Goal: Information Seeking & Learning: Learn about a topic

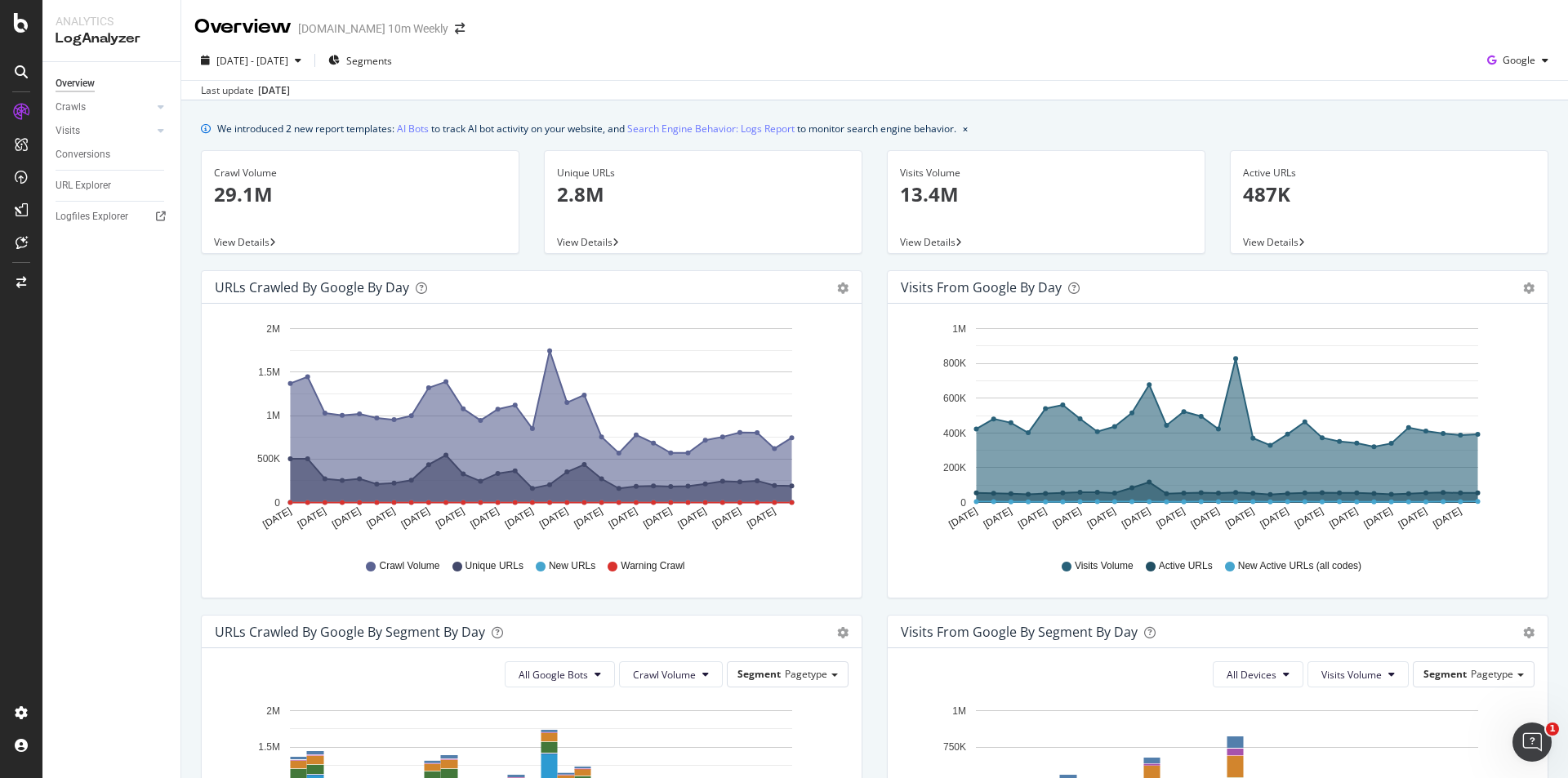
scroll to position [583, 0]
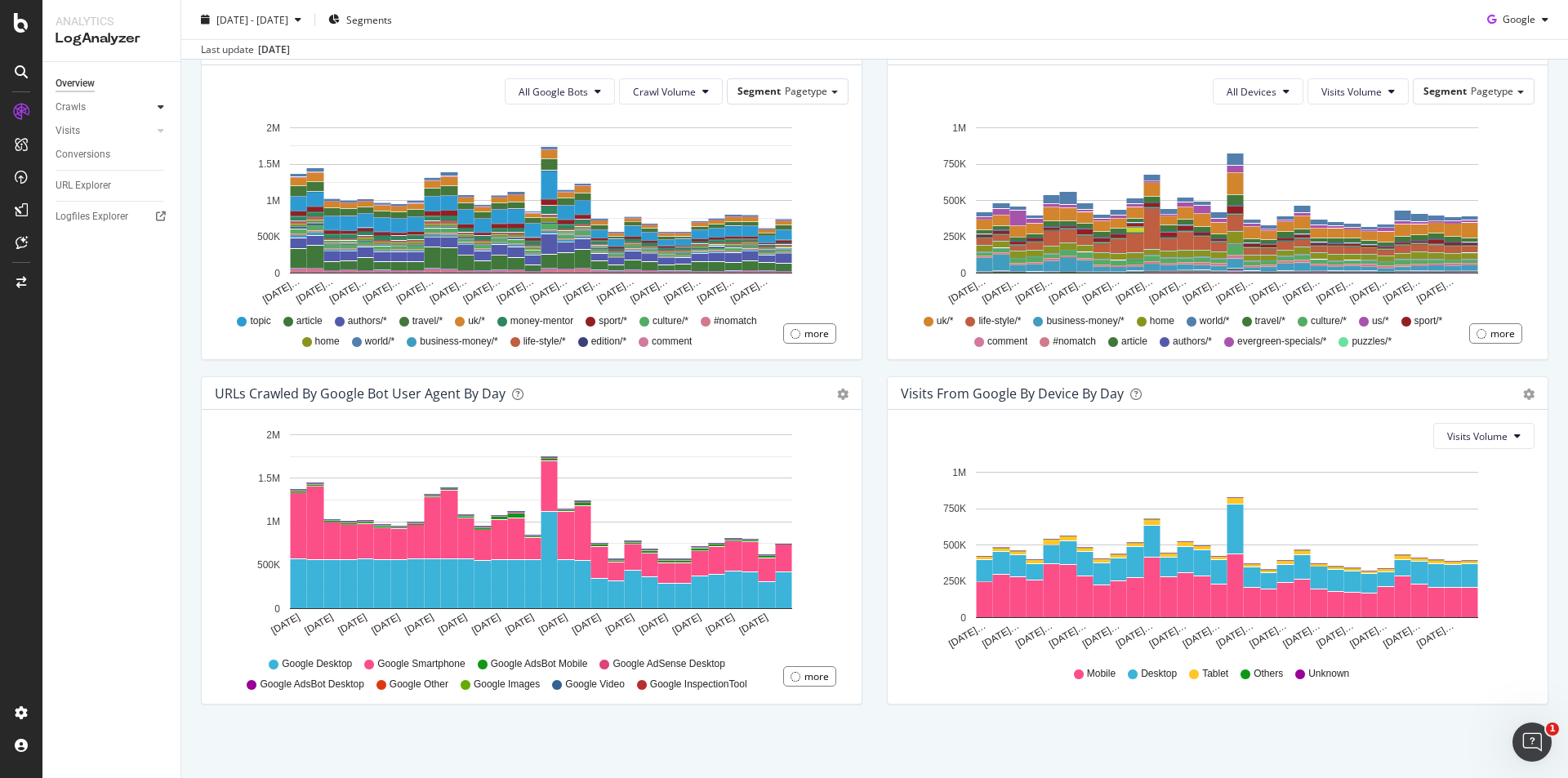
click at [160, 100] on div at bounding box center [161, 107] width 16 height 16
click at [146, 242] on div at bounding box center [144, 242] width 16 height 16
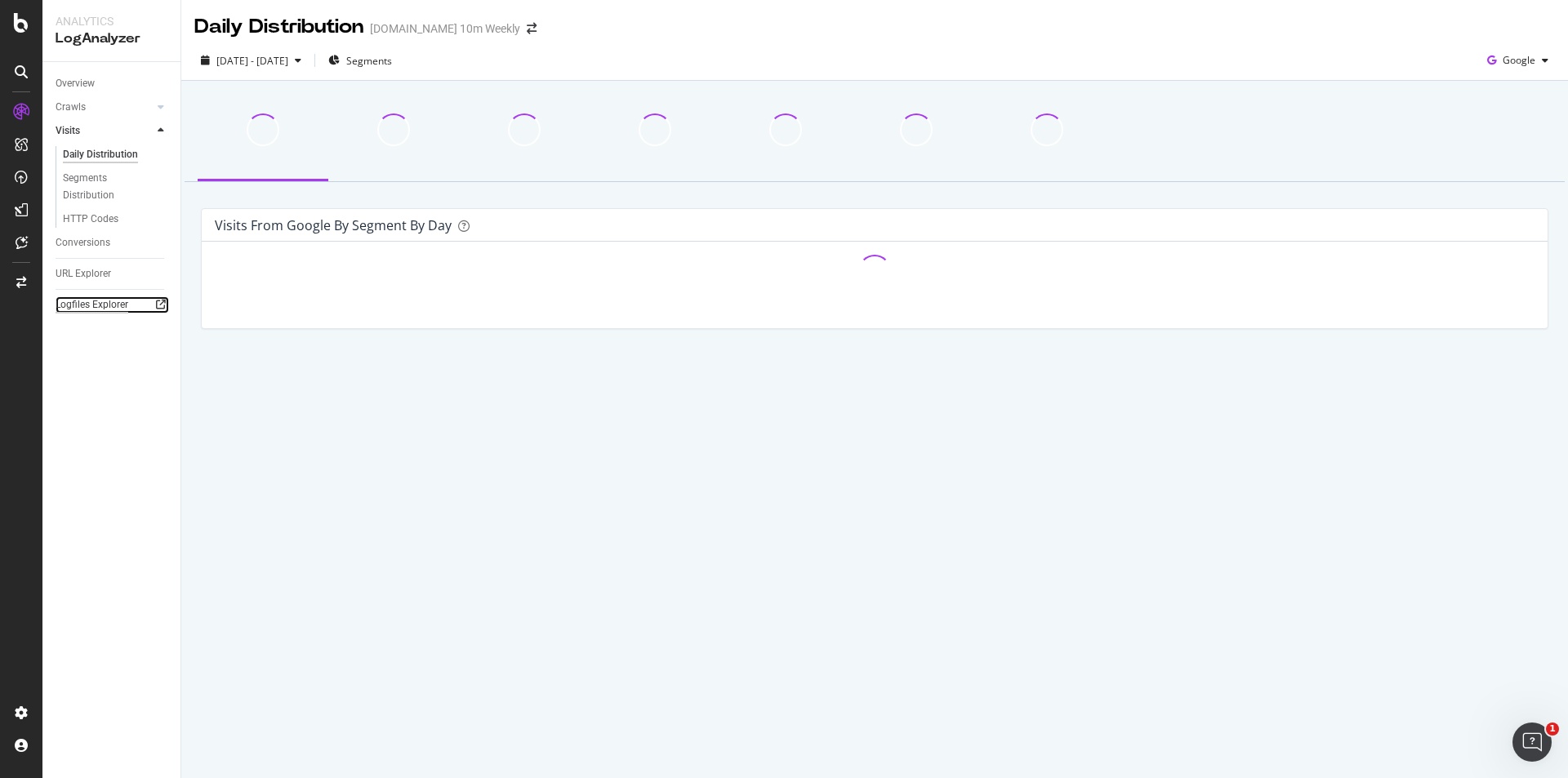
click at [126, 310] on div "Logfiles Explorer" at bounding box center [91, 305] width 72 height 17
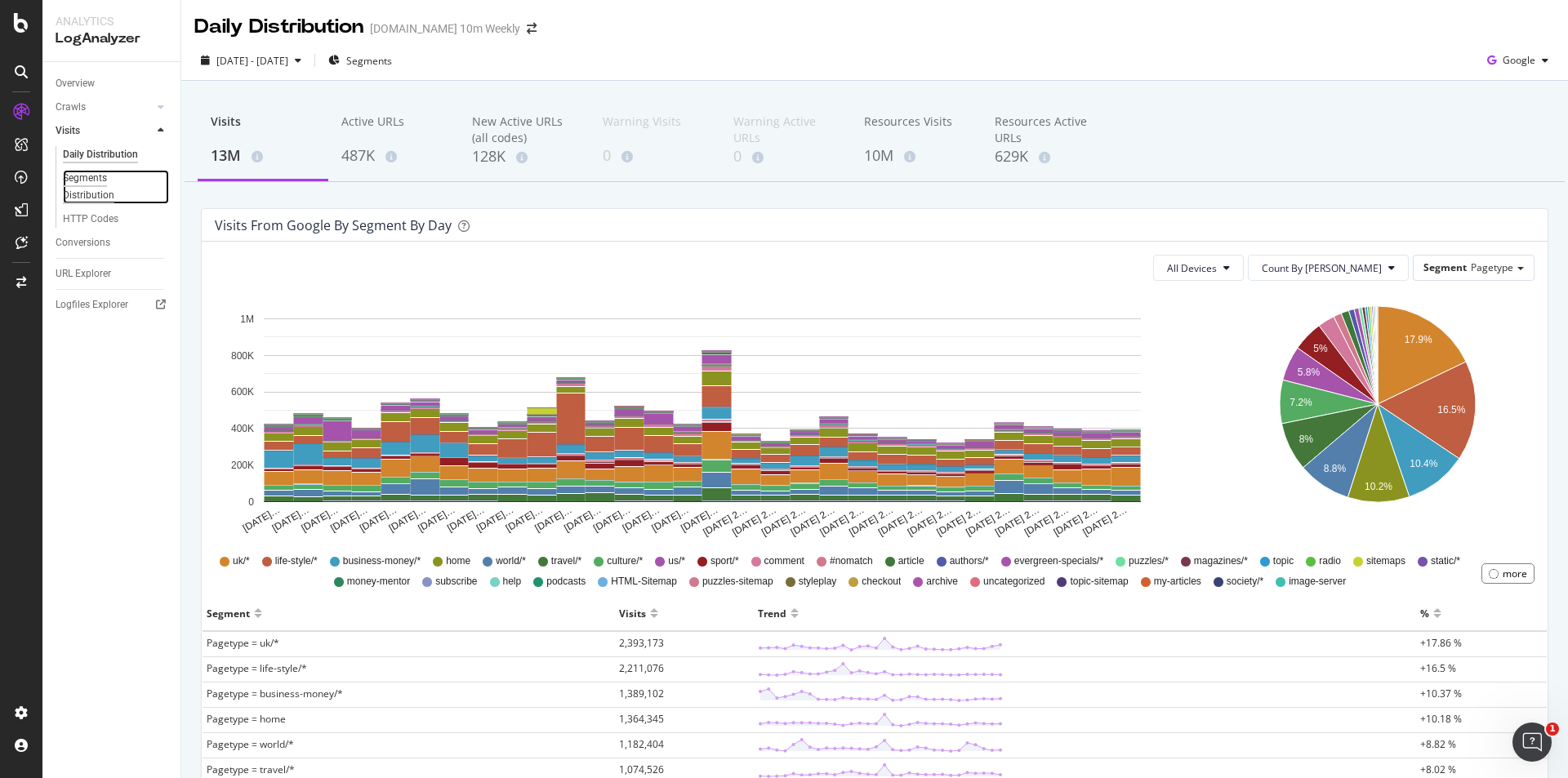
click at [107, 179] on div "Segments Distribution" at bounding box center [108, 187] width 91 height 35
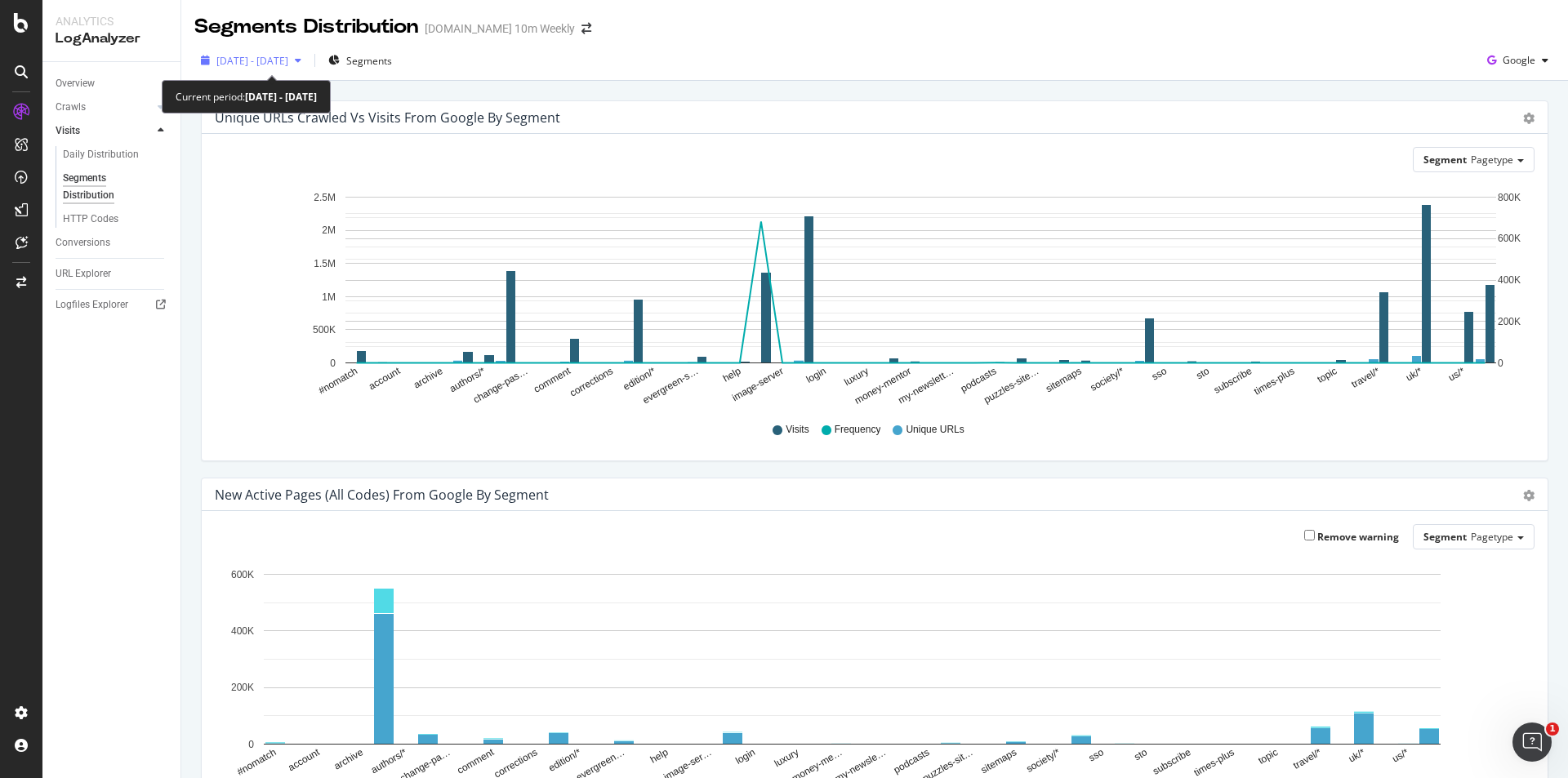
click at [301, 63] on icon "button" at bounding box center [299, 60] width 7 height 9
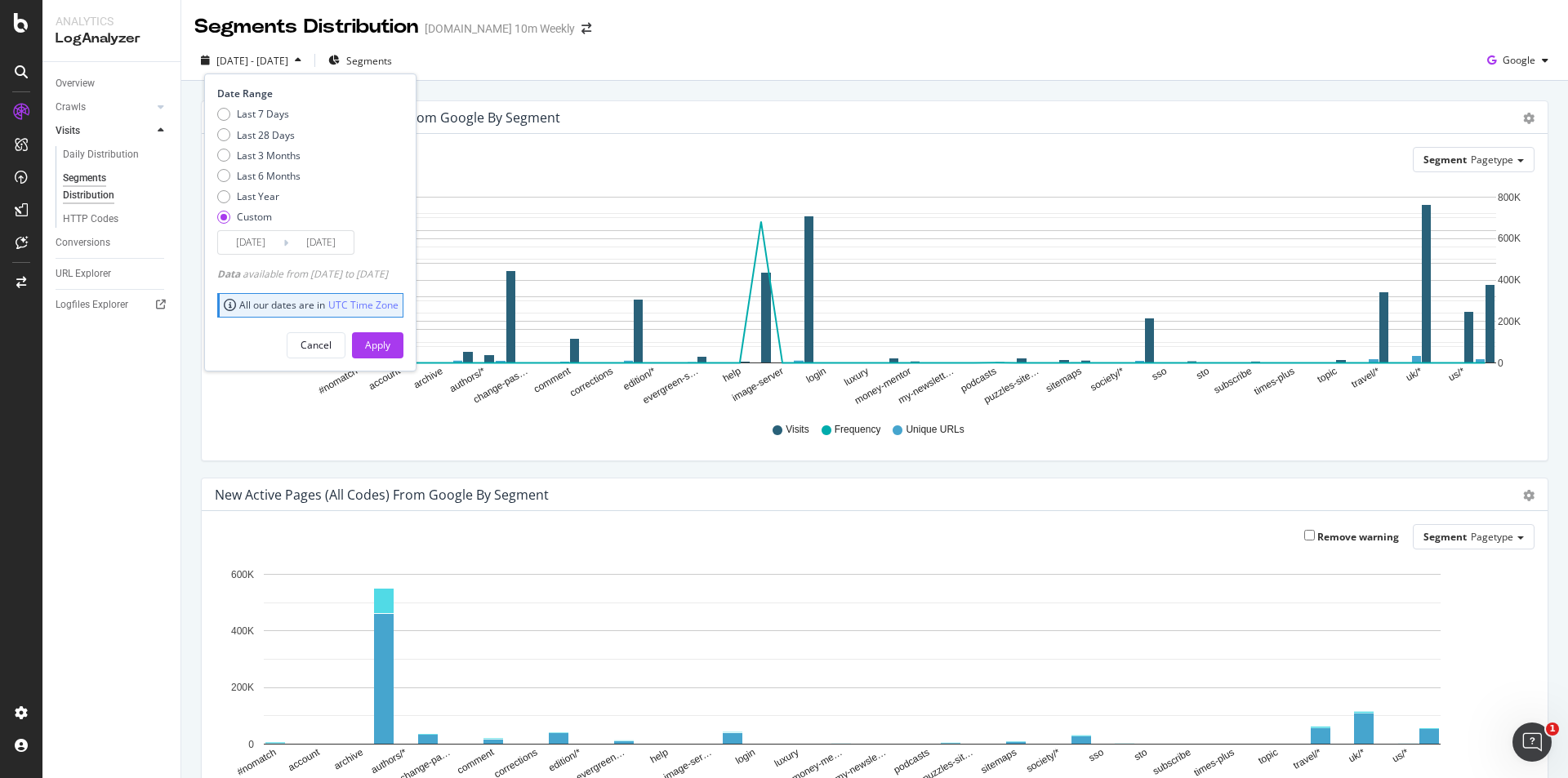
click at [897, 47] on div "2025 Jul. 16th - Aug. 14th Segments Date Range Last 7 Days Last 28 Days Last 3 …" at bounding box center [874, 60] width 1387 height 40
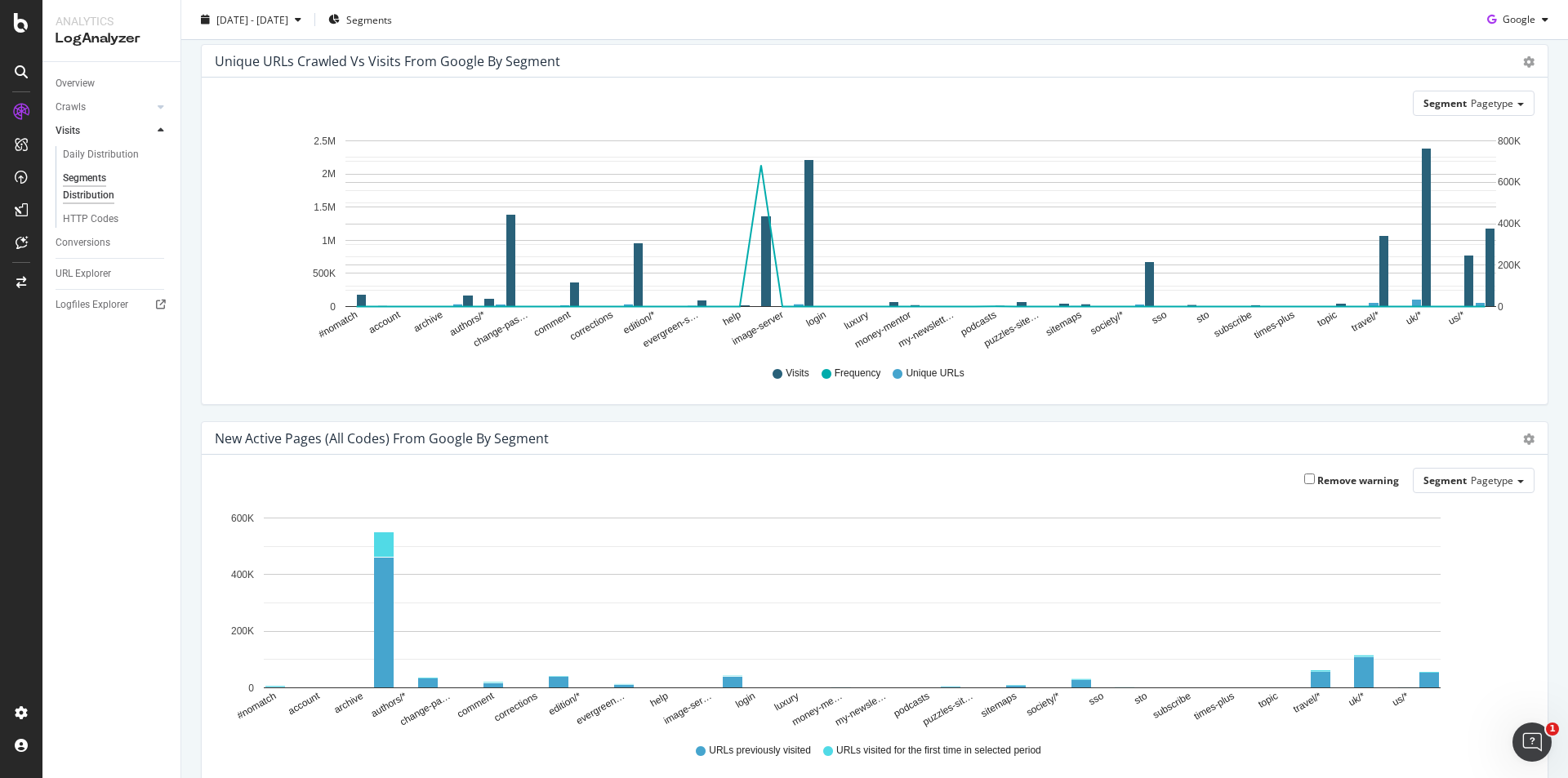
scroll to position [82, 0]
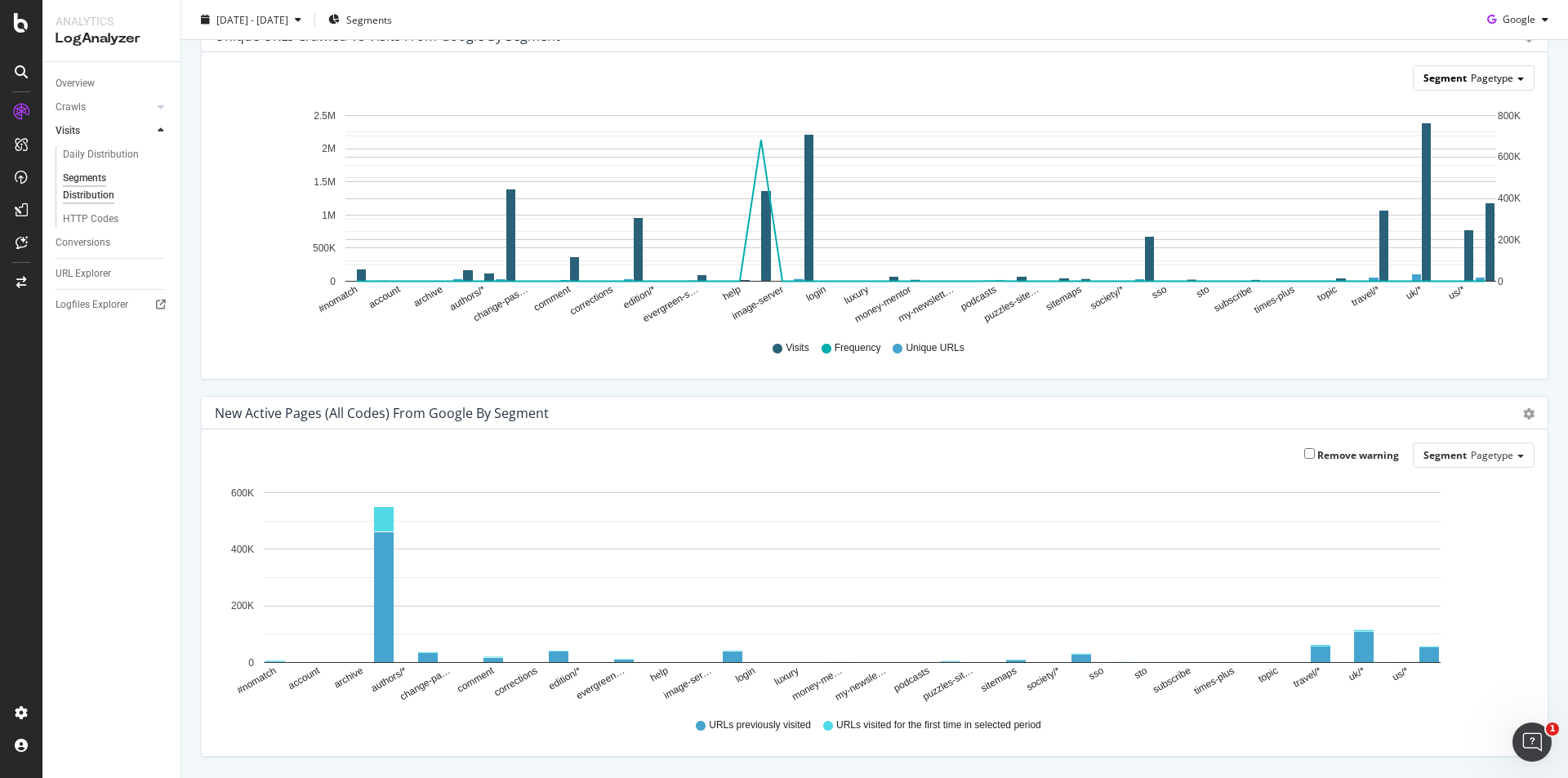
click at [1509, 73] on div "Segment Pagetype" at bounding box center [1473, 78] width 120 height 23
click at [1310, 61] on div "Segment Pagetype Pagetype Smartindex Host Advanced selector > Hold CTRL while c…" at bounding box center [875, 216] width 1346 height 327
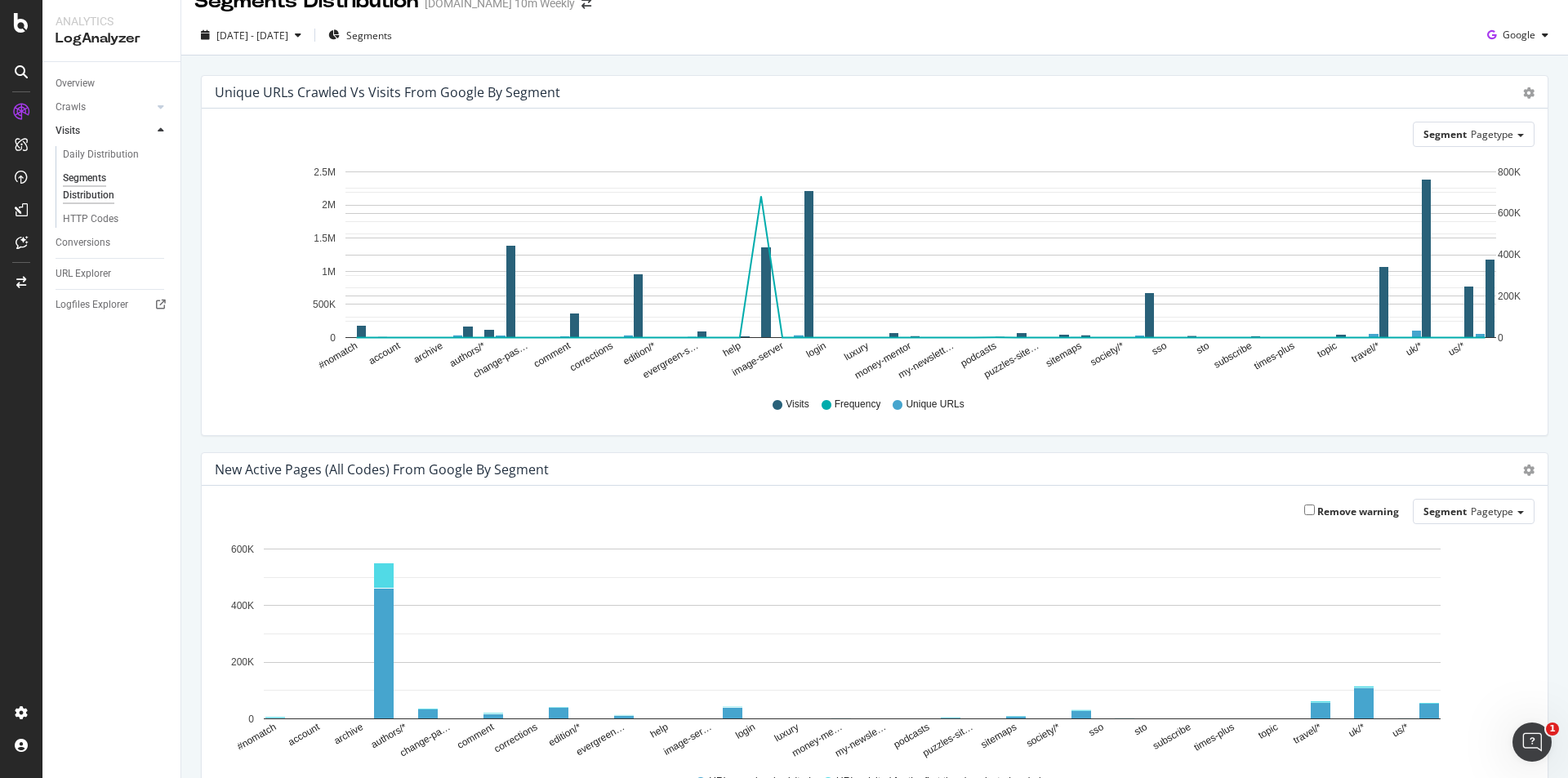
scroll to position [0, 0]
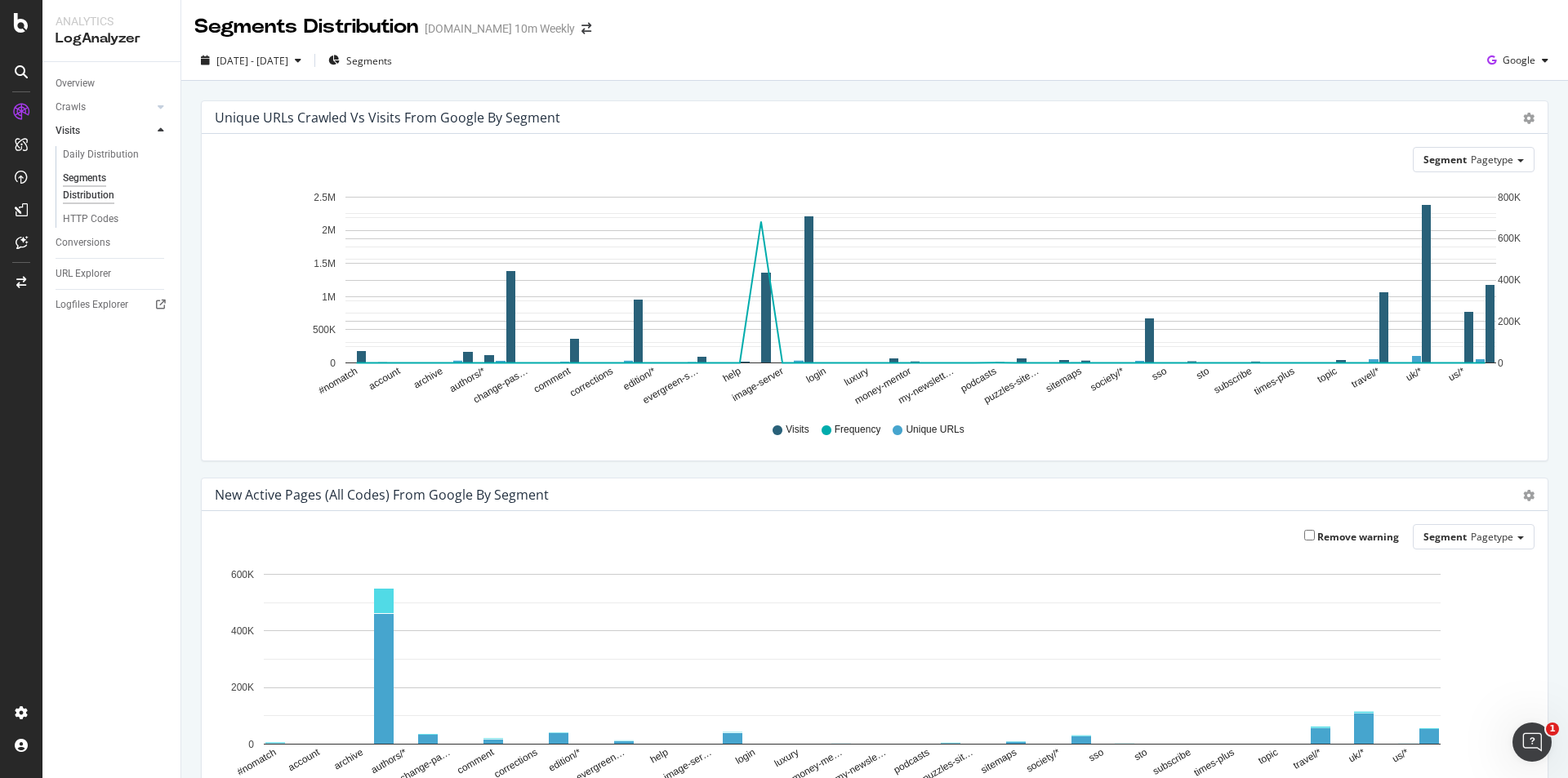
click at [1502, 147] on div "Segment Pagetype" at bounding box center [1473, 159] width 122 height 25
click at [1503, 159] on div "Segment Pagetype" at bounding box center [1473, 159] width 120 height 23
click at [1331, 111] on div "Unique URLs Crawled vs Visits from google by Segment" at bounding box center [857, 117] width 1284 height 16
click at [760, 229] on icon "A chart." at bounding box center [922, 292] width 1129 height 141
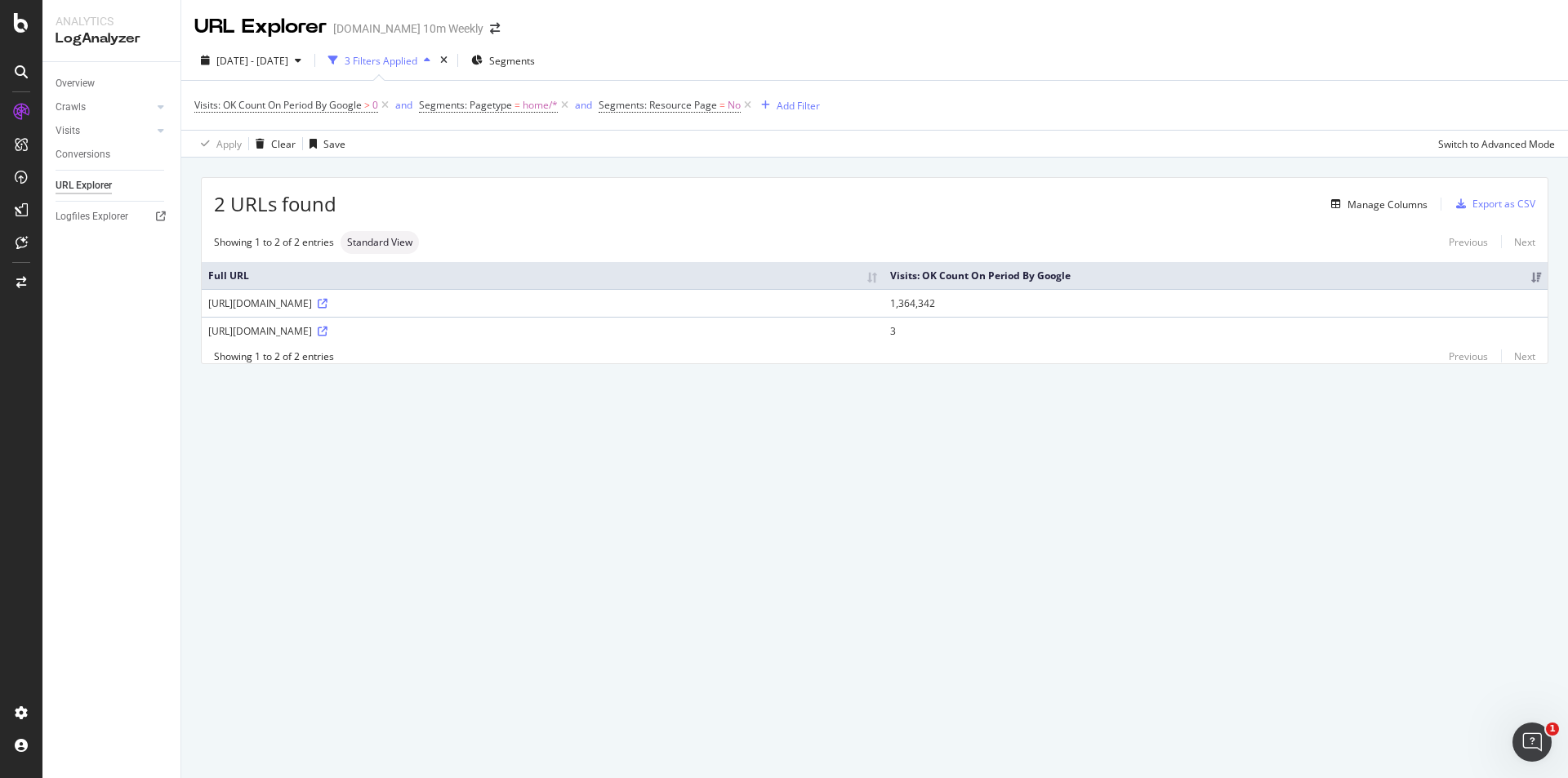
drag, startPoint x: 251, startPoint y: 336, endPoint x: 289, endPoint y: 336, distance: 38.0
click at [289, 336] on div "https://www.thetimes.co.uk/" at bounding box center [542, 331] width 669 height 14
click at [293, 336] on div "https://www.thetimes.co.uk/" at bounding box center [542, 331] width 669 height 14
drag, startPoint x: 209, startPoint y: 330, endPoint x: 332, endPoint y: 331, distance: 123.0
click at [332, 331] on div "https://www.thetimes.co.uk/" at bounding box center [542, 331] width 669 height 14
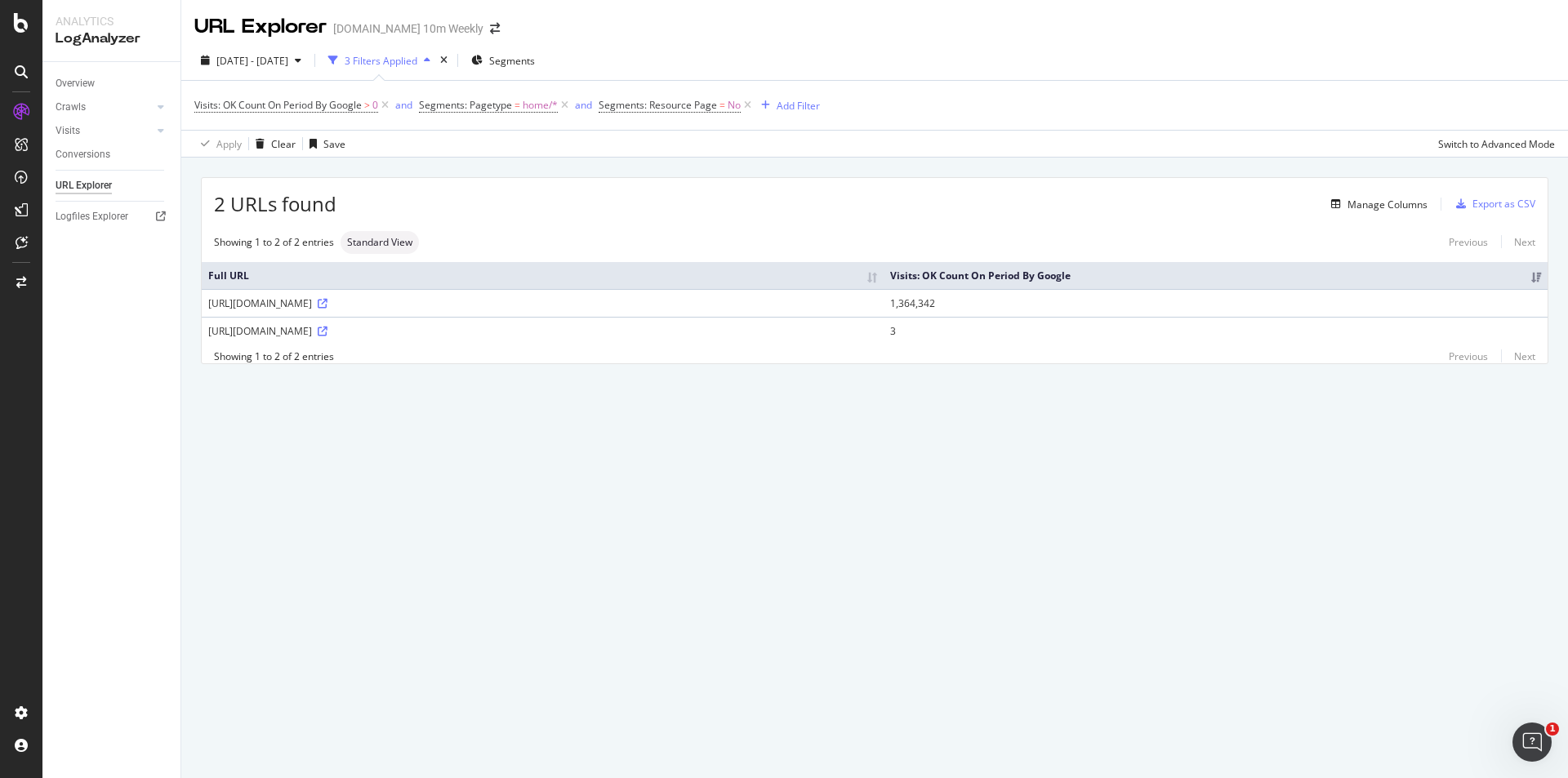
click at [287, 336] on div "https://www.thetimes.co.uk/" at bounding box center [542, 331] width 669 height 14
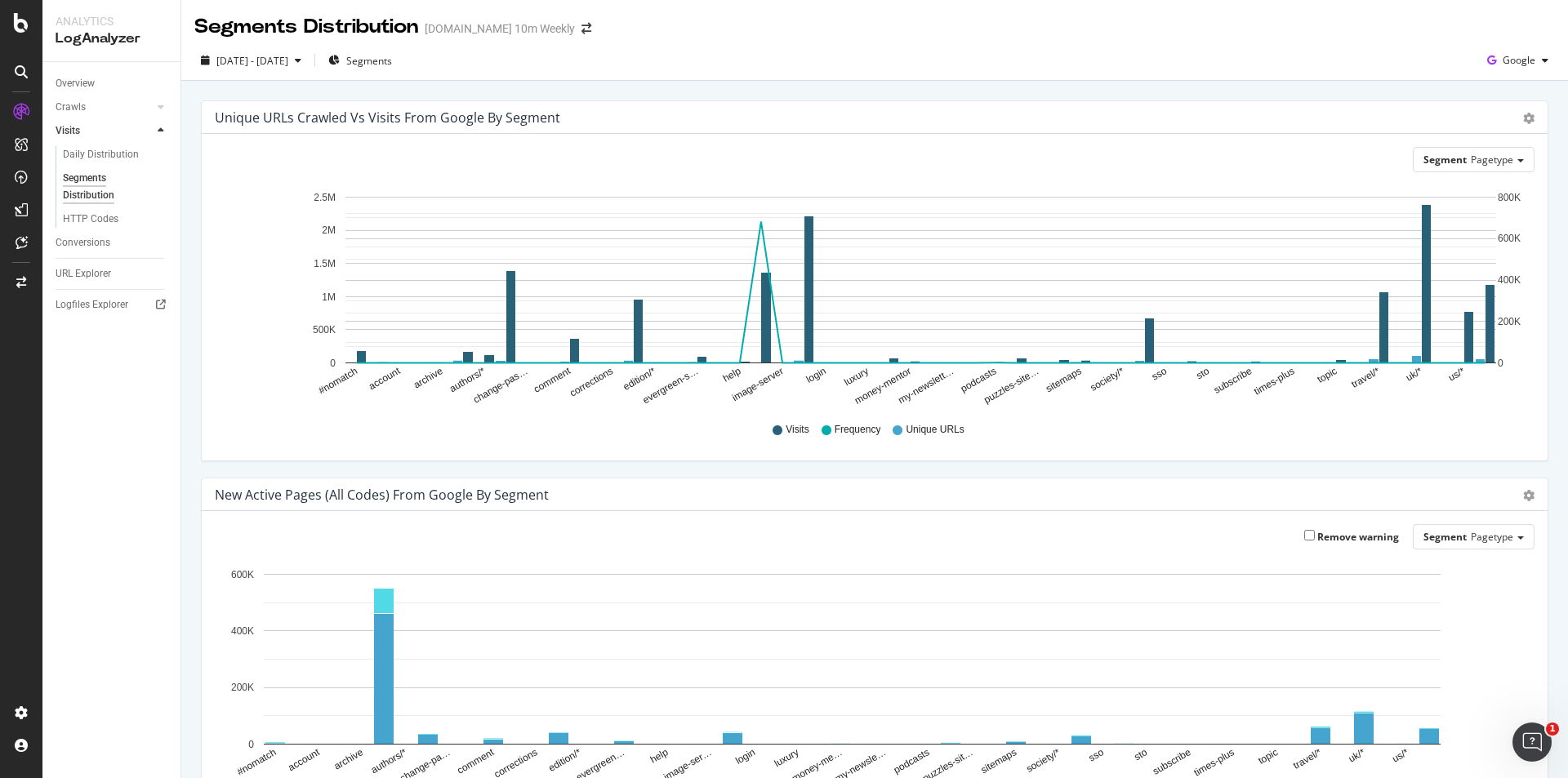
click at [851, 426] on span "Frequency" at bounding box center [858, 430] width 47 height 14
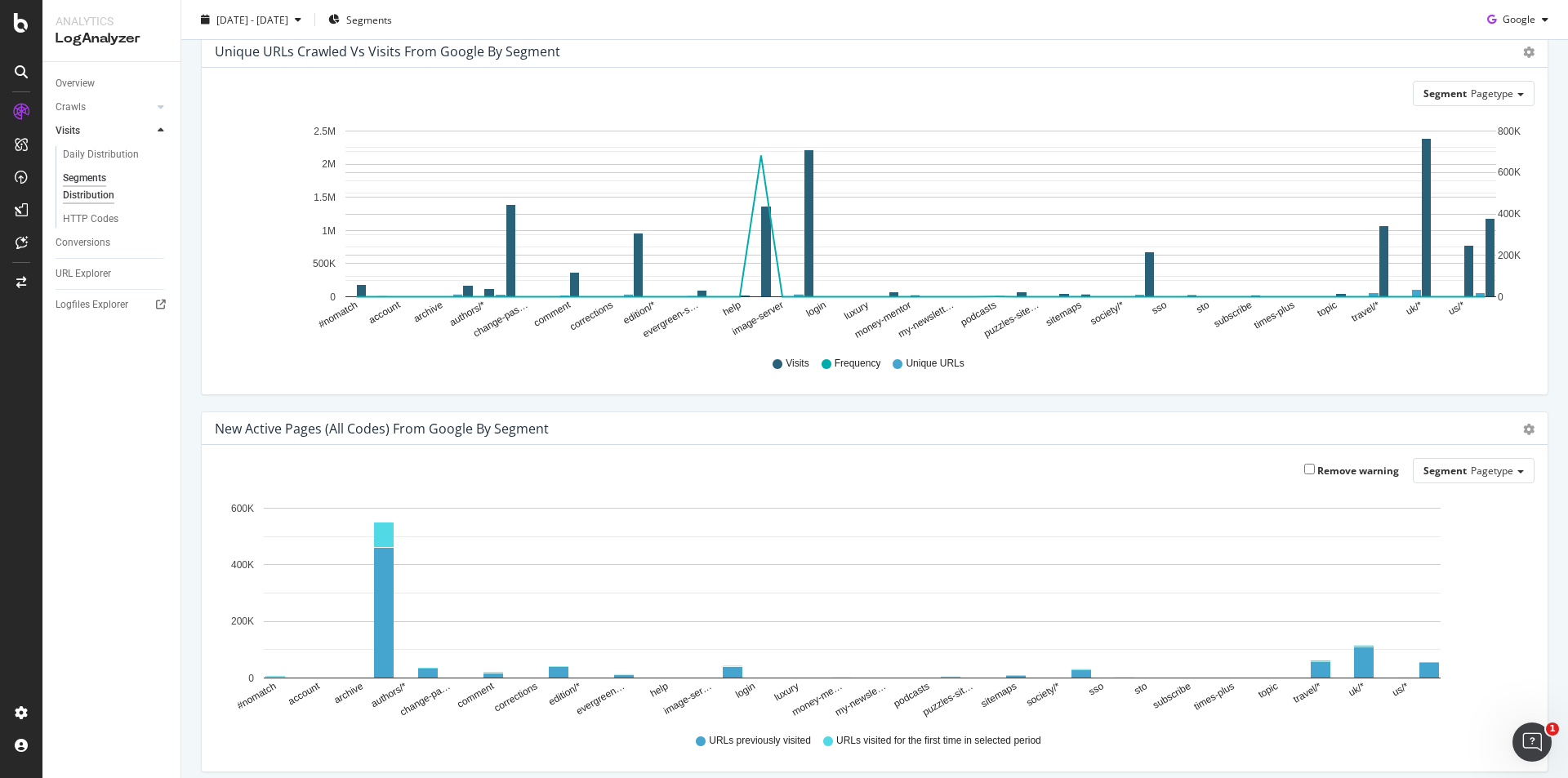
scroll to position [134, 0]
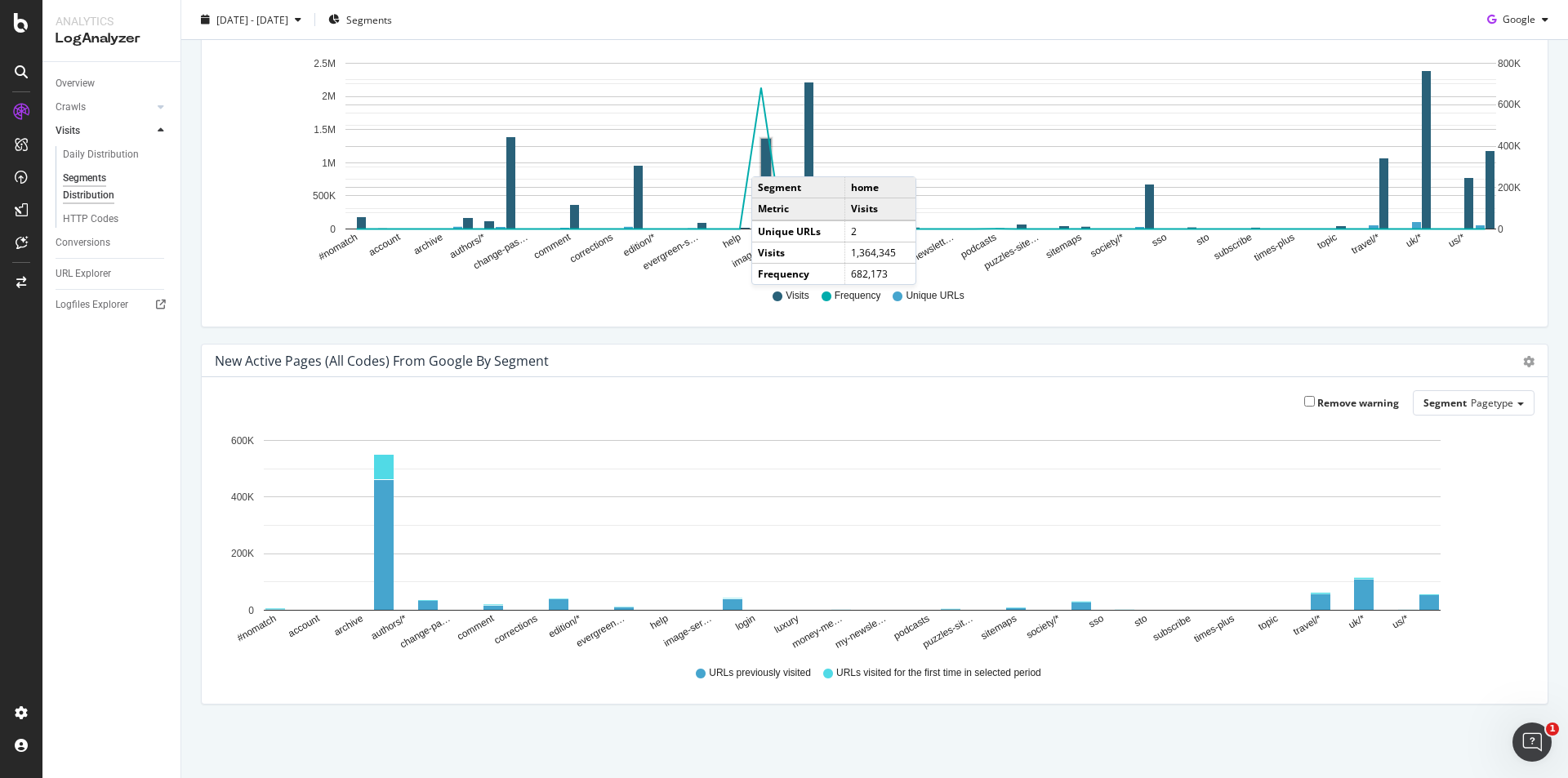
click at [768, 160] on rect "A chart." at bounding box center [765, 184] width 9 height 90
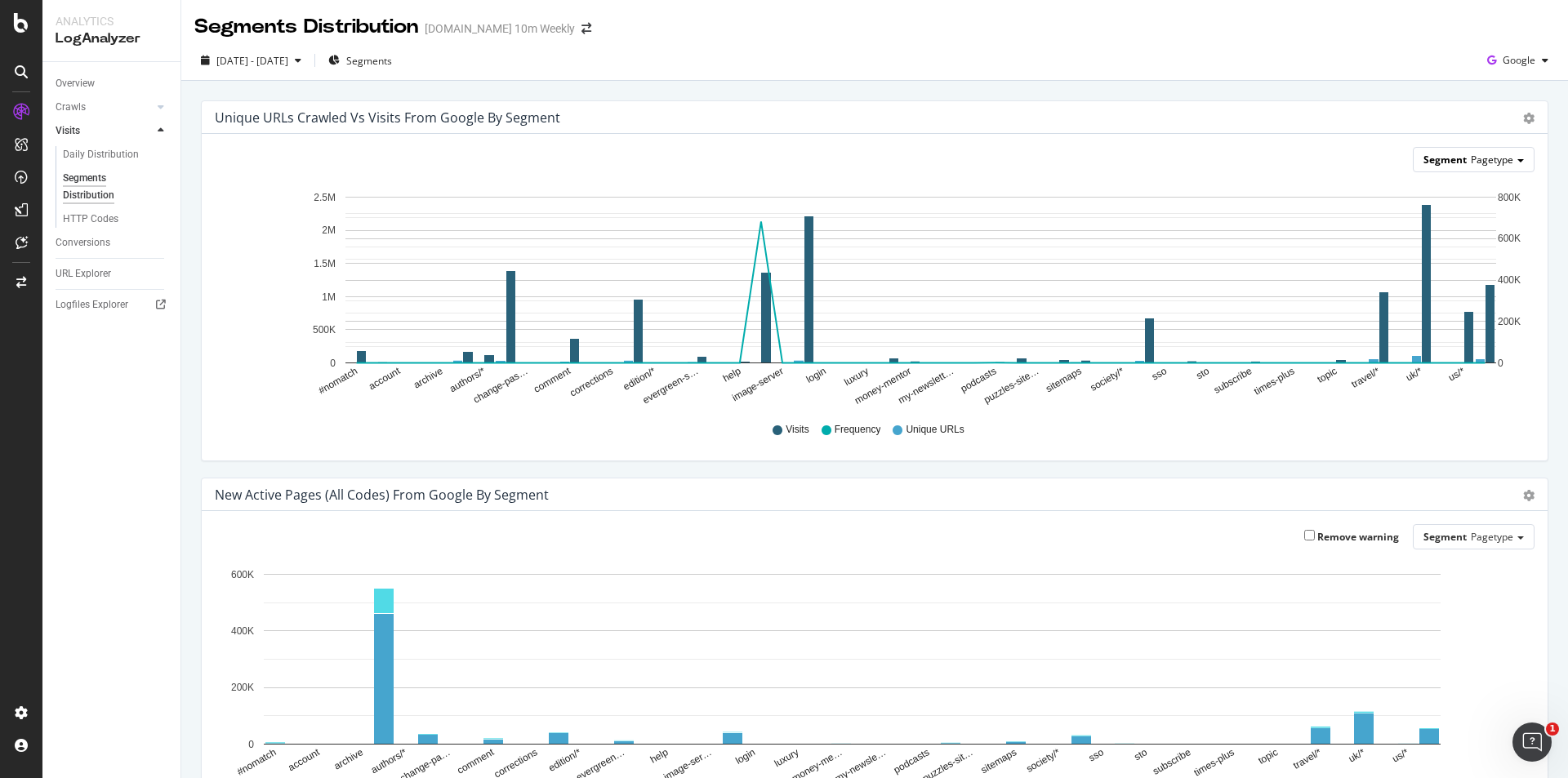
click at [1502, 160] on div "Segment Pagetype" at bounding box center [1473, 159] width 120 height 23
click at [1431, 203] on div "Smartindex" at bounding box center [1460, 206] width 130 height 22
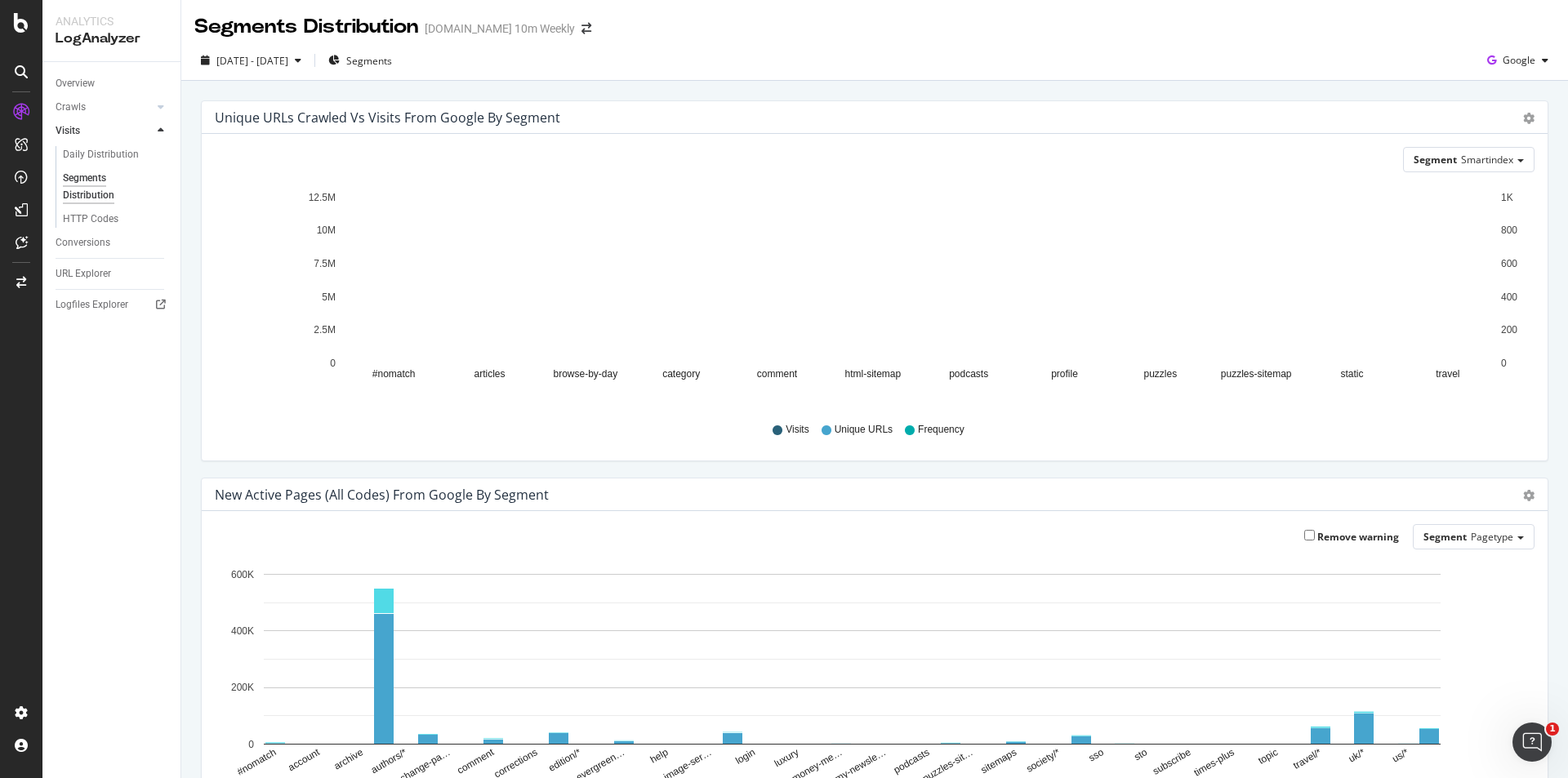
scroll to position [134, 0]
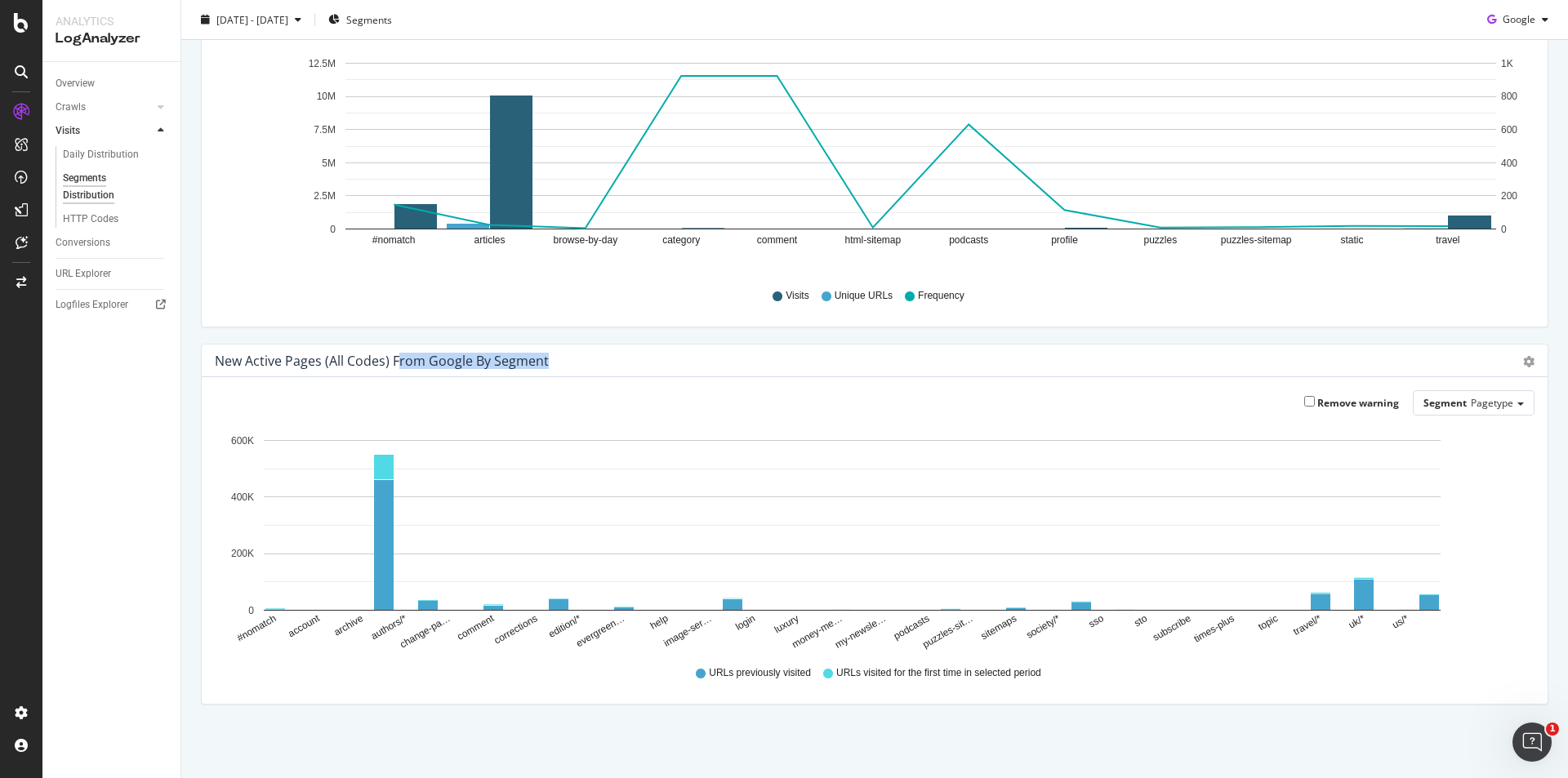
drag, startPoint x: 421, startPoint y: 361, endPoint x: 574, endPoint y: 361, distance: 153.0
click at [574, 361] on div "New Active Pages (all codes) from google by Segment" at bounding box center [857, 361] width 1284 height 16
drag, startPoint x: 948, startPoint y: 671, endPoint x: 1033, endPoint y: 671, distance: 85.0
click at [1033, 671] on span "URLs visited for the first time in selected period" at bounding box center [939, 673] width 205 height 14
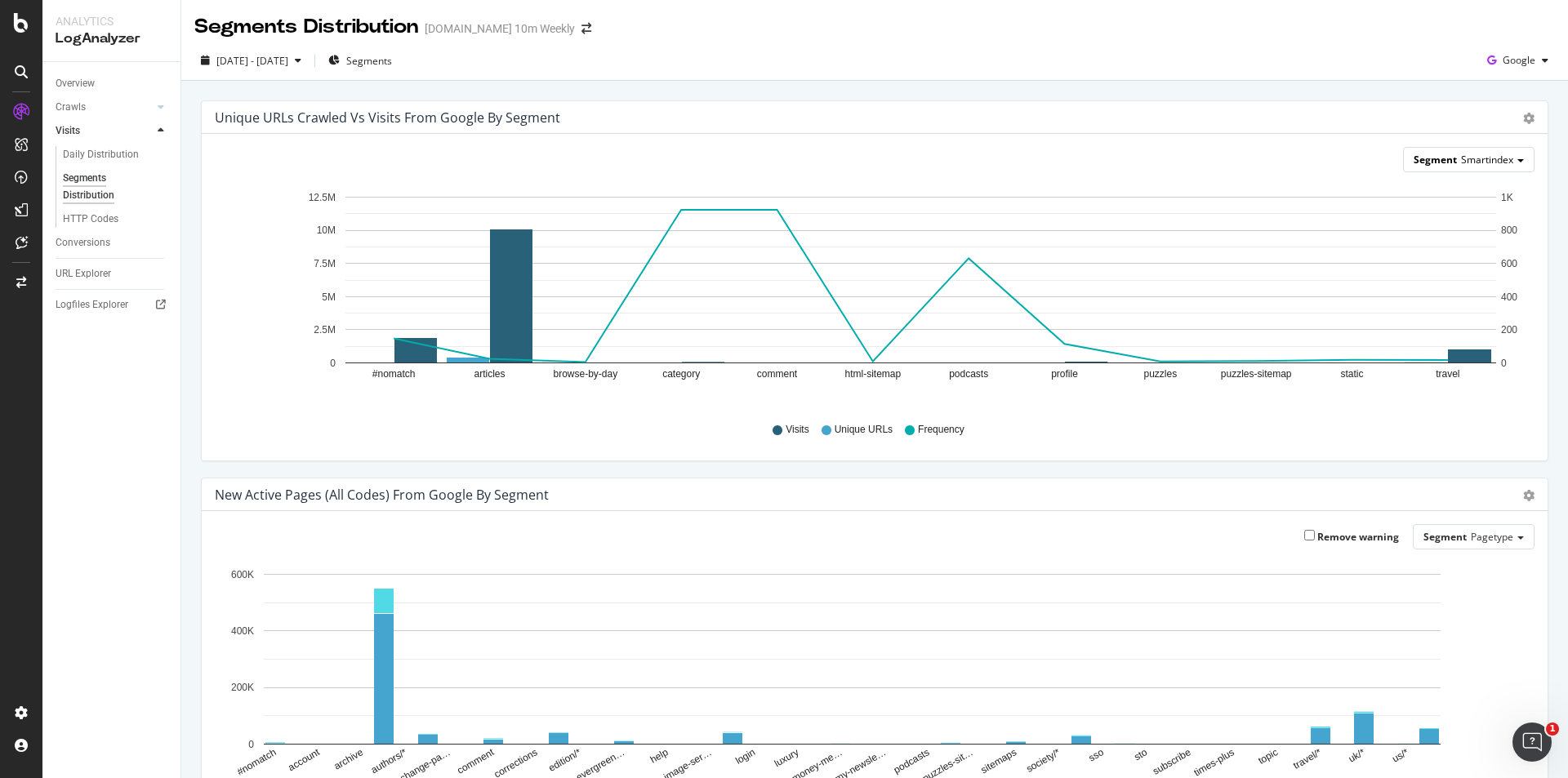
click at [1477, 161] on span "Smartindex" at bounding box center [1487, 160] width 53 height 14
click at [1439, 227] on div "Host" at bounding box center [1460, 229] width 130 height 22
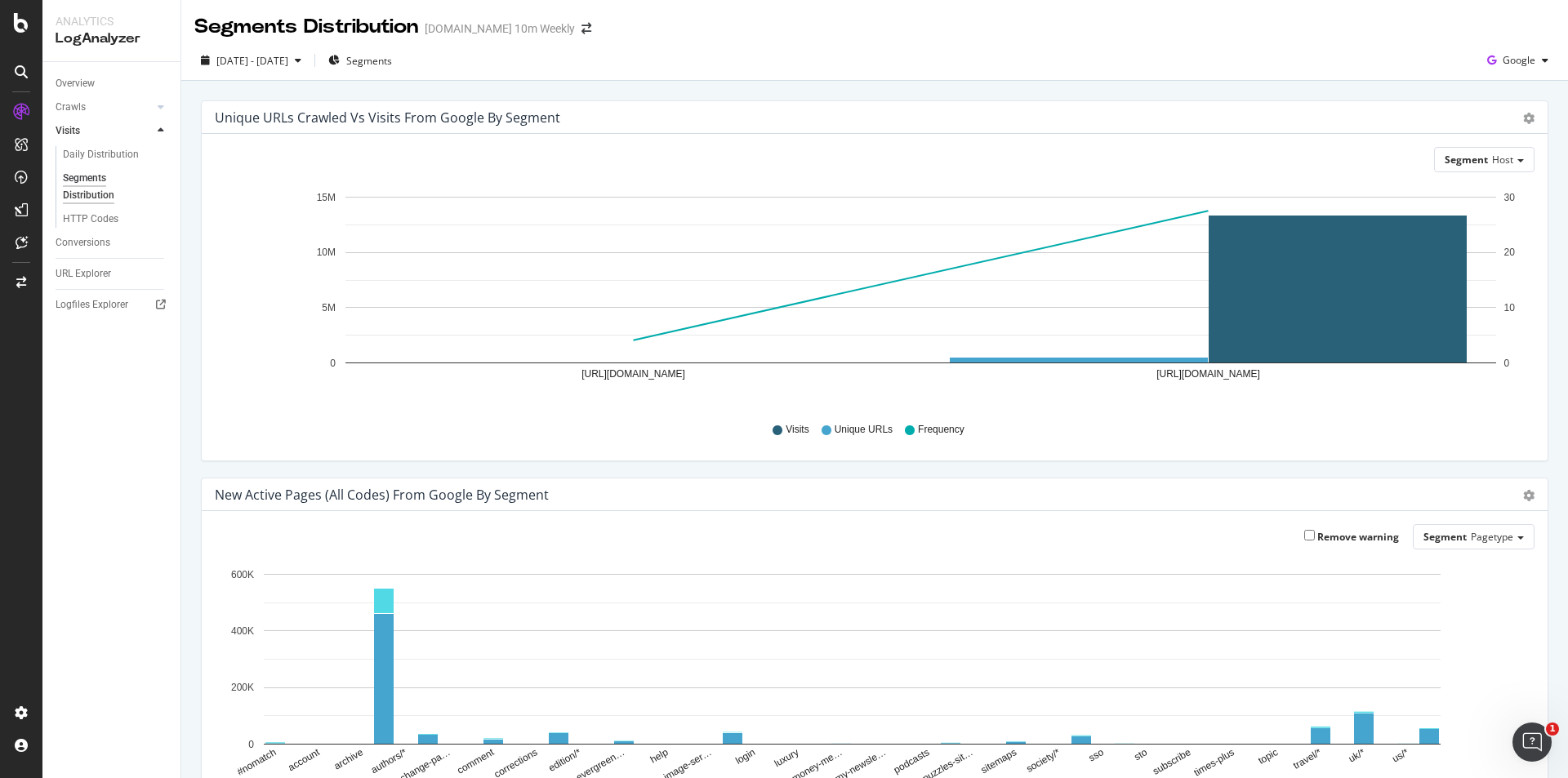
click at [1074, 240] on rect "A chart." at bounding box center [920, 279] width 1150 height 166
click at [160, 102] on icon at bounding box center [161, 106] width 7 height 9
click at [103, 84] on link "Overview" at bounding box center [112, 84] width 114 height 17
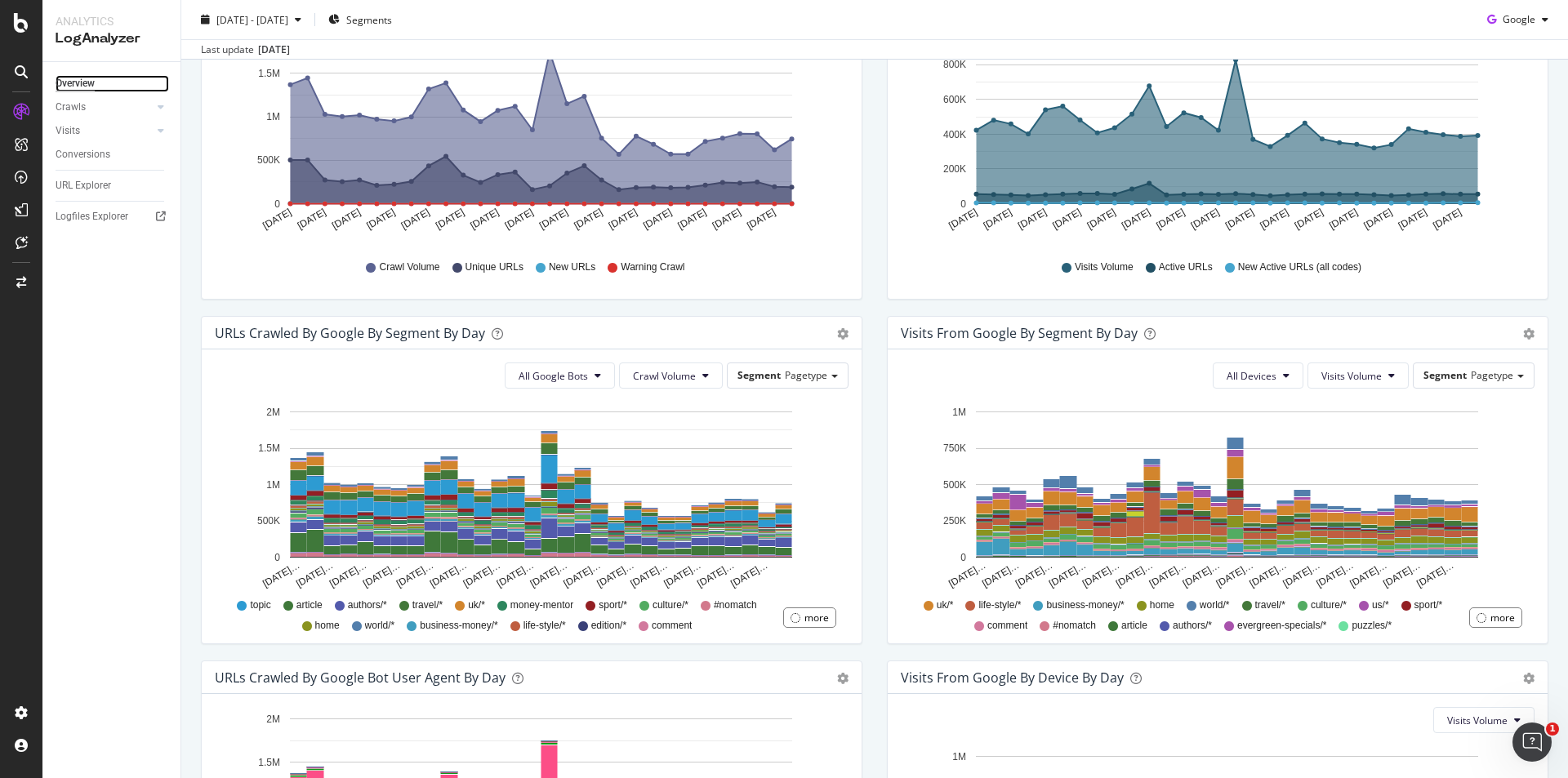
scroll to position [327, 0]
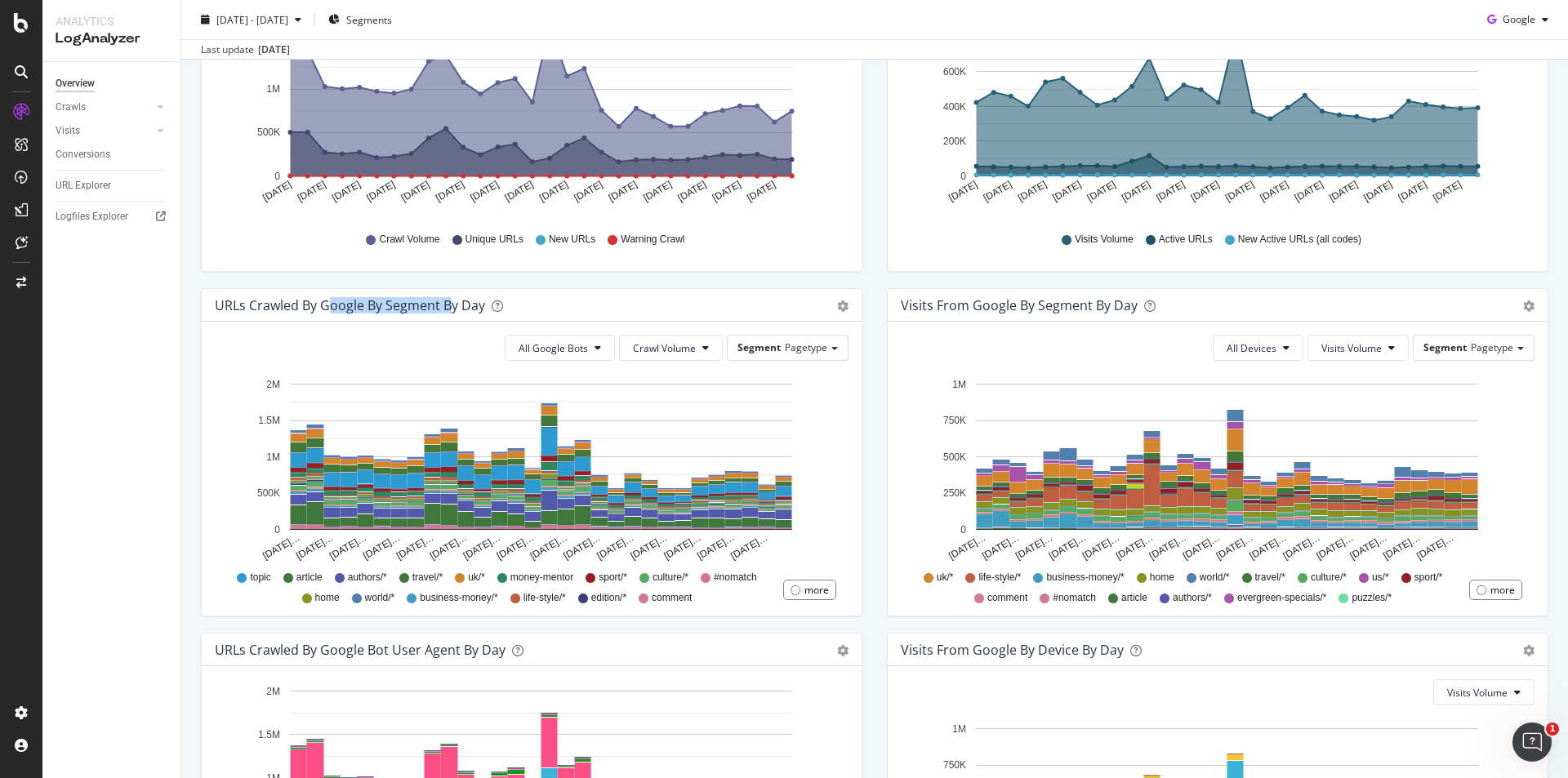
drag, startPoint x: 447, startPoint y: 306, endPoint x: 328, endPoint y: 306, distance: 119.0
click at [328, 306] on div "URLs Crawled by Google By Segment By Day" at bounding box center [349, 304] width 270 height 16
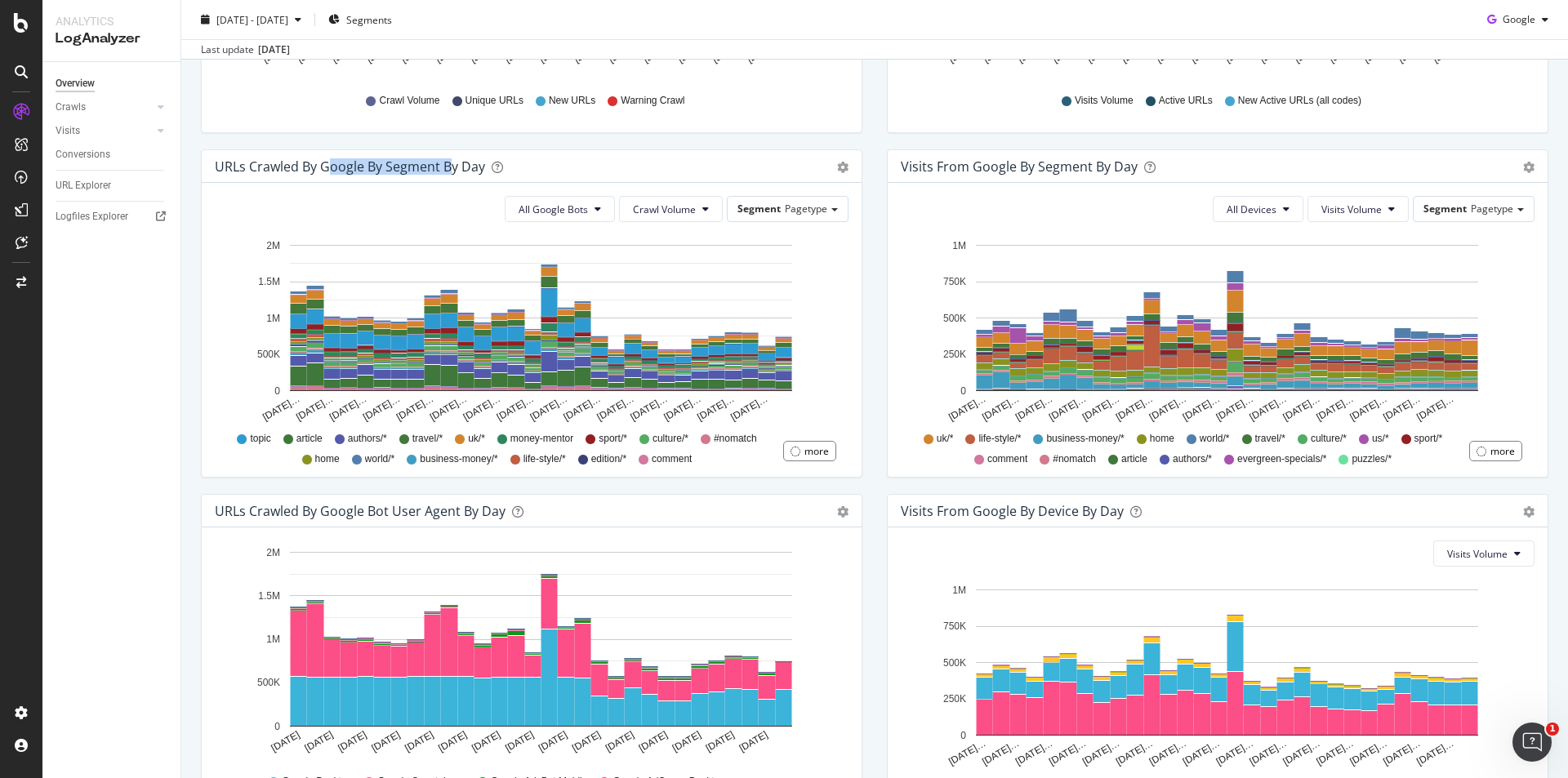
scroll to position [490, 0]
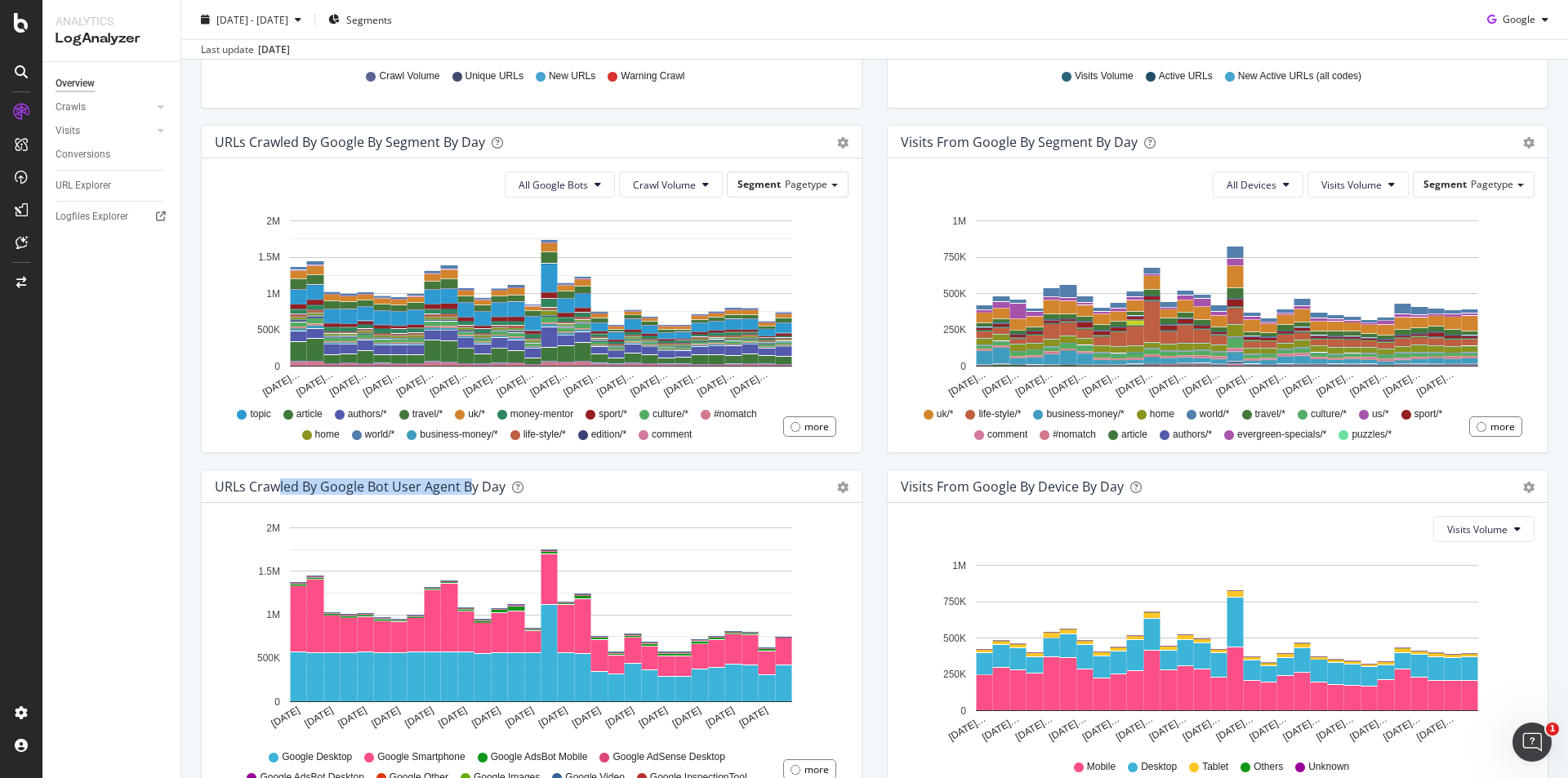
drag, startPoint x: 308, startPoint y: 487, endPoint x: 466, endPoint y: 490, distance: 158.0
click at [466, 490] on div "URLs Crawled by Google bot User Agent By Day" at bounding box center [360, 486] width 291 height 16
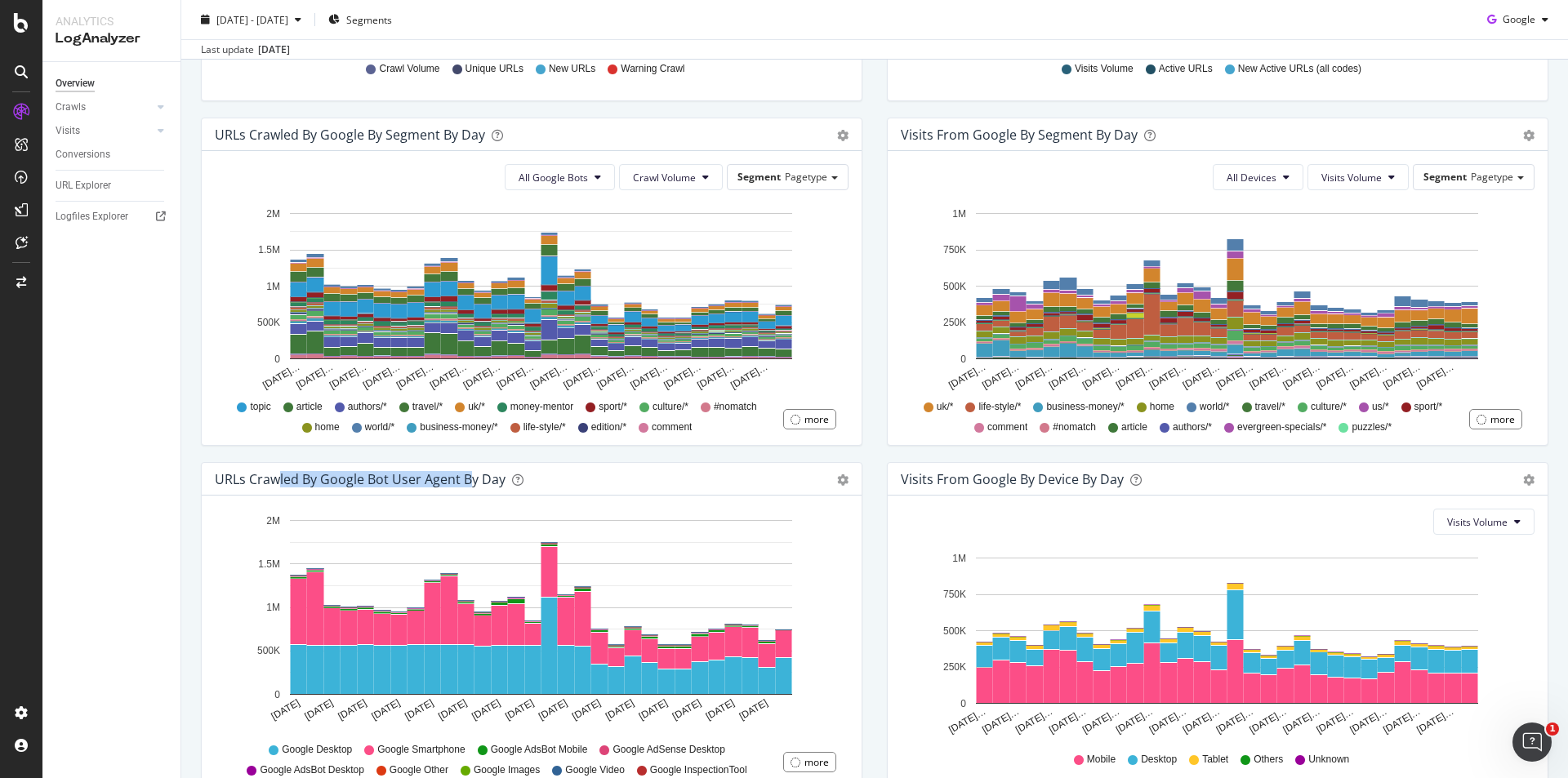
scroll to position [338, 0]
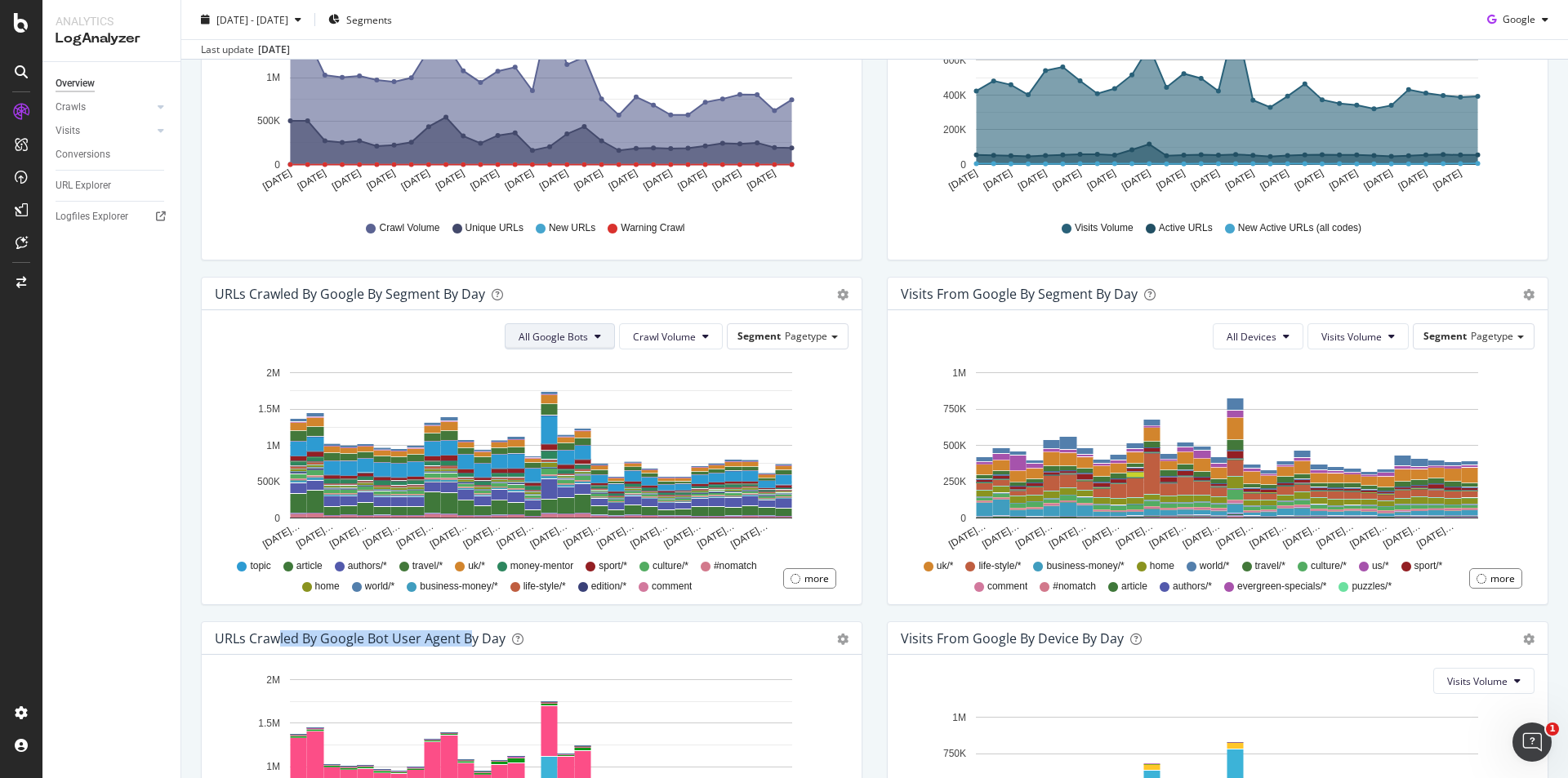
click at [595, 336] on icon at bounding box center [598, 336] width 7 height 9
click at [682, 329] on span "Crawl Volume" at bounding box center [664, 336] width 63 height 14
click at [813, 340] on span "Pagetype" at bounding box center [805, 336] width 42 height 14
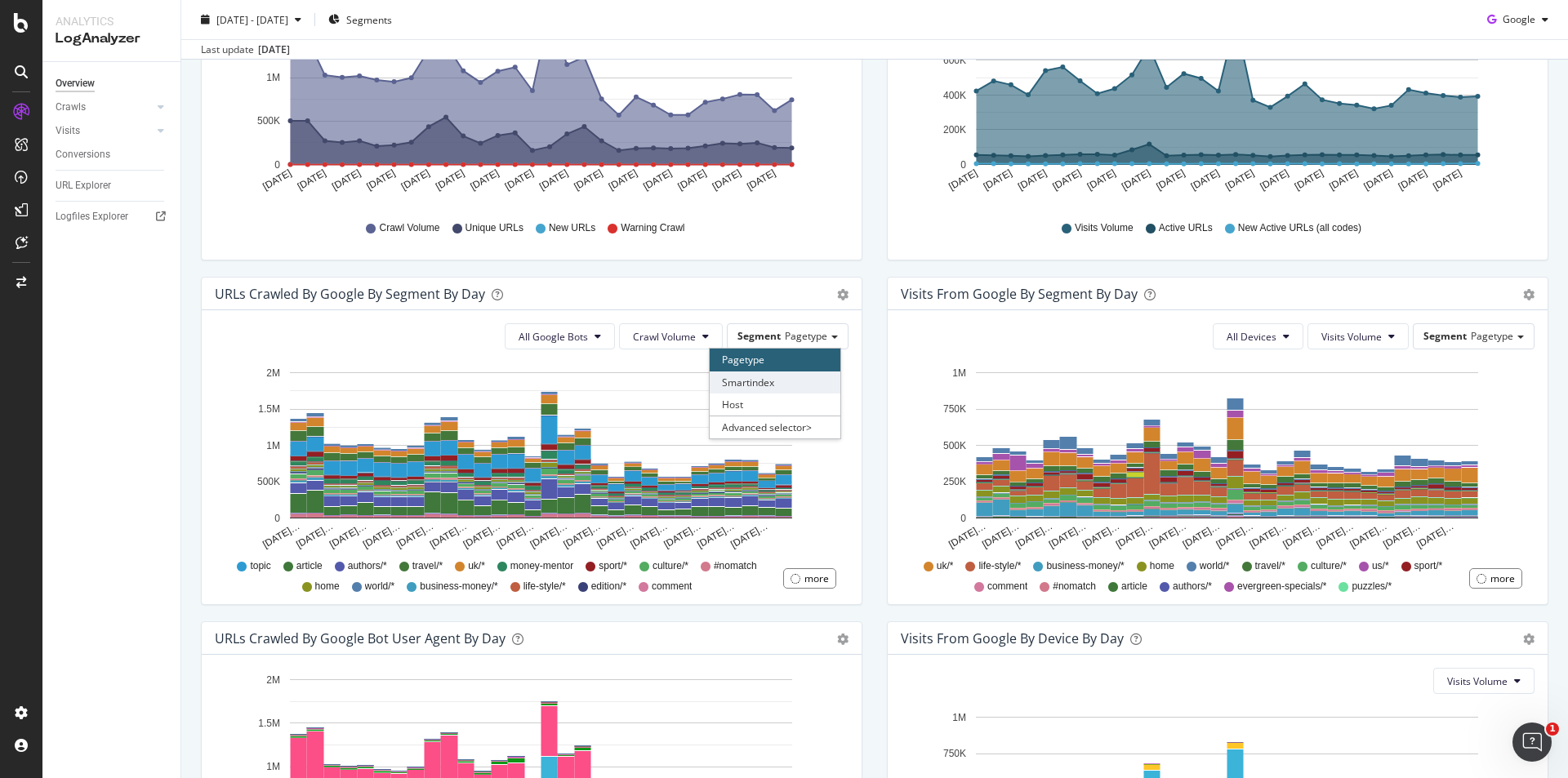
click at [785, 381] on div "Smartindex" at bounding box center [774, 383] width 130 height 22
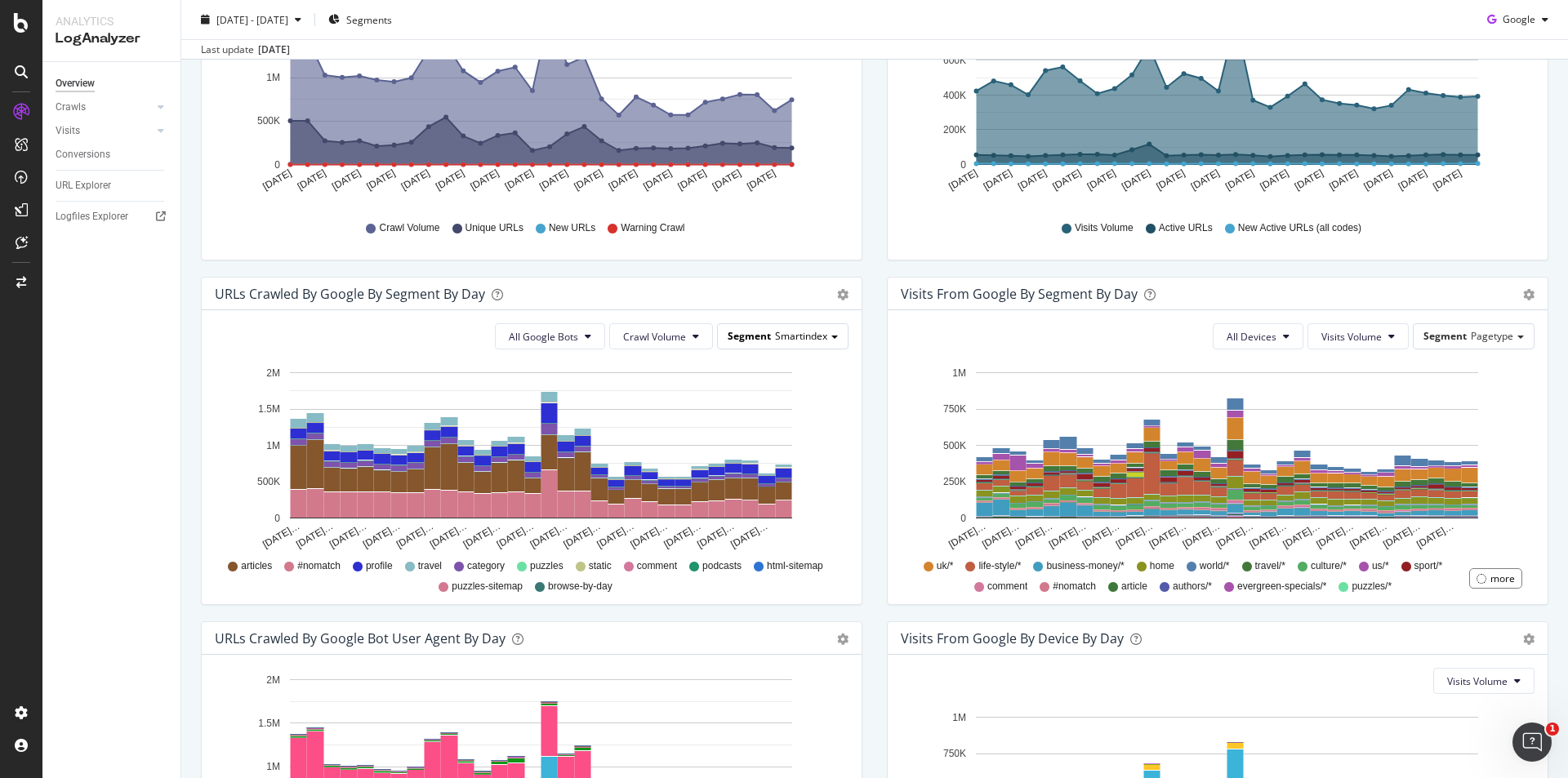
click at [807, 336] on span "Smartindex" at bounding box center [801, 336] width 53 height 14
click at [765, 399] on div "Host" at bounding box center [774, 405] width 130 height 22
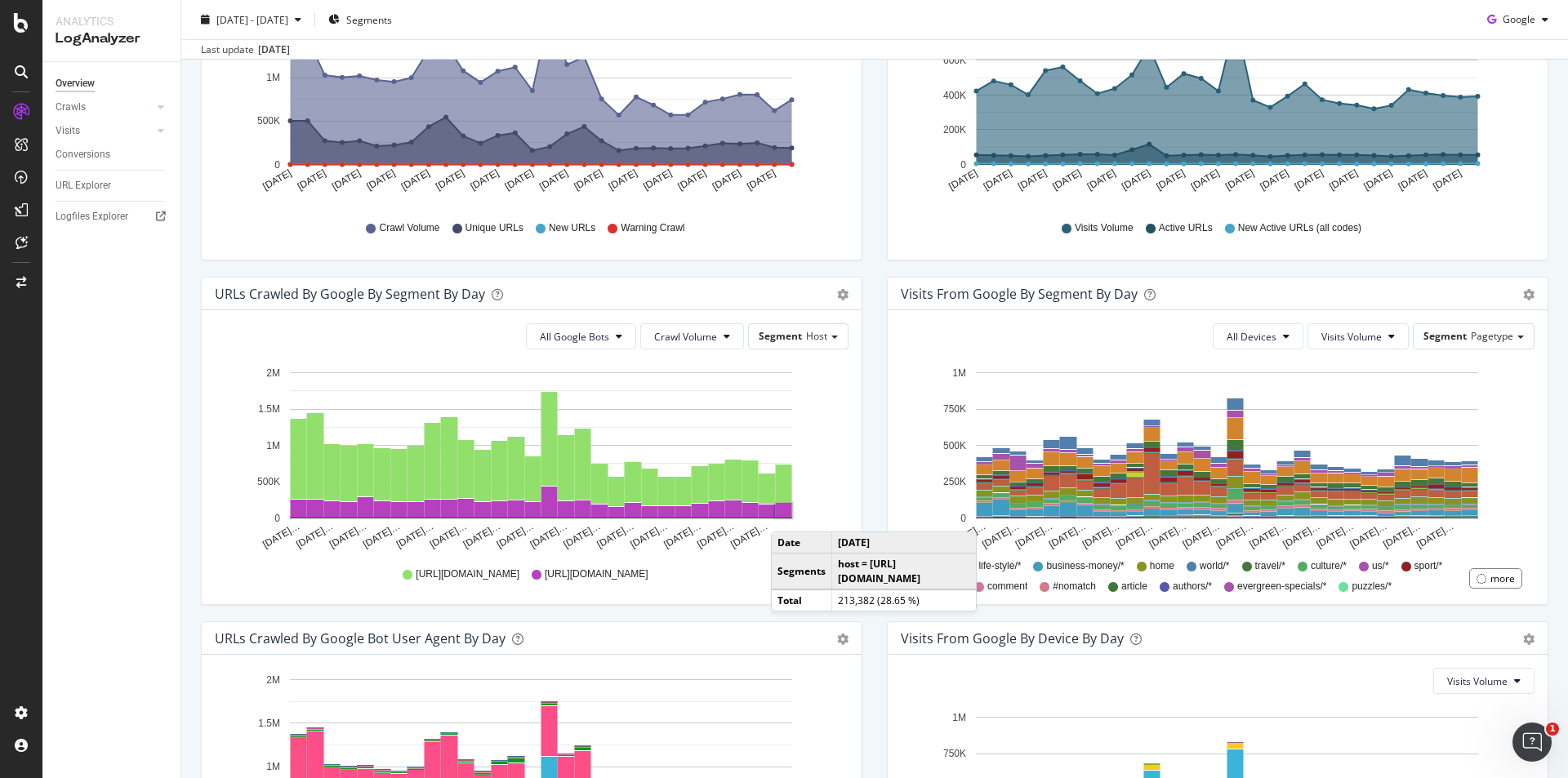
click at [787, 515] on rect "A chart." at bounding box center [784, 510] width 16 height 15
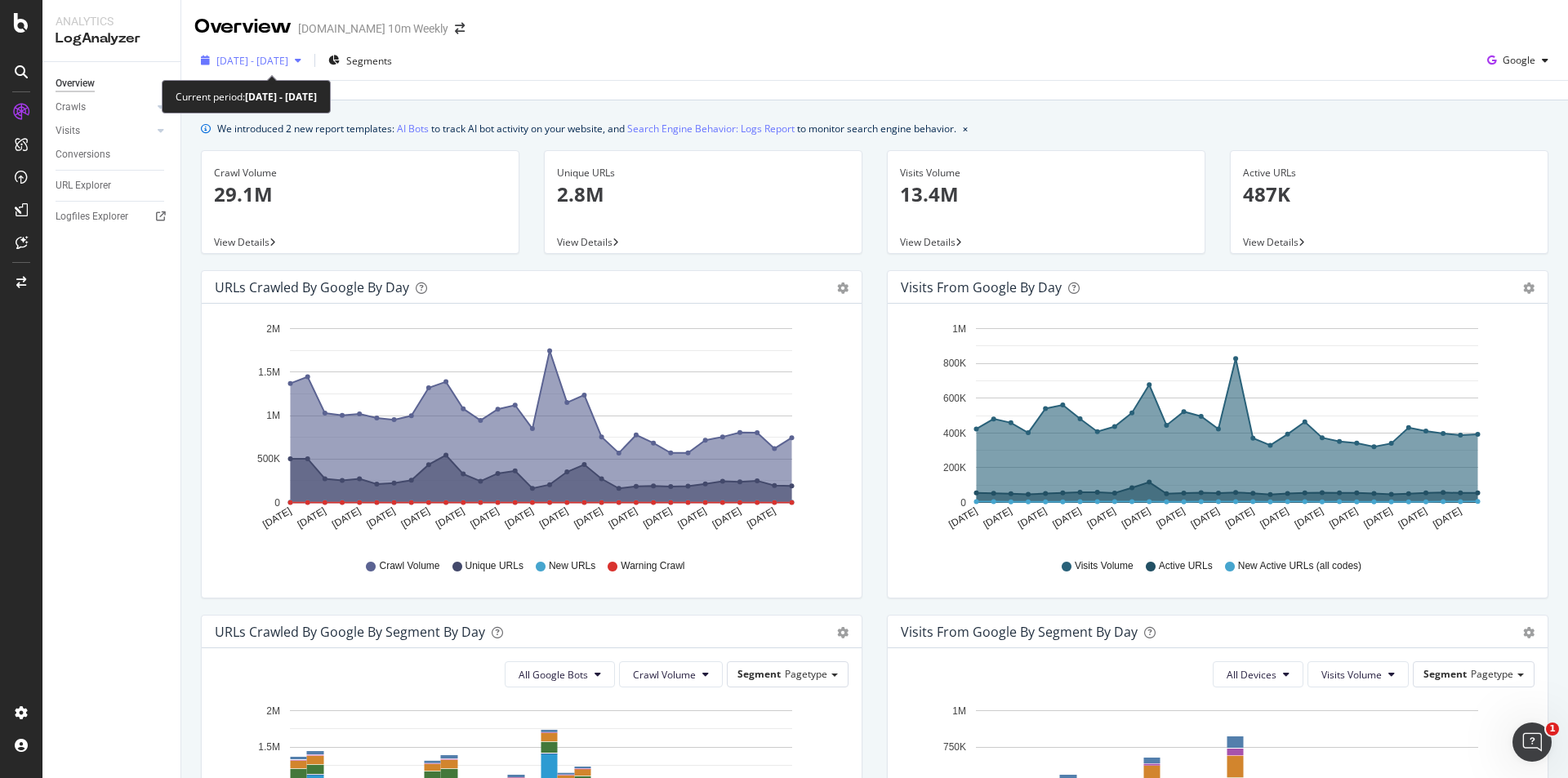
click at [288, 58] on span "2025 Jul. 16th - Aug. 14th" at bounding box center [252, 60] width 72 height 14
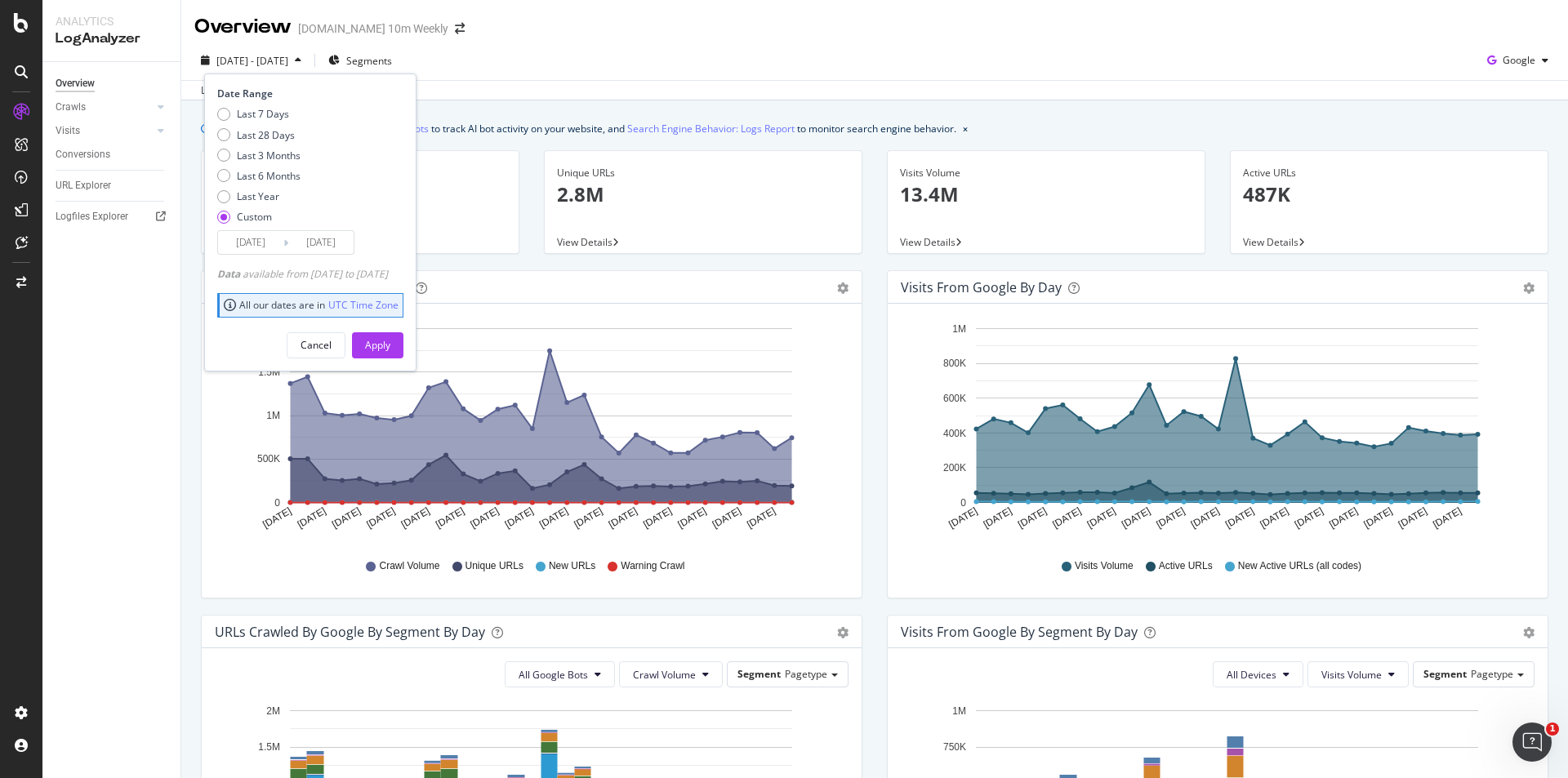
click at [248, 247] on input "2025/07/16" at bounding box center [251, 242] width 66 height 22
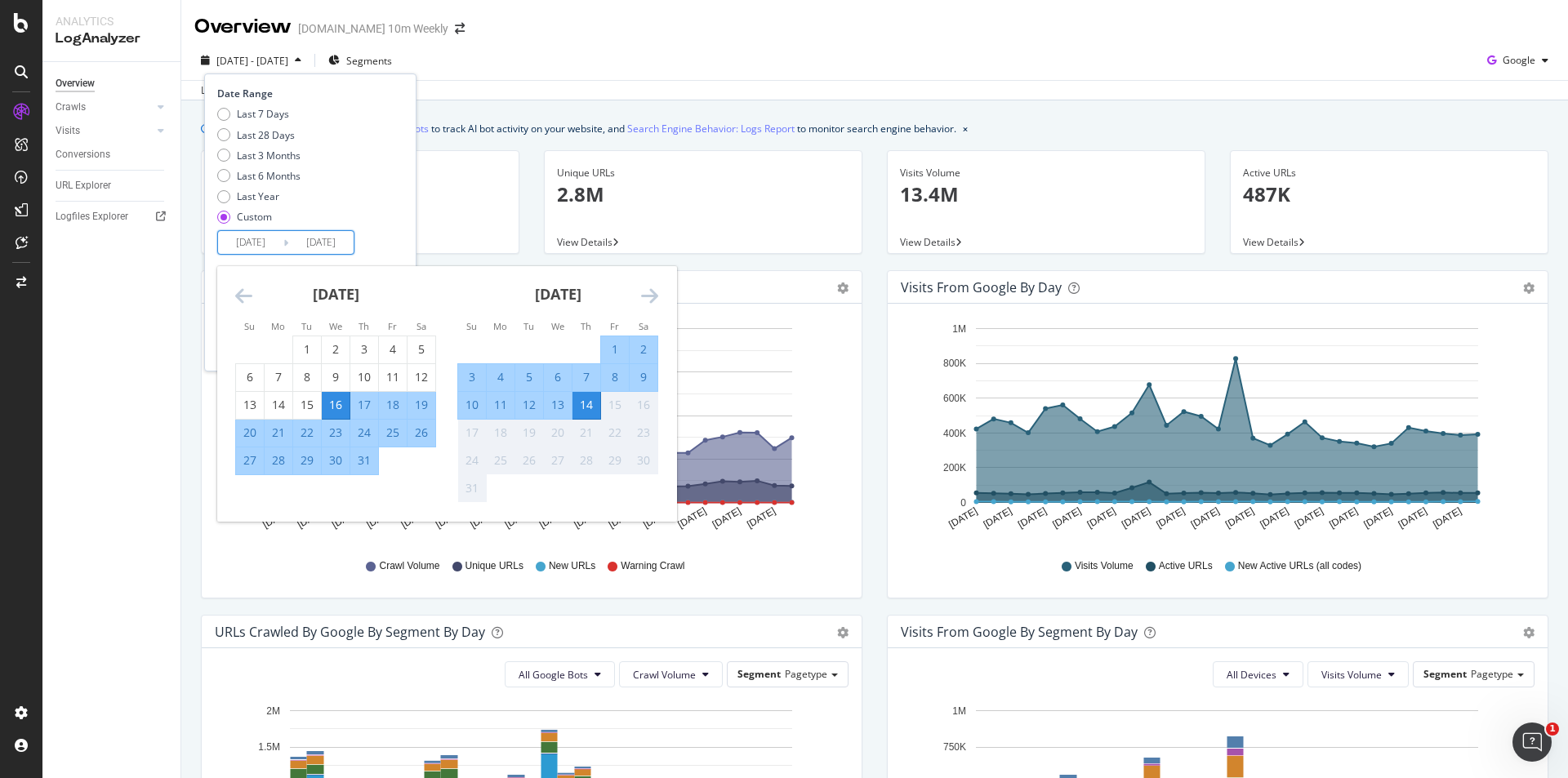
click at [239, 292] on icon "Move backward to switch to the previous month." at bounding box center [244, 295] width 17 height 20
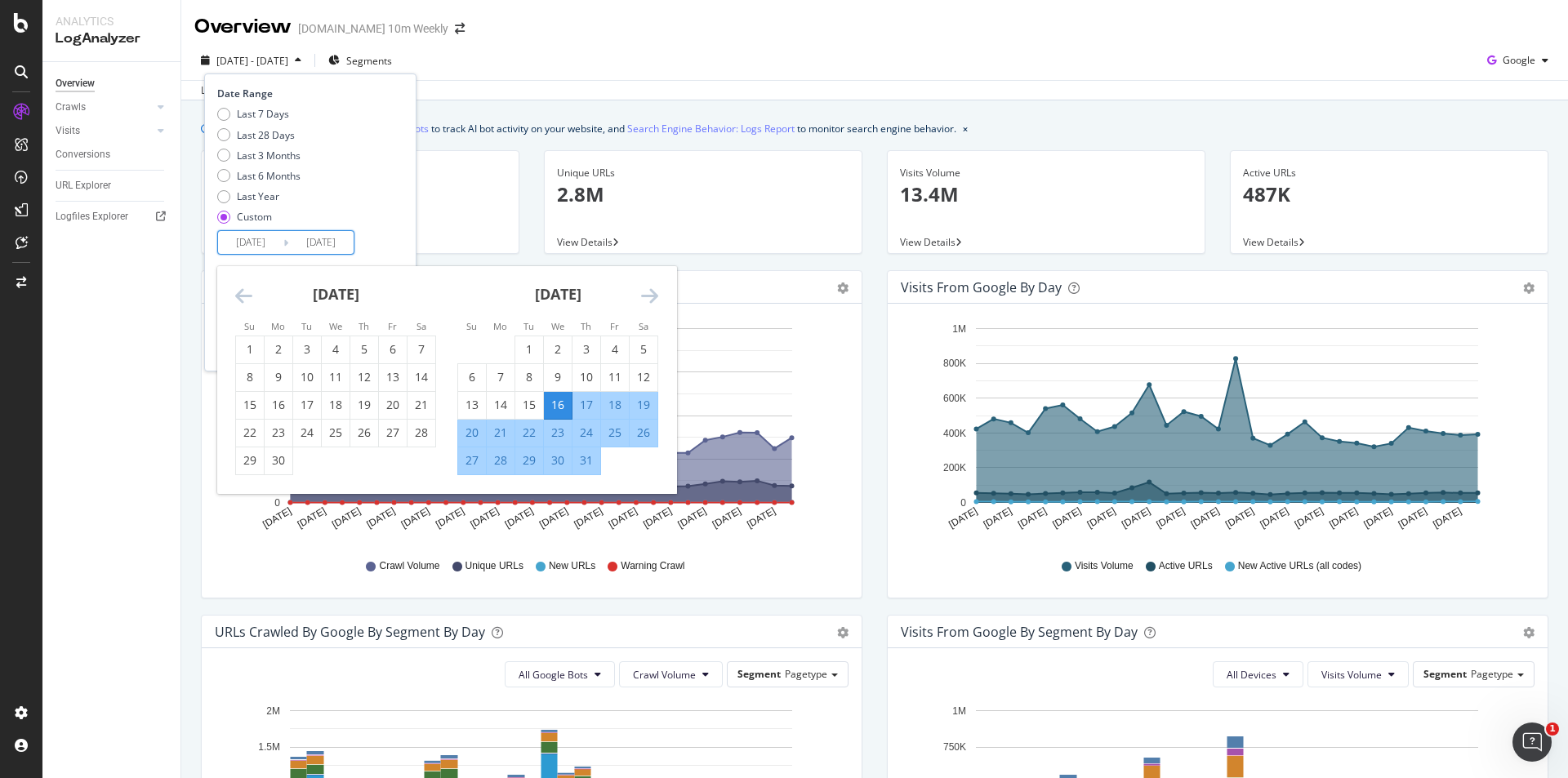
click at [239, 292] on icon "Move backward to switch to the previous month." at bounding box center [244, 295] width 17 height 20
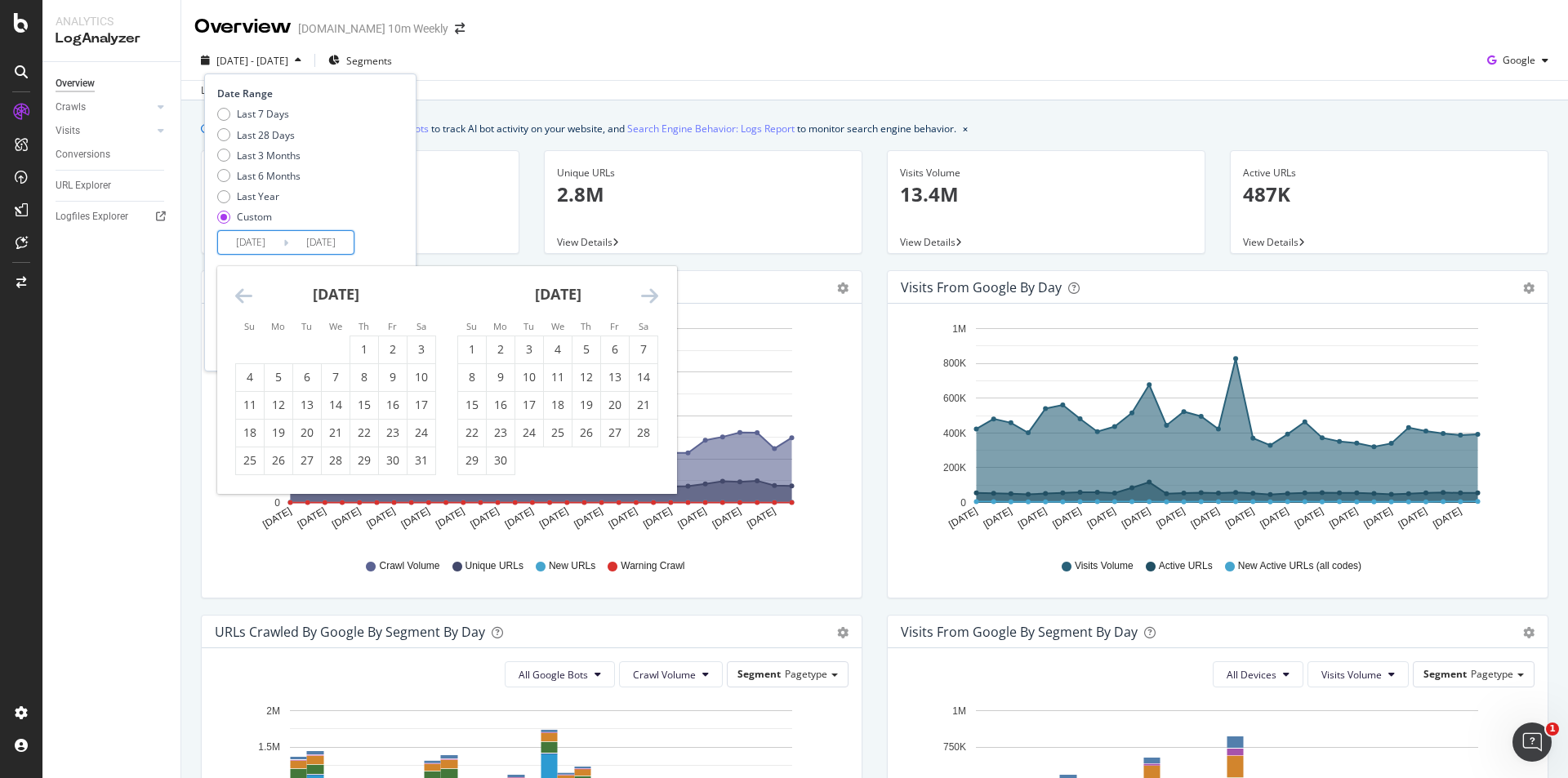
click at [239, 292] on icon "Move backward to switch to the previous month." at bounding box center [244, 295] width 17 height 20
click at [280, 462] on div "28" at bounding box center [279, 460] width 28 height 16
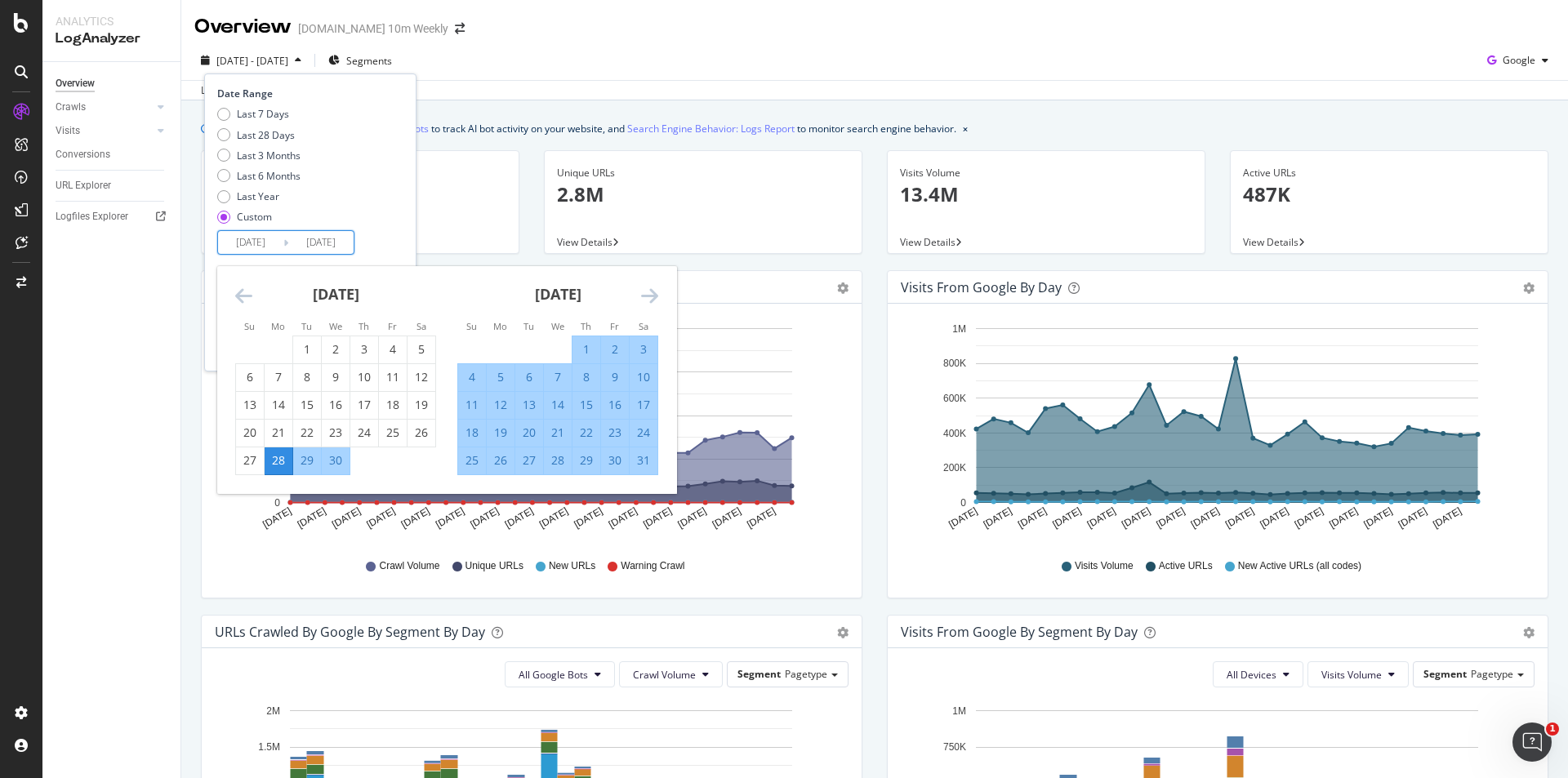
type input "2025/04/28"
click at [647, 292] on icon "Move forward to switch to the next month." at bounding box center [650, 295] width 17 height 20
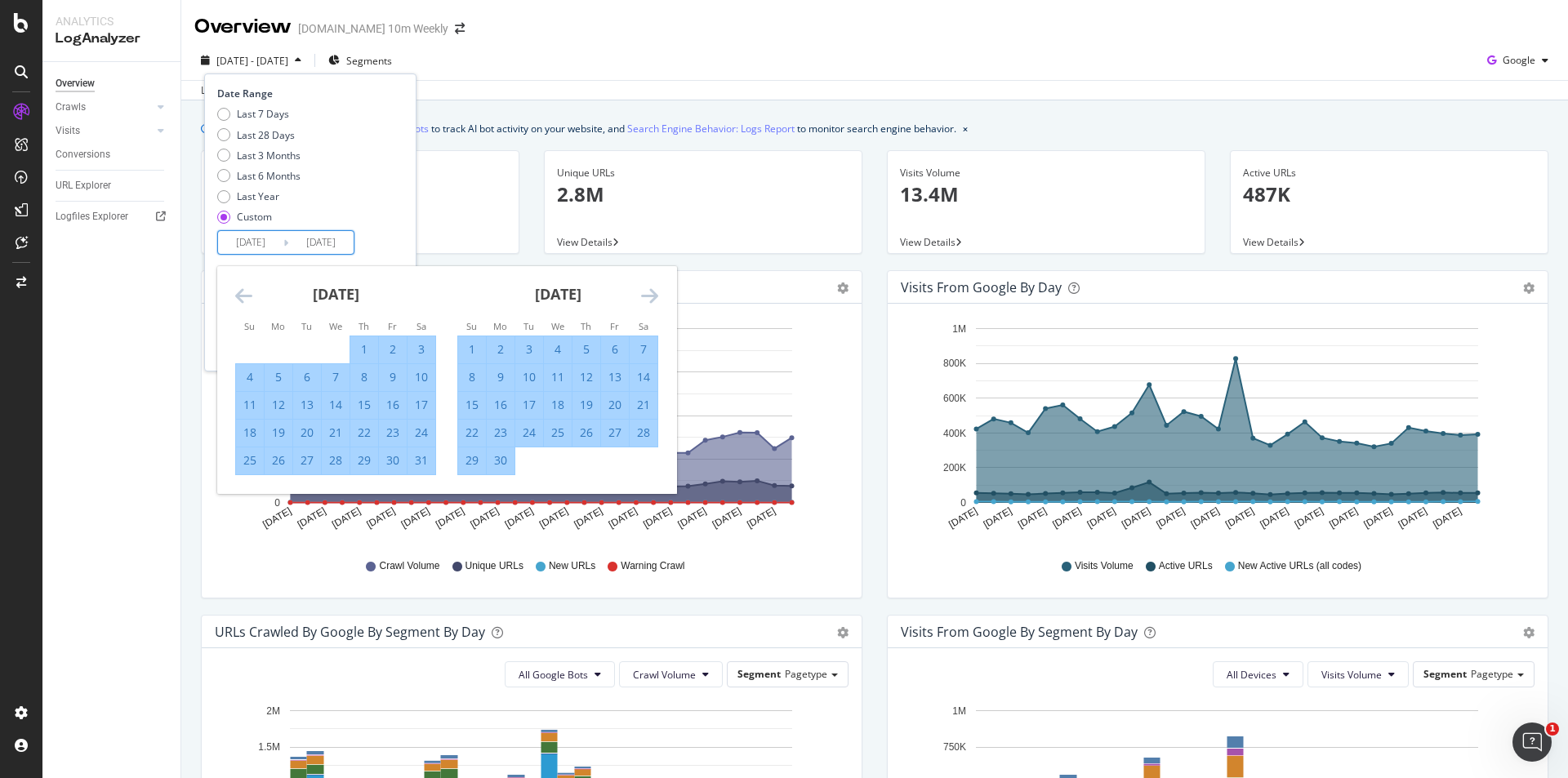
click at [647, 292] on icon "Move forward to switch to the next month." at bounding box center [650, 295] width 17 height 20
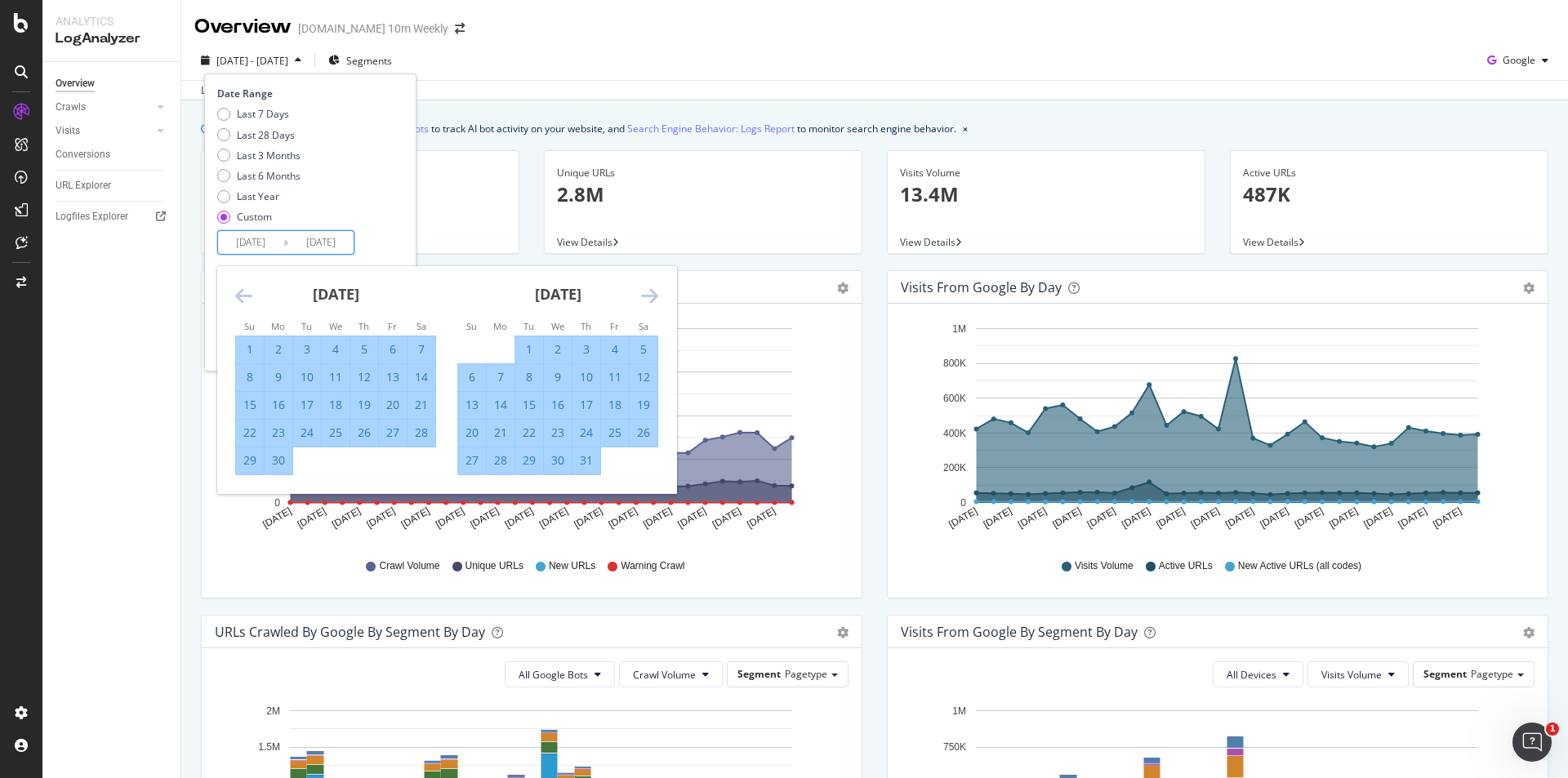
click at [647, 292] on icon "Move forward to switch to the next month." at bounding box center [650, 295] width 17 height 20
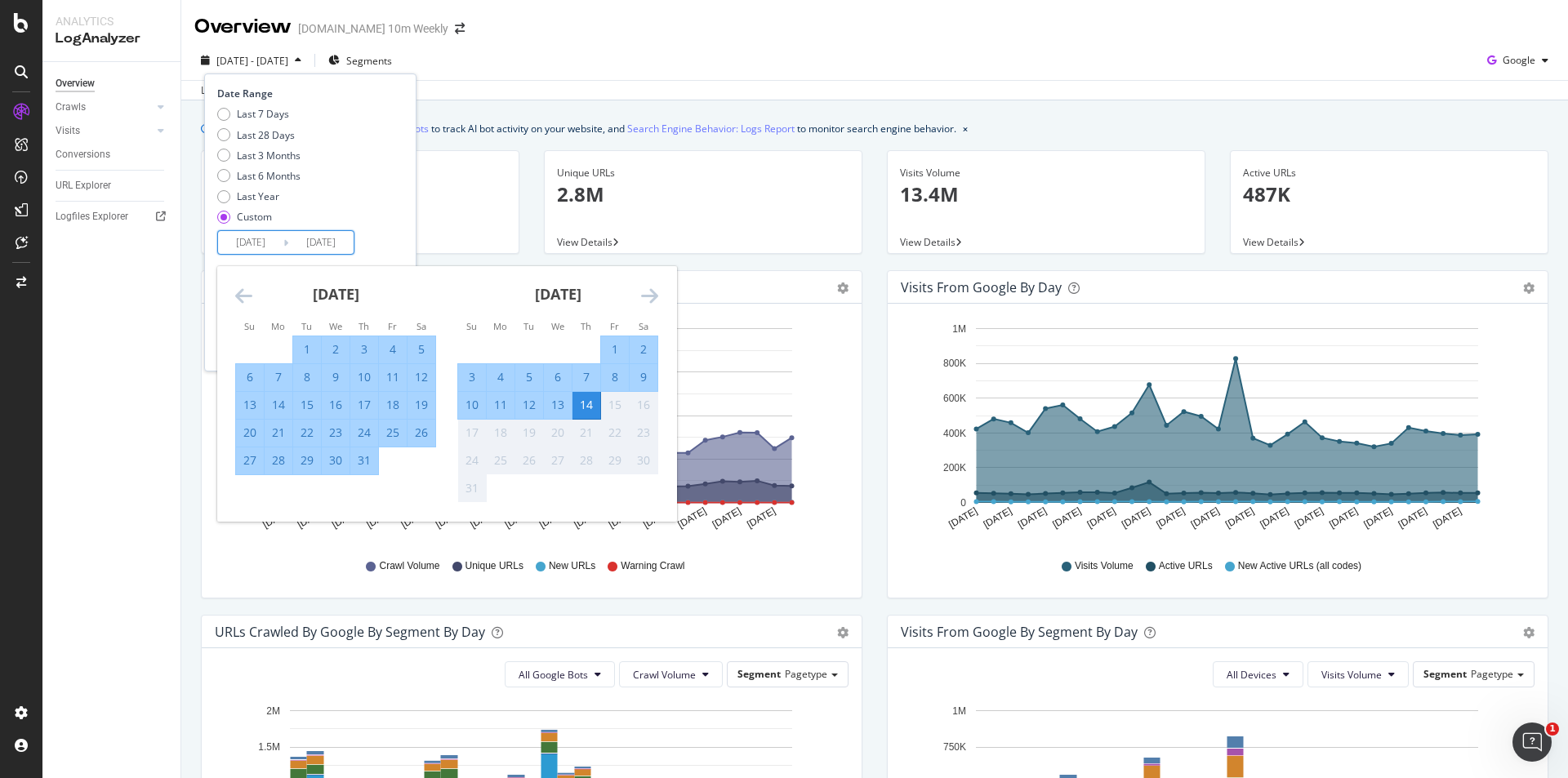
click at [252, 284] on div "July 2025" at bounding box center [336, 301] width 201 height 69
click at [251, 290] on icon "Move backward to switch to the previous month." at bounding box center [244, 295] width 17 height 20
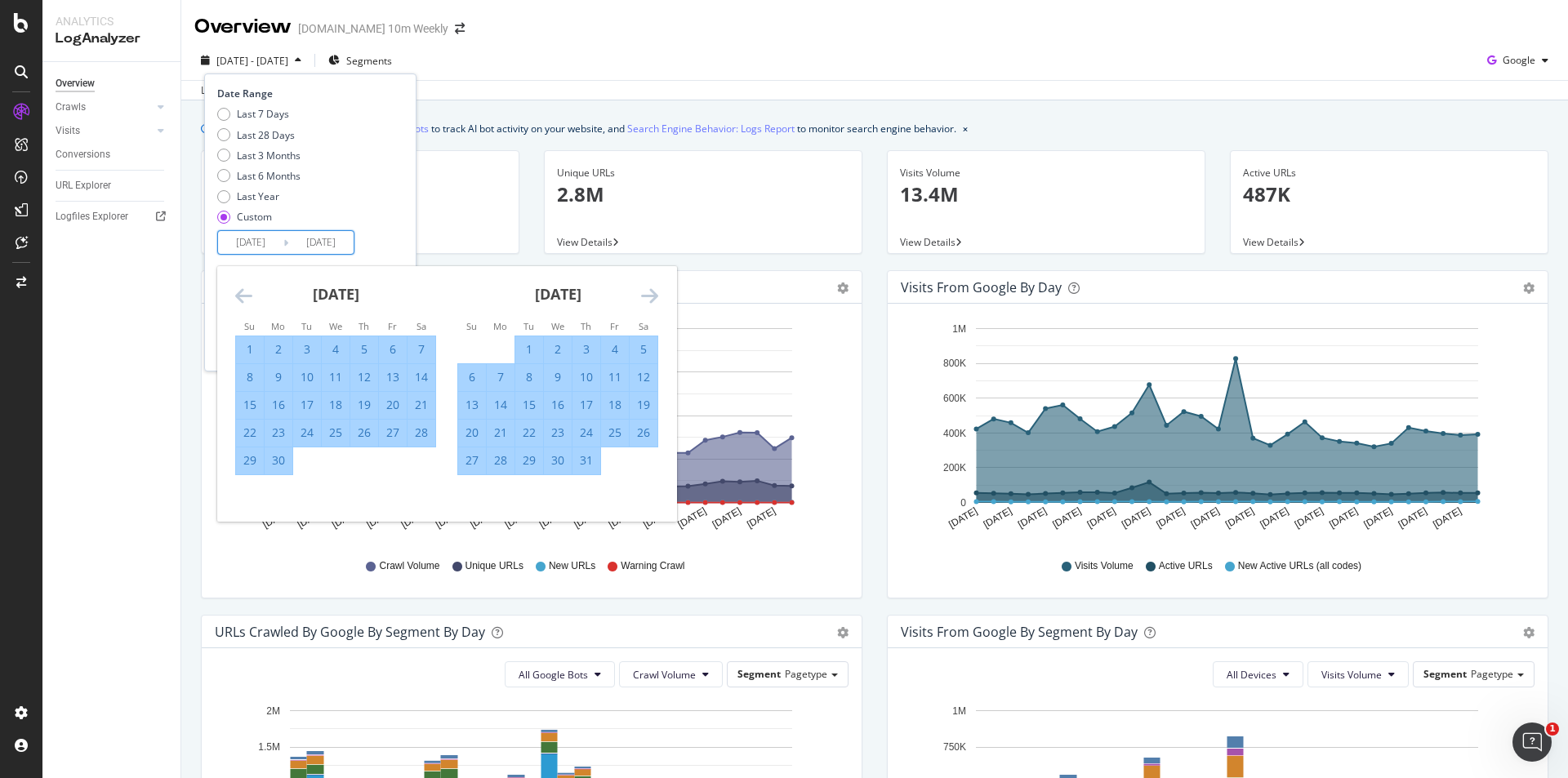
click at [313, 399] on div "17" at bounding box center [307, 405] width 28 height 16
type input "2025/06/17"
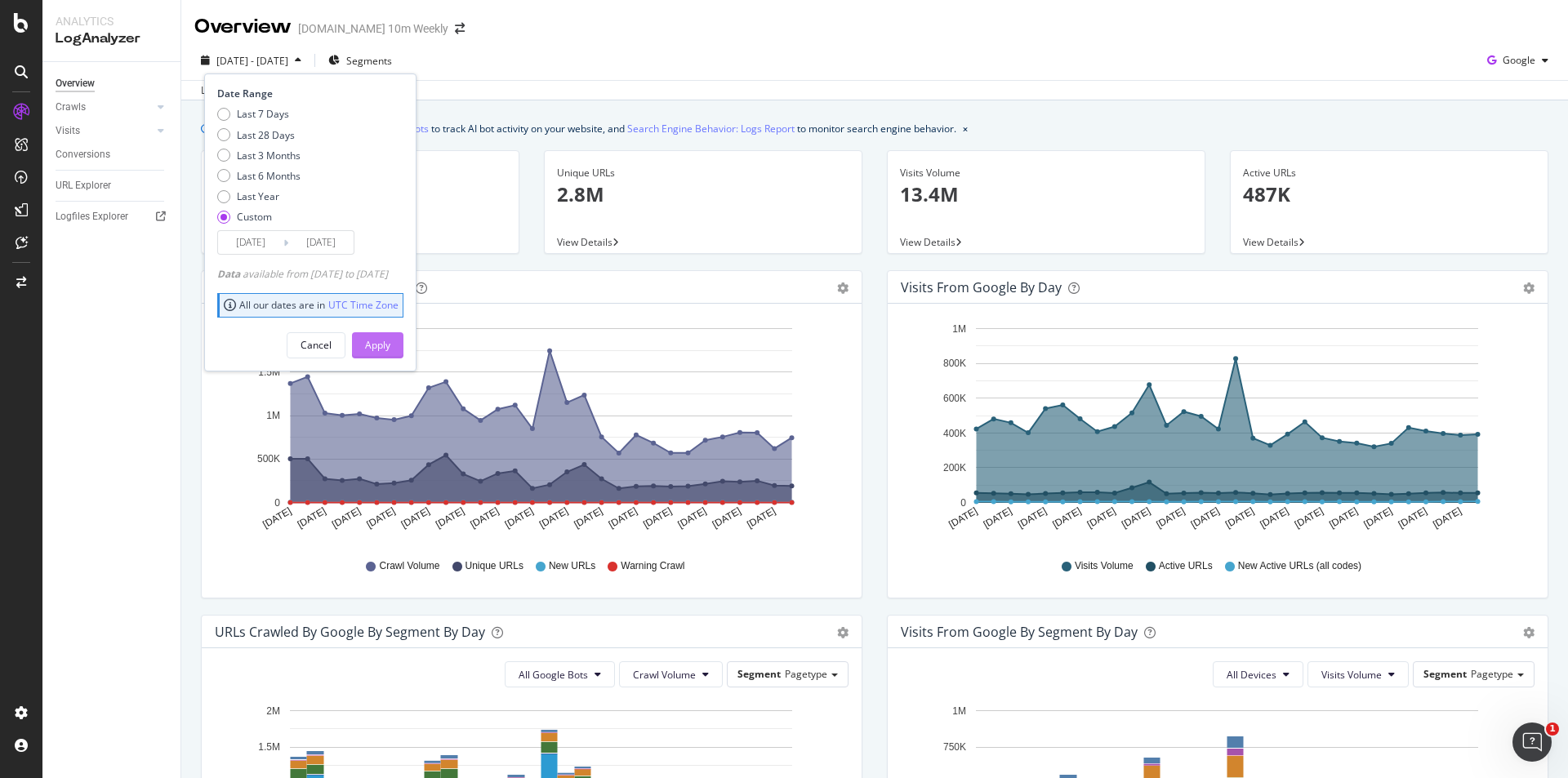
click at [390, 342] on div "Apply" at bounding box center [377, 345] width 25 height 14
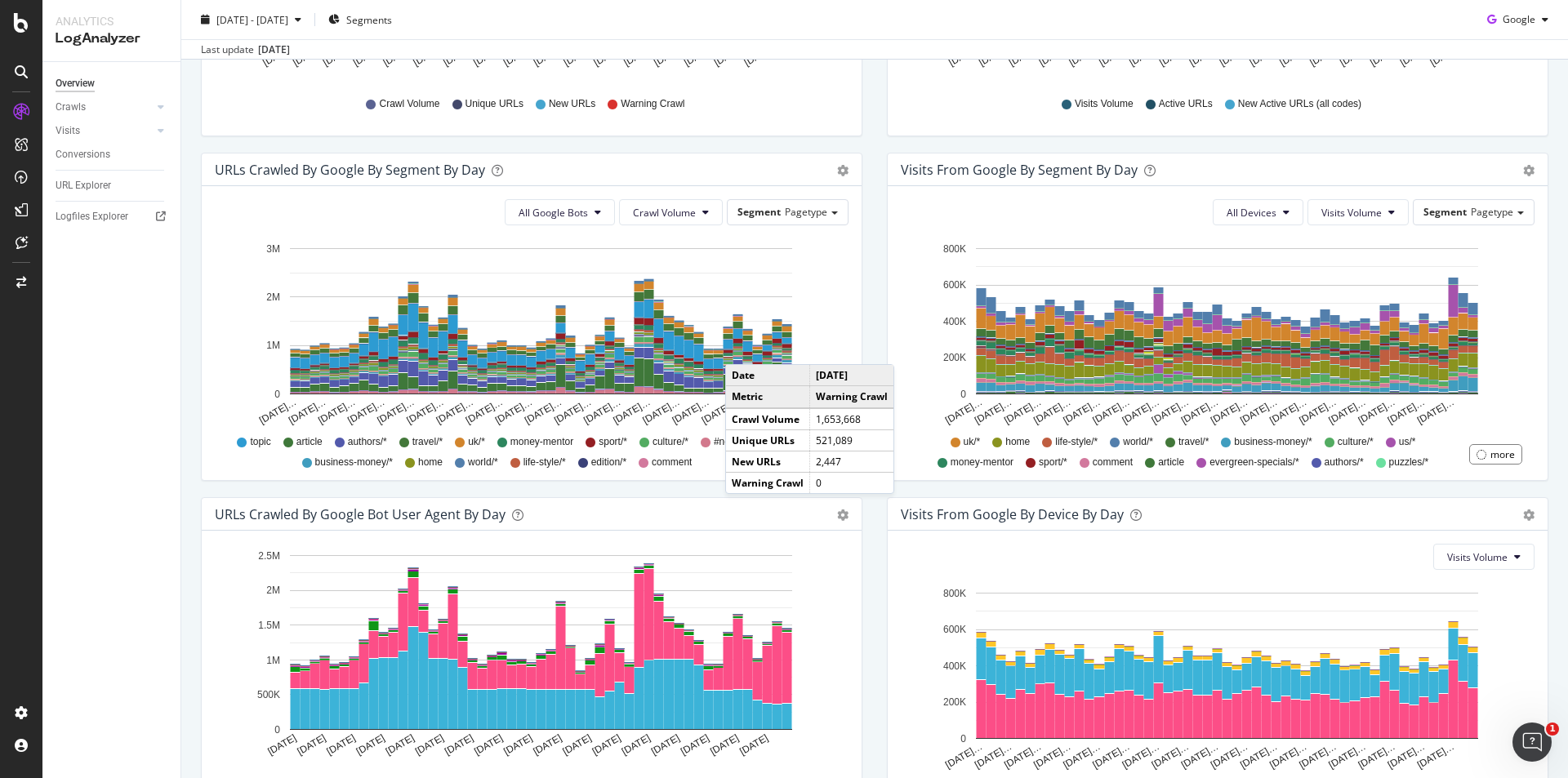
scroll to position [408, 0]
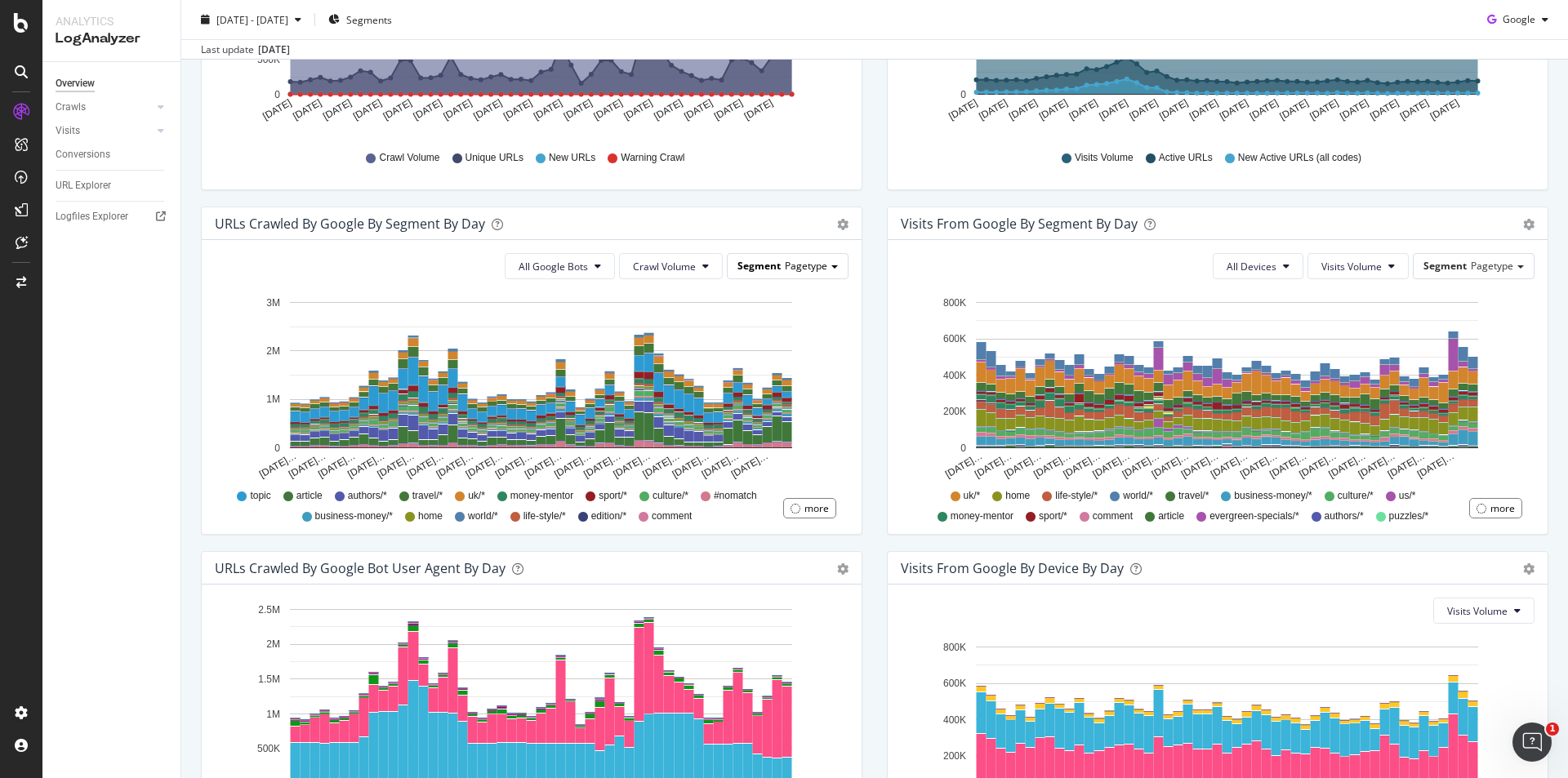
click at [831, 267] on span at bounding box center [834, 267] width 7 height 3
click at [191, 343] on div "URLs Crawled by Google By Segment By Day Timeline (by Value) Table All Google B…" at bounding box center [532, 378] width 686 height 344
click at [824, 263] on div "Segment Pagetype" at bounding box center [787, 265] width 120 height 23
click at [676, 262] on span "Crawl Volume" at bounding box center [664, 267] width 63 height 14
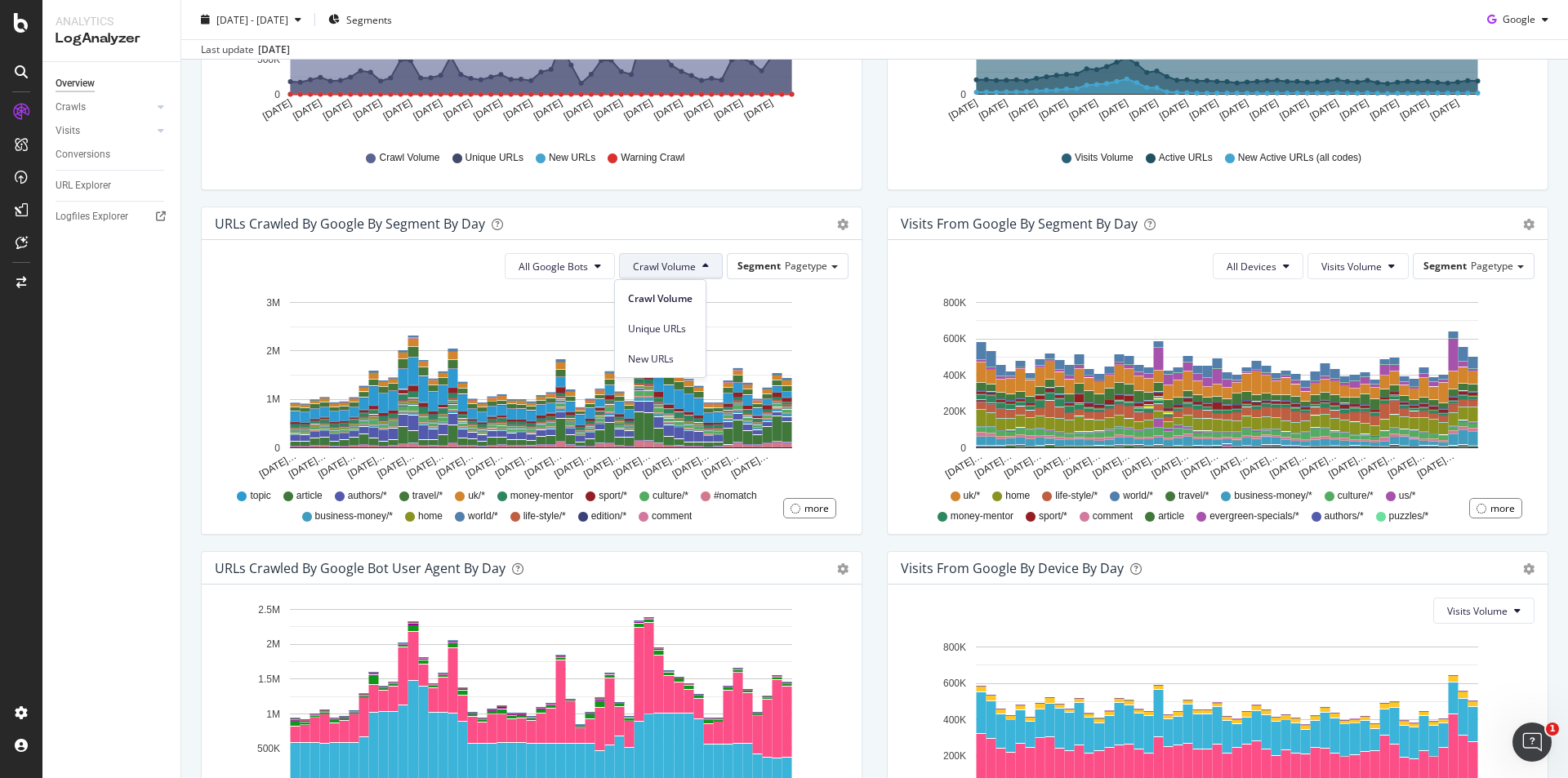
click at [671, 262] on span "Crawl Volume" at bounding box center [664, 267] width 63 height 14
click at [584, 264] on button "All Google Bots" at bounding box center [560, 266] width 110 height 26
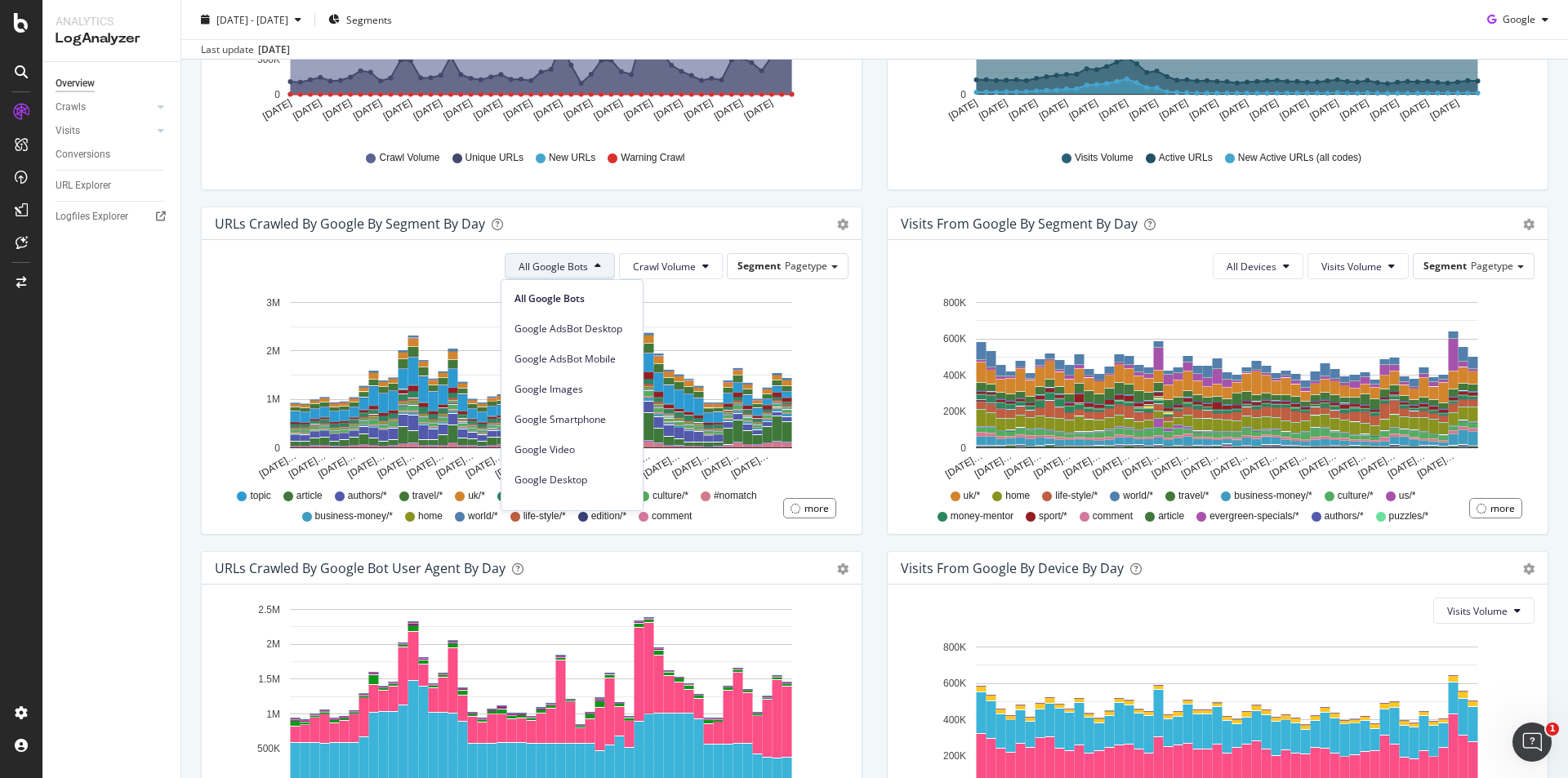
click at [584, 264] on button "All Google Bots" at bounding box center [560, 266] width 110 height 26
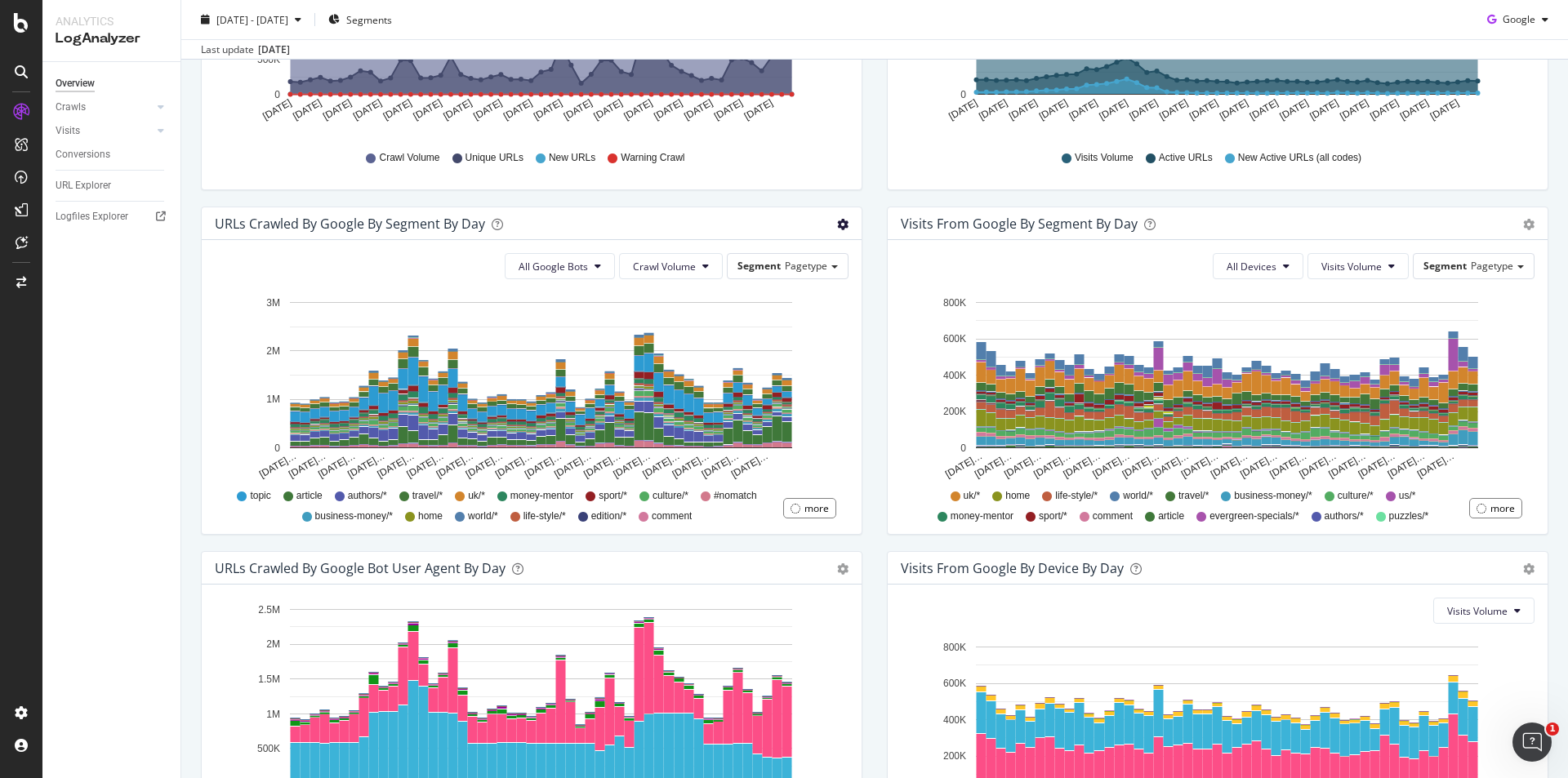
click at [742, 295] on span "Table" at bounding box center [788, 291] width 145 height 24
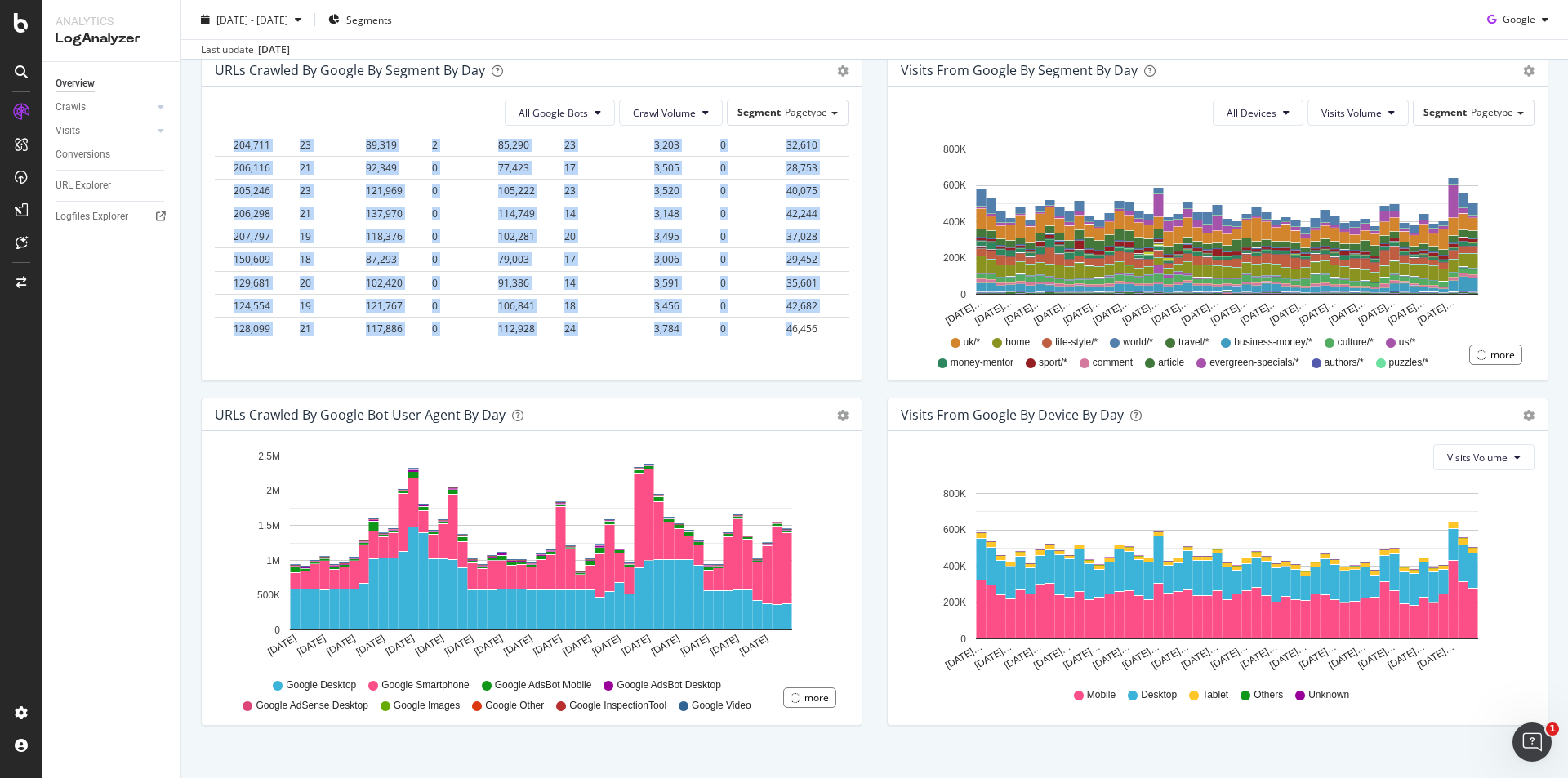
scroll to position [583, 0]
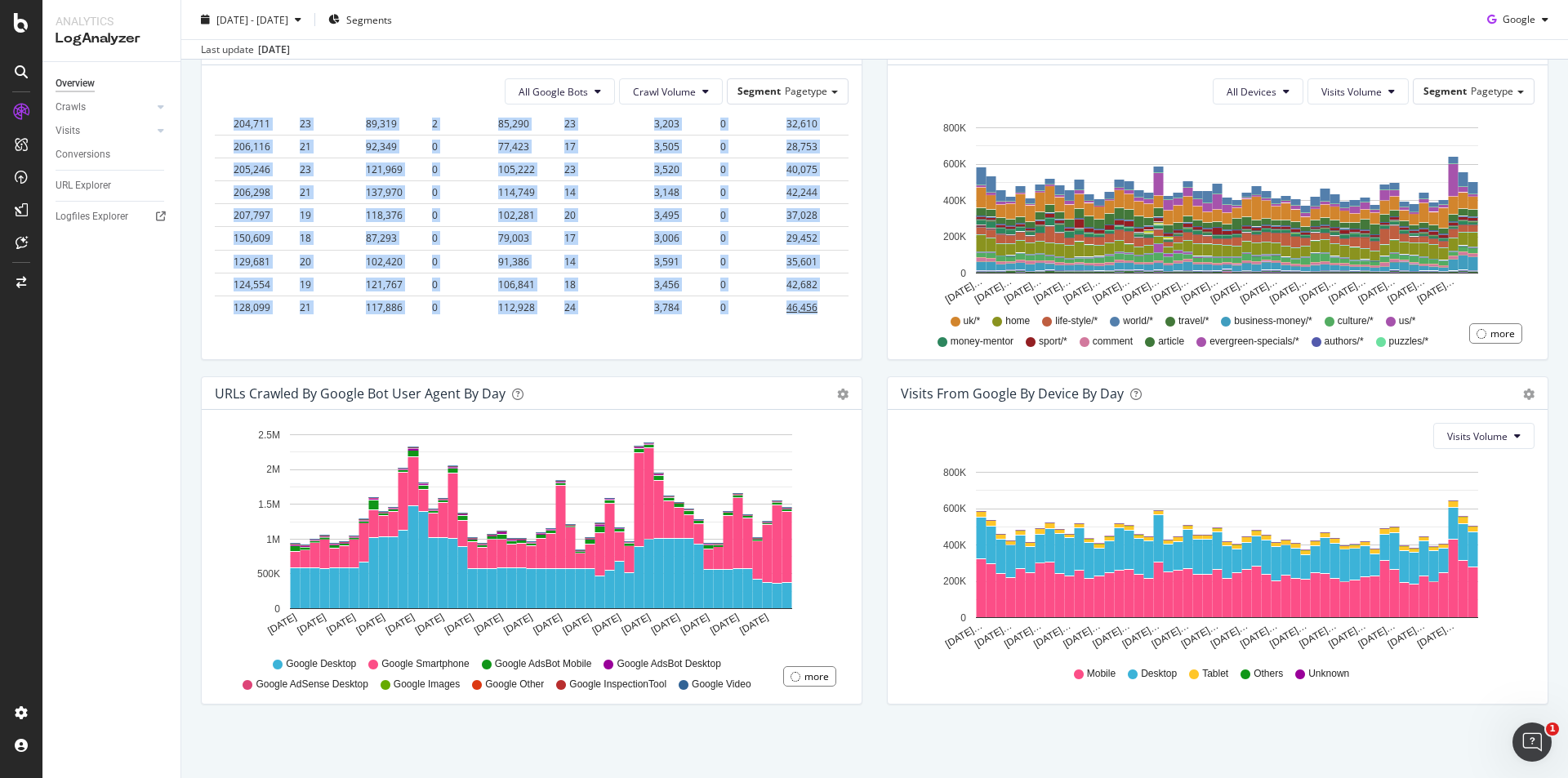
drag, startPoint x: 222, startPoint y: 307, endPoint x: 807, endPoint y: 286, distance: 585.4
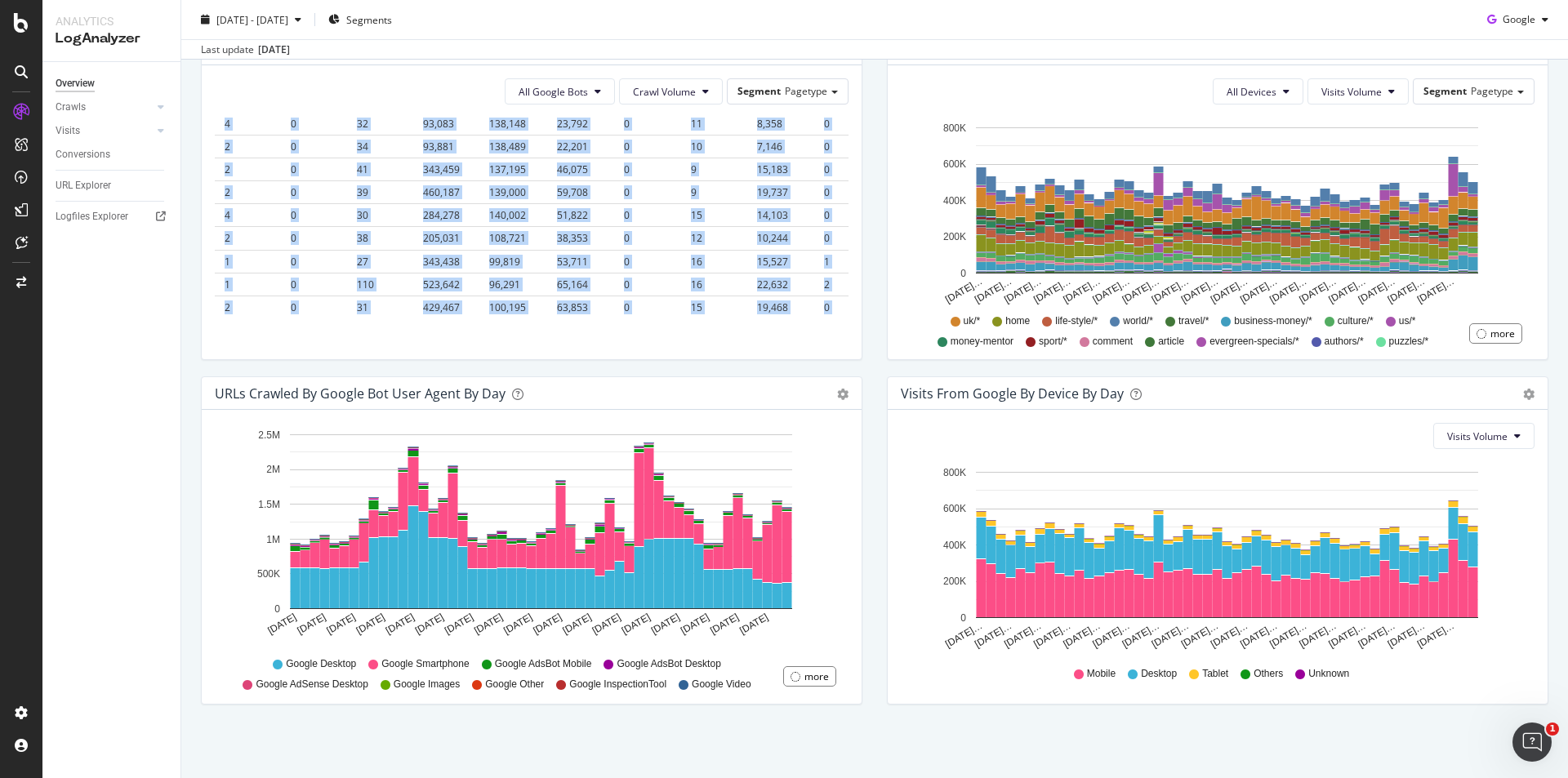
scroll to position [1761, 0]
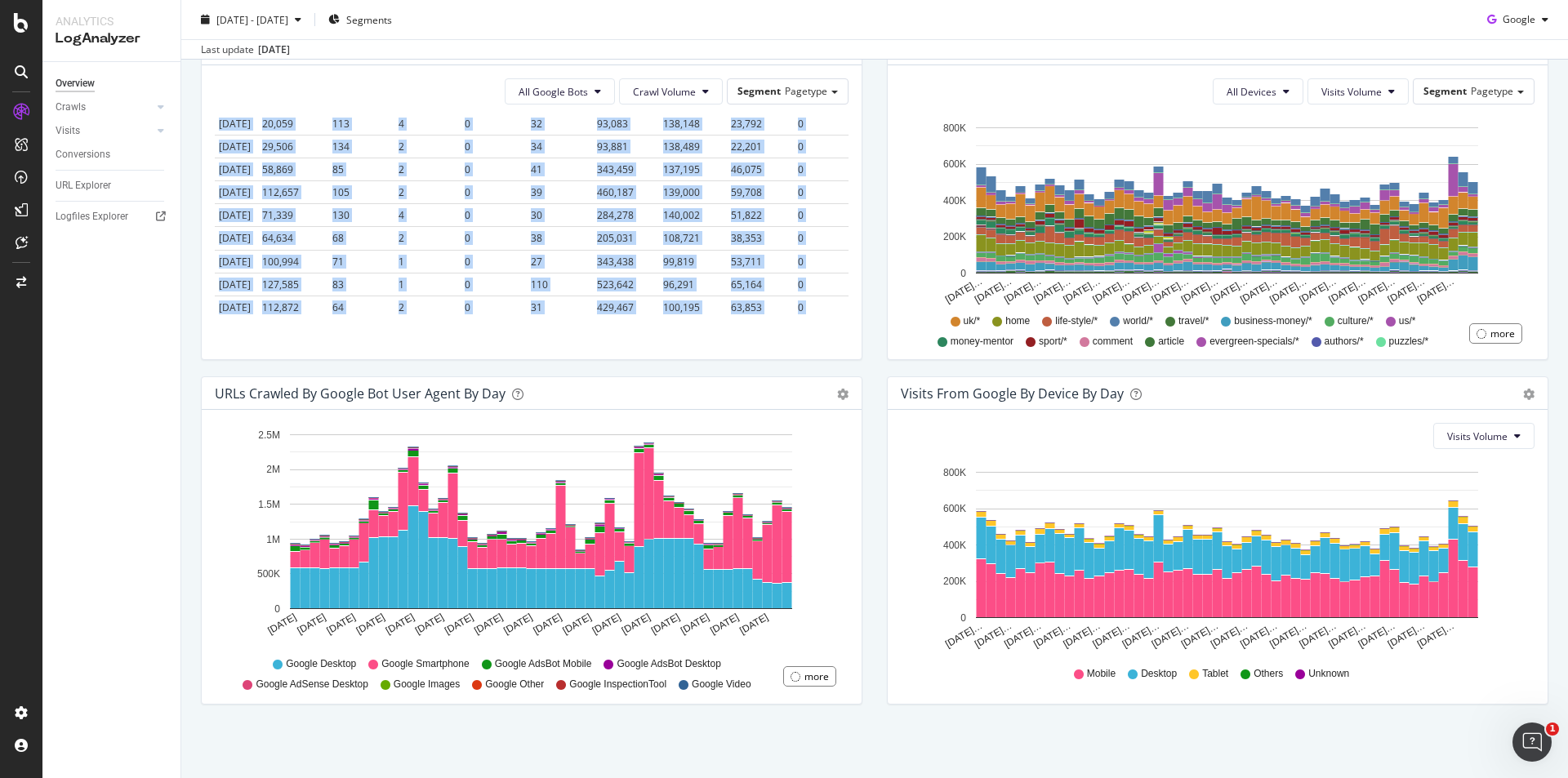
copy table "Date pagetype = #nomatch pagetype = HTML-Sitemap pagetype = account pagetype = …"
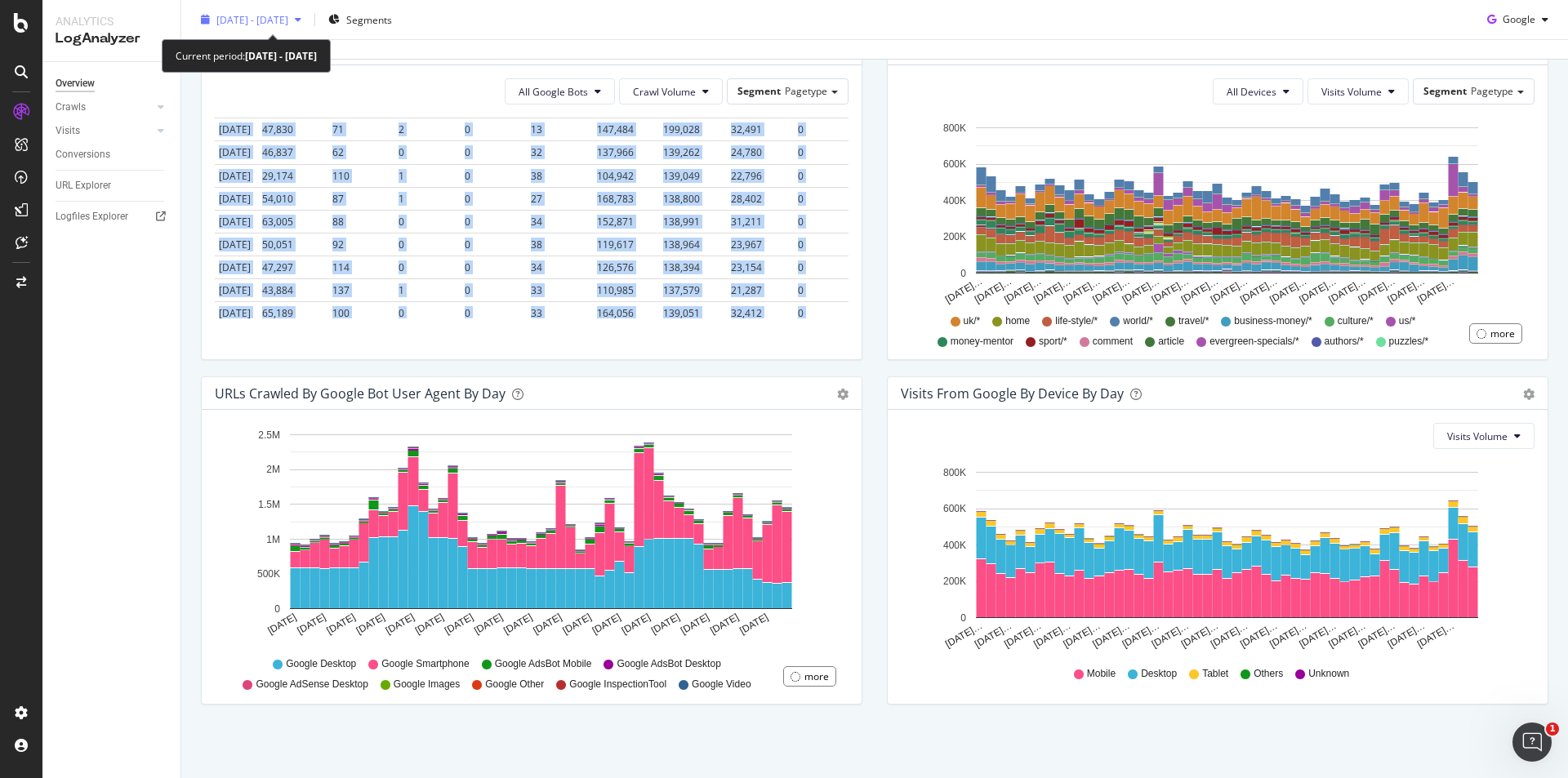
click at [288, 13] on span "2025 Apr. 28th - Jun. 17th" at bounding box center [252, 19] width 72 height 14
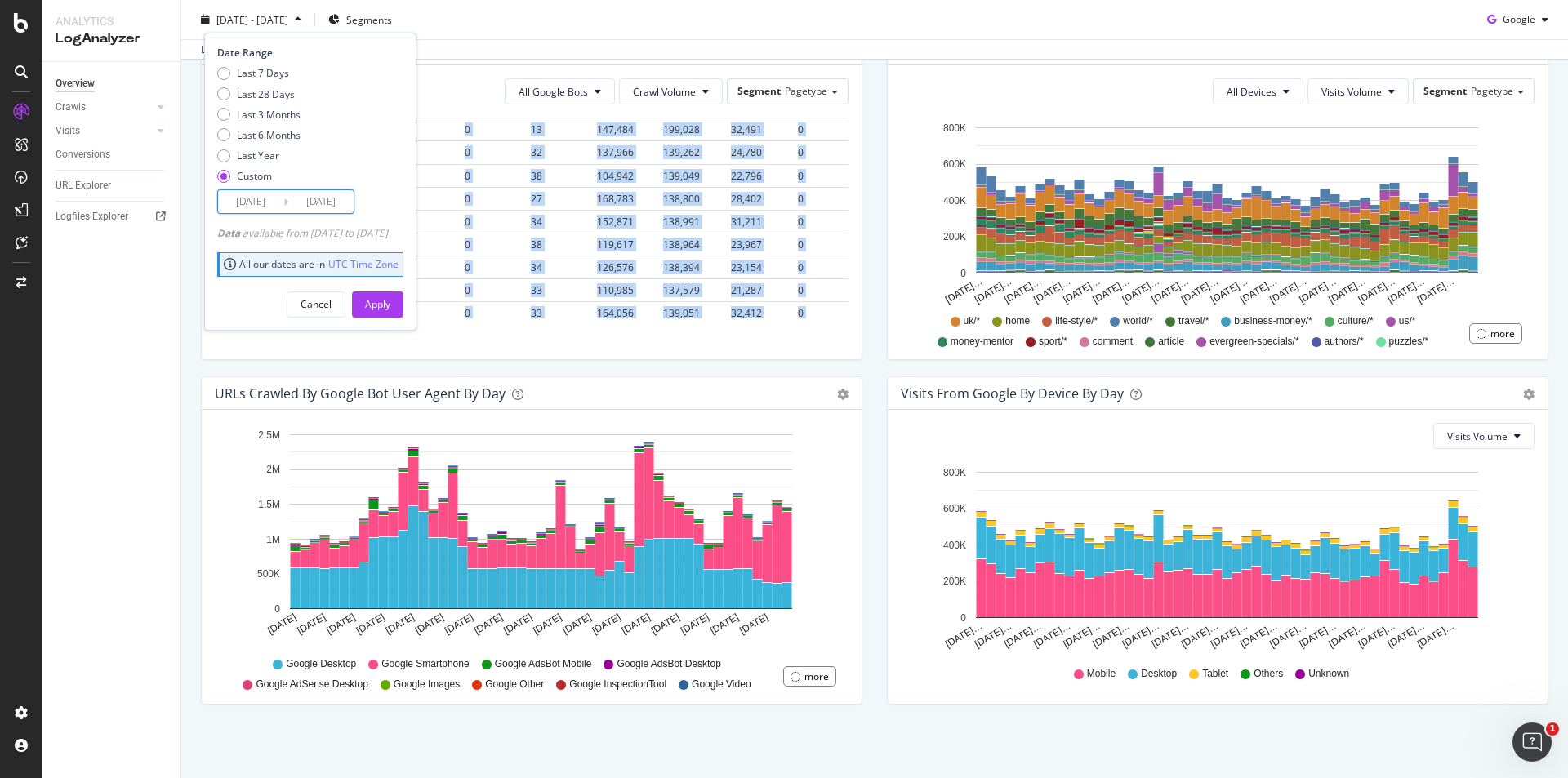
click at [258, 206] on input "2025/04/28" at bounding box center [251, 202] width 66 height 22
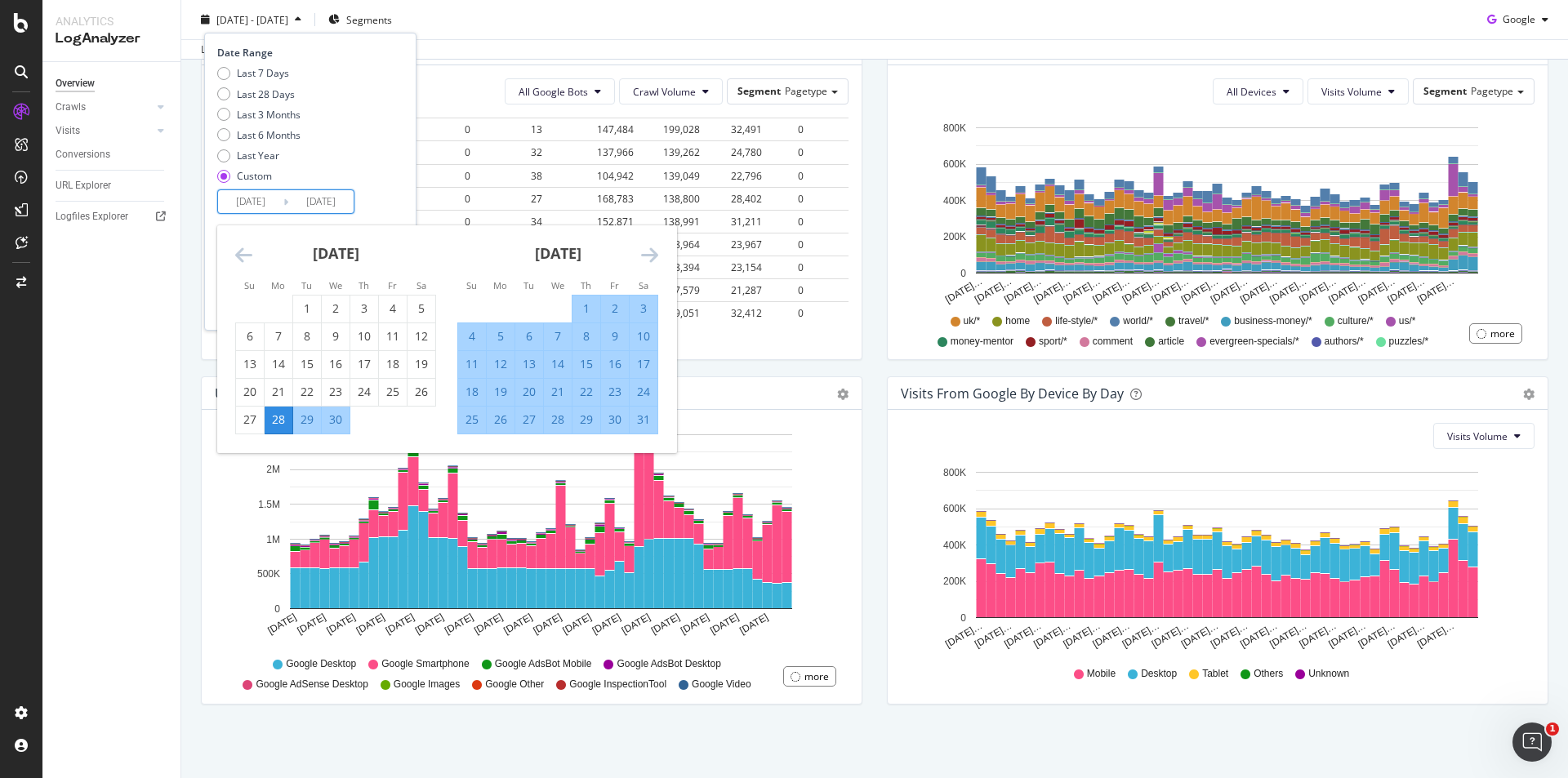
click at [648, 249] on icon "Move forward to switch to the next month." at bounding box center [650, 254] width 17 height 20
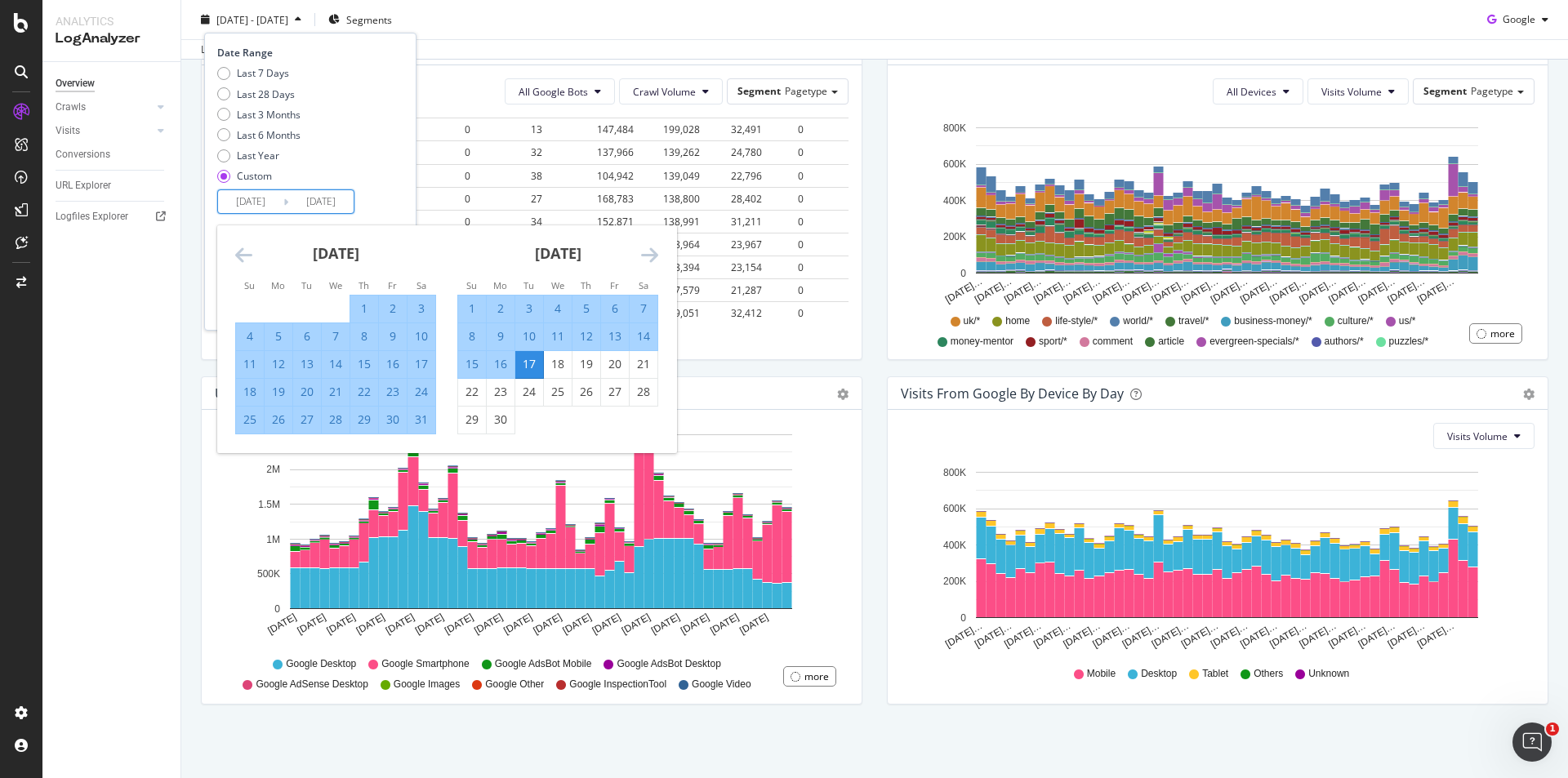
click at [648, 249] on icon "Move forward to switch to the next month." at bounding box center [650, 254] width 17 height 20
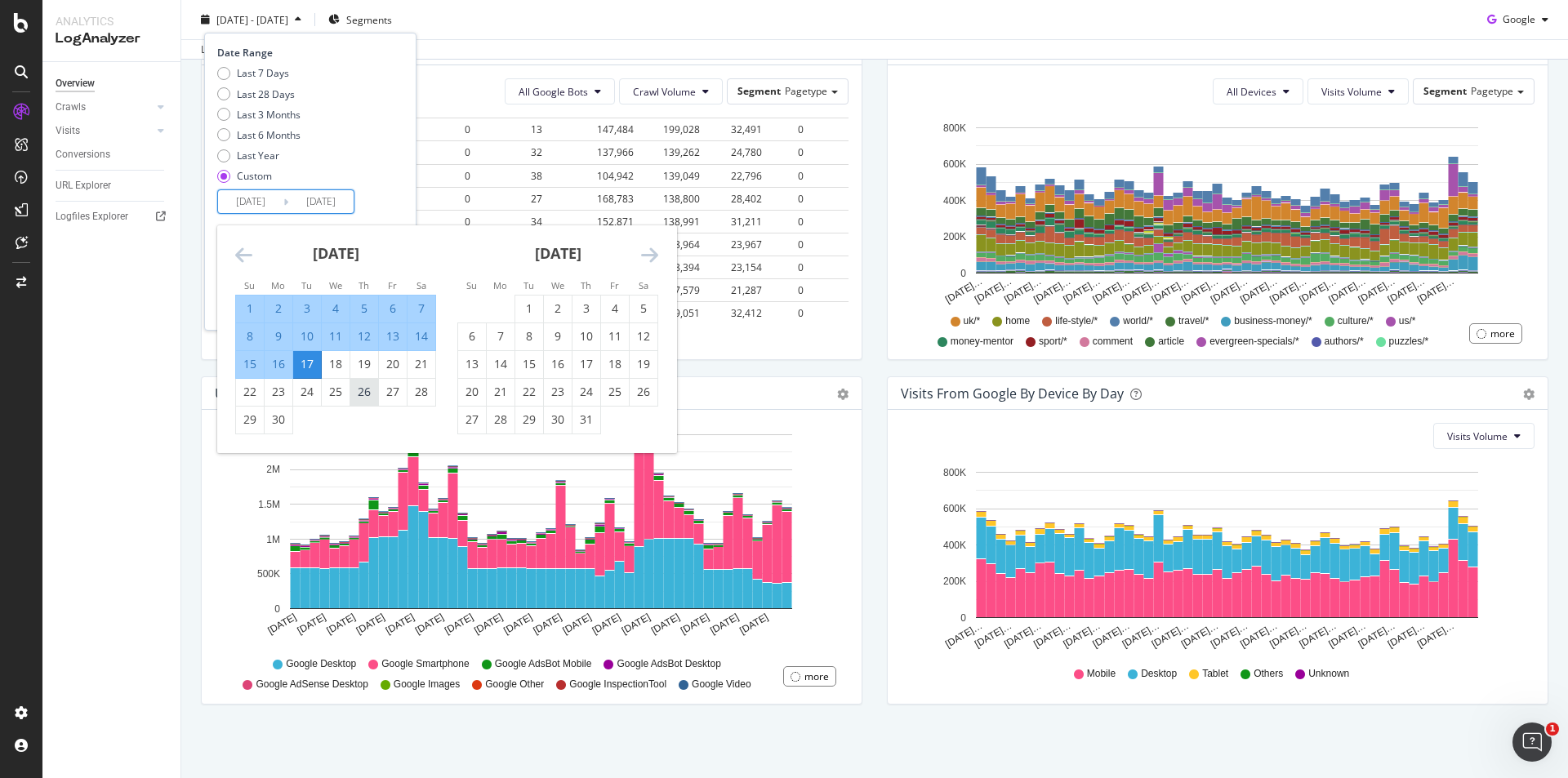
click at [373, 392] on div "26" at bounding box center [364, 392] width 28 height 16
type input "2025/06/26"
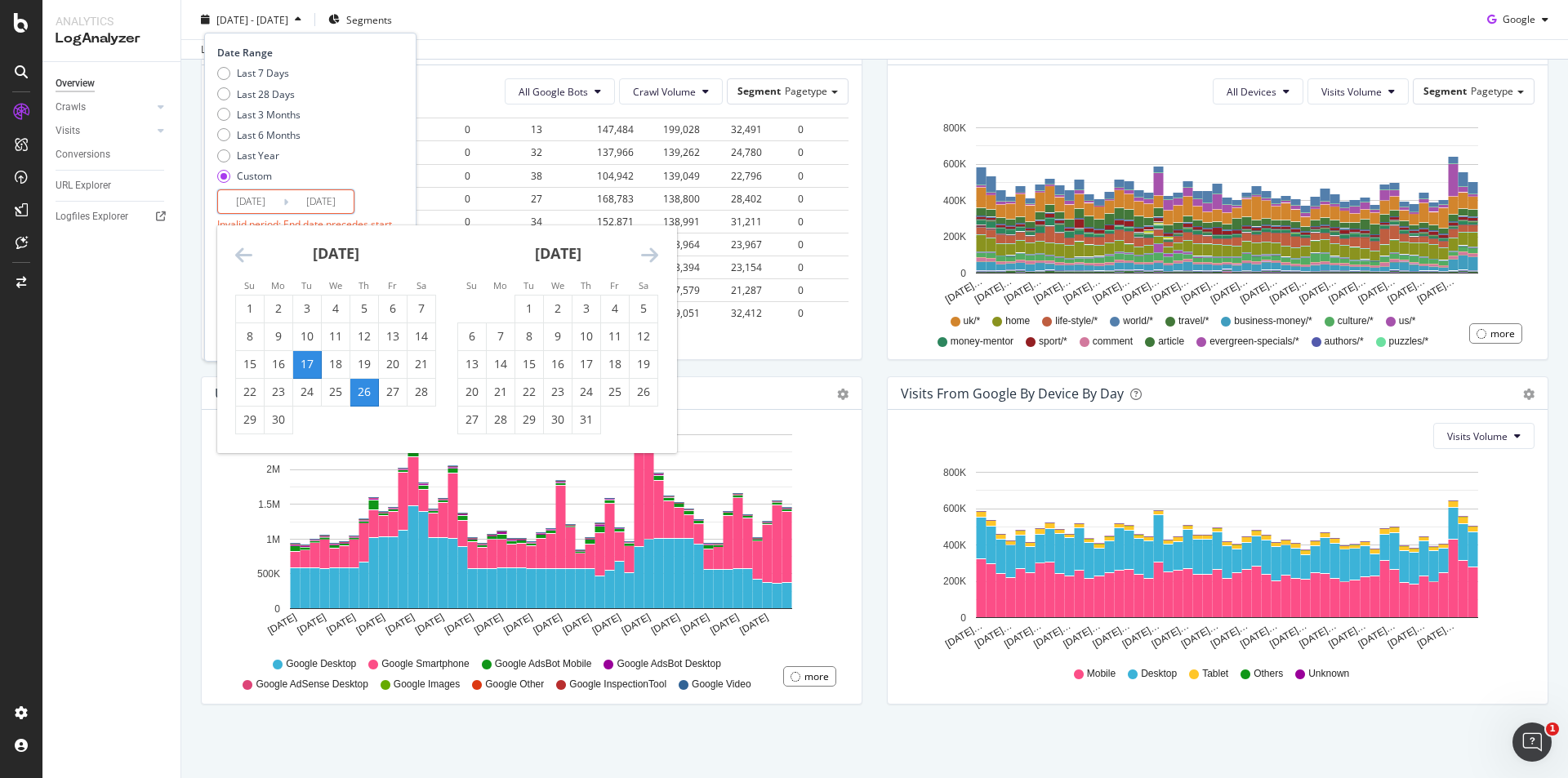
click at [277, 206] on input "2025/06/26" at bounding box center [251, 202] width 66 height 22
click at [357, 386] on div "26" at bounding box center [364, 392] width 28 height 16
drag, startPoint x: 294, startPoint y: 198, endPoint x: 350, endPoint y: 199, distance: 56.0
click at [350, 199] on input "2025/06/17" at bounding box center [321, 202] width 66 height 22
type input "2025/06/17"
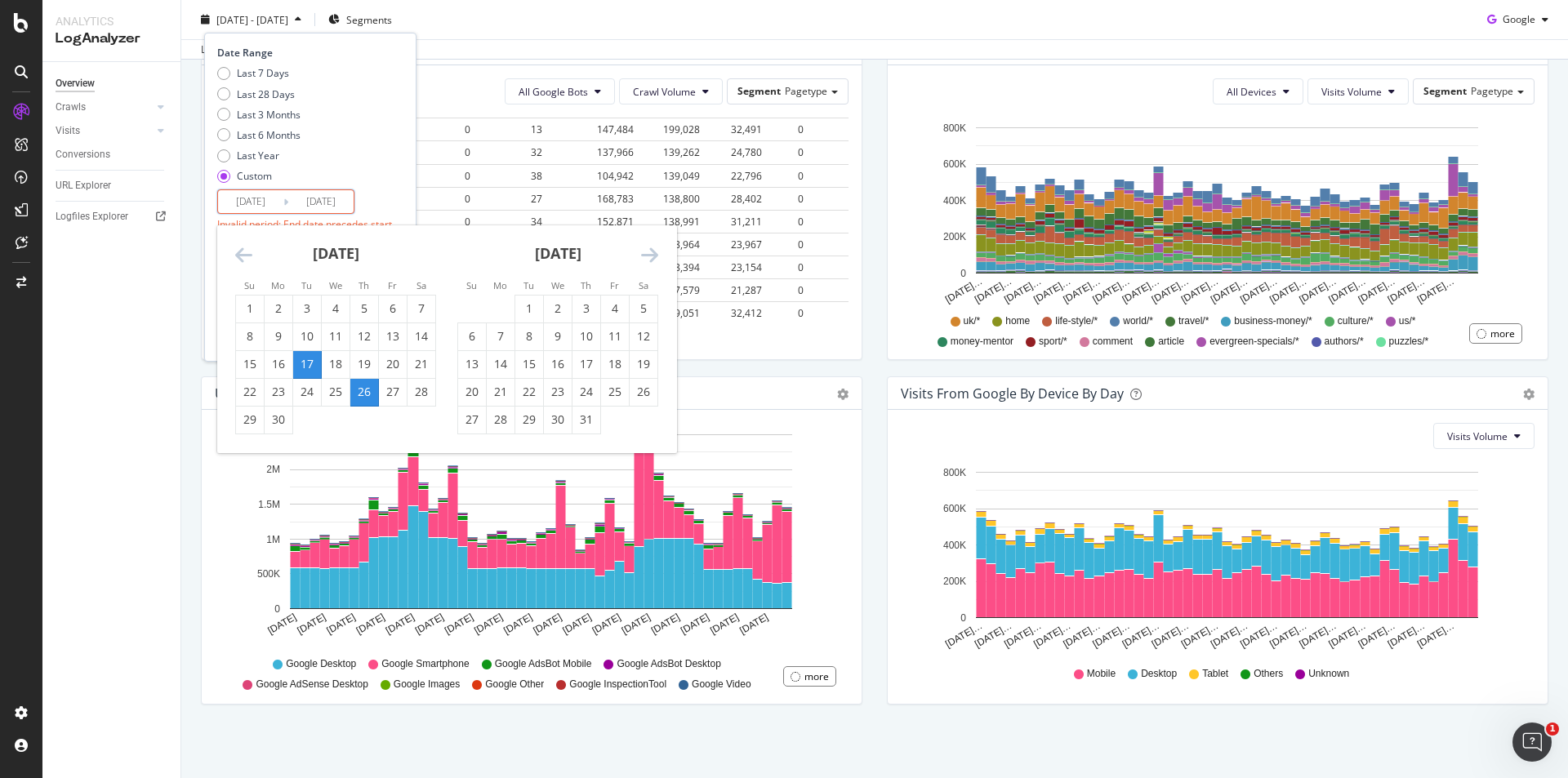
click at [259, 202] on input "2025/06/26" at bounding box center [251, 202] width 66 height 22
type input "2025/06/17"
click at [346, 210] on input "2025/06/17" at bounding box center [321, 202] width 66 height 22
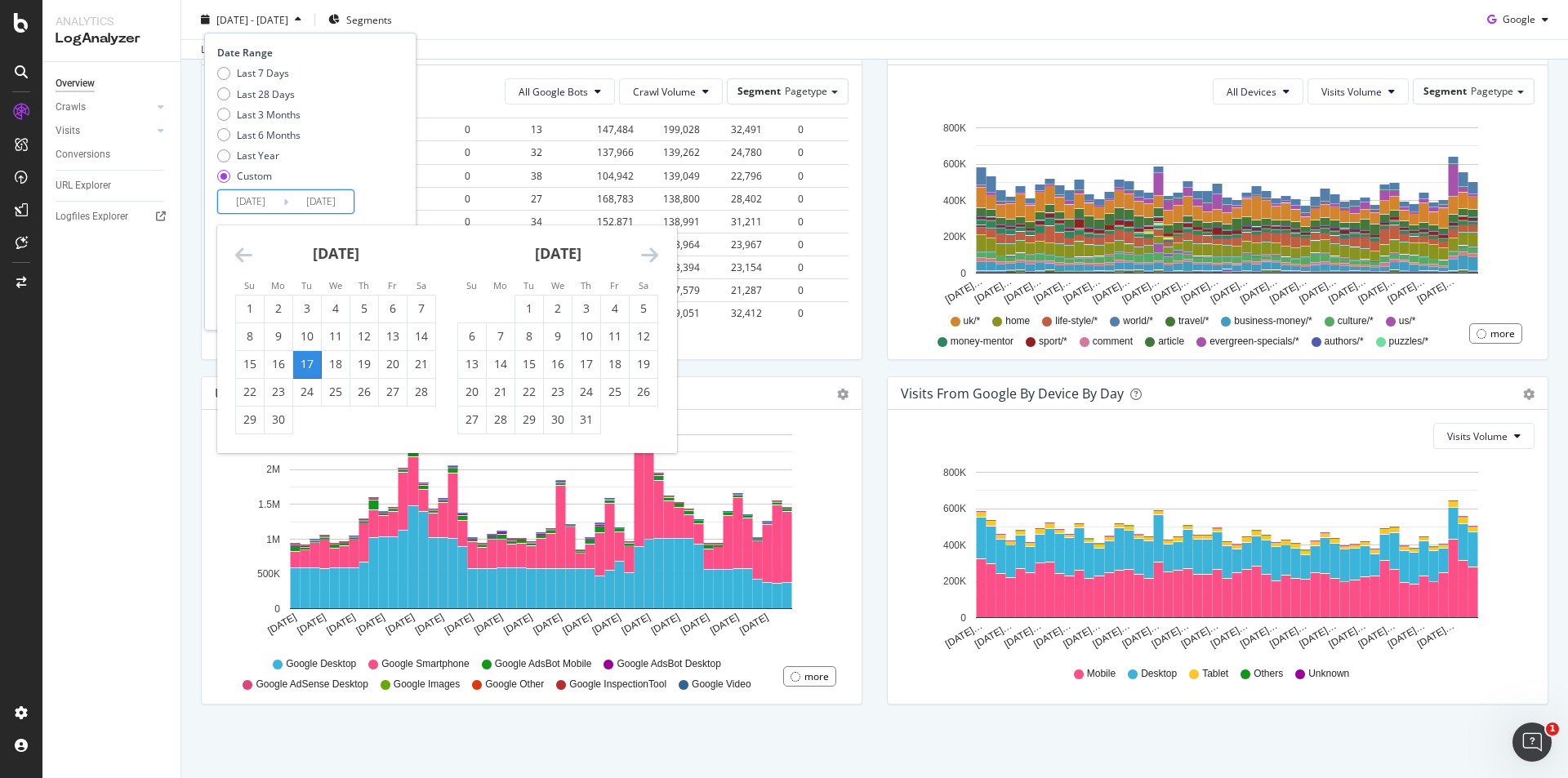
click at [648, 251] on icon "Move forward to switch to the next month." at bounding box center [650, 254] width 17 height 20
click at [588, 366] on div "14" at bounding box center [586, 364] width 28 height 16
type input "2025/08/14"
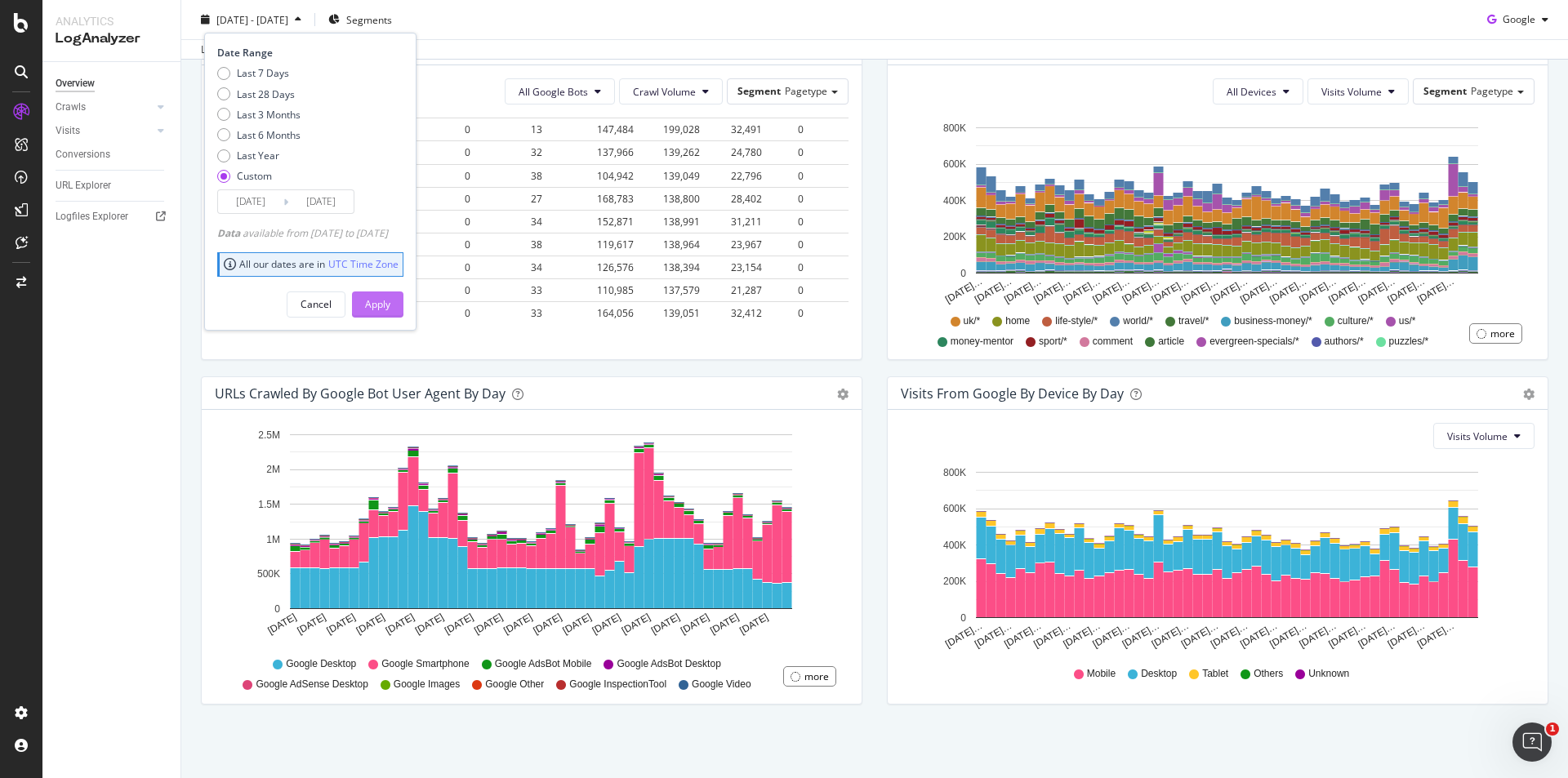
drag, startPoint x: 397, startPoint y: 302, endPoint x: 488, endPoint y: 319, distance: 92.6
click at [390, 302] on div "Apply" at bounding box center [377, 304] width 25 height 14
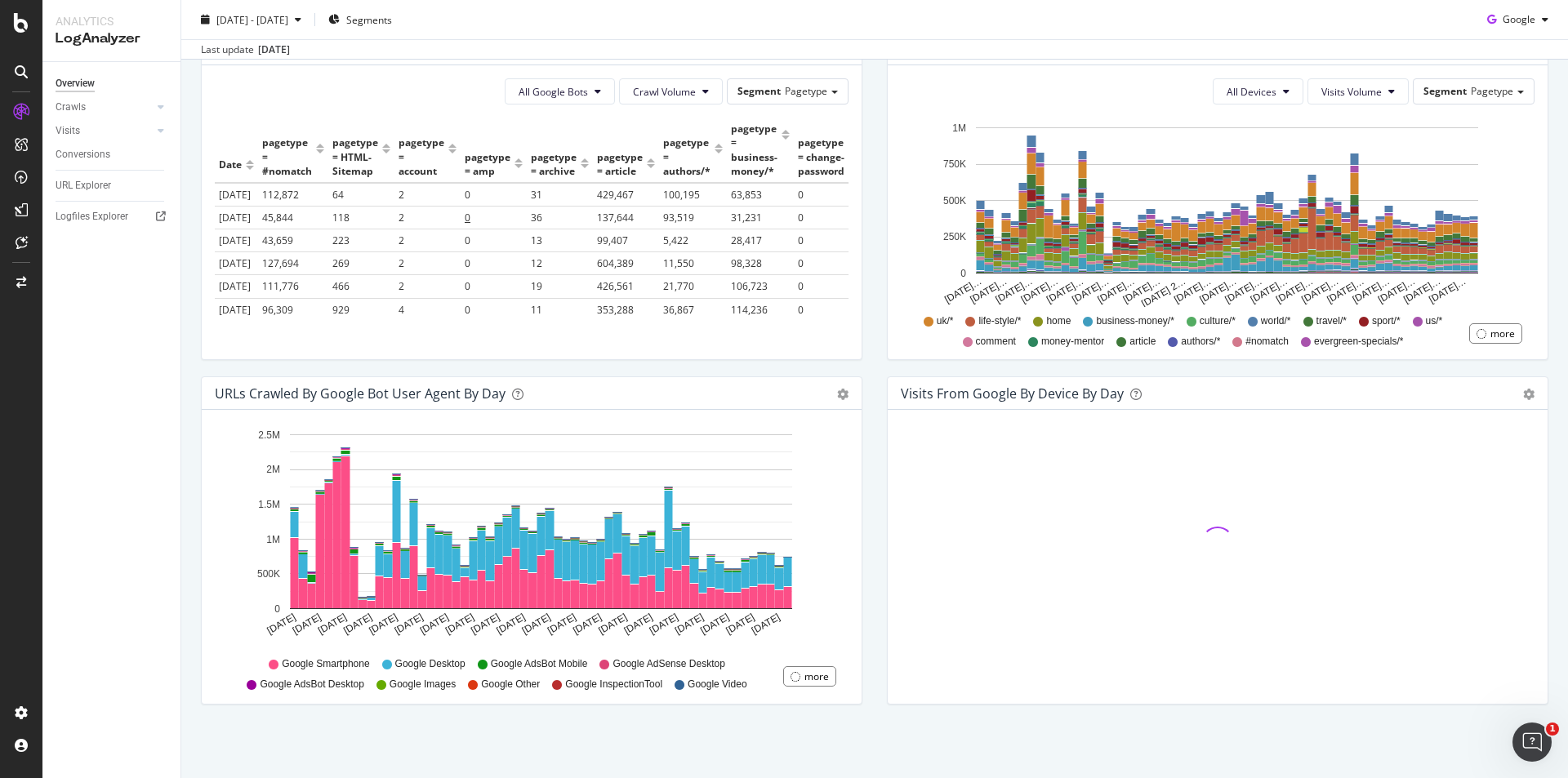
scroll to position [419, 0]
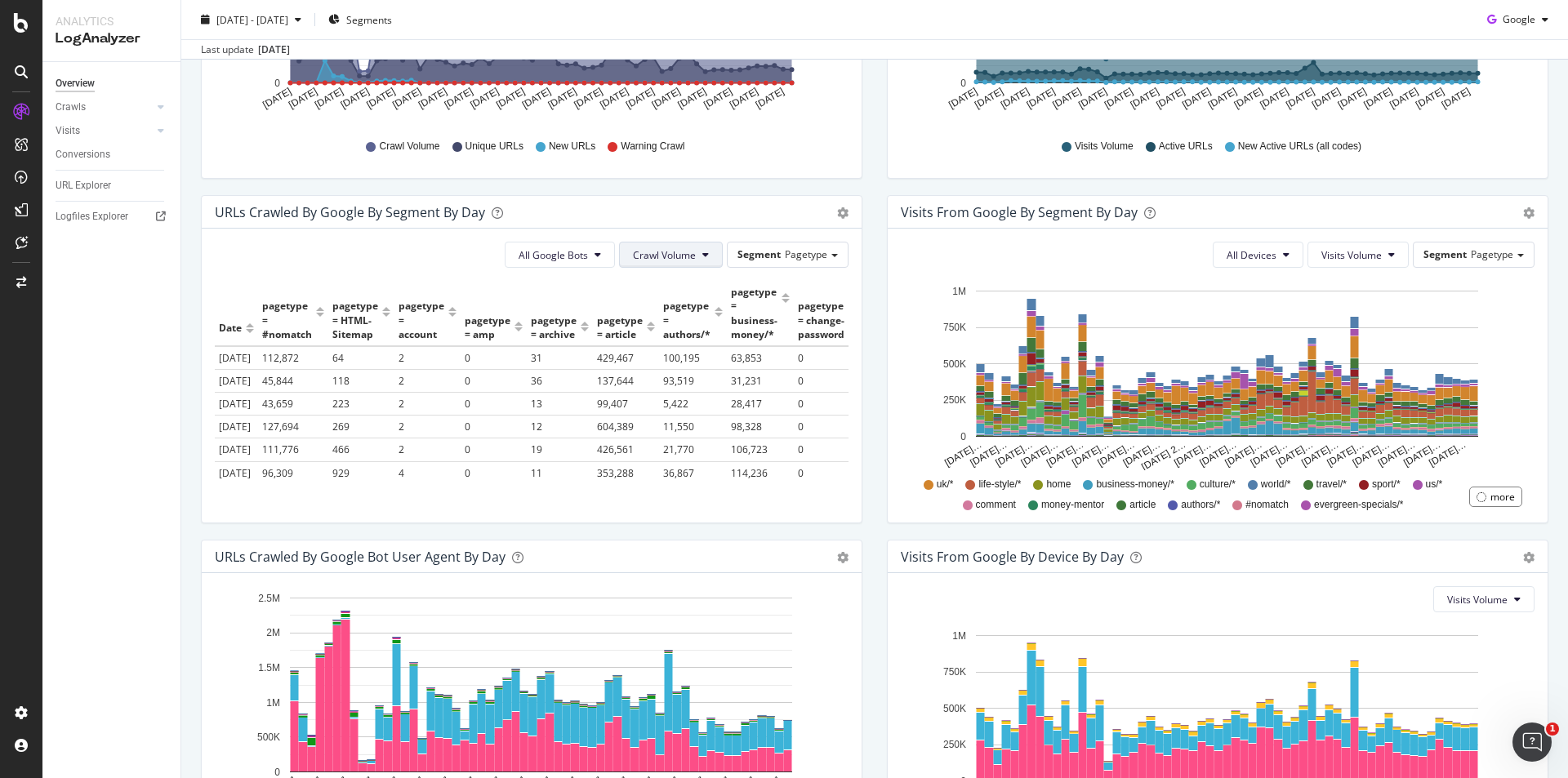
click at [708, 257] on button "Crawl Volume" at bounding box center [671, 254] width 104 height 26
click at [695, 256] on button "Crawl Volume" at bounding box center [671, 254] width 104 height 26
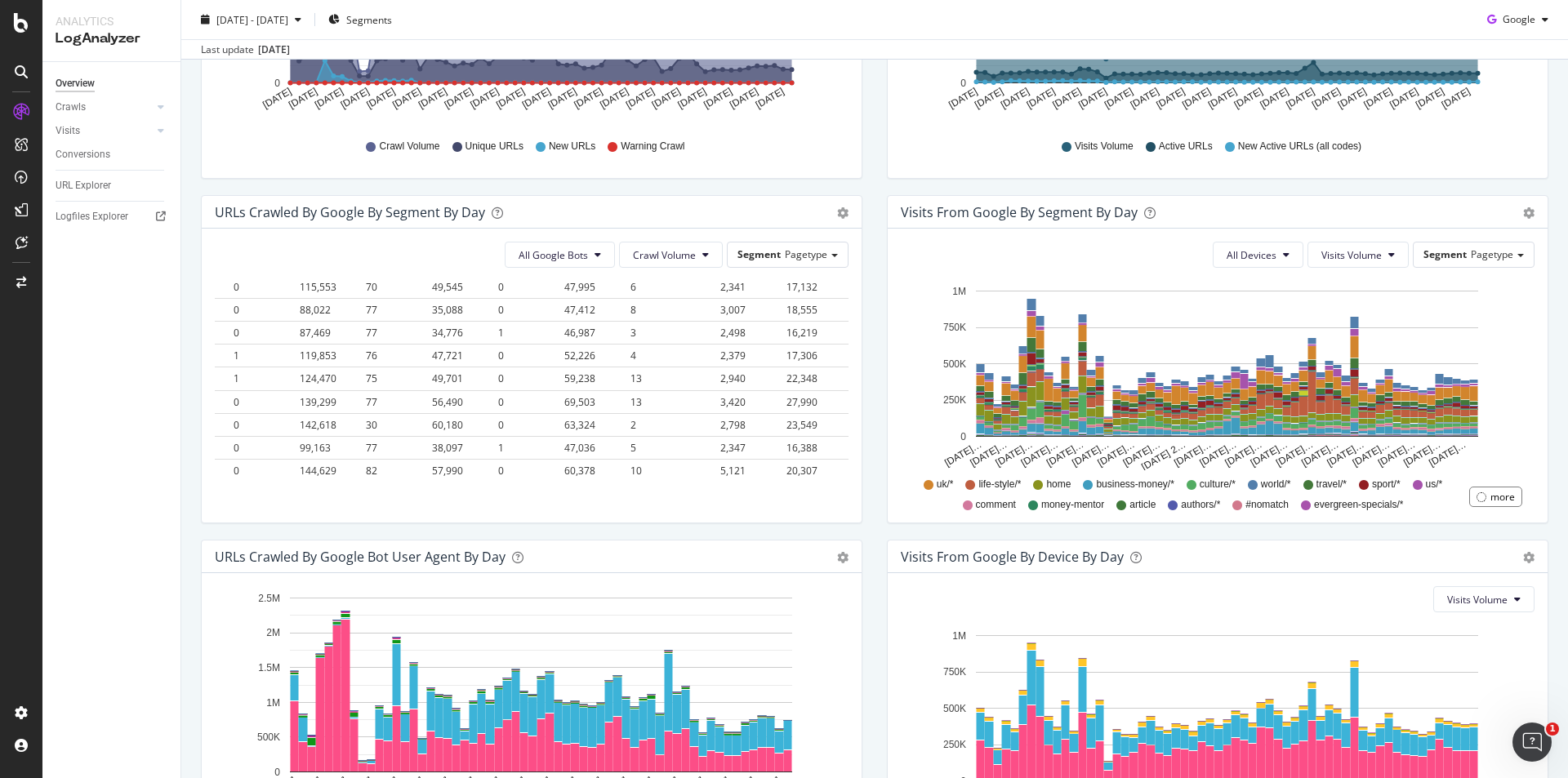
scroll to position [583, 0]
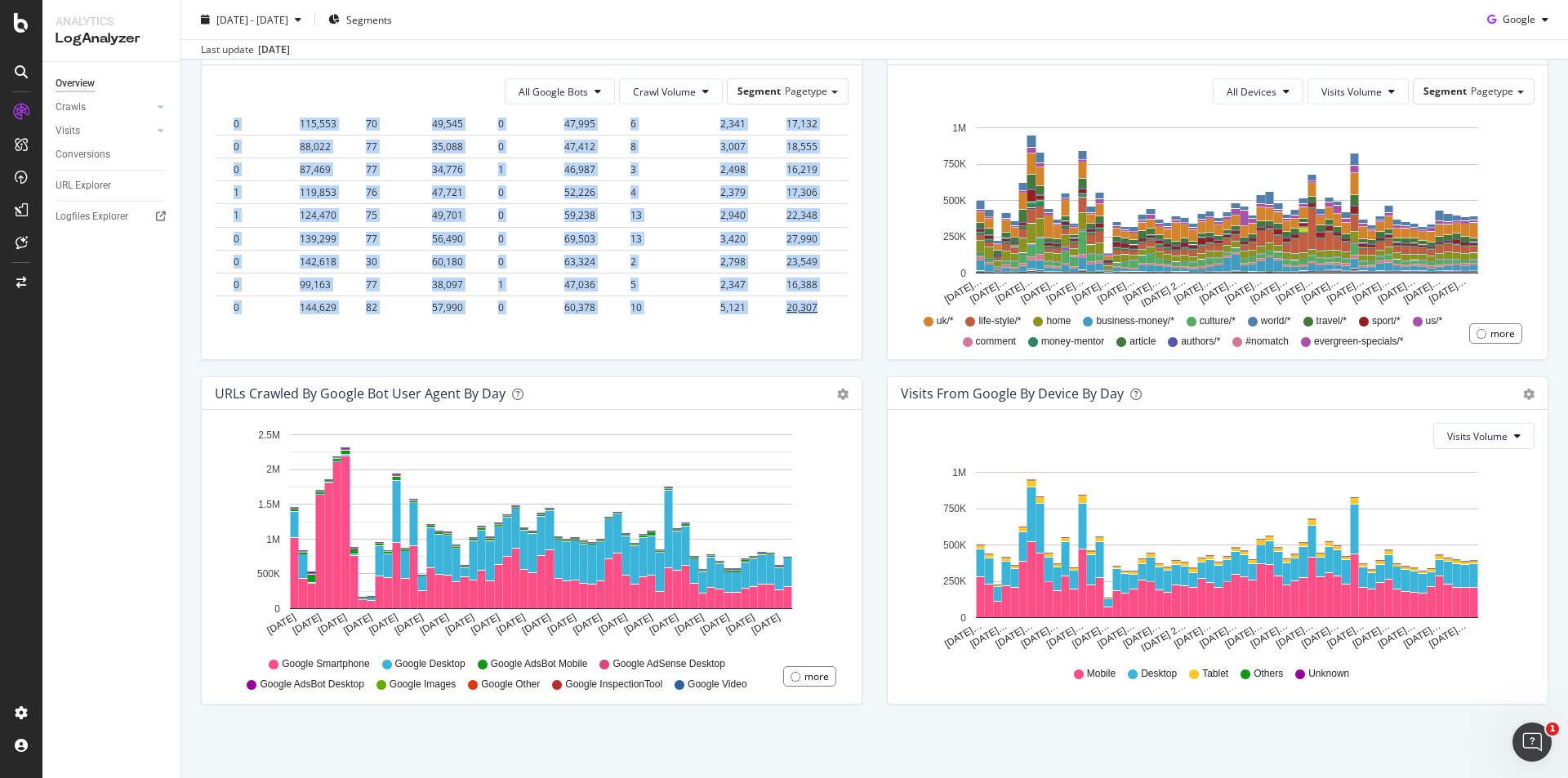
drag, startPoint x: 207, startPoint y: 297, endPoint x: 825, endPoint y: 289, distance: 618.1
click at [825, 289] on div "All Google Bots Crawl Volume Segment Pagetype Hold CTRL while clicking to filte…" at bounding box center [532, 212] width 660 height 294
click at [308, 16] on div "button" at bounding box center [298, 19] width 20 height 9
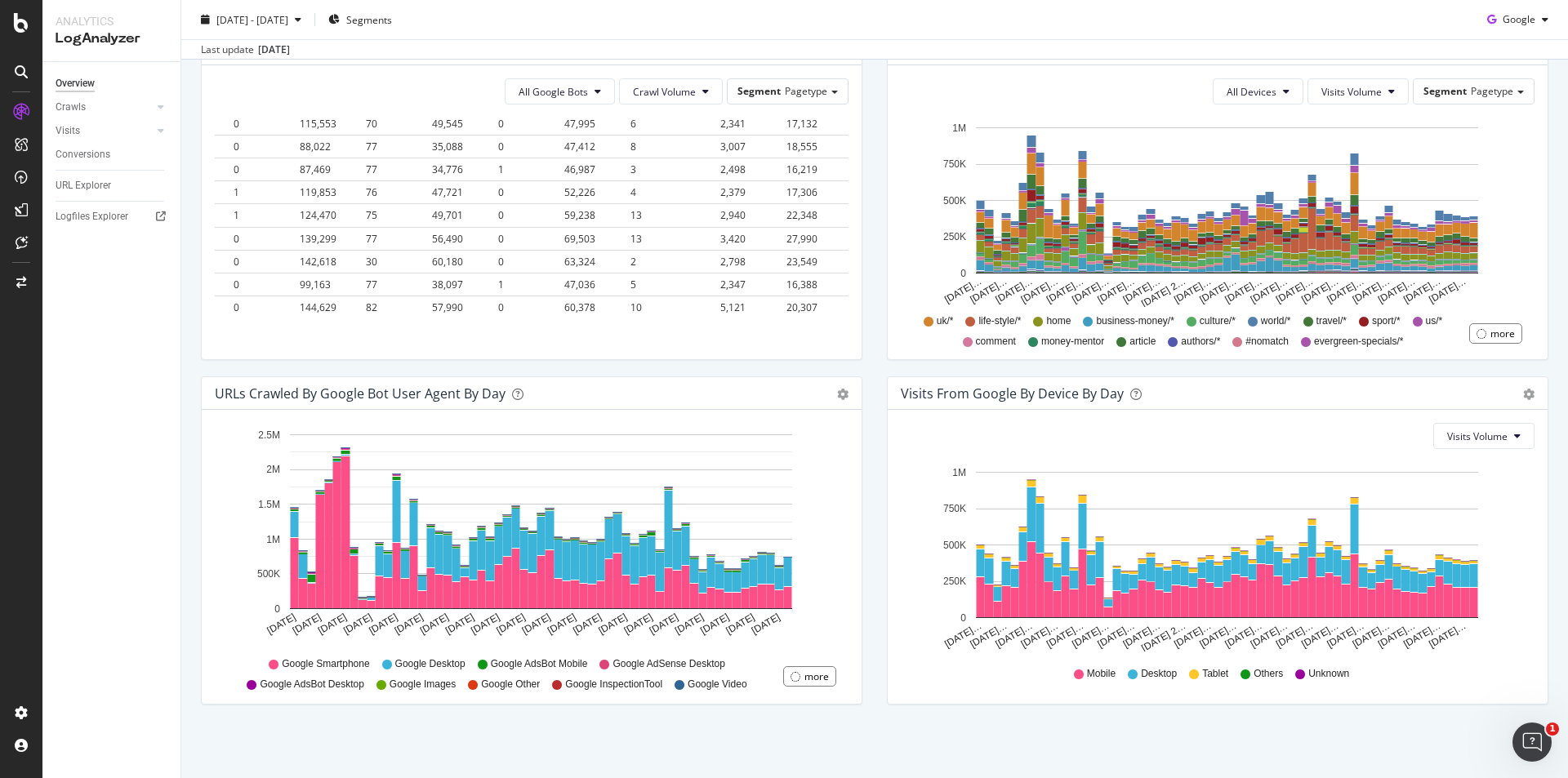
click at [578, 349] on div "All Google Bots Crawl Volume Segment Pagetype Hold CTRL while clicking to filte…" at bounding box center [532, 212] width 660 height 294
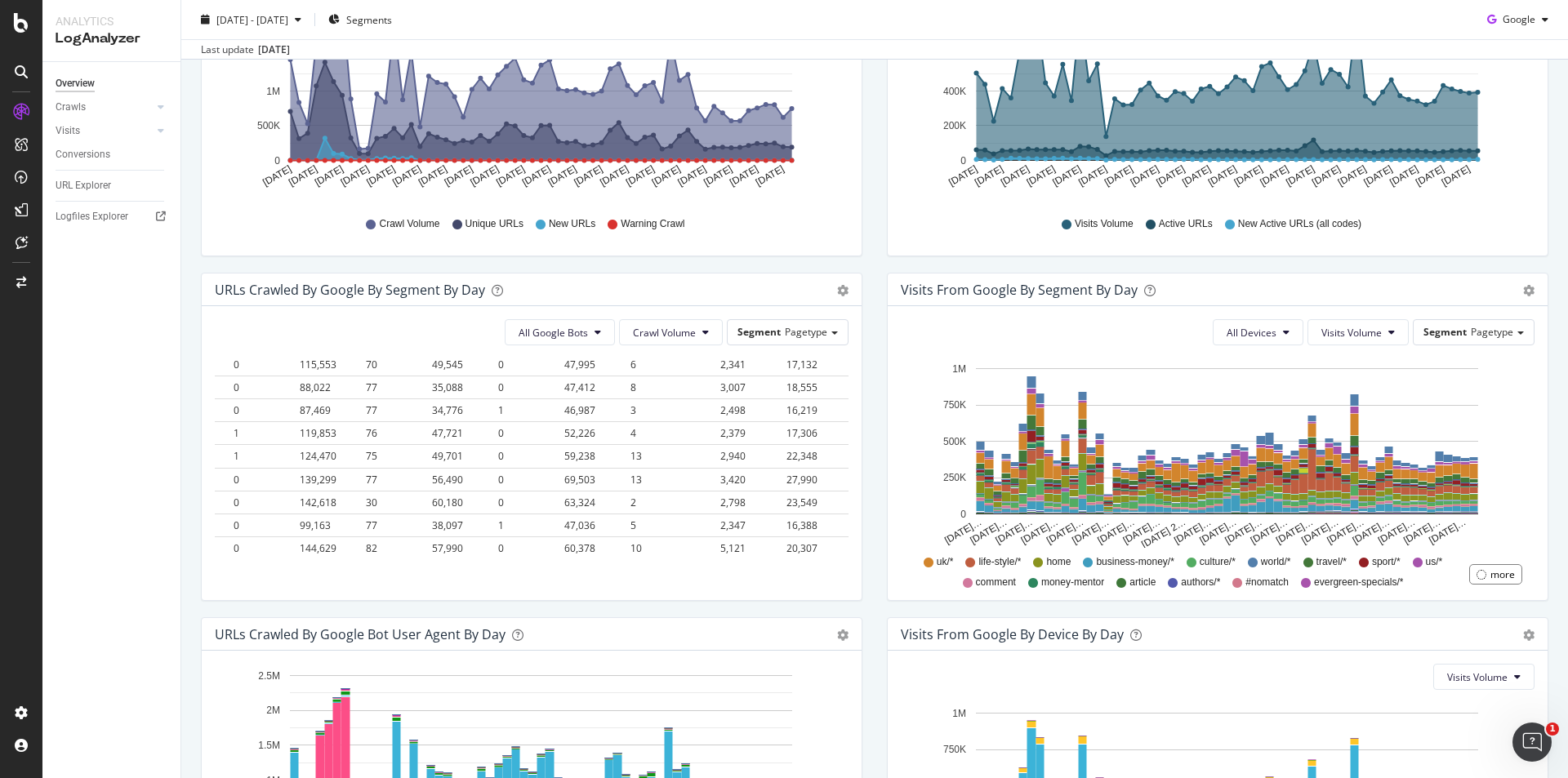
scroll to position [338, 0]
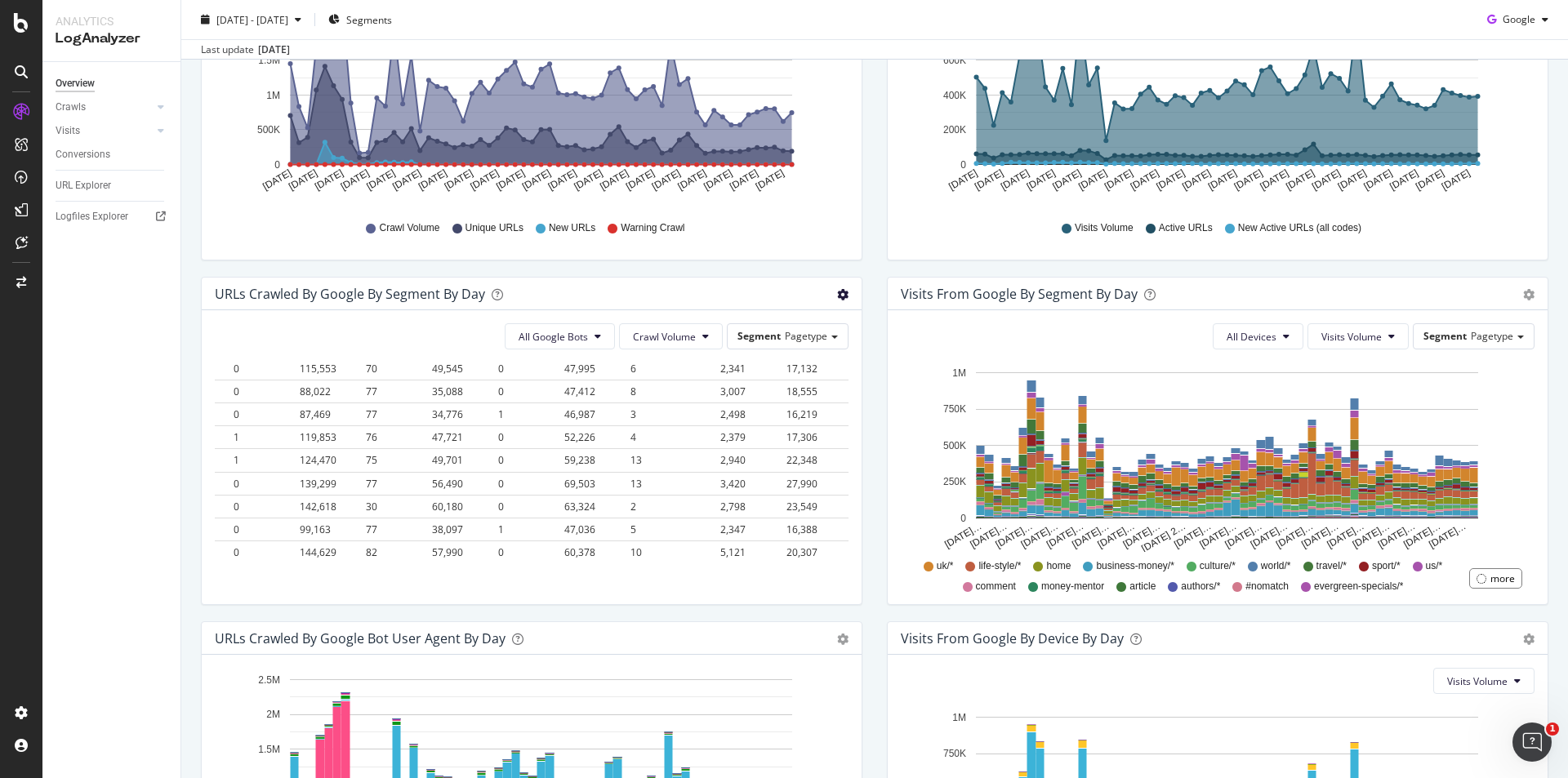
click at [790, 327] on span "Timeline (by Value)" at bounding box center [788, 328] width 145 height 24
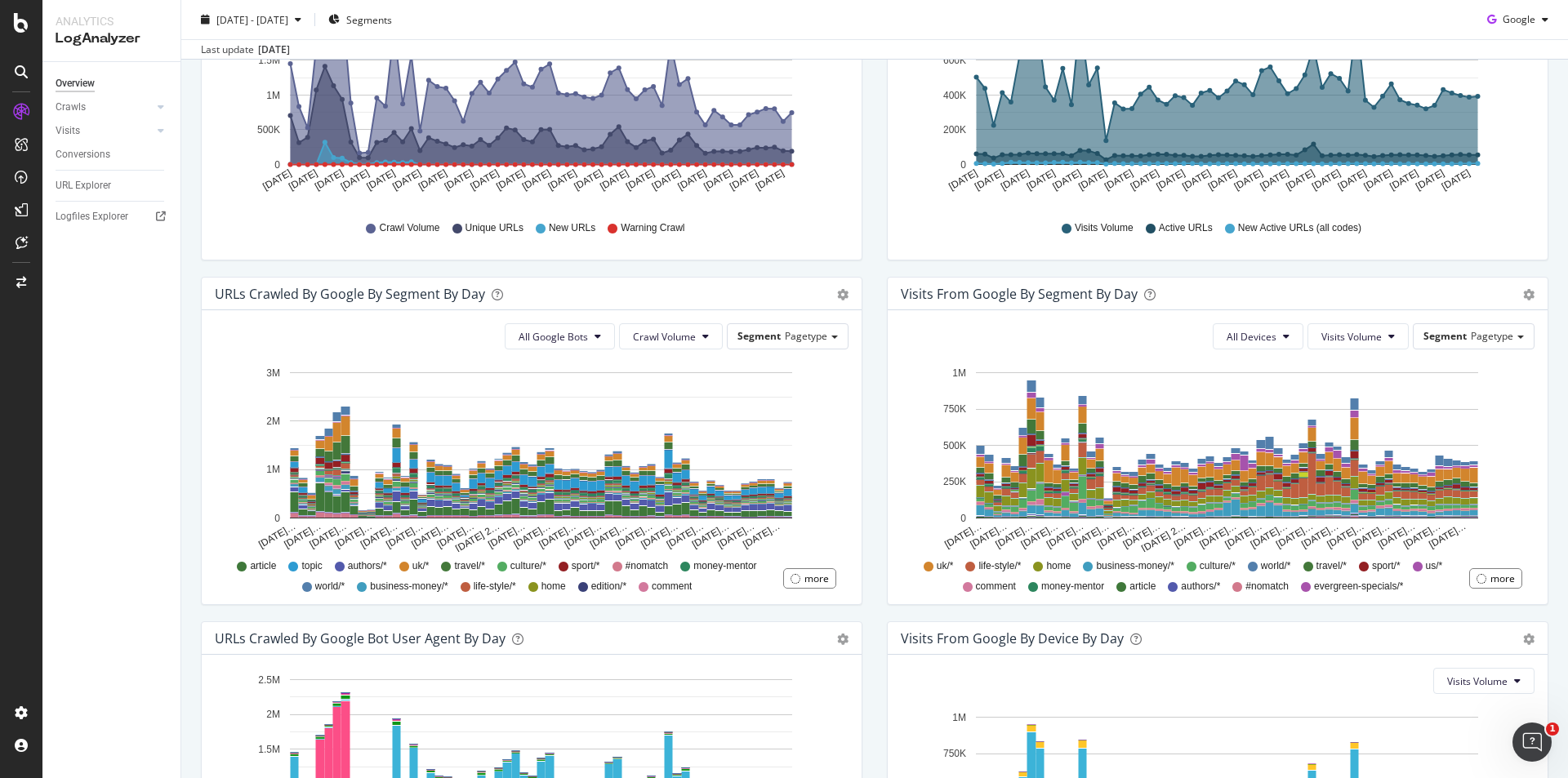
click at [301, 565] on span "topic" at bounding box center [312, 566] width 21 height 14
click at [293, 567] on icon at bounding box center [293, 566] width 9 height 9
click at [775, 343] on div "Segment Pagetype" at bounding box center [787, 336] width 120 height 23
click at [799, 428] on div "Advanced selector >" at bounding box center [774, 427] width 130 height 22
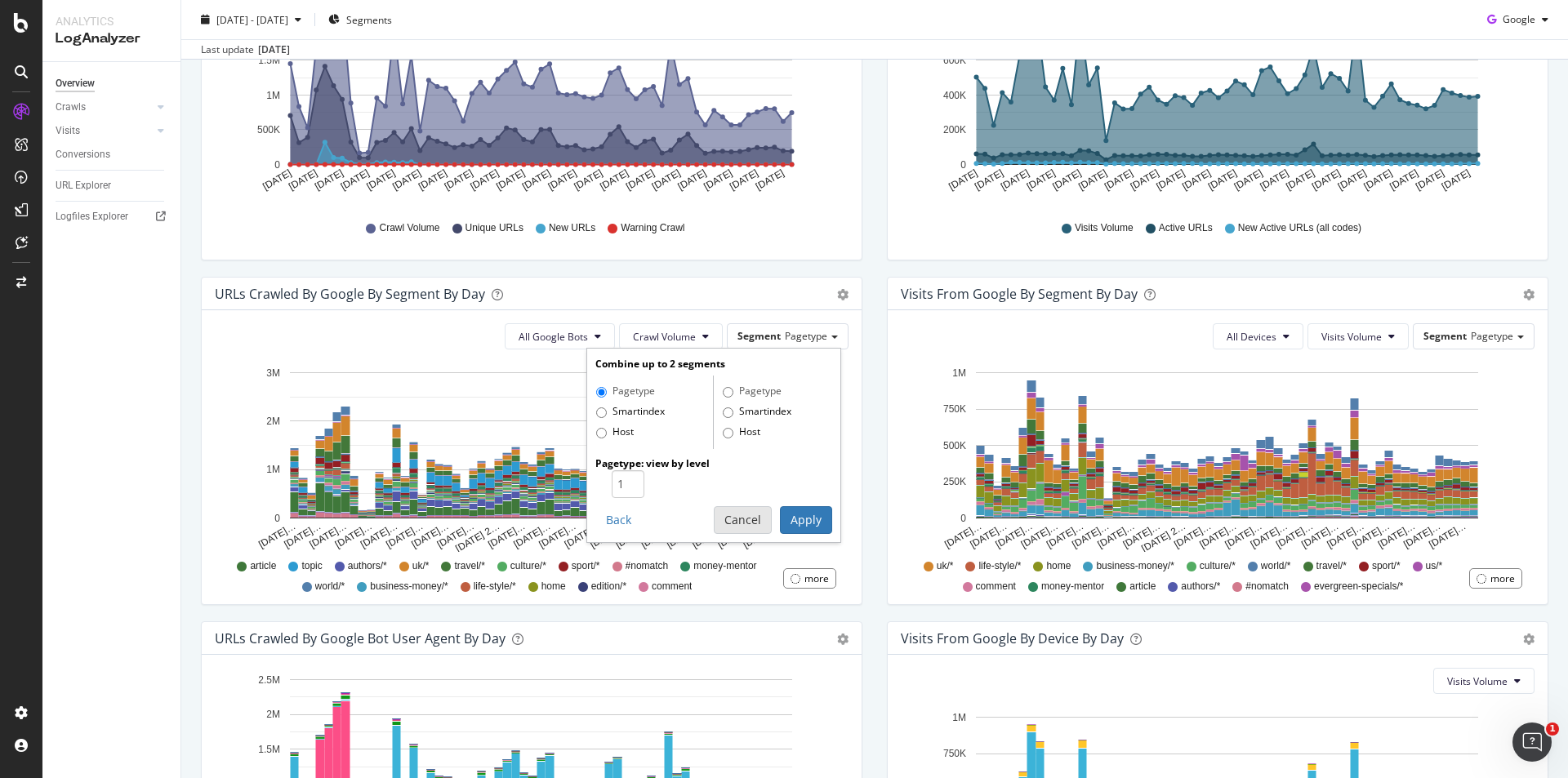
click at [723, 512] on button "Cancel" at bounding box center [742, 520] width 58 height 28
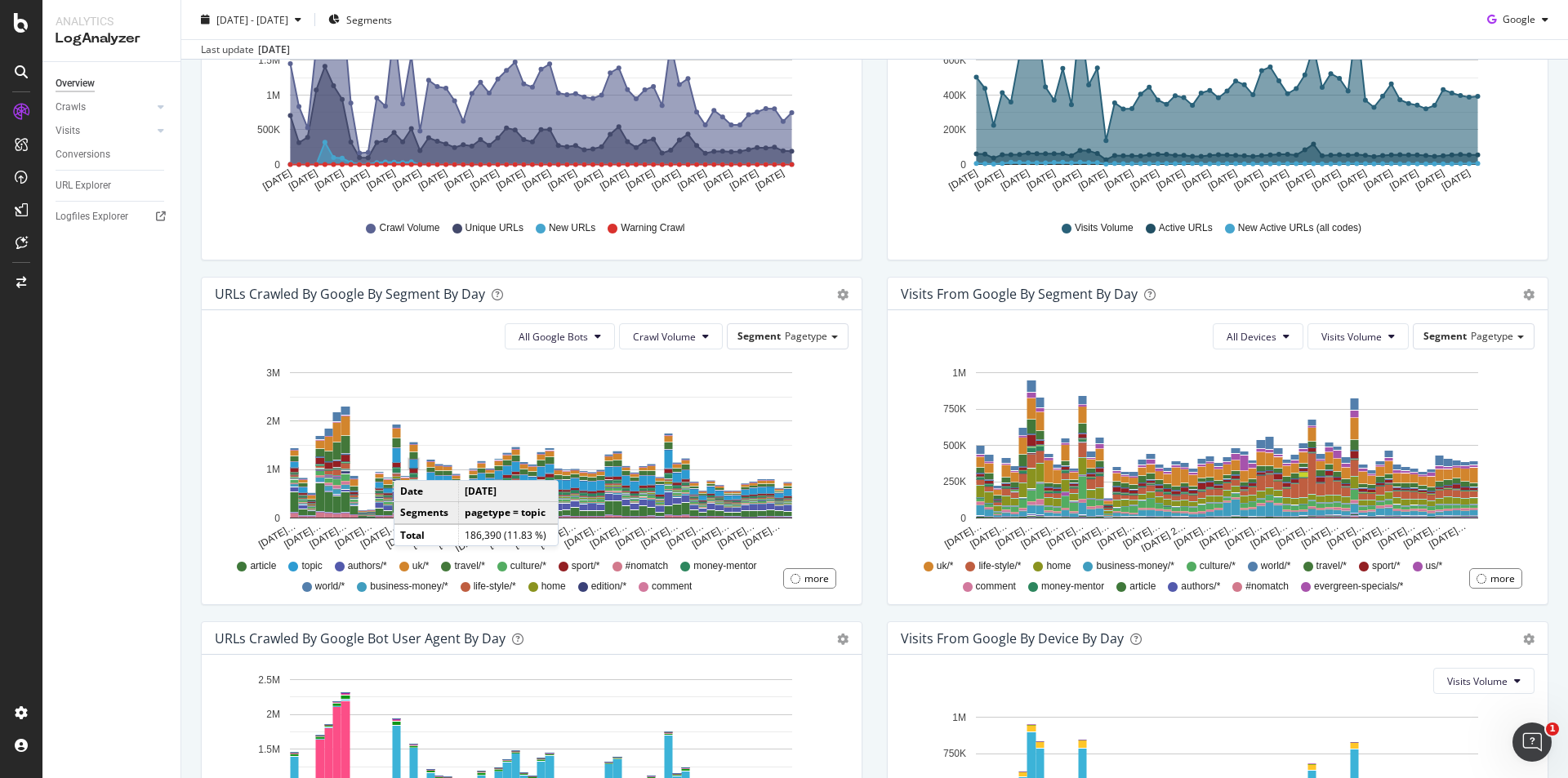
click at [410, 464] on rect "A chart." at bounding box center [413, 463] width 8 height 8
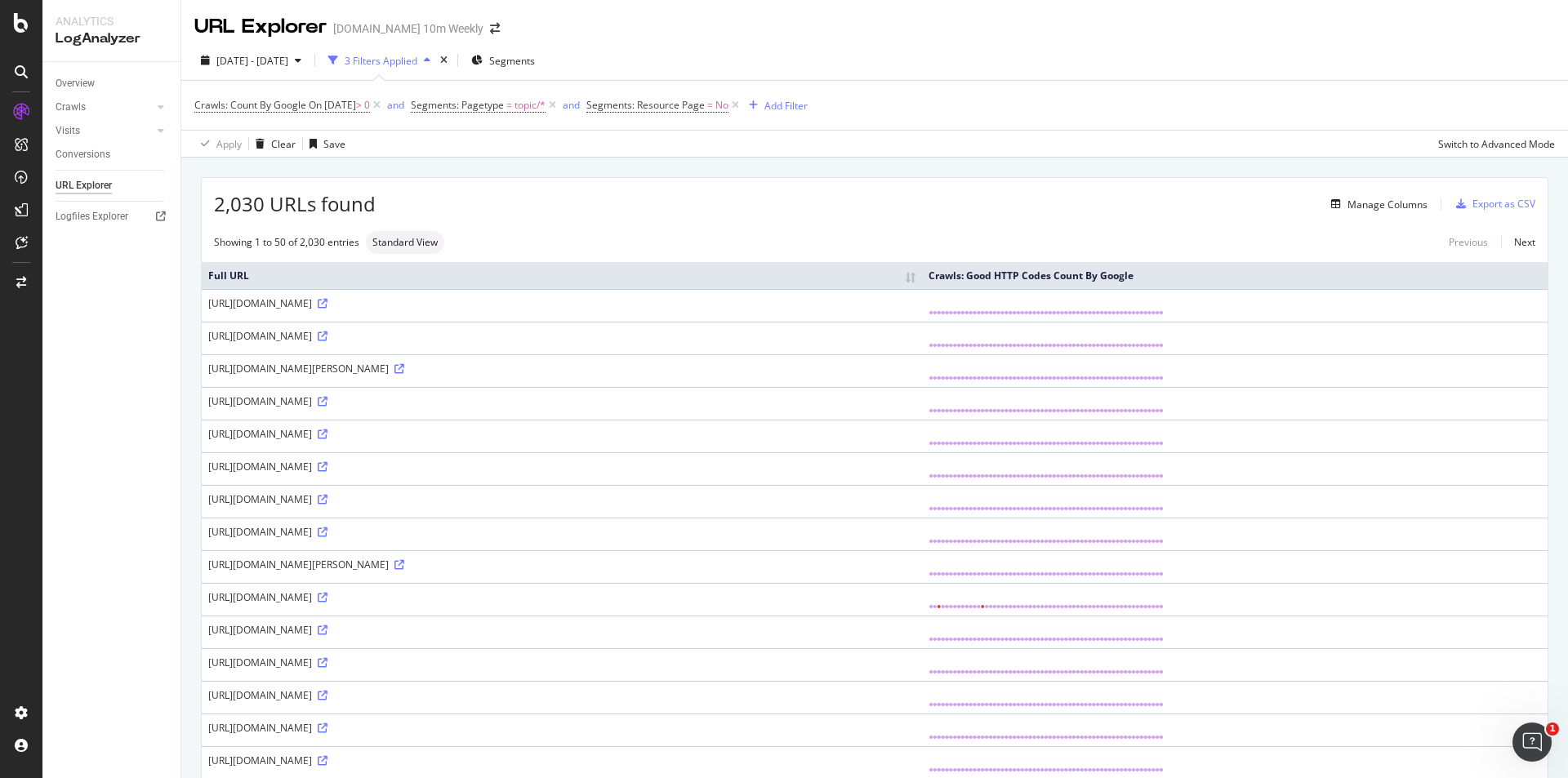
click at [1112, 276] on th "Crawls: Good HTTP Codes Count By Google" at bounding box center [1234, 275] width 626 height 27
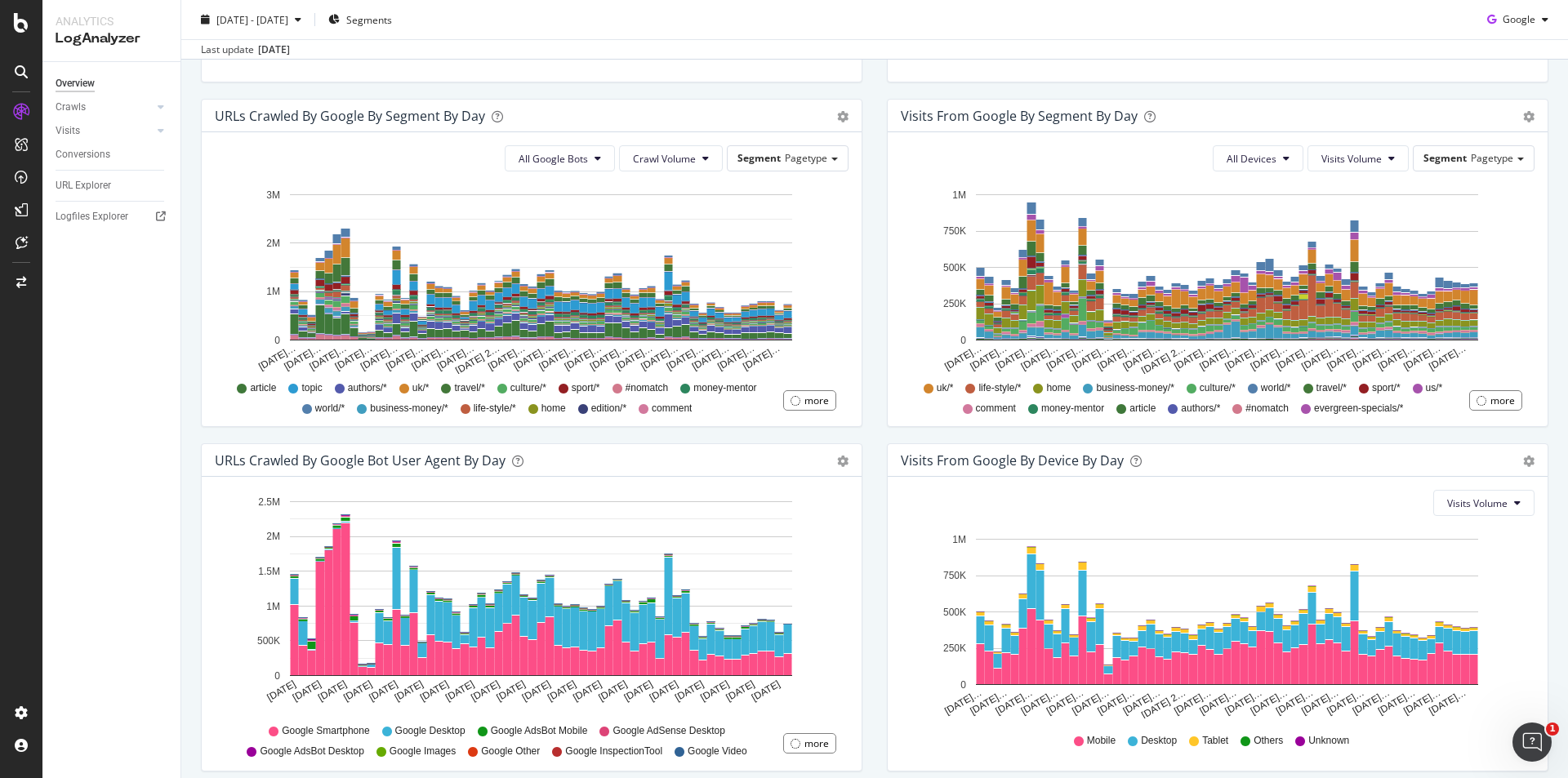
scroll to position [490, 0]
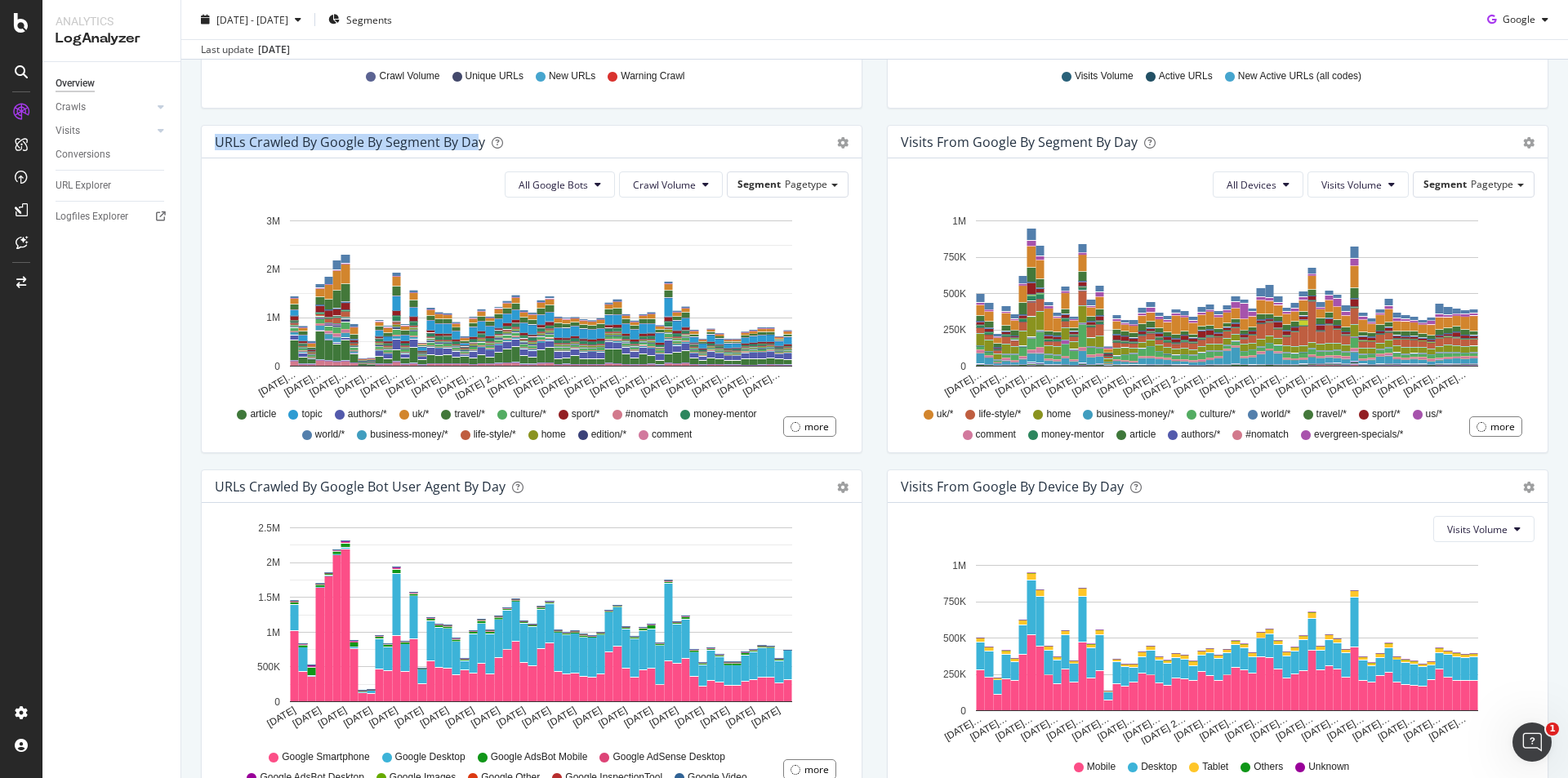
drag, startPoint x: 215, startPoint y: 146, endPoint x: 480, endPoint y: 145, distance: 265.0
click at [480, 145] on div "URLs Crawled by Google By Segment By Day" at bounding box center [349, 141] width 270 height 16
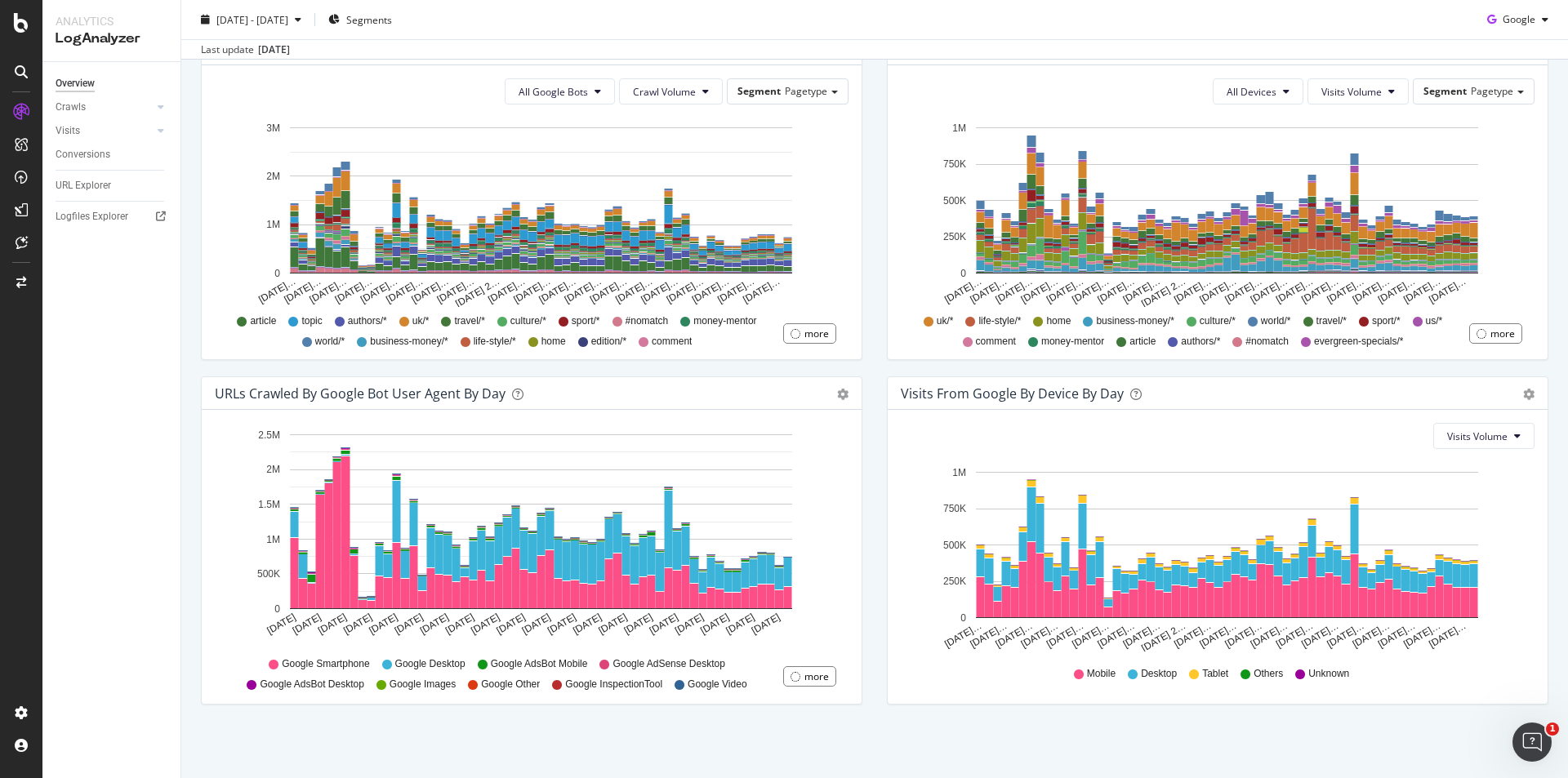
scroll to position [93, 0]
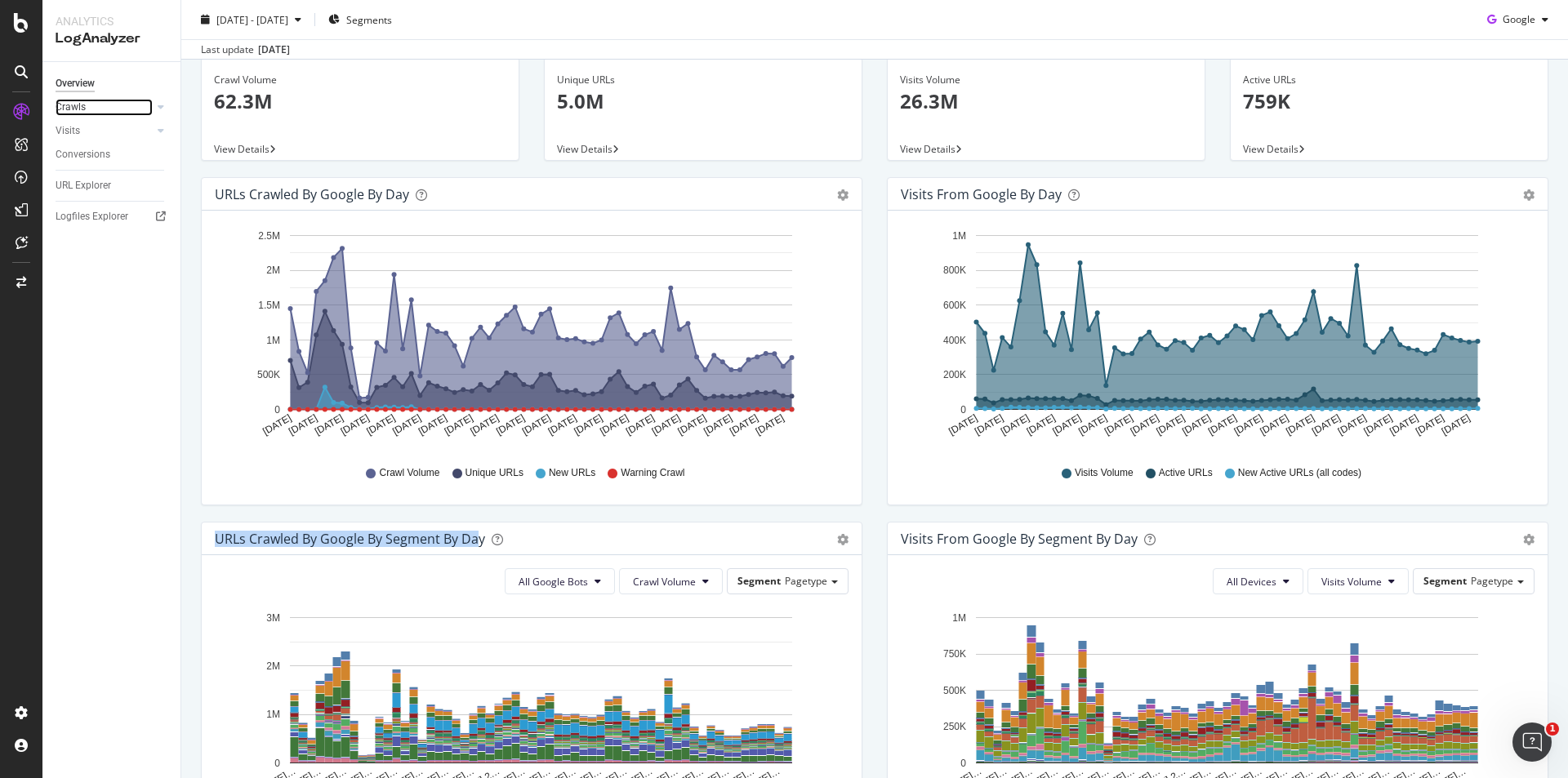
click at [152, 104] on div at bounding box center [144, 107] width 16 height 16
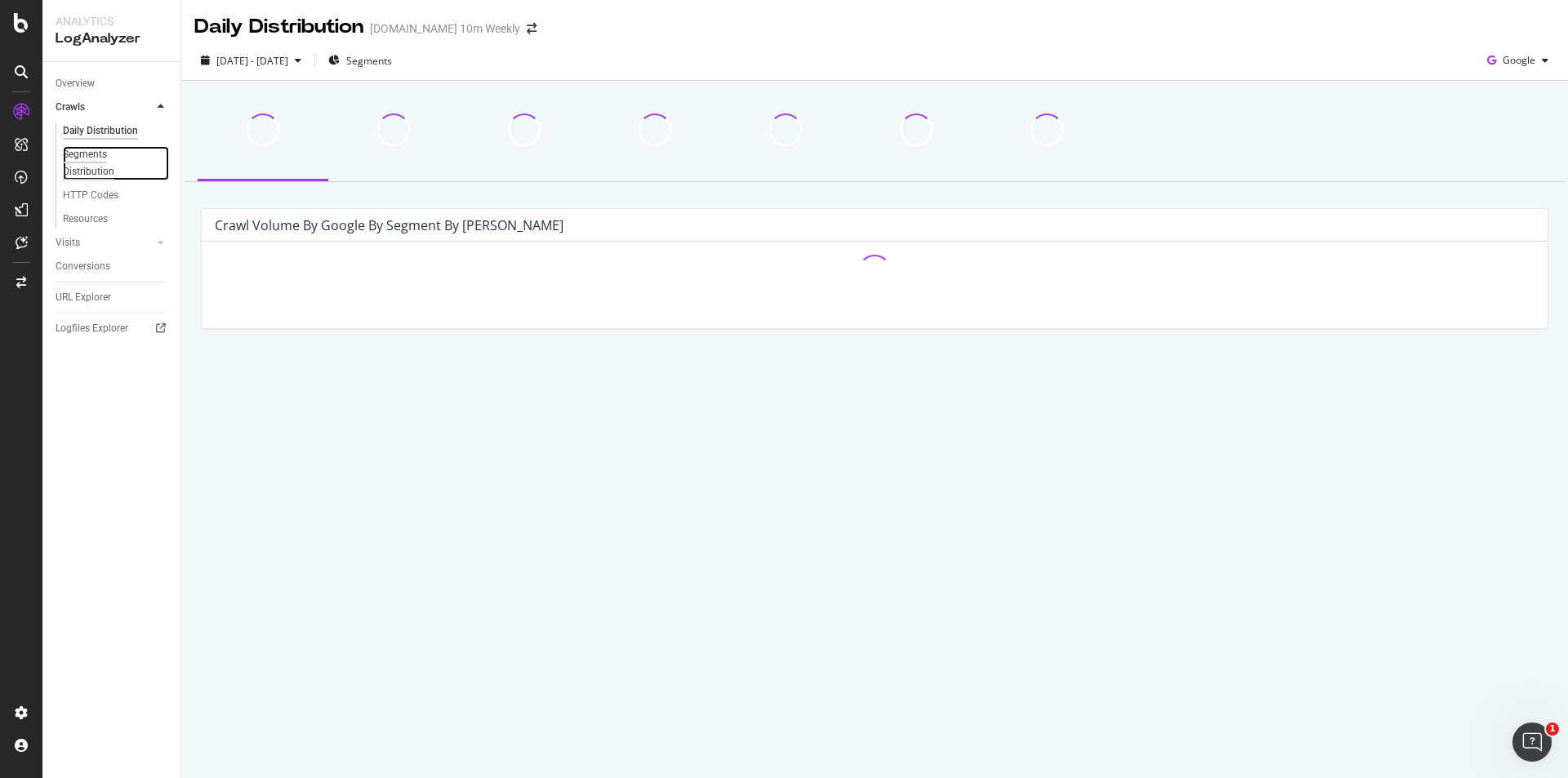
click at [99, 160] on div "Segments Distribution" at bounding box center [108, 163] width 91 height 35
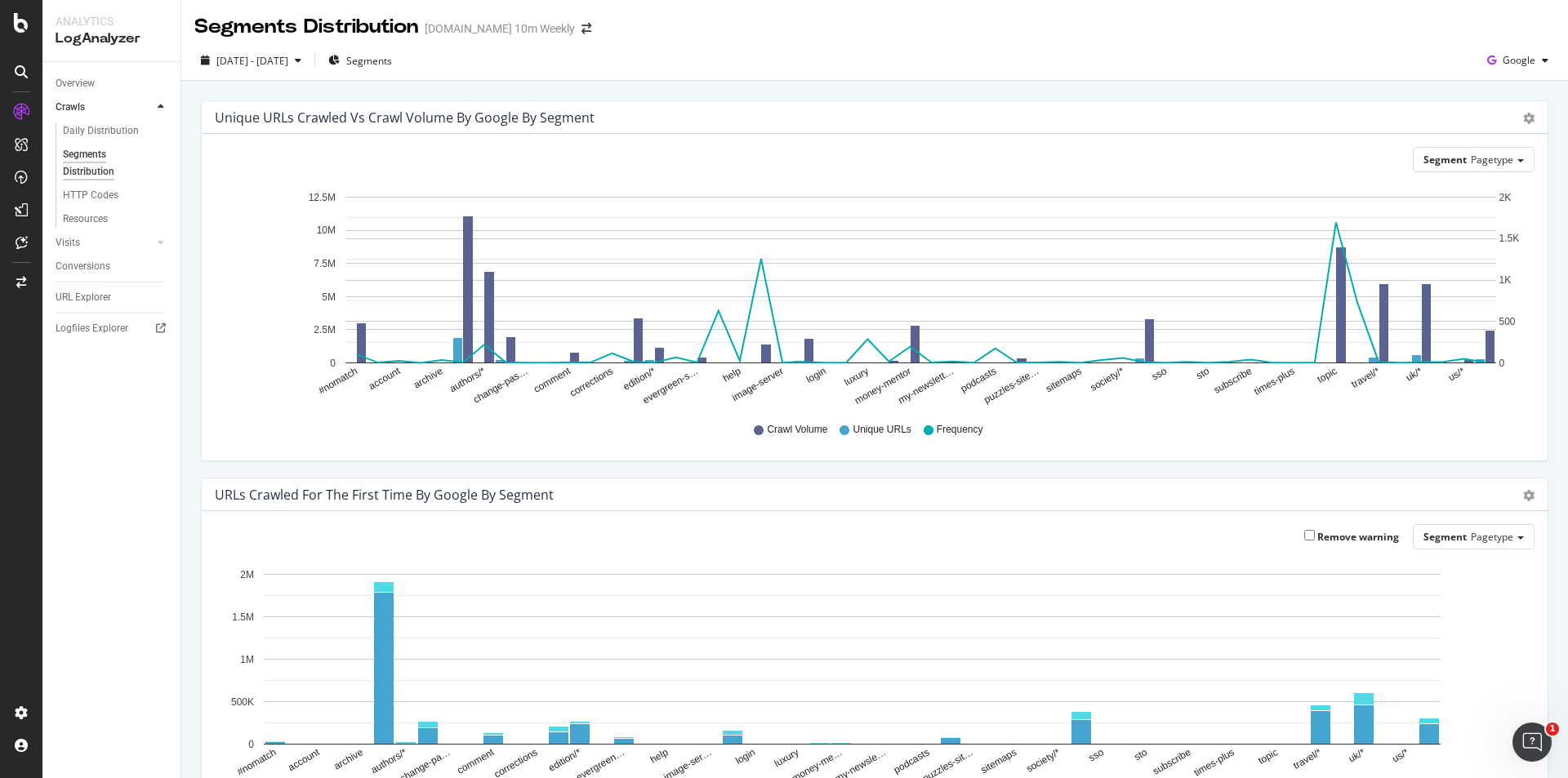
click at [1524, 116] on div "Unique URLs Crawled vs Crawl Volume by google by Segment Chart (by Value) Table" at bounding box center [875, 117] width 1346 height 33
click at [1523, 119] on icon "gear" at bounding box center [1528, 118] width 11 height 11
click at [1477, 191] on span "Table" at bounding box center [1482, 185] width 129 height 24
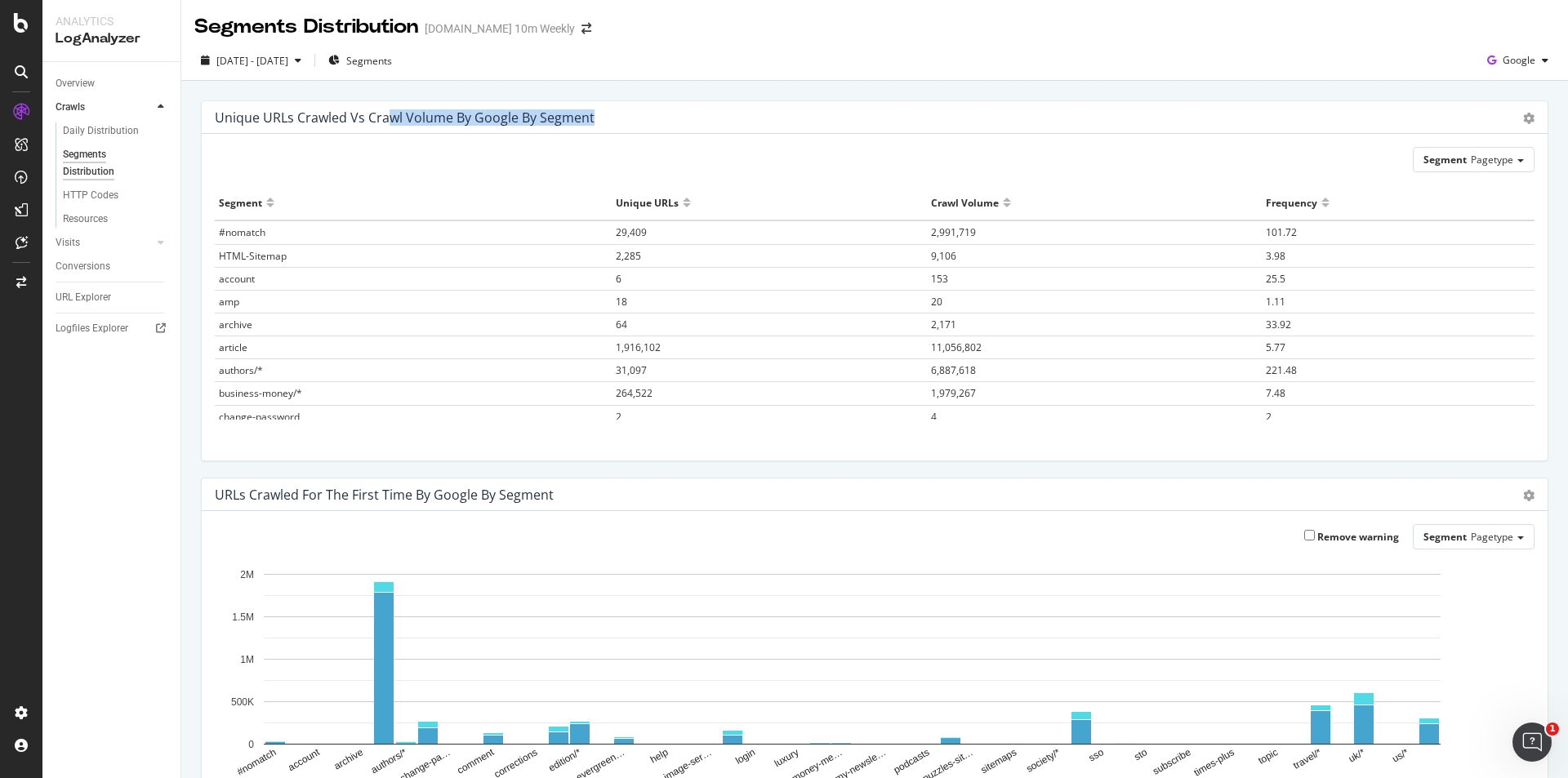
drag, startPoint x: 392, startPoint y: 116, endPoint x: 597, endPoint y: 120, distance: 205.0
click at [597, 120] on div "Unique URLs Crawled vs Crawl Volume by google by Segment" at bounding box center [857, 117] width 1284 height 16
click at [1523, 113] on icon "gear" at bounding box center [1528, 118] width 11 height 11
drag, startPoint x: 1488, startPoint y: 147, endPoint x: 1503, endPoint y: 151, distance: 15.5
click at [1488, 148] on span "Chart (by Value)" at bounding box center [1482, 152] width 129 height 24
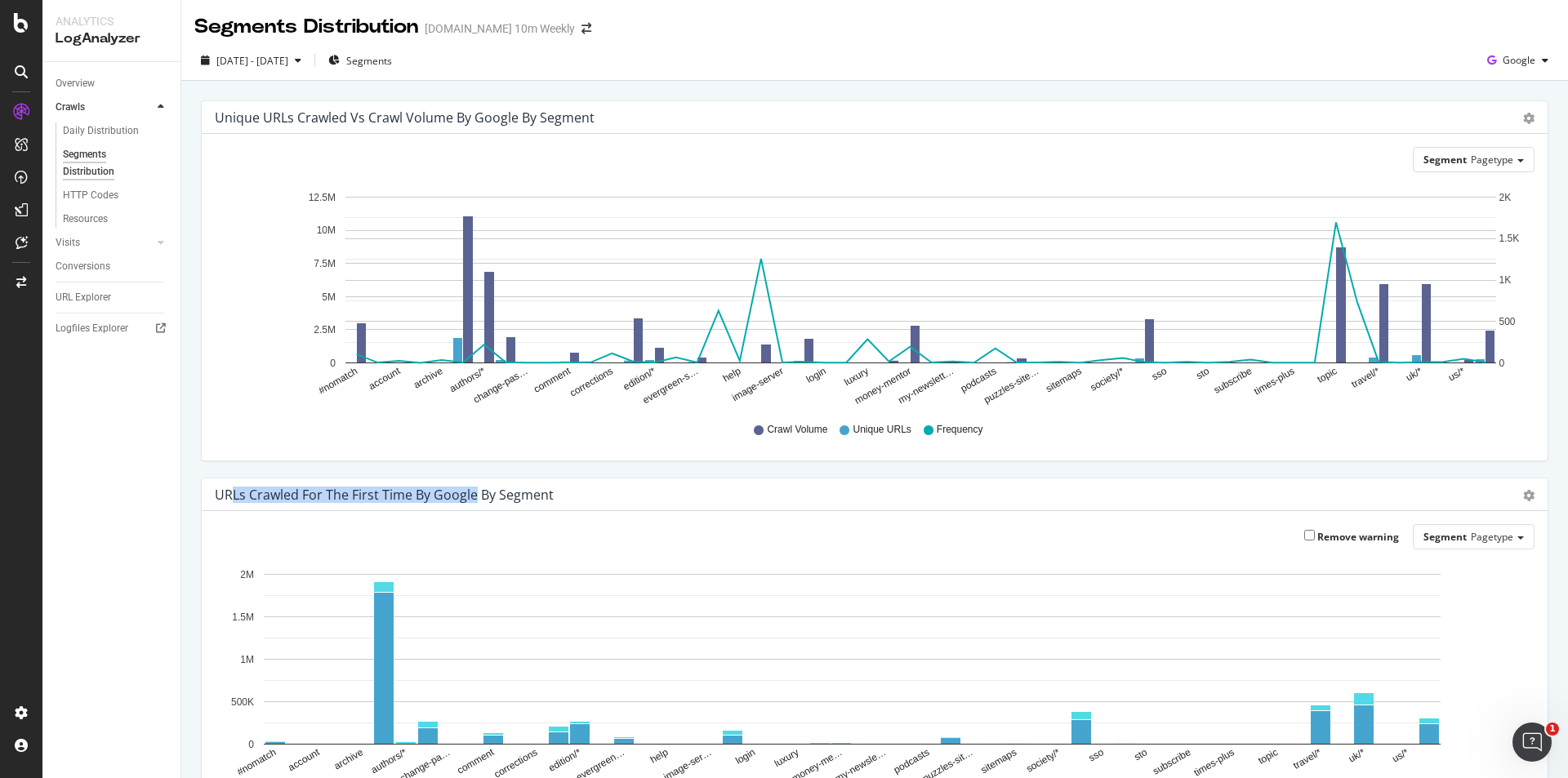
drag, startPoint x: 230, startPoint y: 494, endPoint x: 472, endPoint y: 503, distance: 242.2
click at [472, 503] on div "URLs Crawled for the First Time by google by Segment Bar (by Value) Bar (by Per…" at bounding box center [875, 495] width 1346 height 33
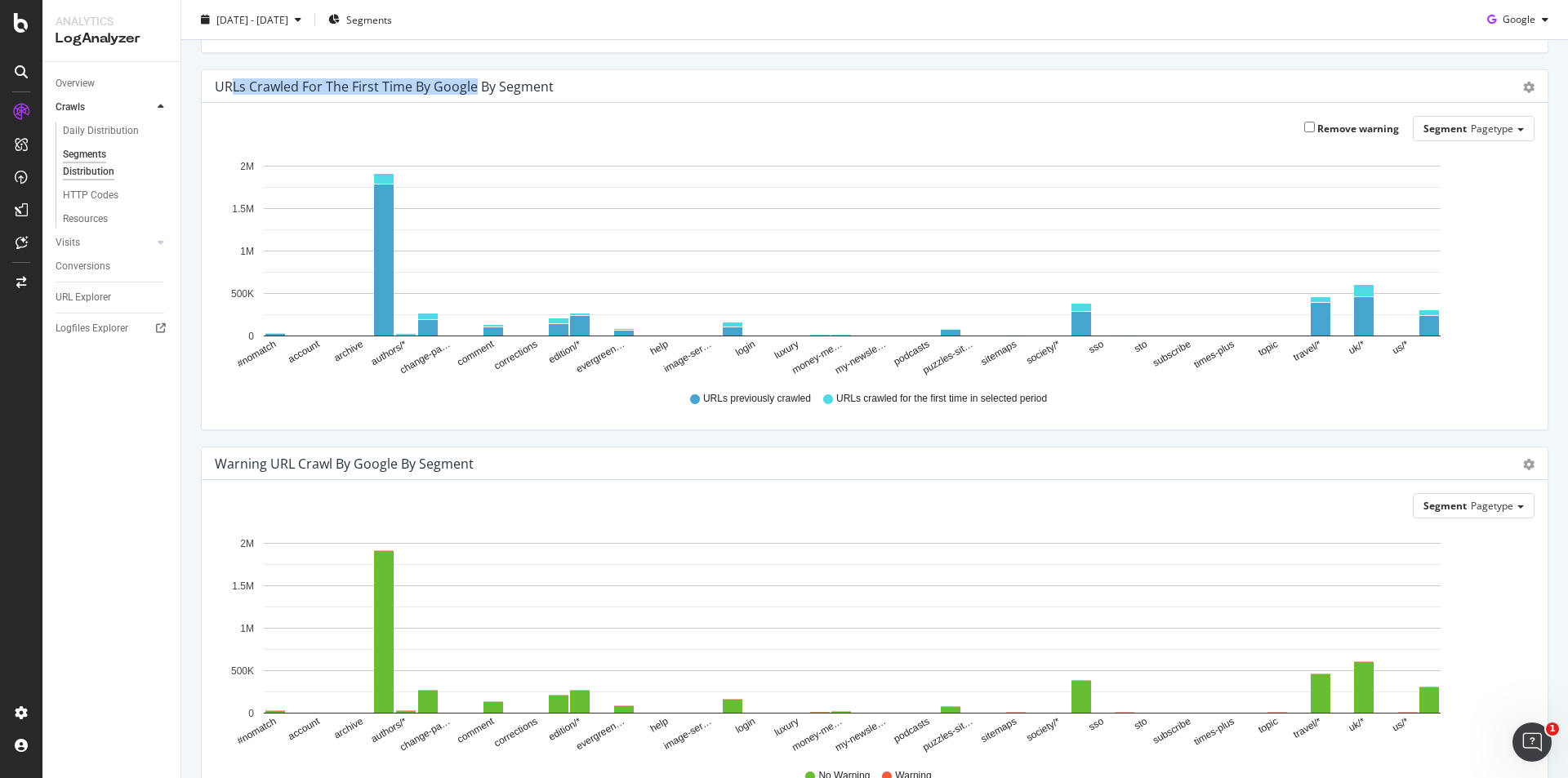
scroll to position [490, 0]
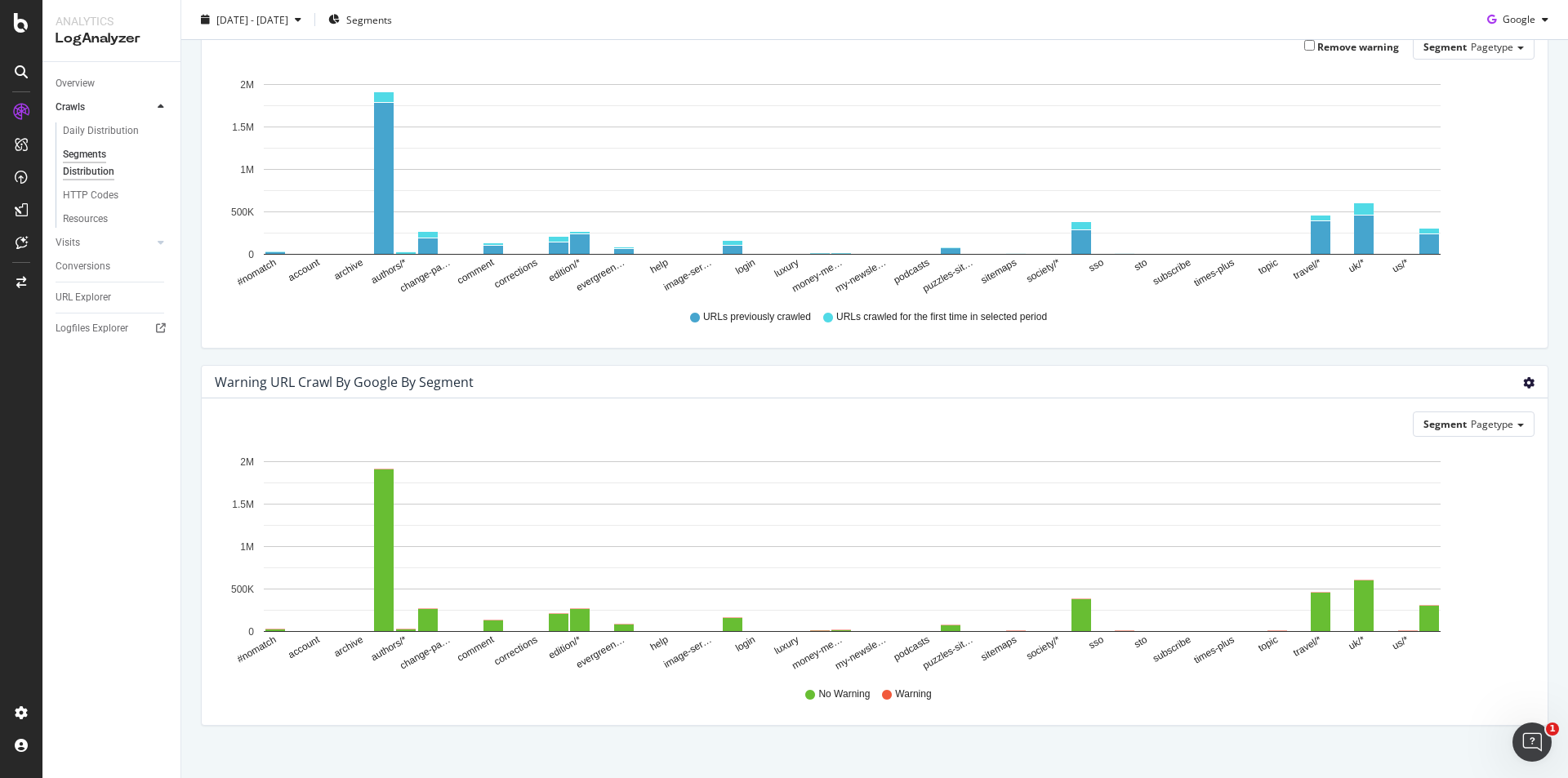
click at [1440, 445] on span "Bar (by Percentage)" at bounding box center [1474, 449] width 145 height 24
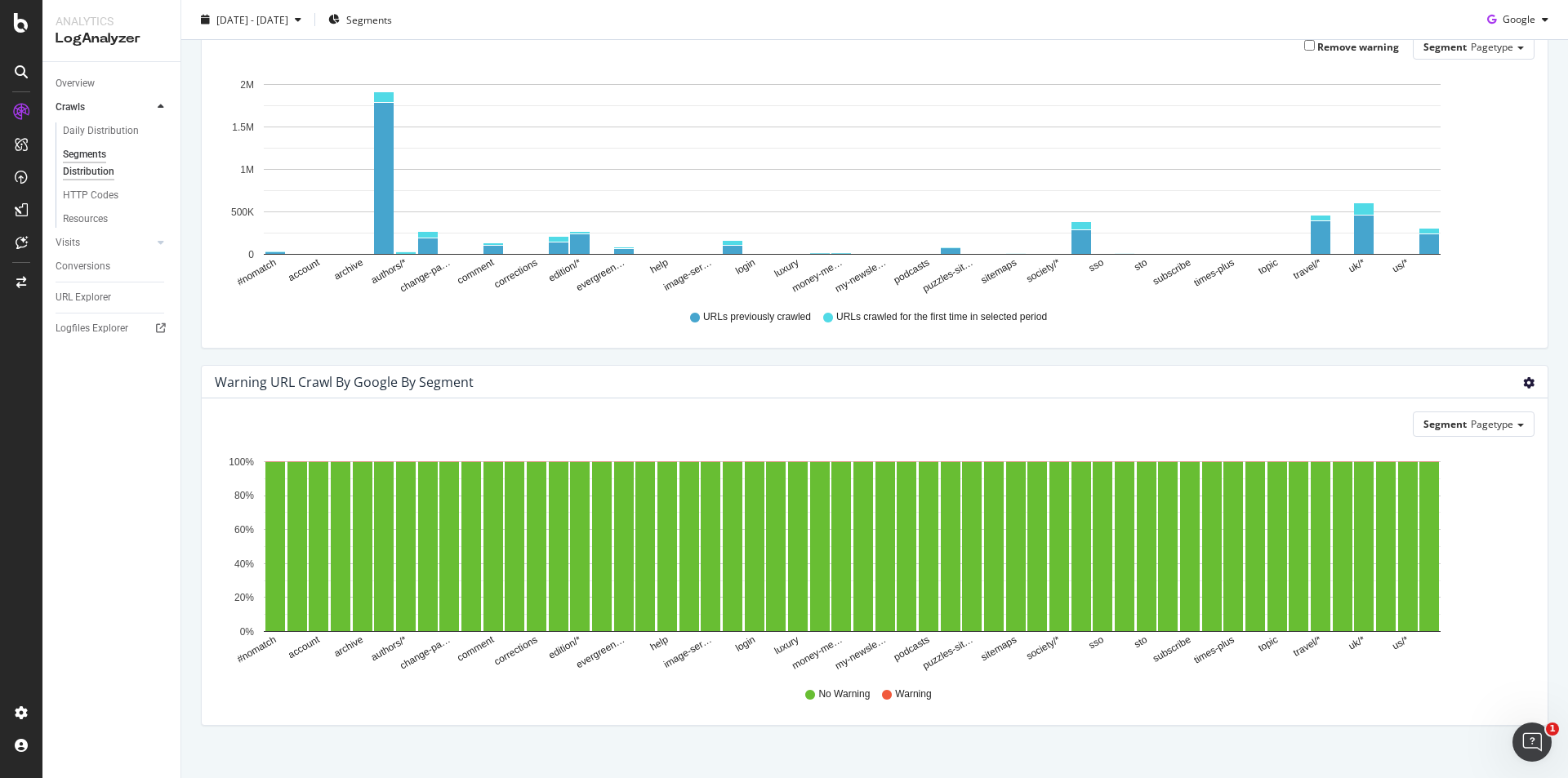
click at [1457, 480] on span "Table" at bounding box center [1474, 481] width 145 height 24
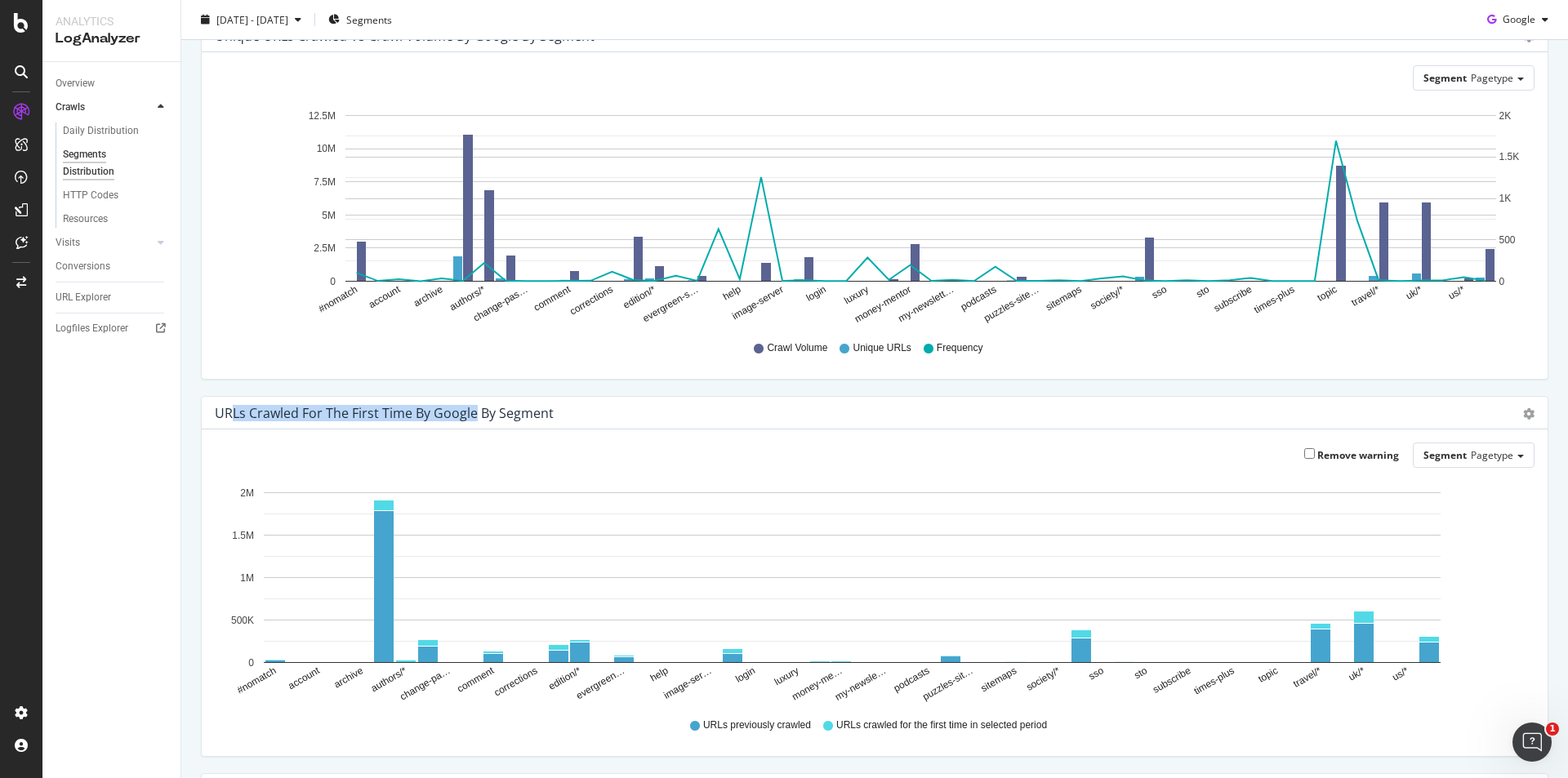
scroll to position [0, 0]
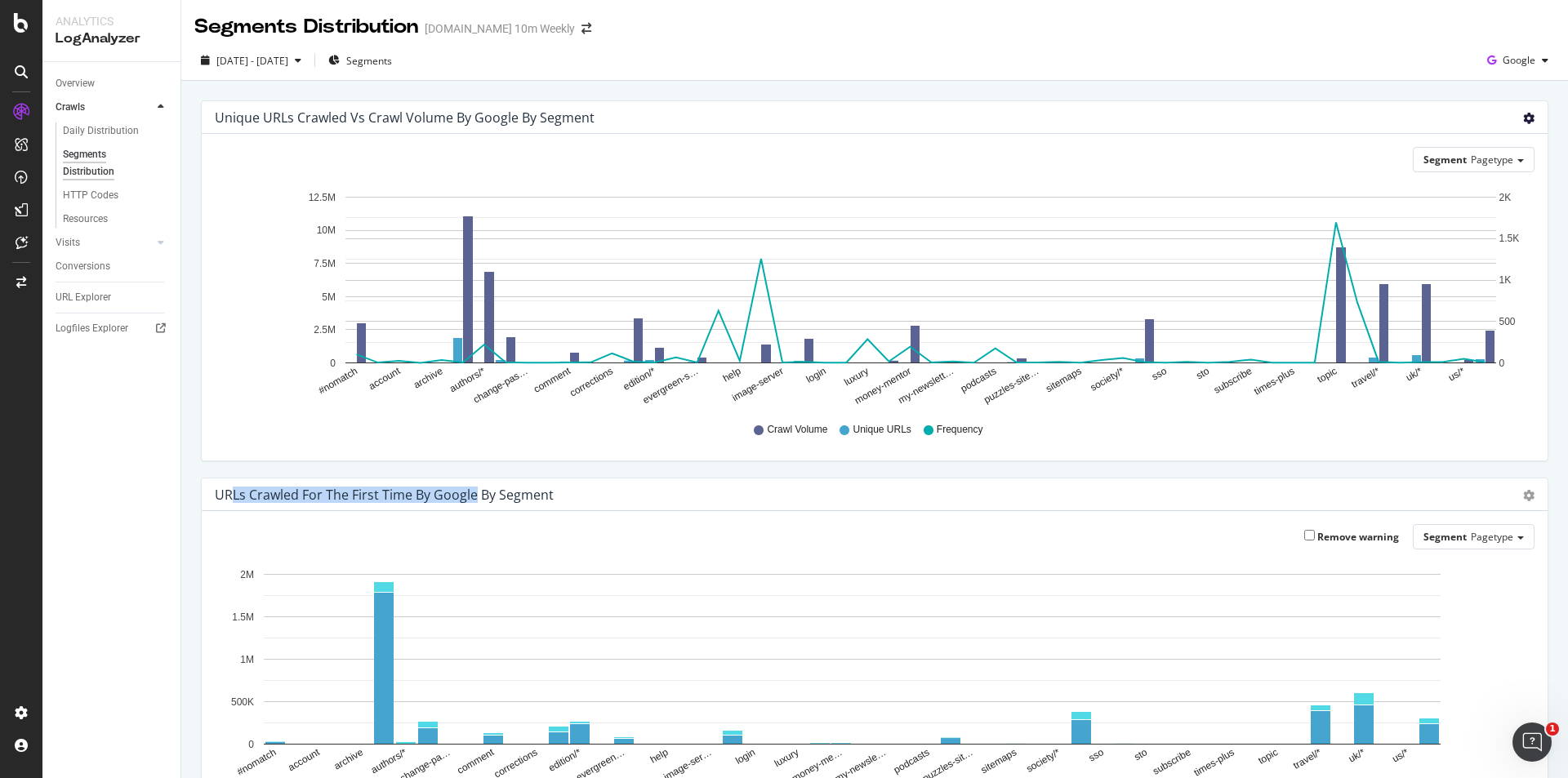
click at [1523, 119] on icon "gear" at bounding box center [1528, 118] width 11 height 11
click at [1452, 185] on span "Table" at bounding box center [1482, 185] width 129 height 24
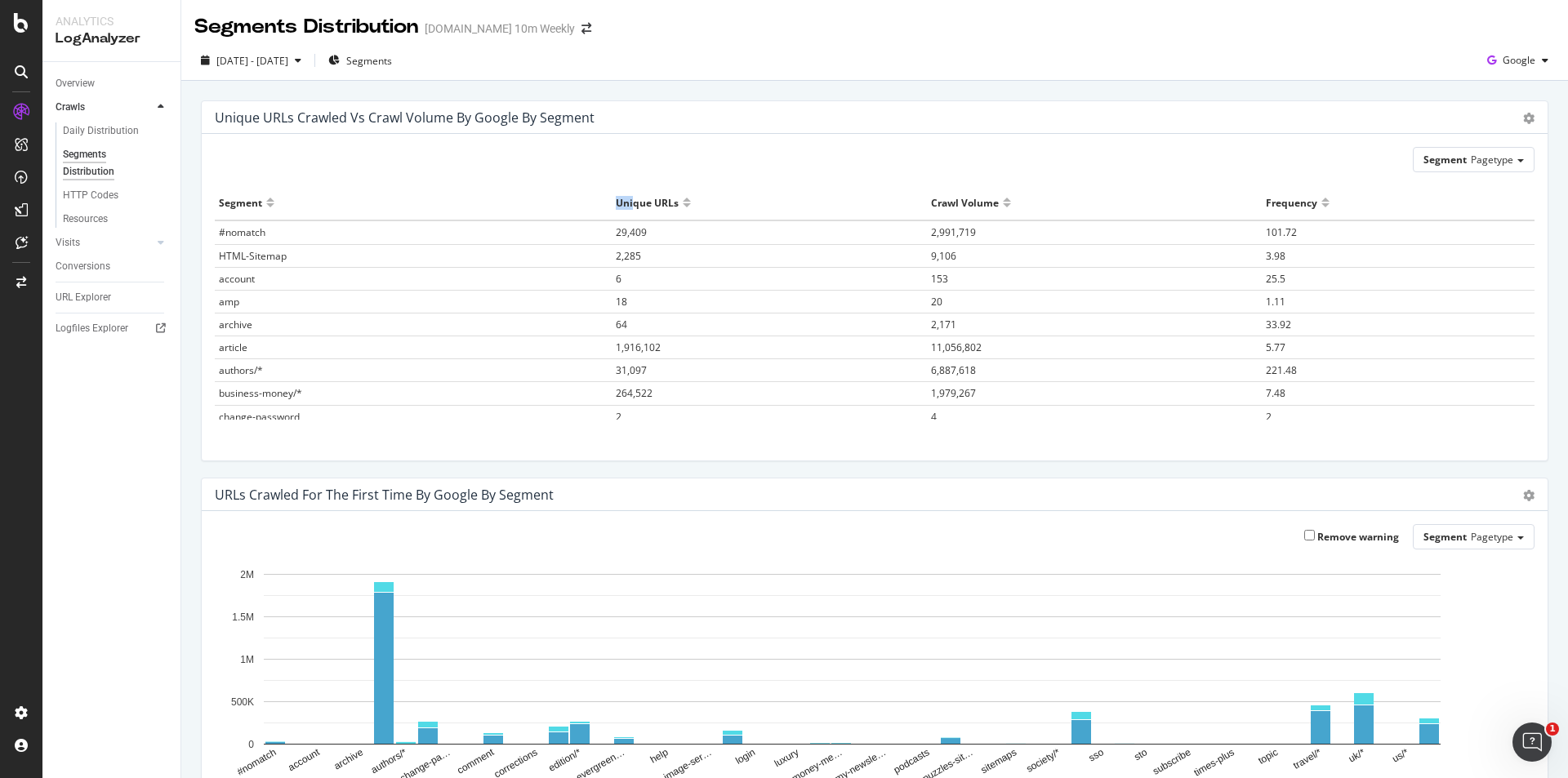
drag, startPoint x: 605, startPoint y: 210, endPoint x: 621, endPoint y: 210, distance: 16.0
click at [621, 210] on tr "Segment Unique URLs Crawl Volume Frequency" at bounding box center [874, 203] width 1319 height 35
drag, startPoint x: 958, startPoint y: 204, endPoint x: 890, endPoint y: 204, distance: 68.0
click at [890, 204] on tr "Segment Unique URLs Crawl Volume Frequency" at bounding box center [874, 203] width 1319 height 35
click at [1485, 160] on span "Pagetype" at bounding box center [1491, 160] width 42 height 14
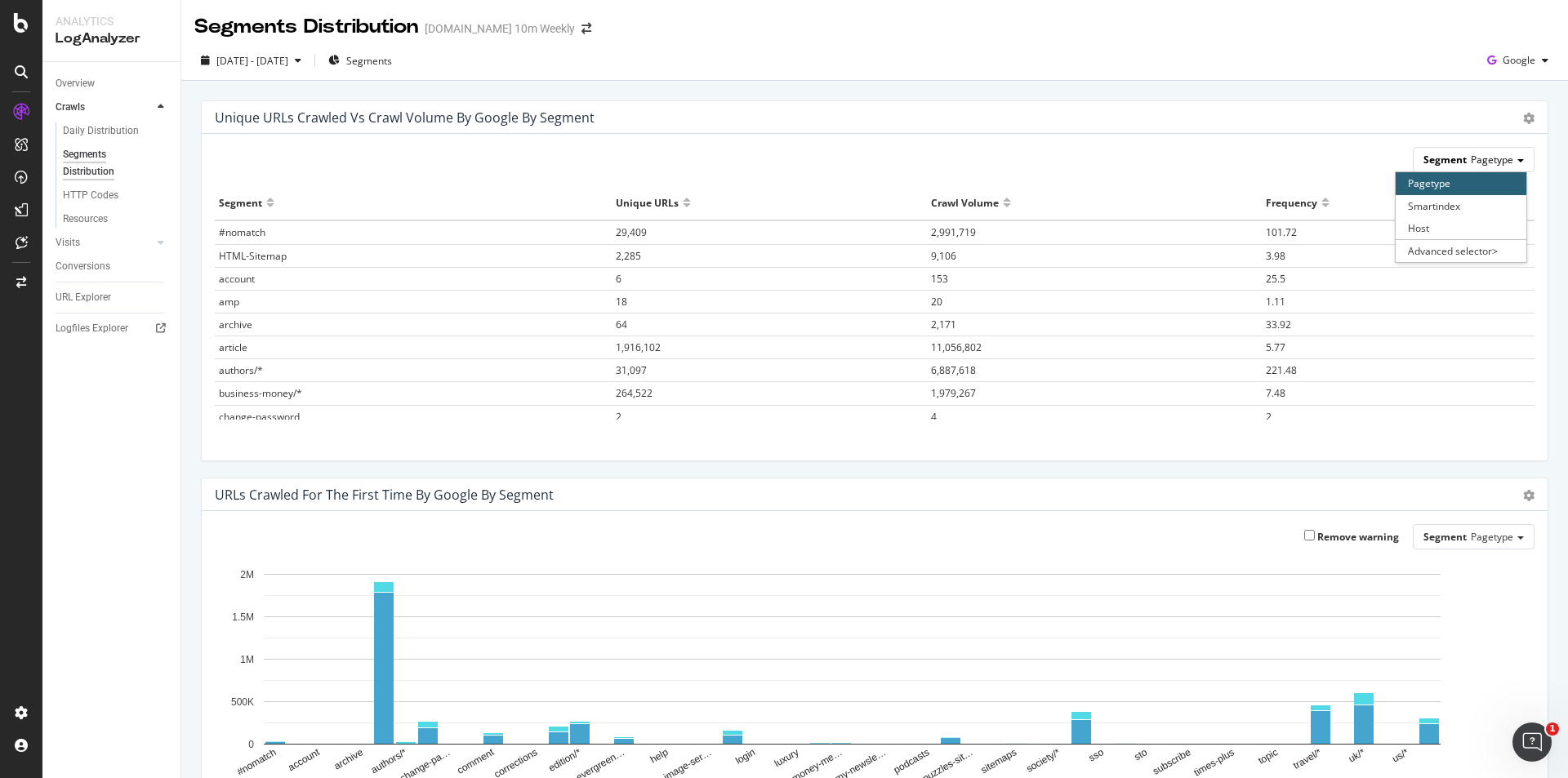
click at [1485, 160] on span "Pagetype" at bounding box center [1491, 160] width 42 height 14
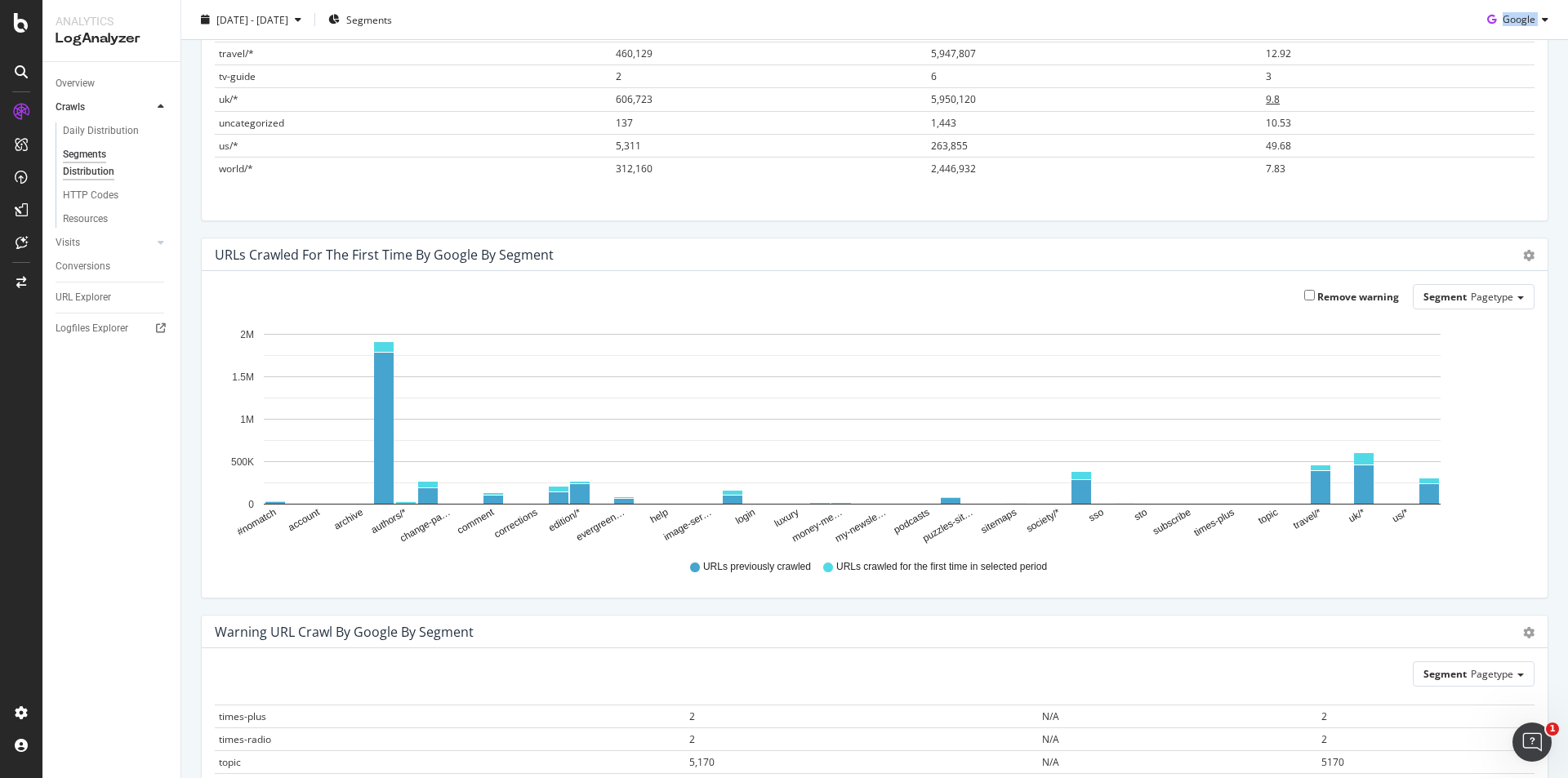
scroll to position [234, 0]
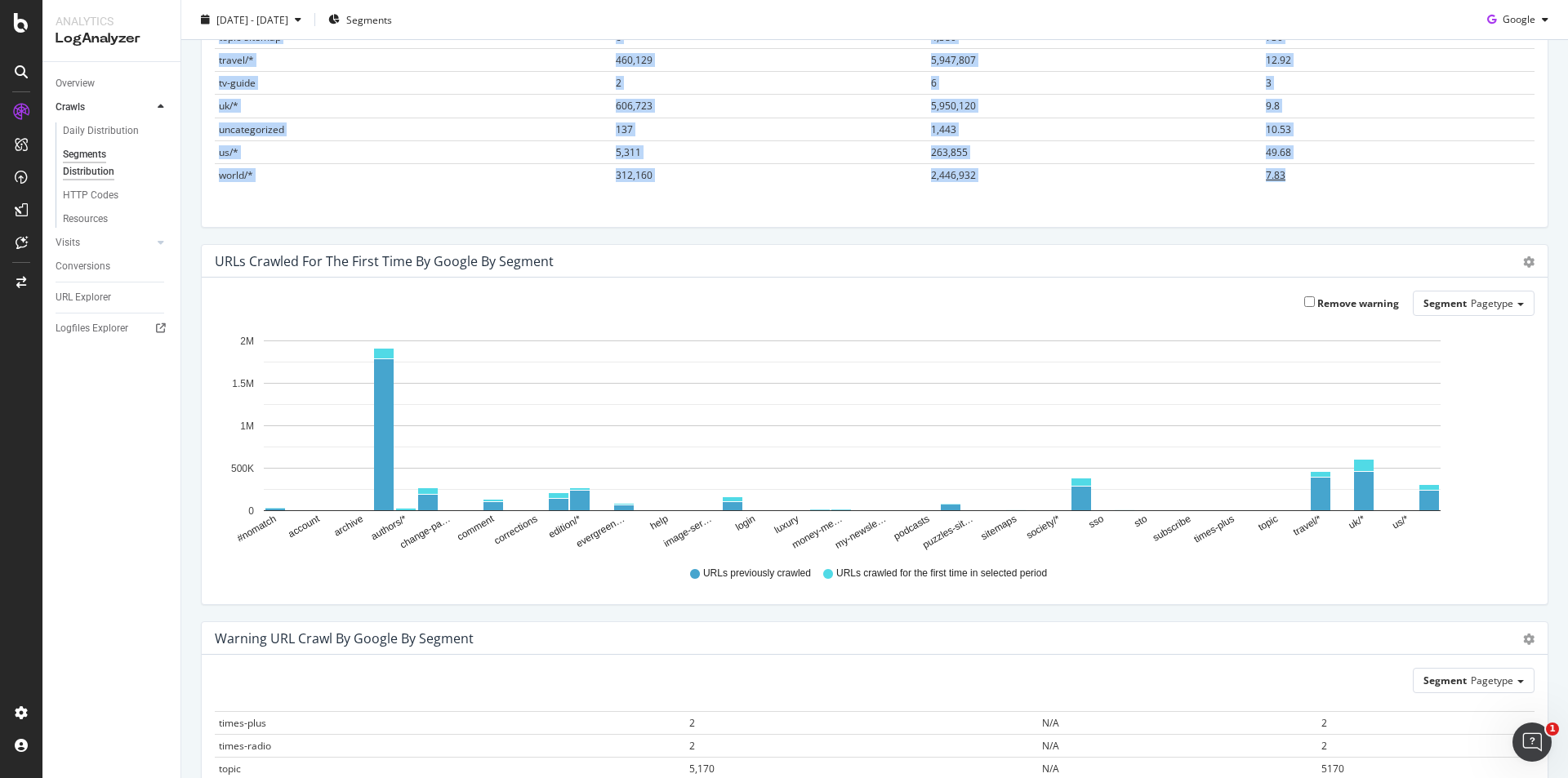
drag, startPoint x: 212, startPoint y: 205, endPoint x: 1359, endPoint y: 185, distance: 1147.2
click at [1359, 185] on div "Segment Pagetype Hold CTRL while clicking to filter the report. Segment Unique …" at bounding box center [875, 64] width 1346 height 327
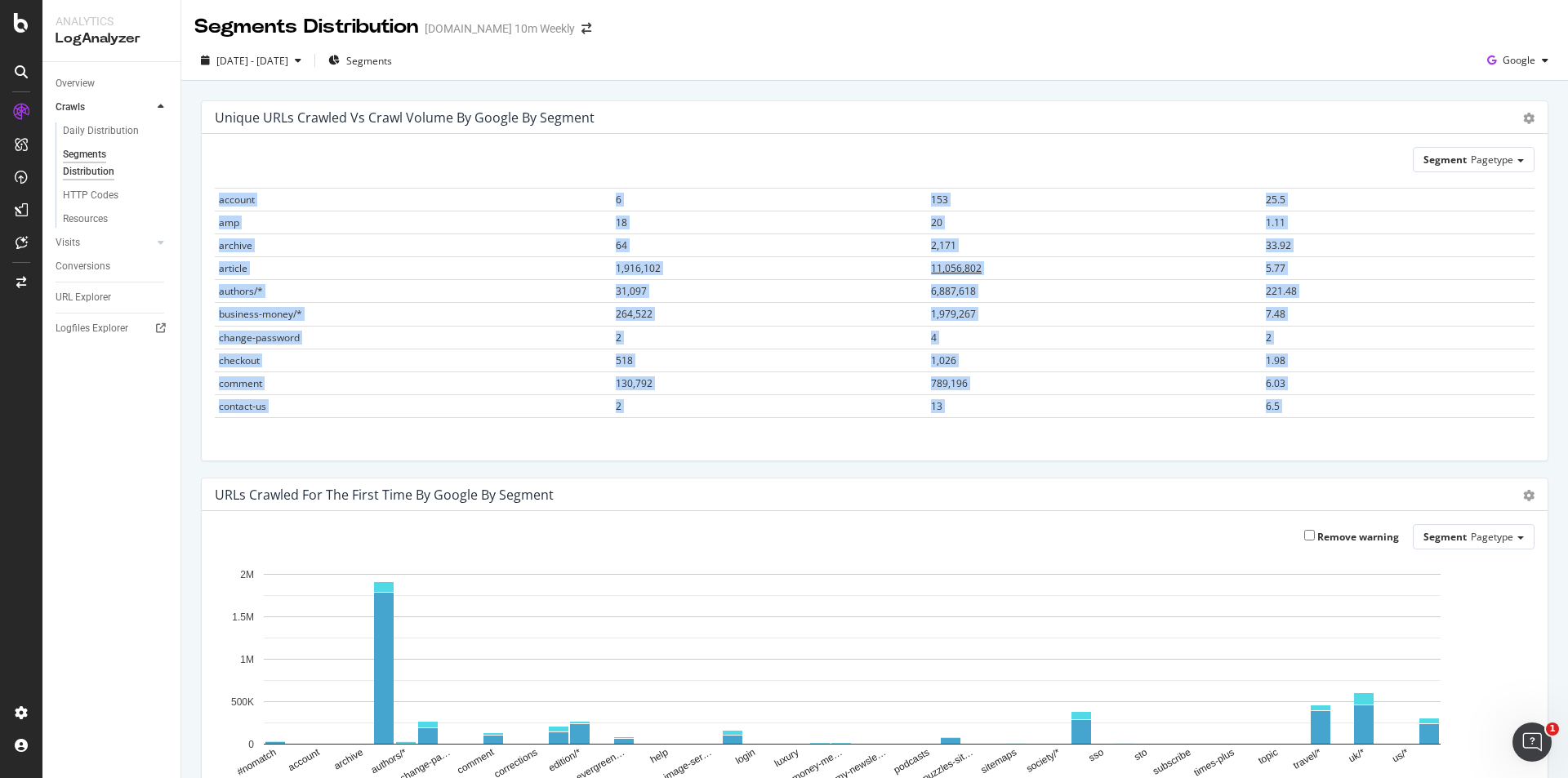
scroll to position [0, 0]
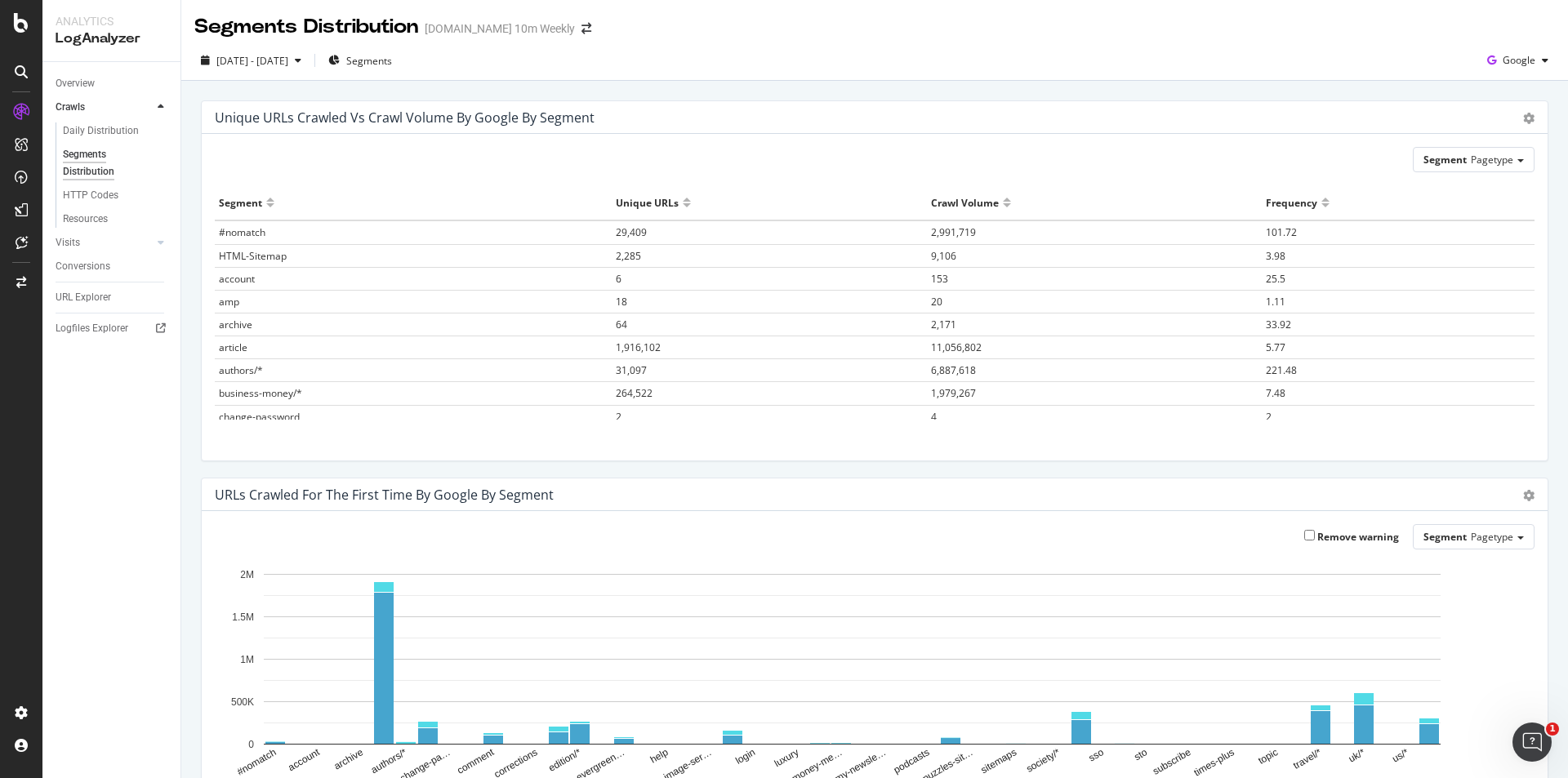
click at [664, 157] on div "Segment Pagetype" at bounding box center [874, 159] width 1319 height 25
drag, startPoint x: 372, startPoint y: 117, endPoint x: 441, endPoint y: 122, distance: 69.2
click at [441, 122] on div "Unique URLs Crawled vs Crawl Volume by google by Segment" at bounding box center [405, 117] width 380 height 16
click at [287, 56] on span "2025 Jun. 17th - Aug. 14th" at bounding box center [252, 60] width 72 height 14
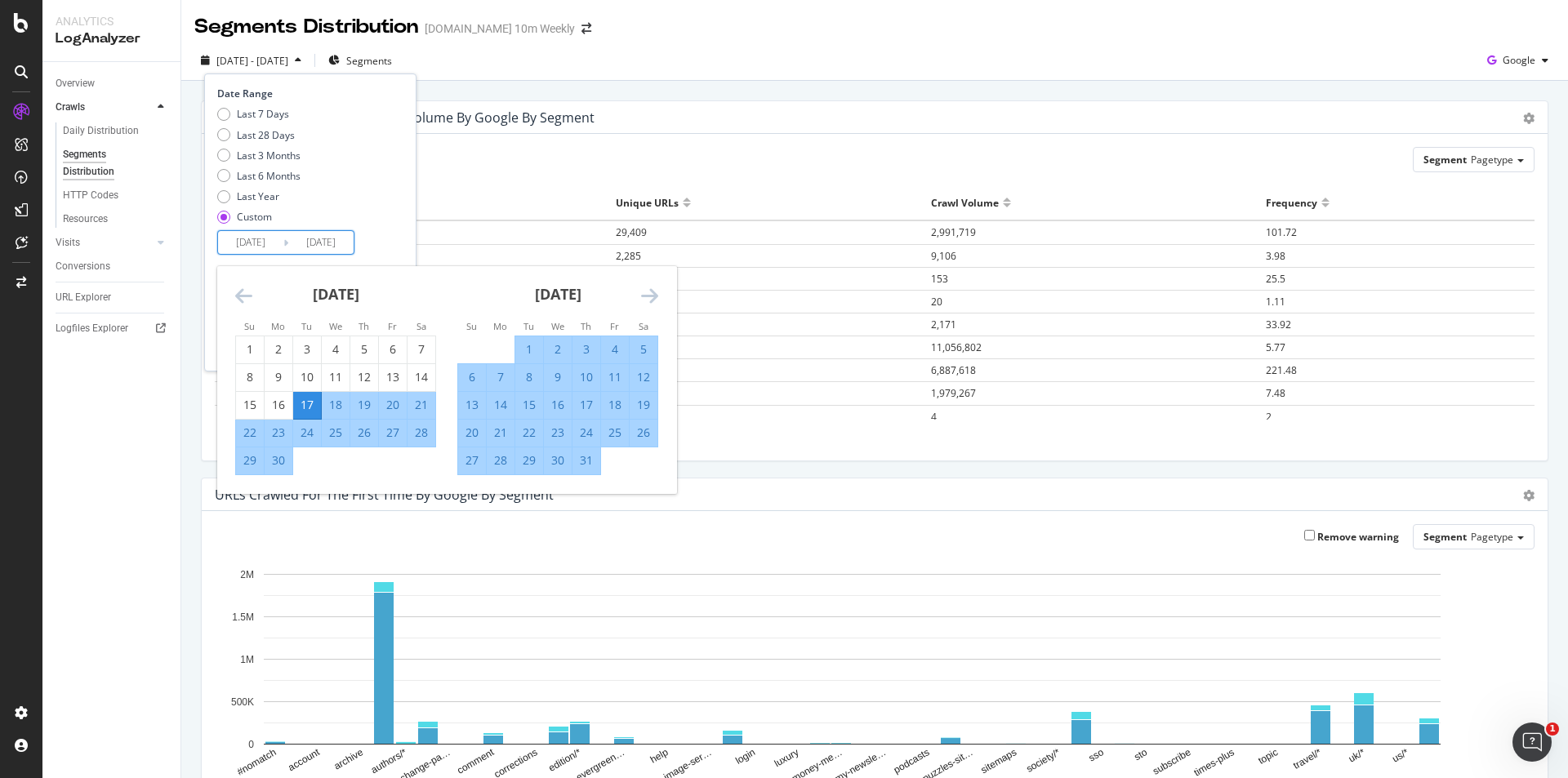
click at [245, 242] on input "2025/06/17" at bounding box center [251, 242] width 66 height 22
click at [238, 289] on icon "Move backward to switch to the previous month." at bounding box center [244, 295] width 17 height 20
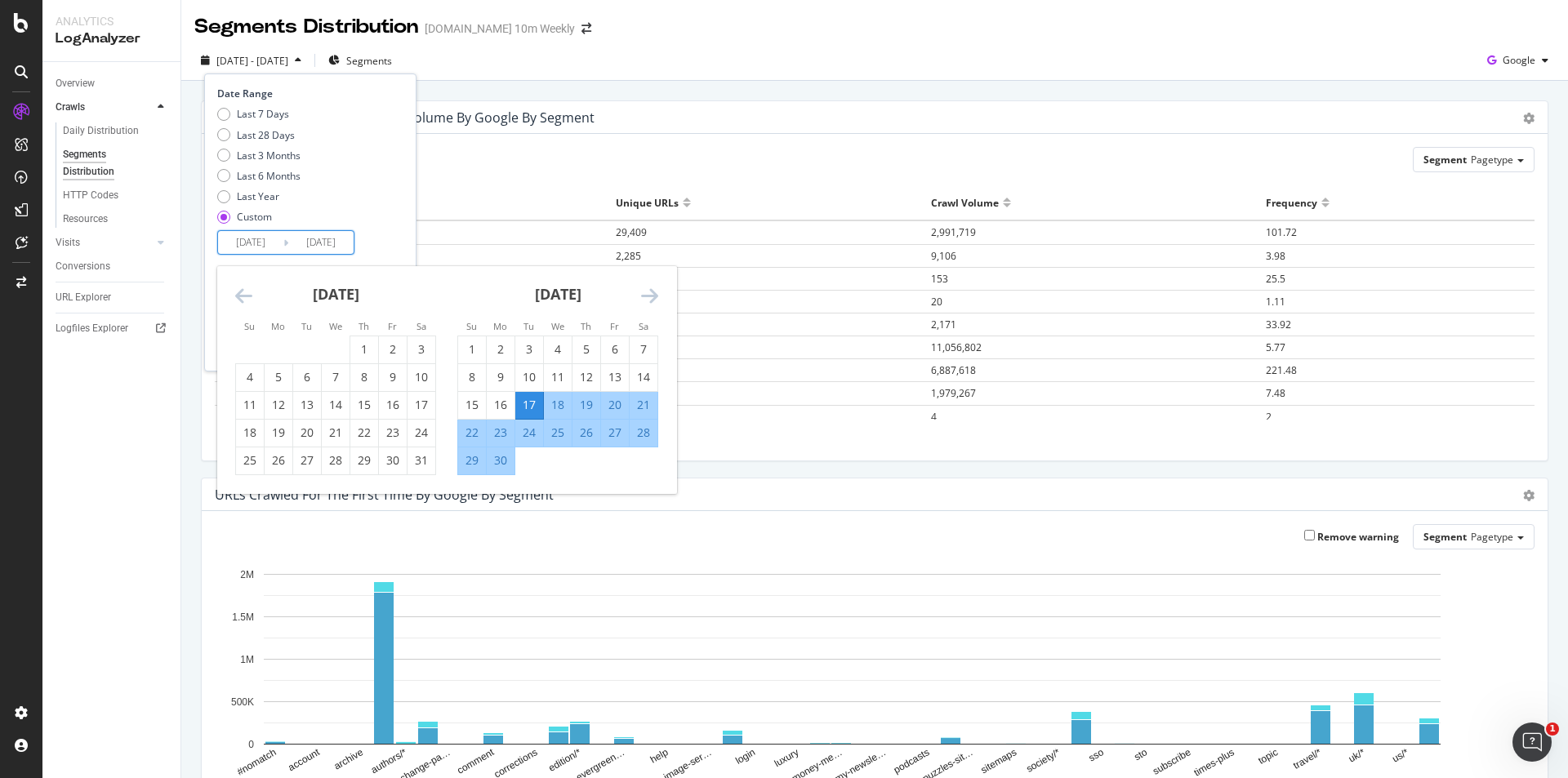
click at [238, 289] on icon "Move backward to switch to the previous month." at bounding box center [244, 295] width 17 height 20
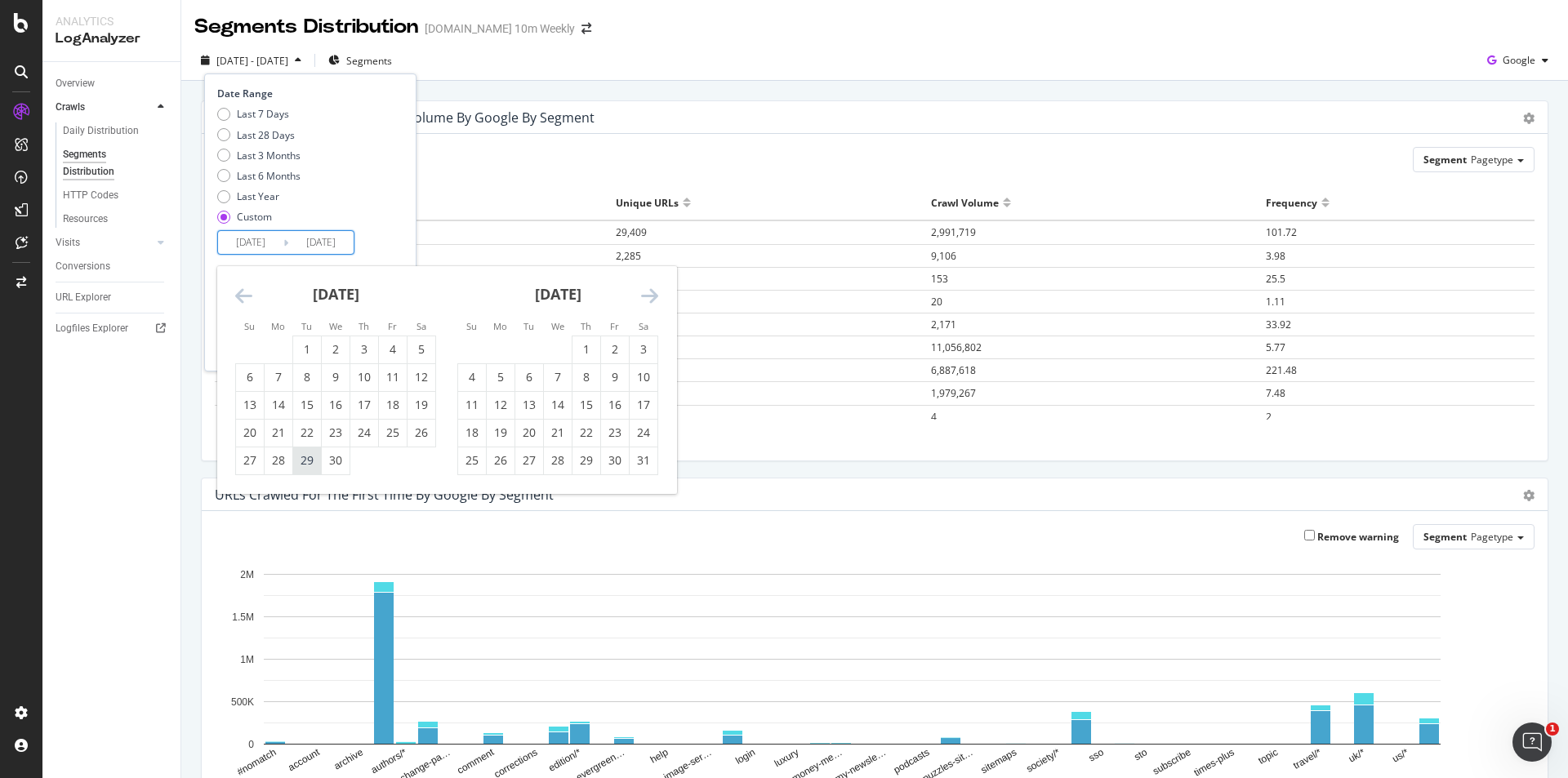
click at [302, 464] on div "29" at bounding box center [307, 460] width 28 height 16
type input "2025/04/29"
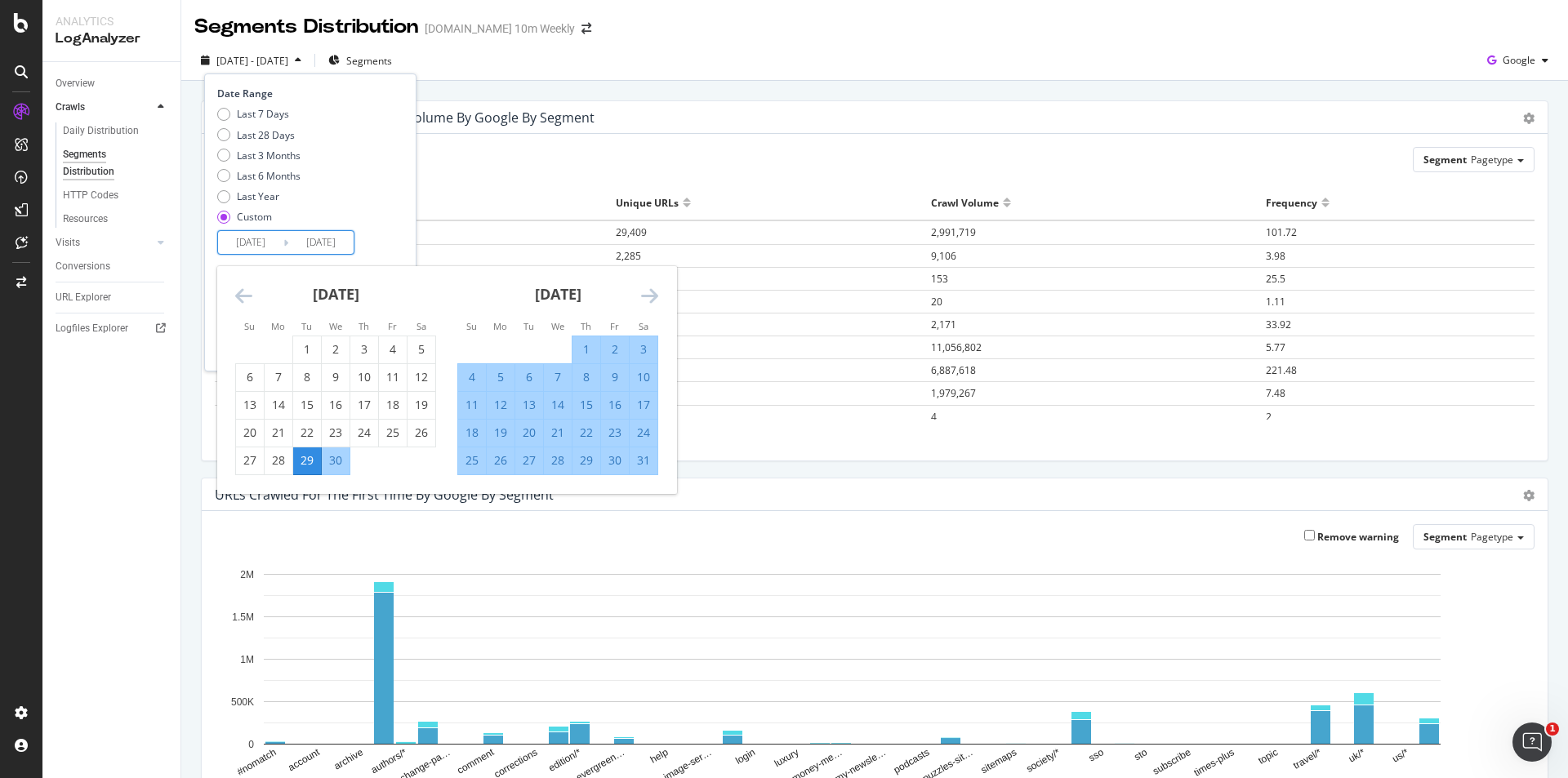
click at [647, 297] on icon "Move forward to switch to the next month." at bounding box center [650, 295] width 17 height 20
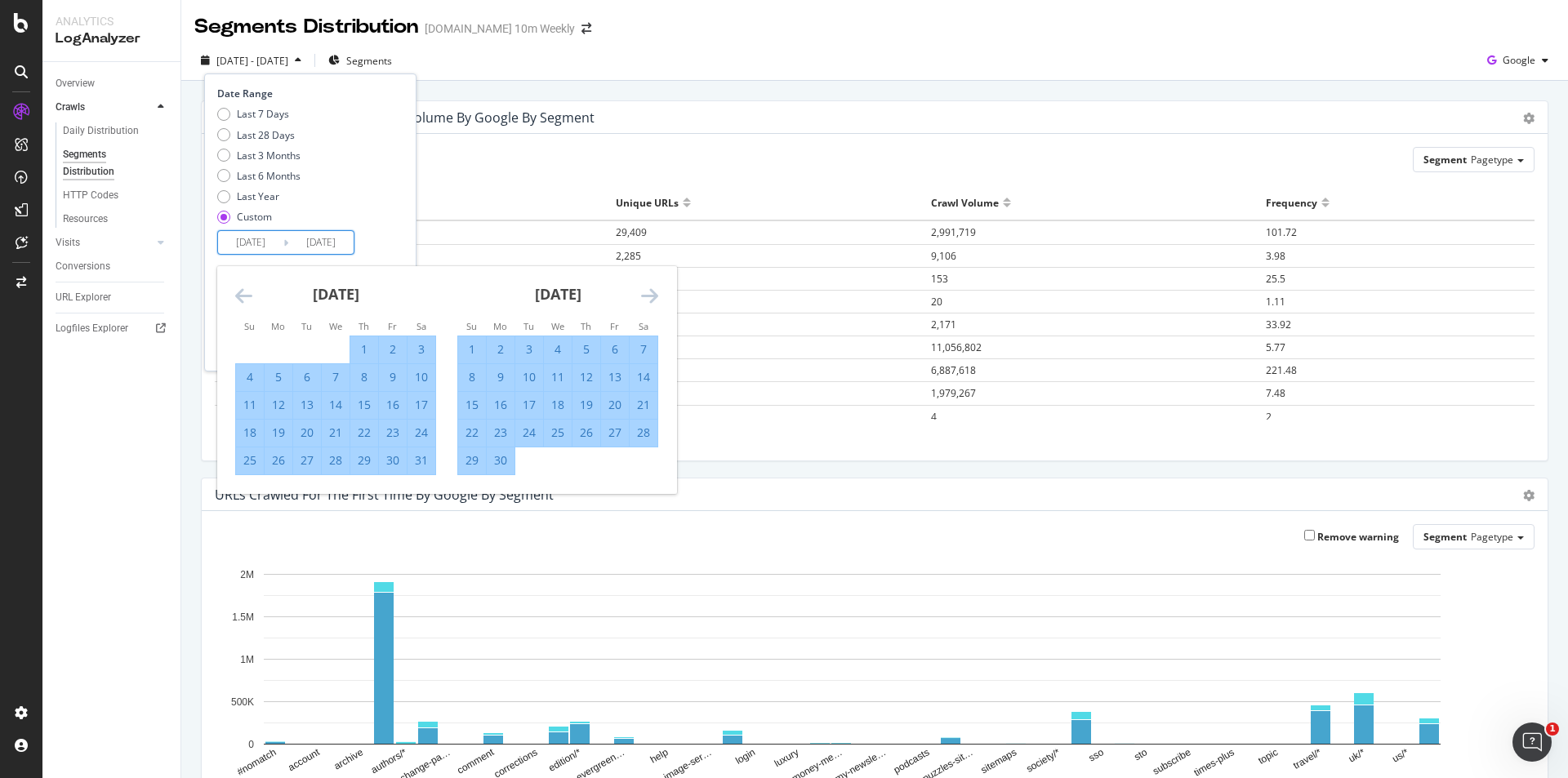
click at [647, 297] on icon "Move forward to switch to the next month." at bounding box center [650, 295] width 17 height 20
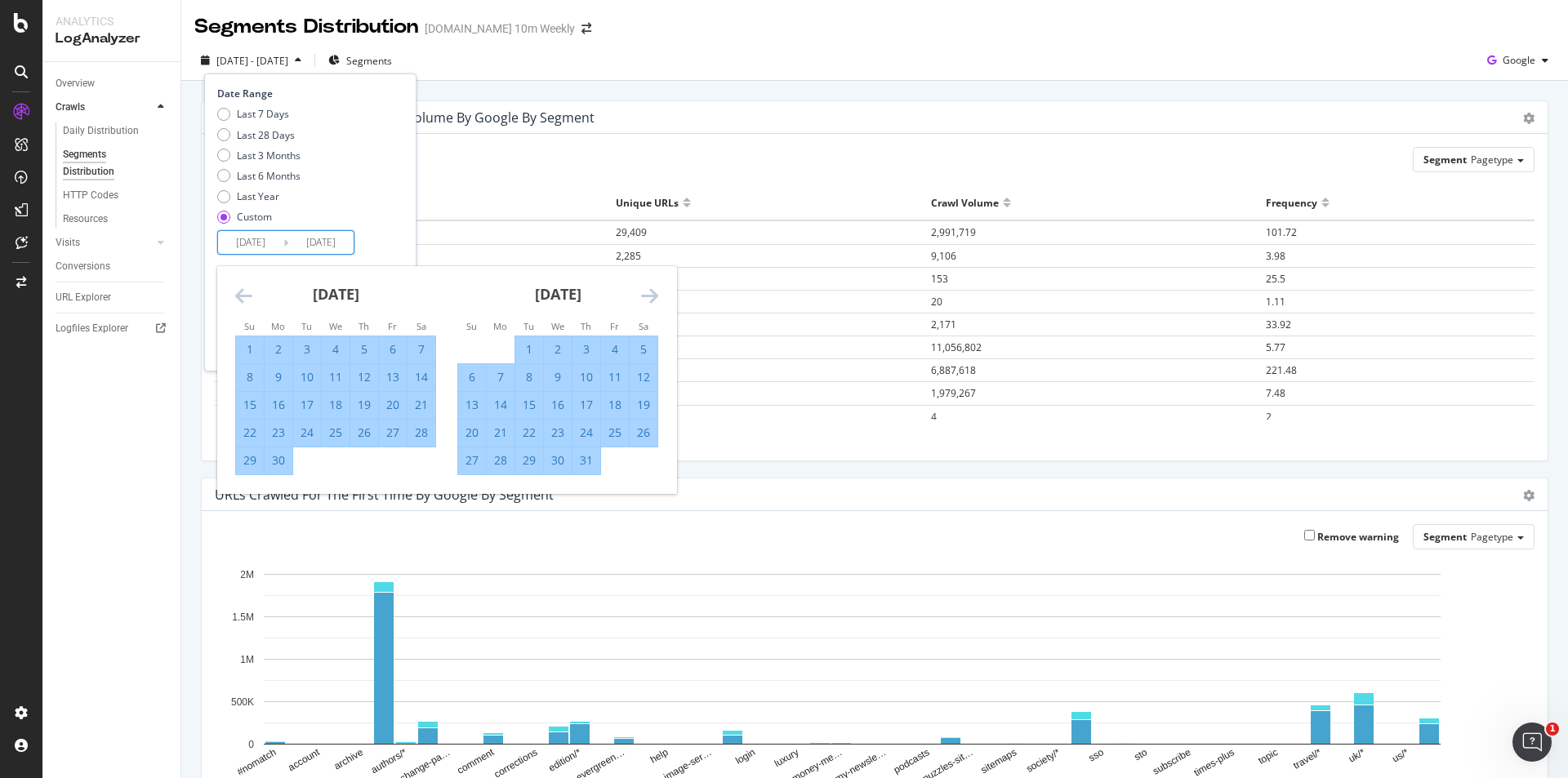
click at [312, 411] on div "17" at bounding box center [307, 405] width 28 height 16
type input "2025/06/17"
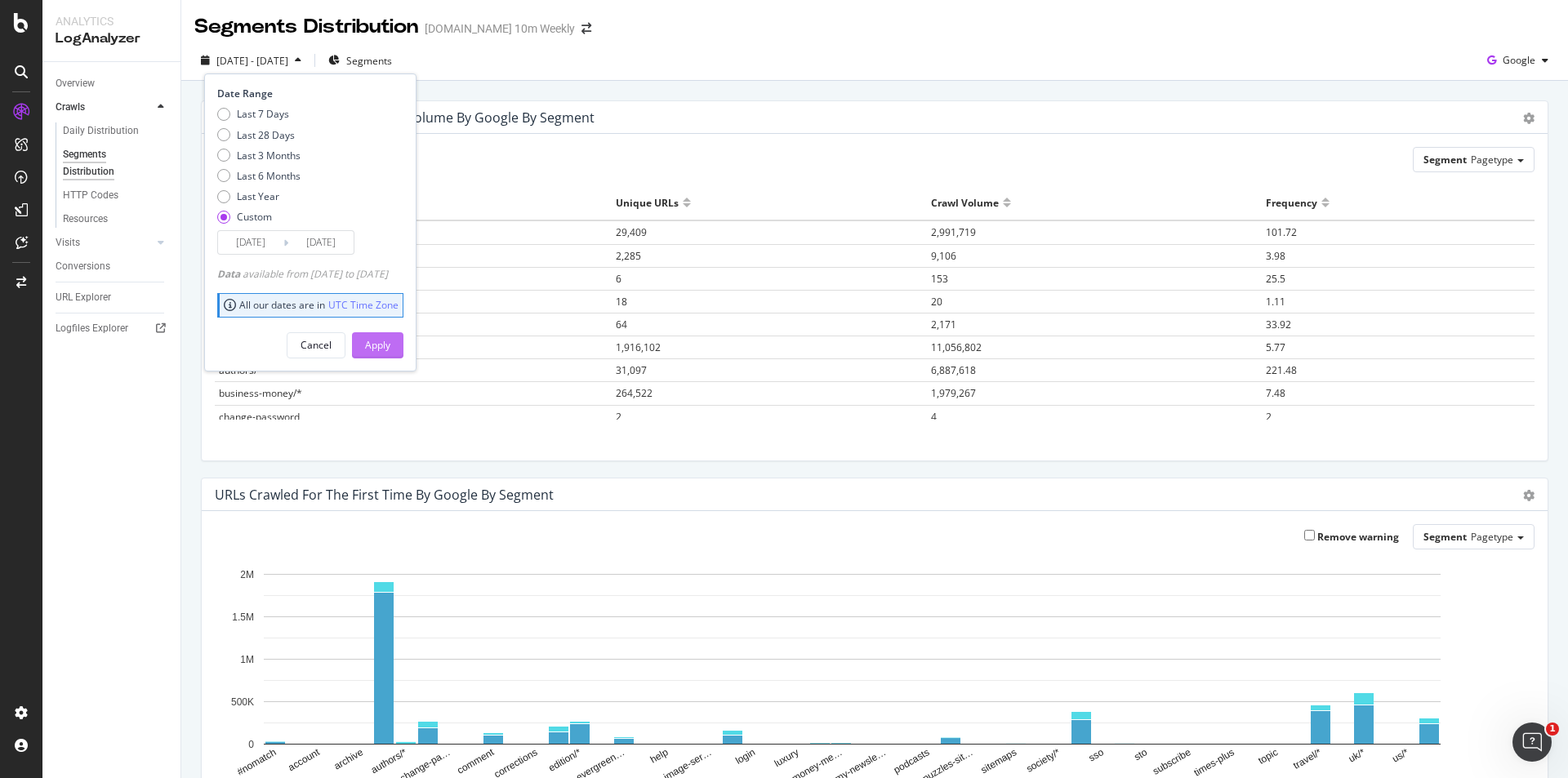
click at [390, 347] on div "Apply" at bounding box center [377, 345] width 25 height 14
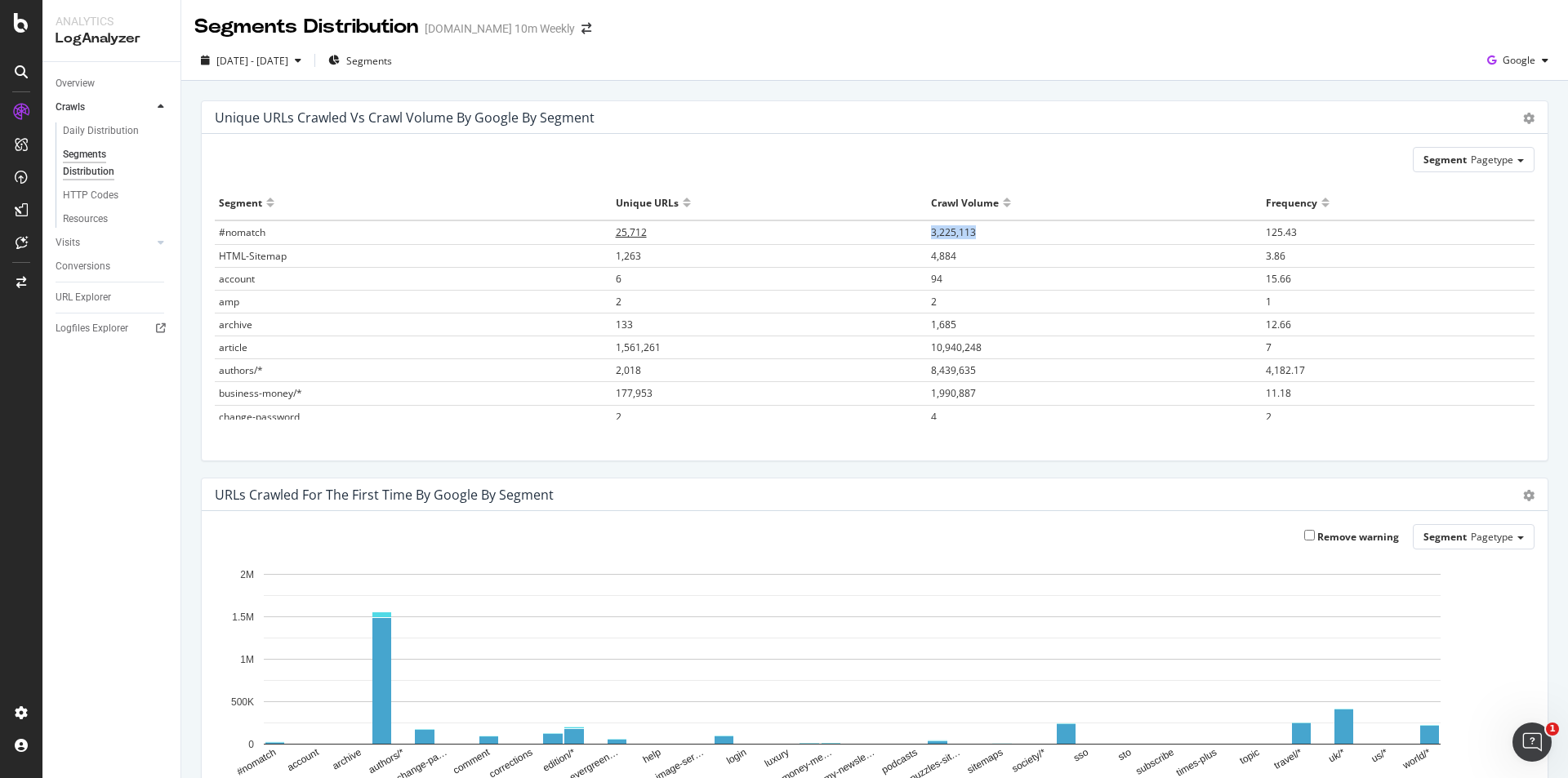
drag, startPoint x: 969, startPoint y: 231, endPoint x: 906, endPoint y: 241, distance: 63.8
click at [906, 241] on tr "#nomatch 25,712 3,225,113 125.43" at bounding box center [874, 232] width 1319 height 23
click at [1003, 205] on div at bounding box center [1006, 210] width 8 height 12
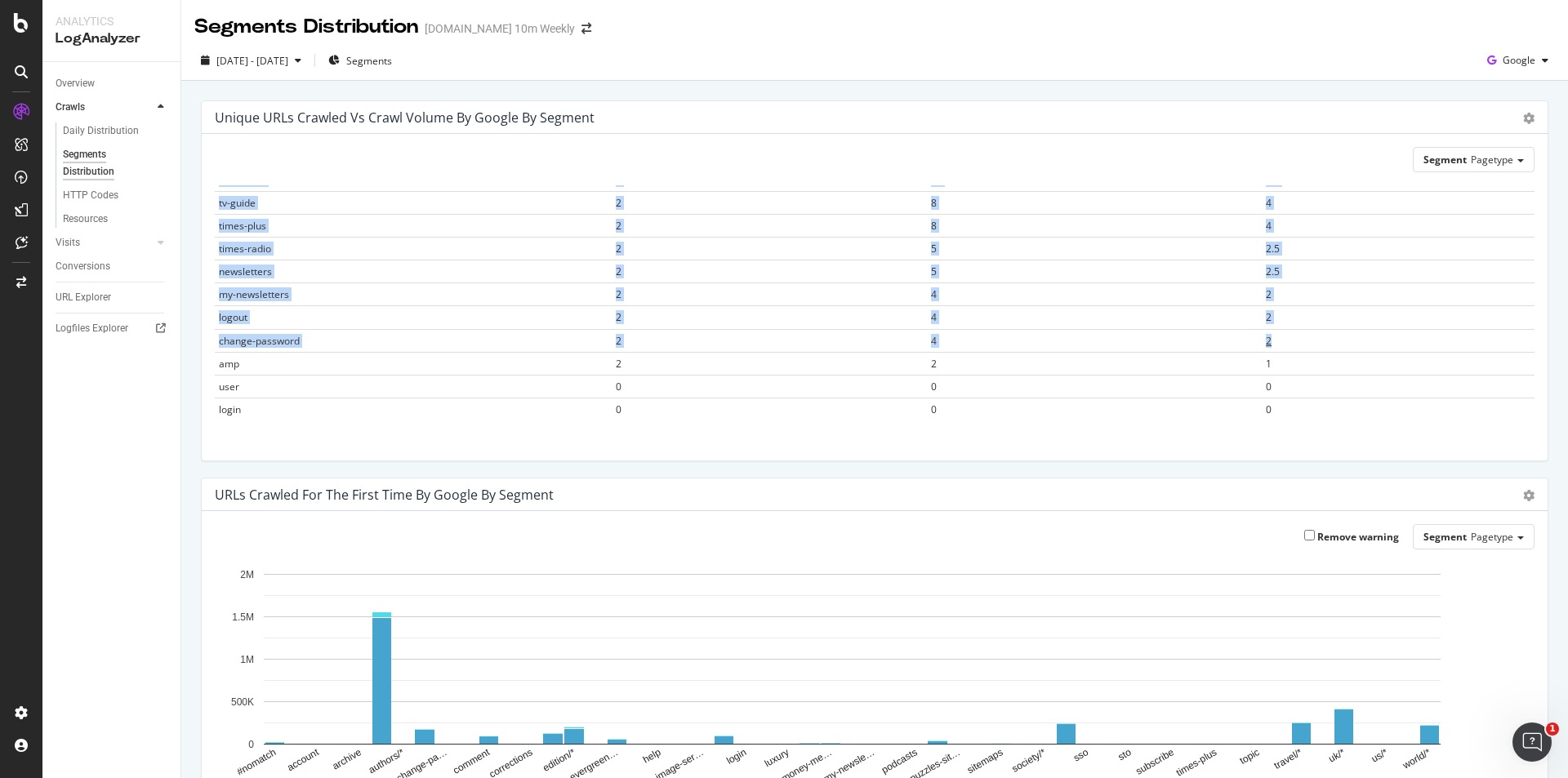
scroll to position [1064, 0]
drag, startPoint x: 211, startPoint y: 201, endPoint x: 1251, endPoint y: 408, distance: 1060.4
click at [1251, 408] on div "Segment Pagetype Hold CTRL while clicking to filter the report. Segment Unique …" at bounding box center [875, 297] width 1346 height 327
copy table "Segment Unique URLs Crawl Volume Frequency topic 1,653 13,501,430 8,167.83 arti…"
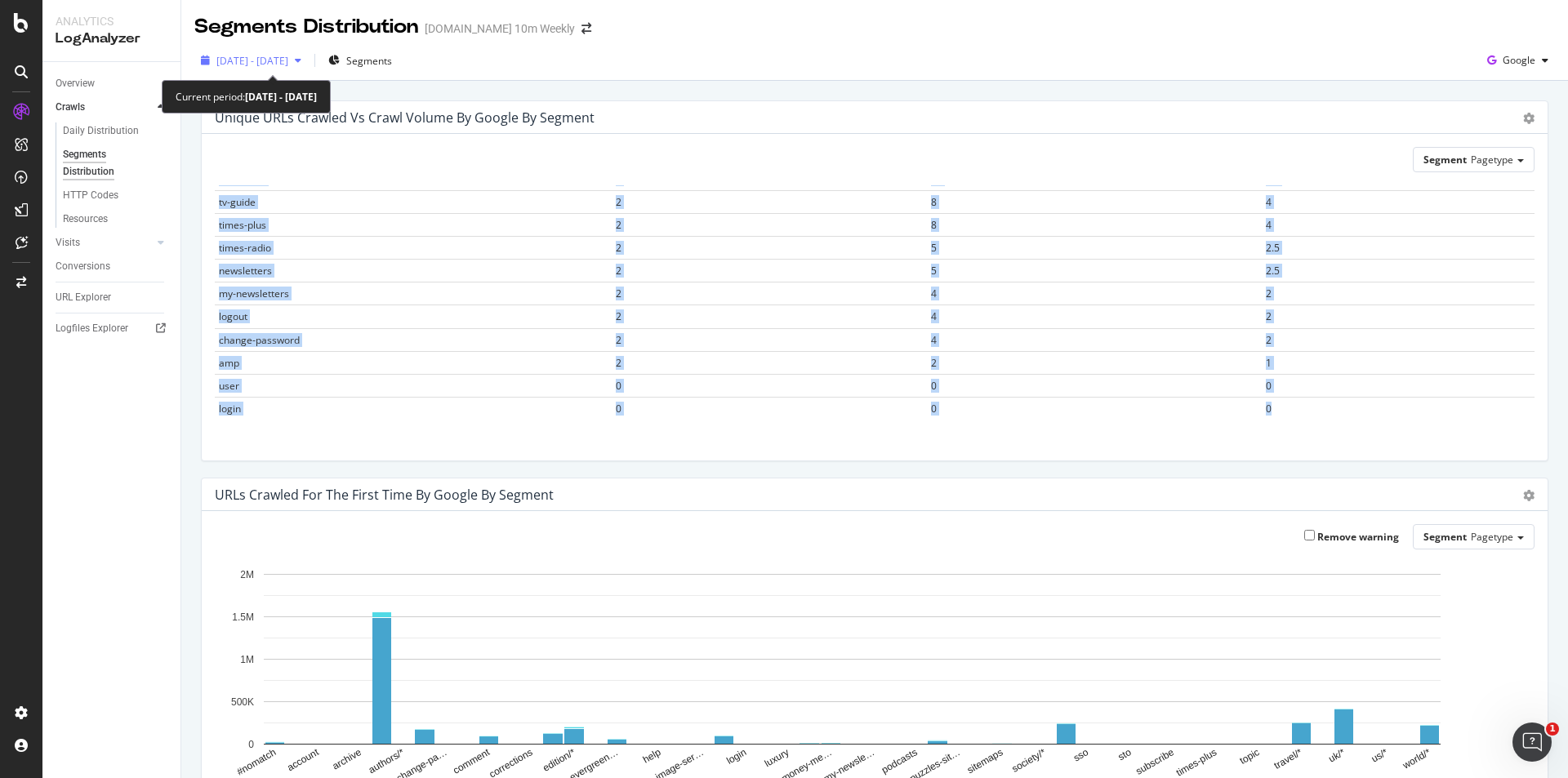
click at [274, 57] on span "2025 Apr. 29th - Jun. 17th" at bounding box center [252, 60] width 72 height 14
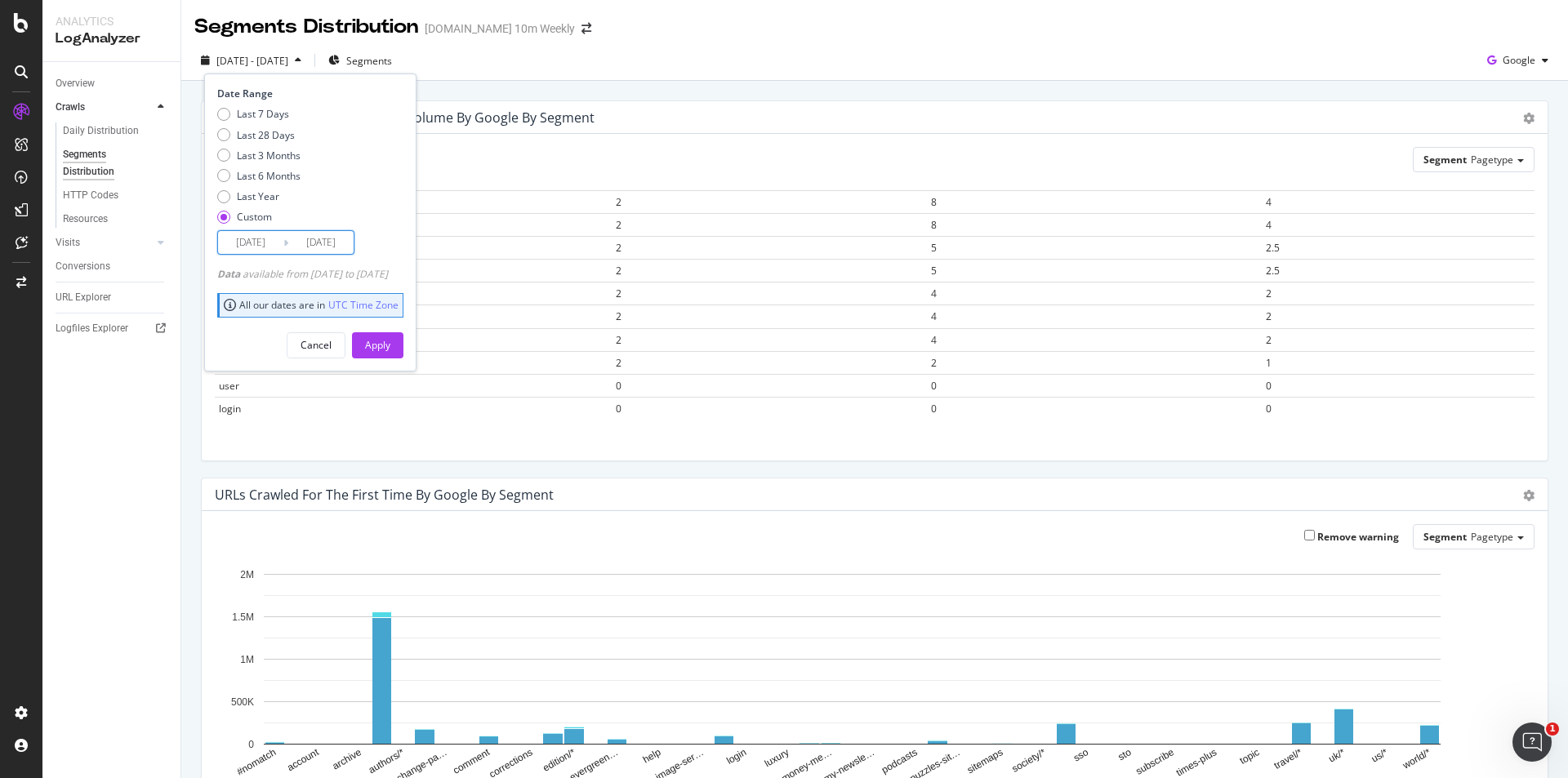
click at [260, 239] on input "2025/04/29" at bounding box center [251, 242] width 66 height 22
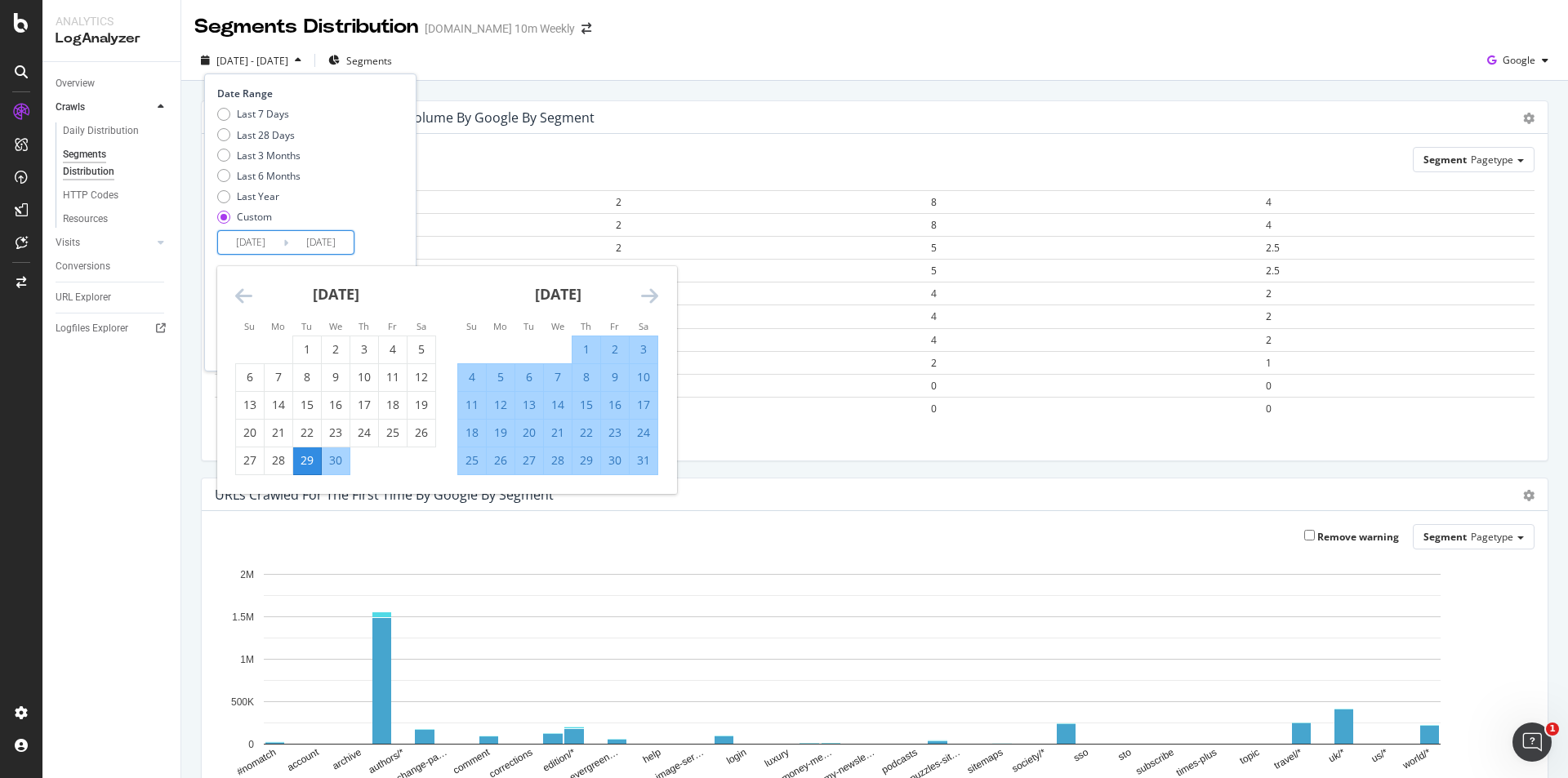
click at [652, 292] on icon "Move forward to switch to the next month." at bounding box center [650, 295] width 17 height 20
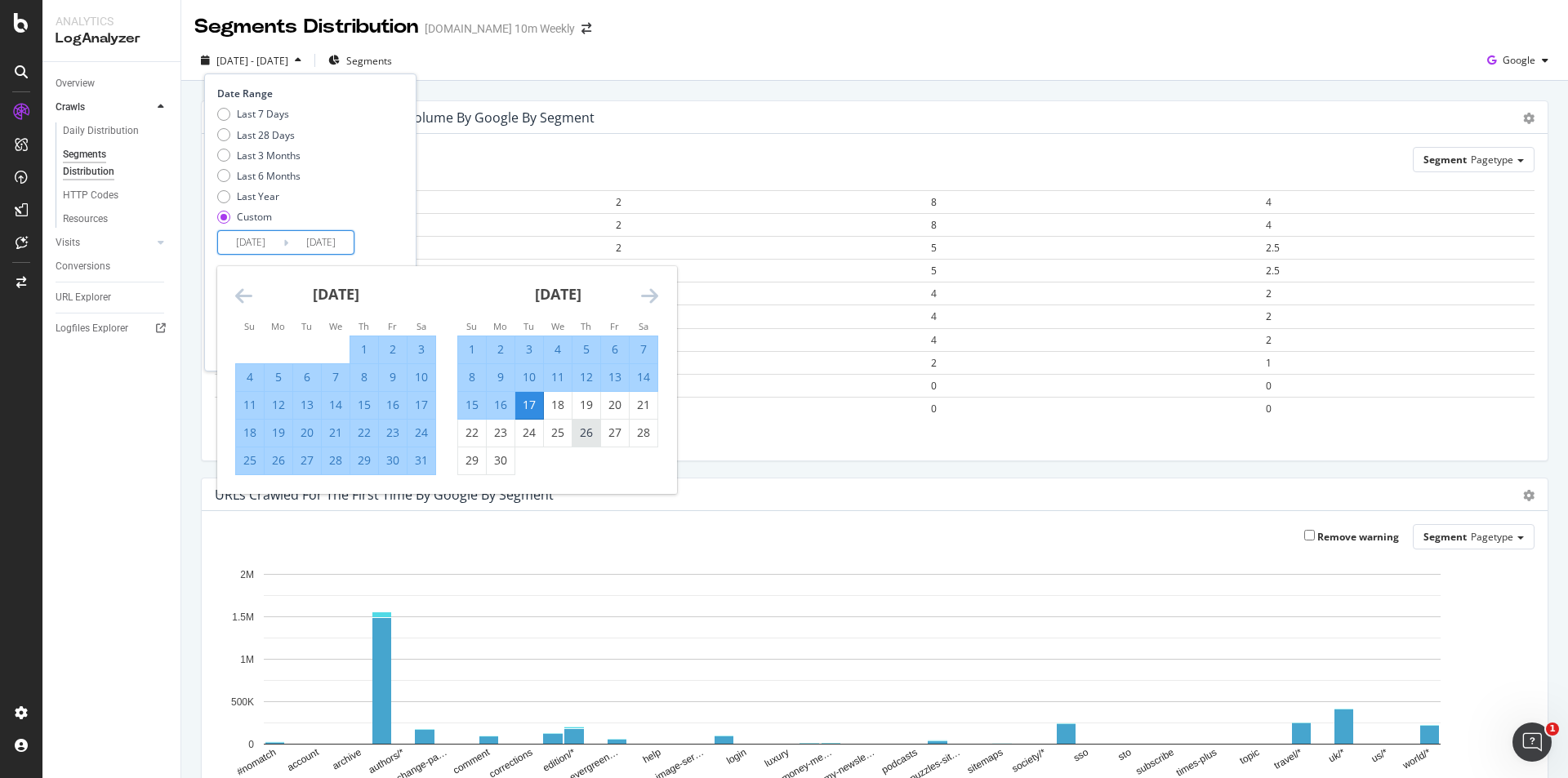
click at [580, 432] on div "26" at bounding box center [586, 432] width 28 height 16
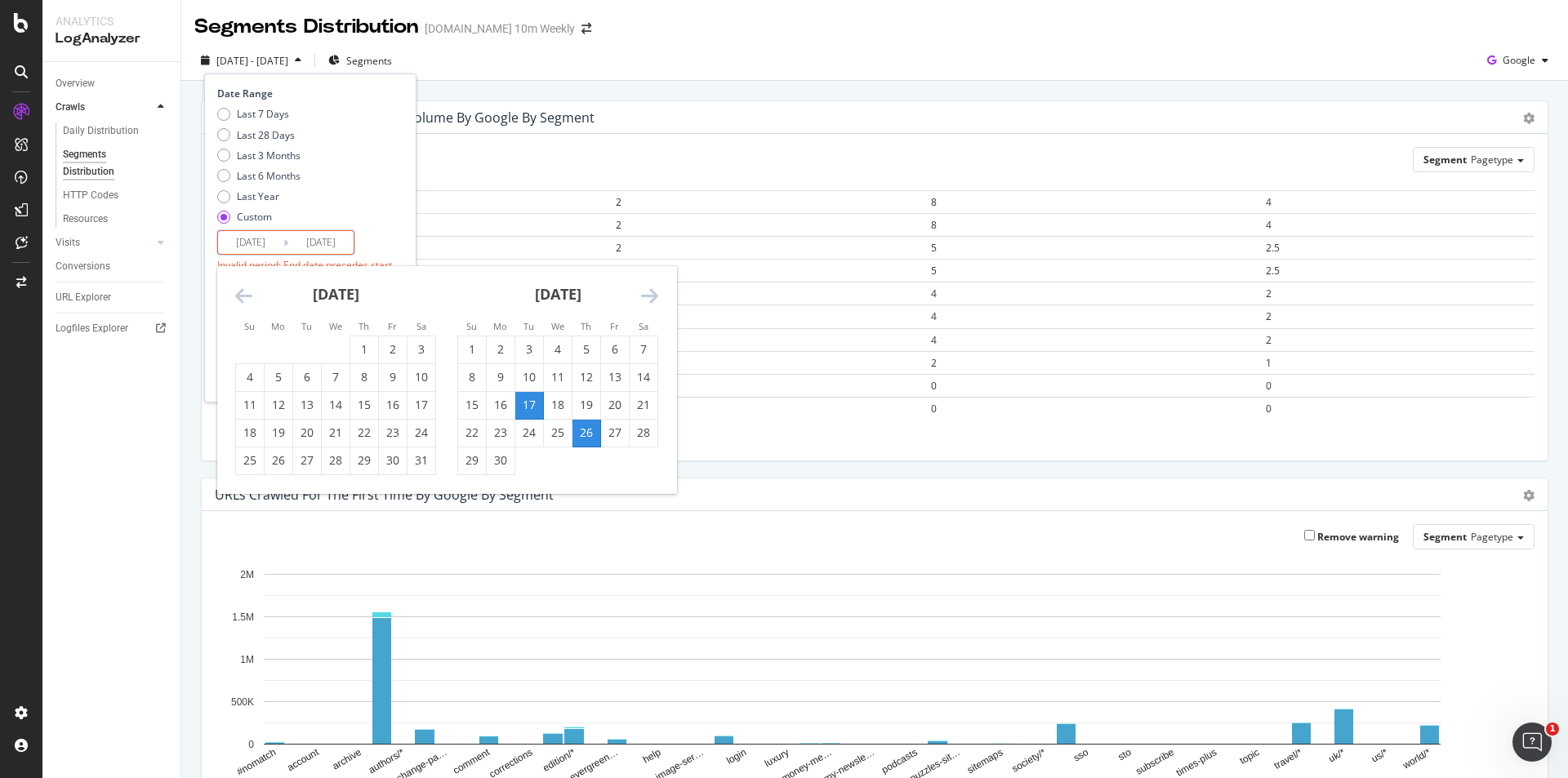
click at [263, 248] on input "2025/06/26" at bounding box center [251, 242] width 66 height 22
click at [594, 430] on div "26" at bounding box center [586, 432] width 28 height 16
click at [520, 397] on div "17" at bounding box center [529, 405] width 28 height 16
click at [247, 242] on input "2025/06/17" at bounding box center [251, 242] width 66 height 22
click at [588, 434] on div "26" at bounding box center [586, 432] width 28 height 16
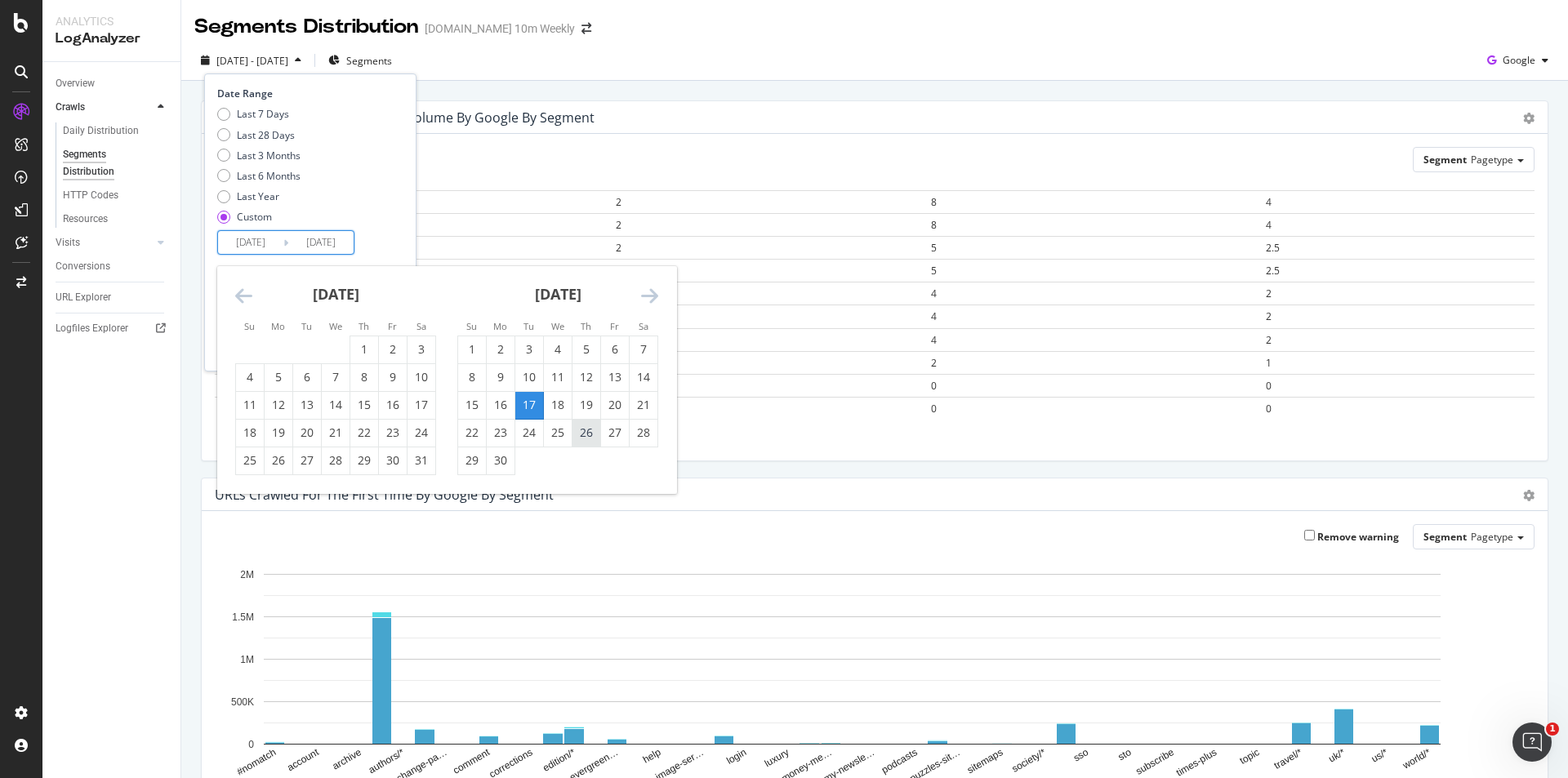
type input "2025/06/26"
click at [642, 291] on icon "Move forward to switch to the next month." at bounding box center [650, 295] width 17 height 20
click at [251, 237] on input "2025/06/26" at bounding box center [251, 242] width 66 height 22
click at [364, 434] on div "26" at bounding box center [364, 432] width 28 height 16
click at [646, 303] on icon "Move forward to switch to the next month." at bounding box center [650, 295] width 17 height 20
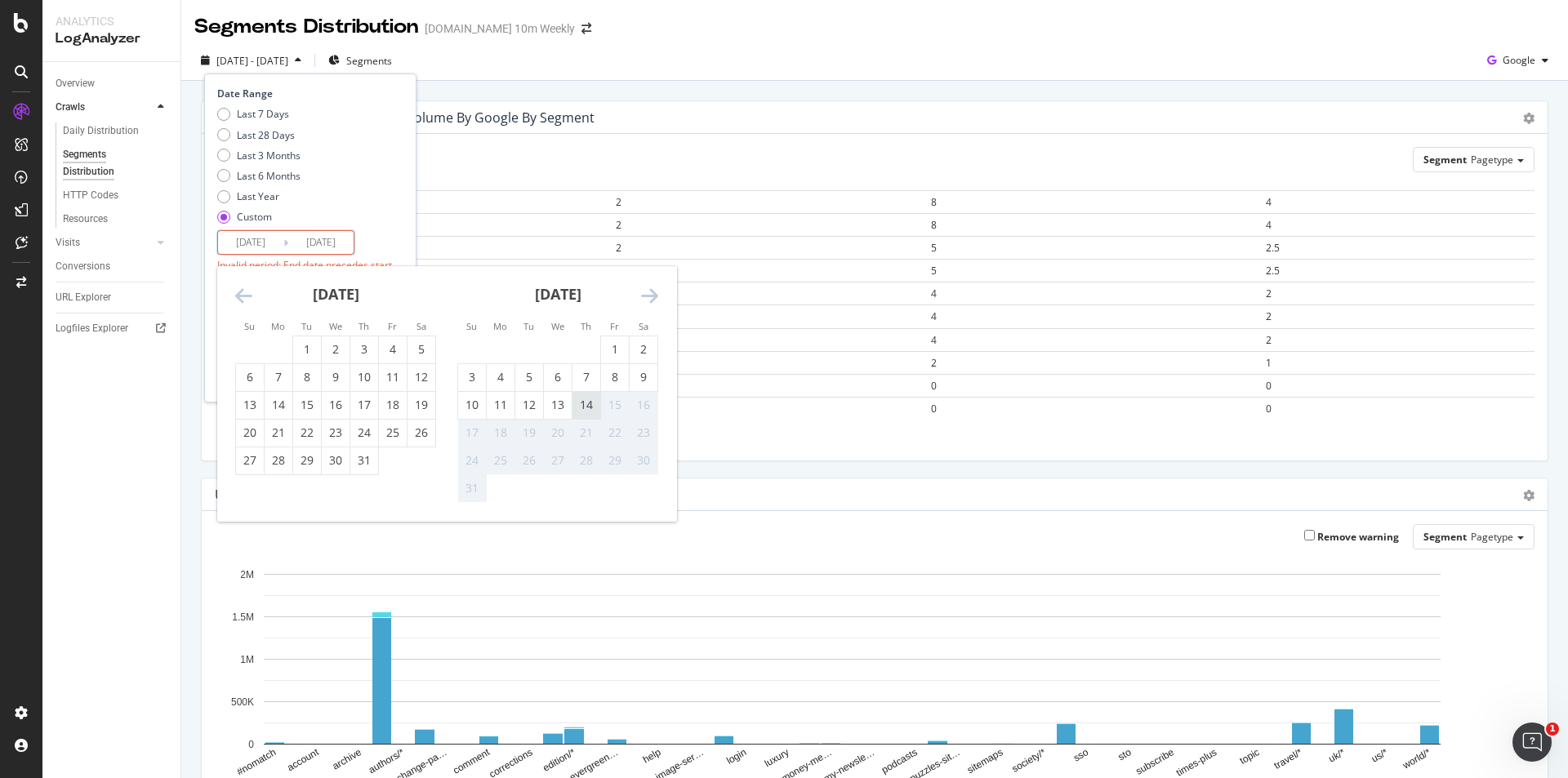
click at [588, 409] on div "14" at bounding box center [586, 405] width 28 height 16
type input "2025/08/14"
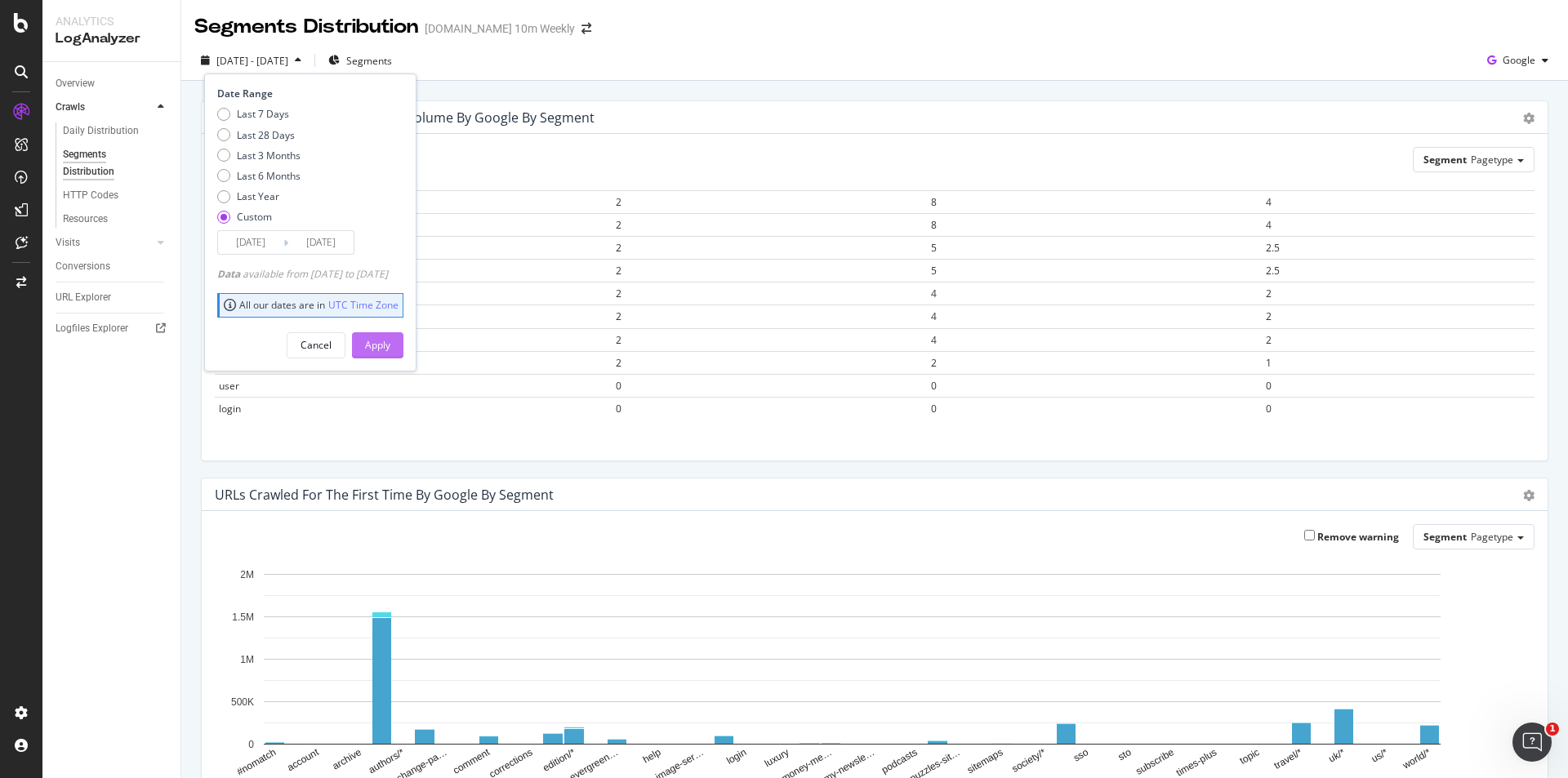
click at [390, 345] on div "Apply" at bounding box center [377, 345] width 25 height 14
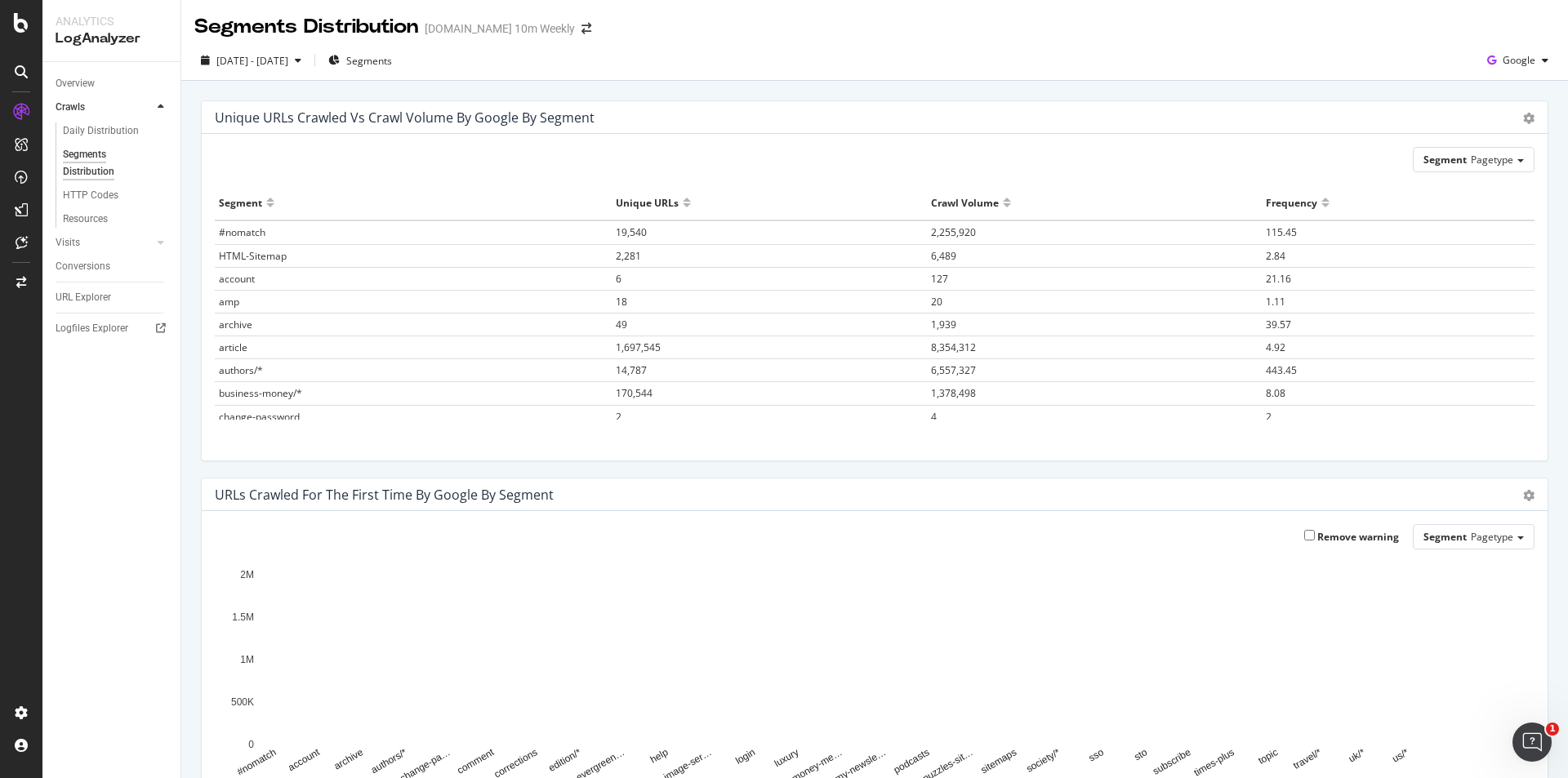
click at [1003, 206] on div at bounding box center [1006, 210] width 8 height 12
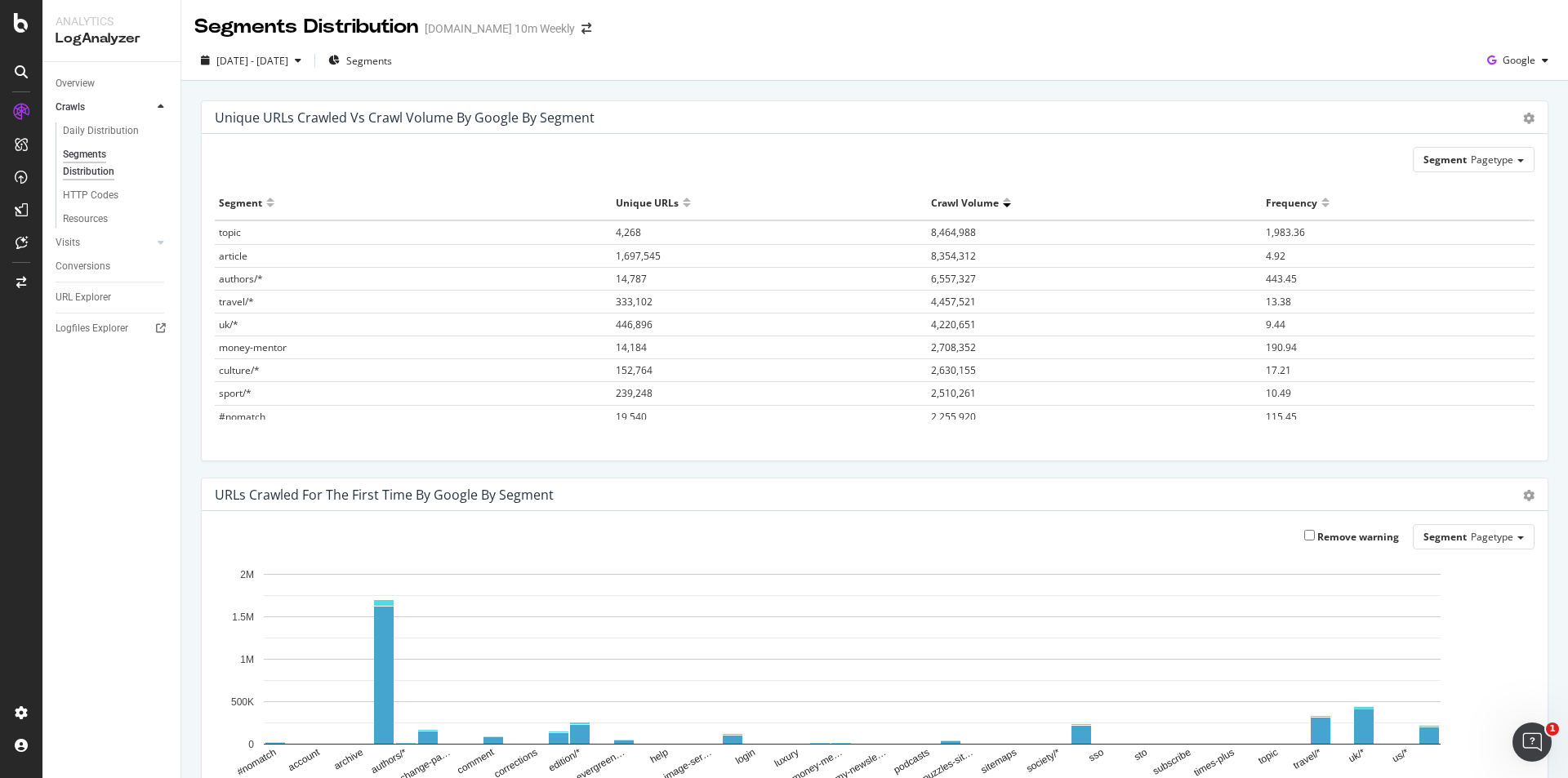
click at [218, 198] on th "Segment" at bounding box center [413, 203] width 397 height 35
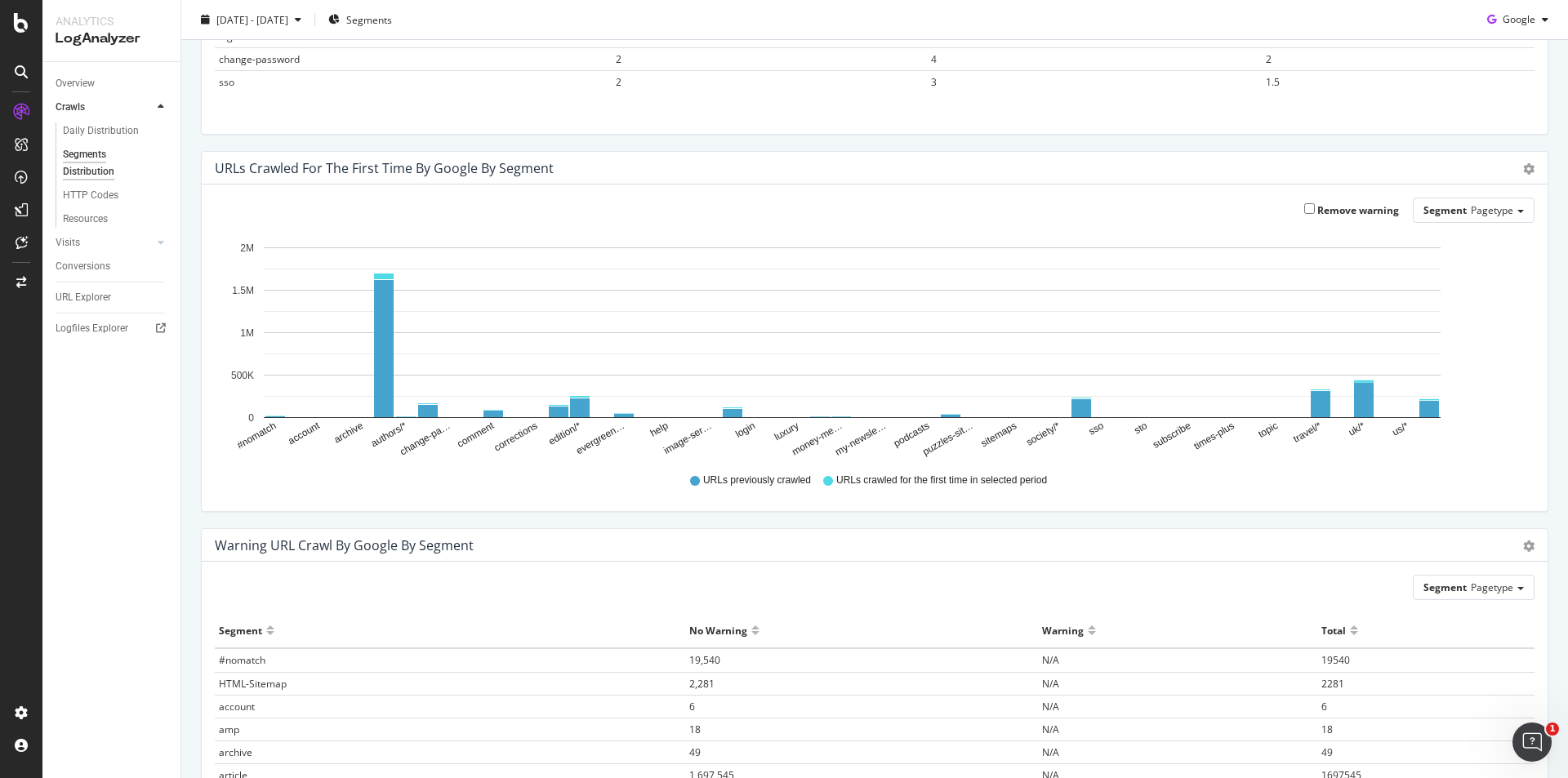
scroll to position [408, 0]
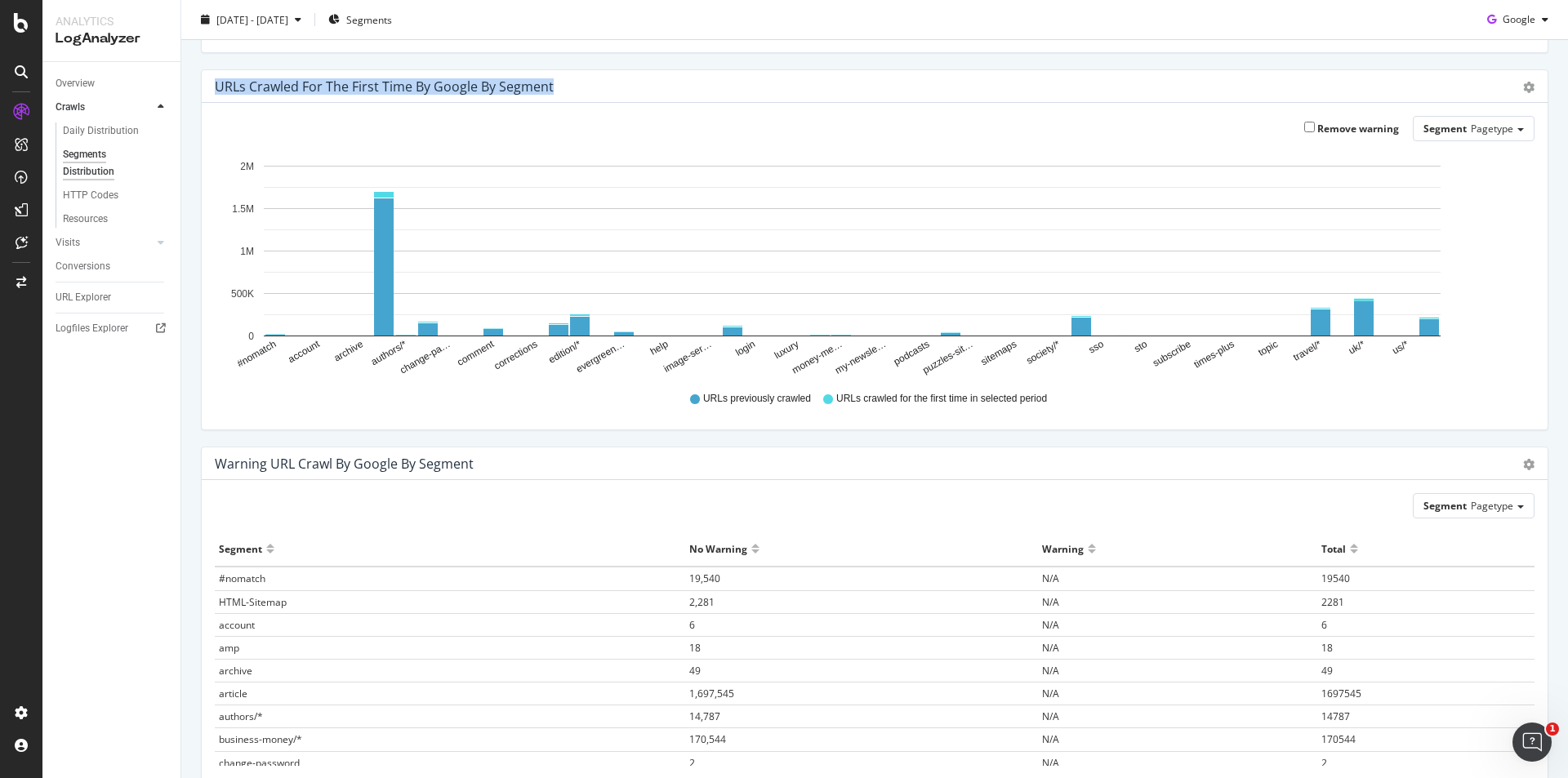
drag, startPoint x: 213, startPoint y: 198, endPoint x: 1274, endPoint y: 95, distance: 1066.0
click at [1274, 95] on div "Unique URLs Crawled vs Crawl Volume by google by Segment Chart (by Value) Table…" at bounding box center [875, 258] width 1372 height 1132
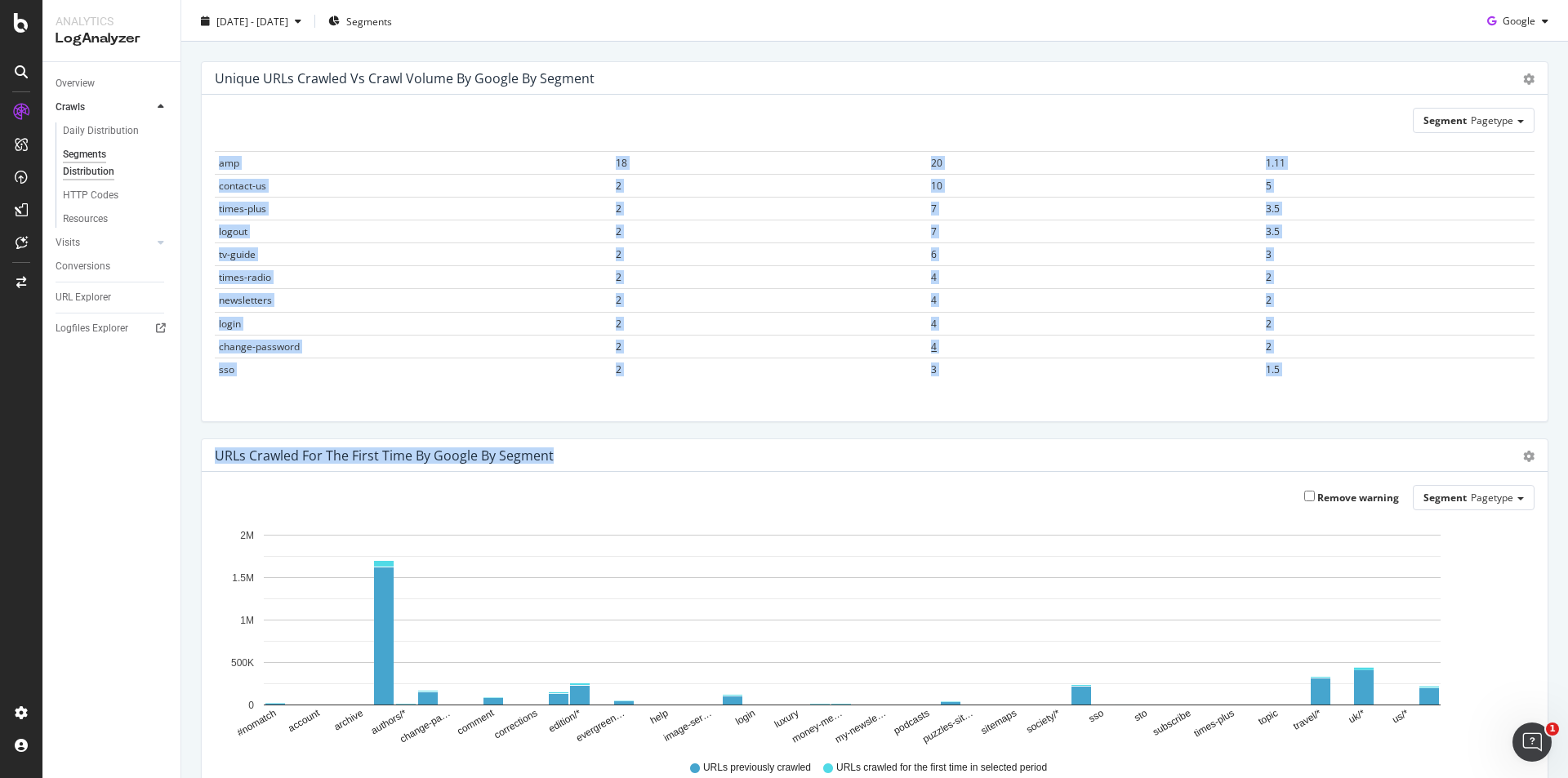
scroll to position [0, 0]
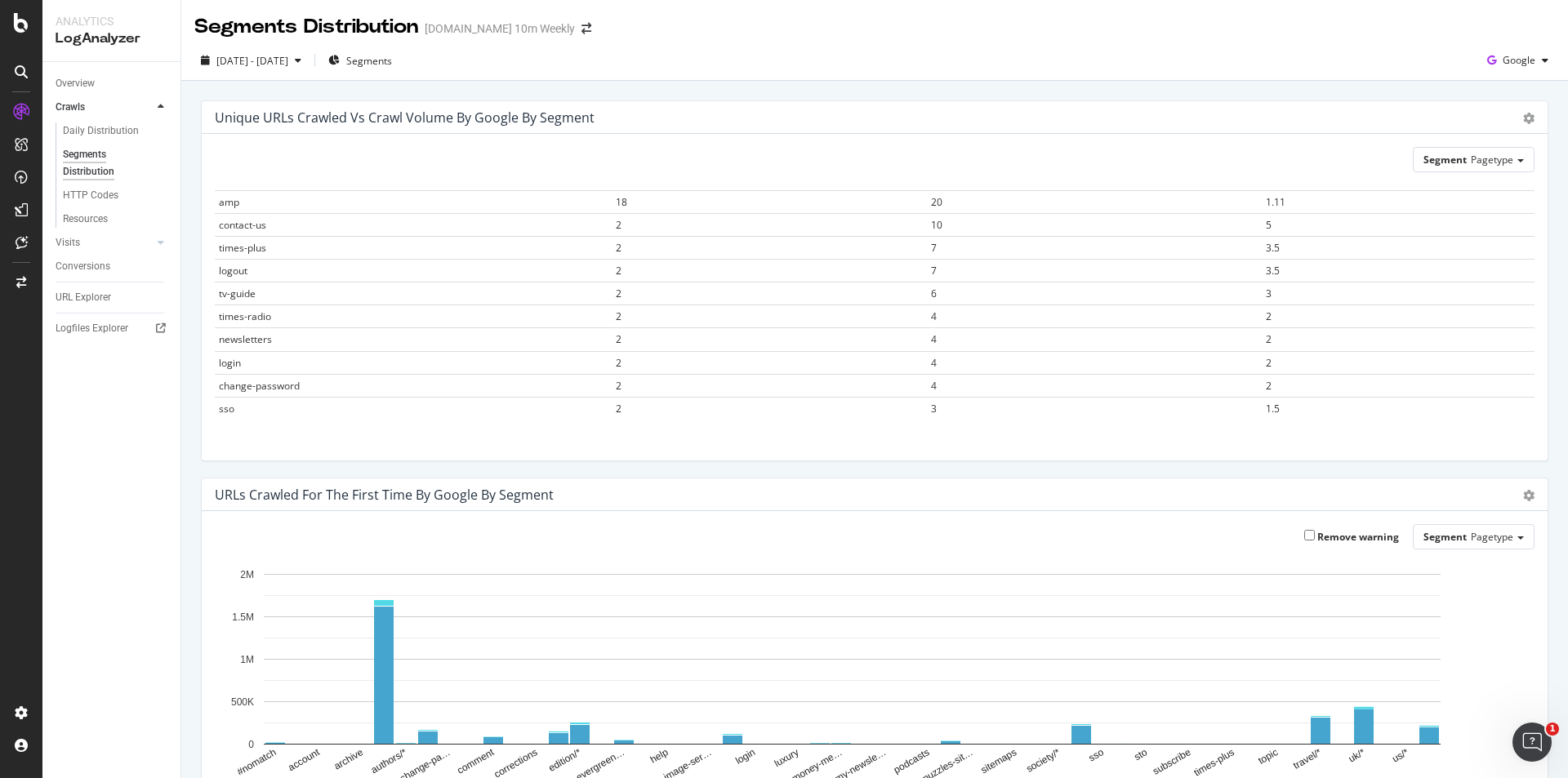
click at [342, 170] on div "Segment Pagetype" at bounding box center [874, 159] width 1319 height 25
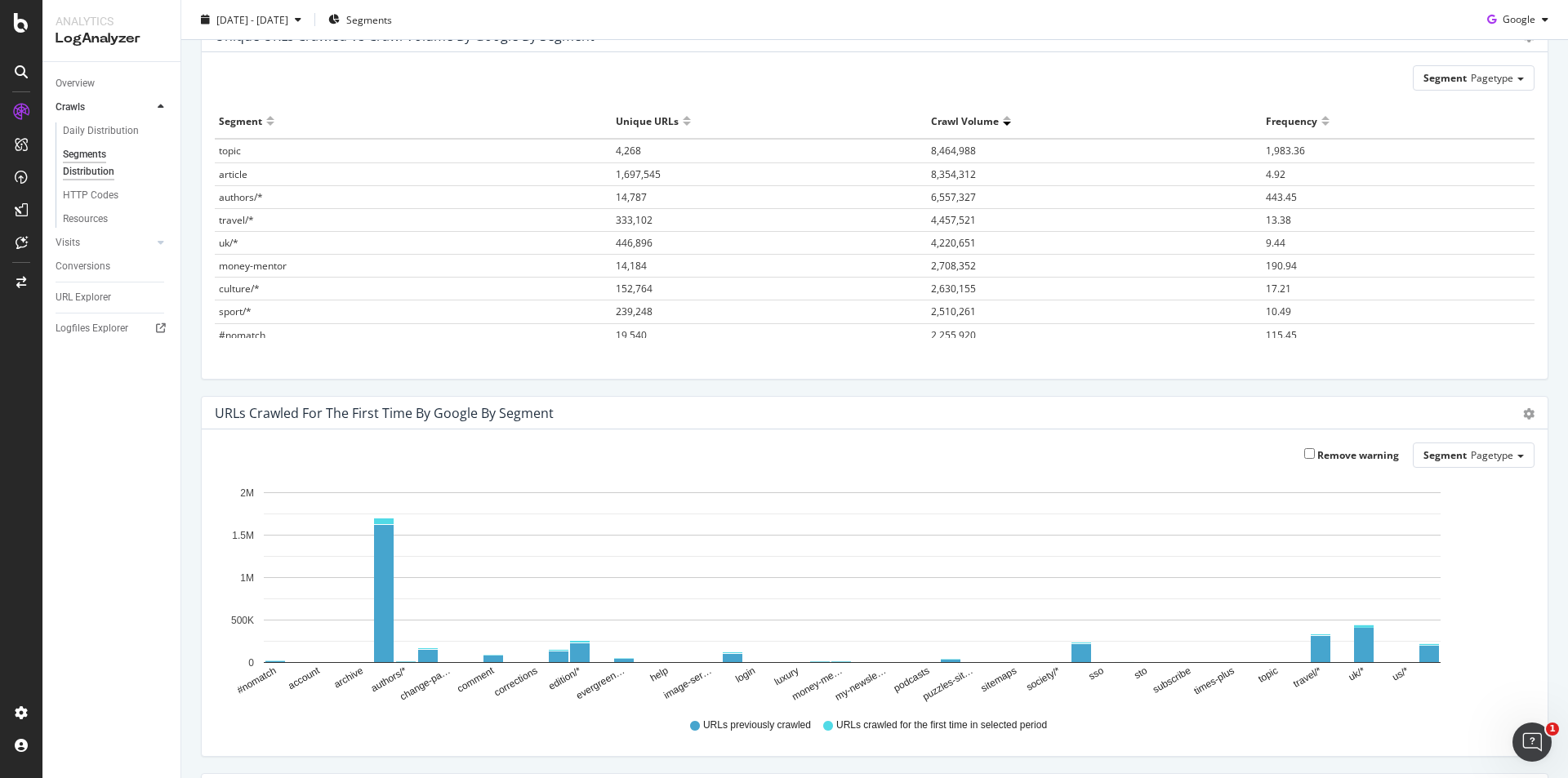
click at [256, 114] on div "Segment" at bounding box center [241, 121] width 43 height 26
click at [266, 119] on div "Segment" at bounding box center [413, 121] width 388 height 26
click at [267, 122] on div at bounding box center [270, 128] width 8 height 12
click at [269, 119] on div at bounding box center [270, 114] width 8 height 12
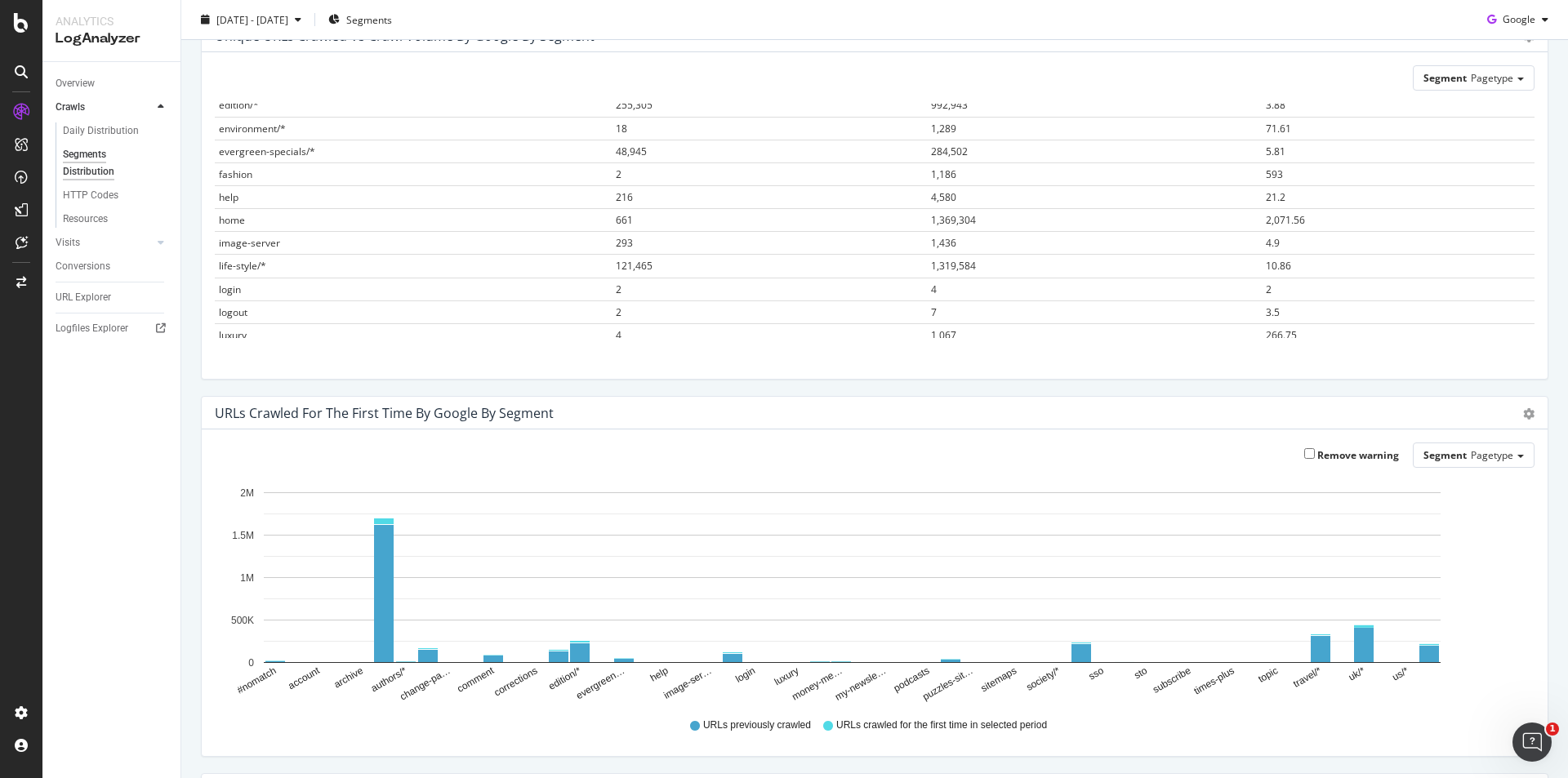
scroll to position [408, 0]
click at [616, 173] on span "661" at bounding box center [625, 179] width 17 height 14
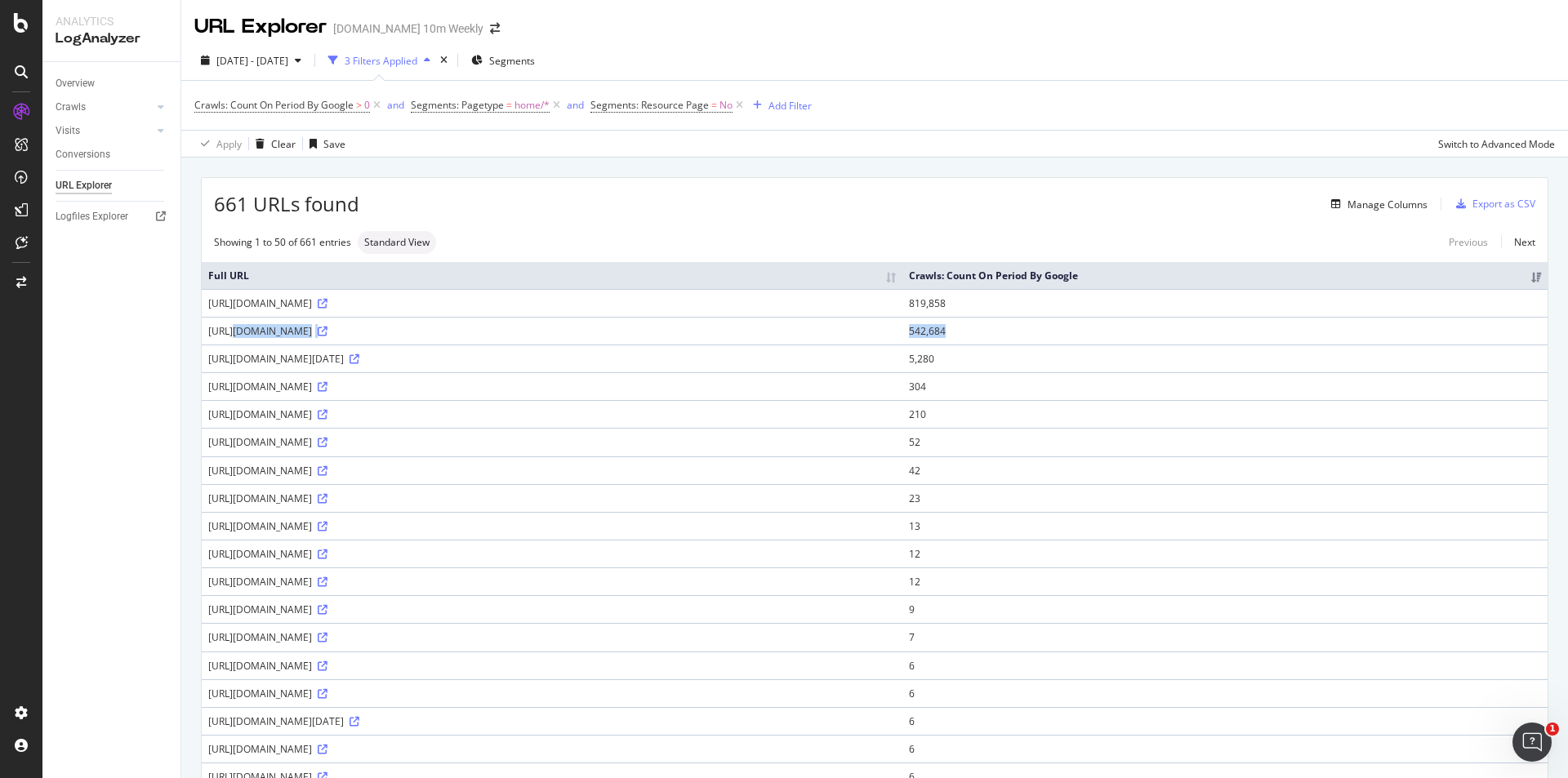
drag, startPoint x: 1400, startPoint y: 342, endPoint x: 202, endPoint y: 334, distance: 1198.0
click at [202, 334] on tr "https://www.thetimes.co.uk/ 542,684" at bounding box center [875, 330] width 1346 height 28
drag, startPoint x: 361, startPoint y: 373, endPoint x: 162, endPoint y: 378, distance: 199.1
click at [162, 378] on div "Analytics LogAnalyzer Overview Crawls Daily Distribution Segments Distribution …" at bounding box center [805, 389] width 1526 height 778
click at [632, 216] on div "661 URLs found Manage Columns Export as CSV" at bounding box center [875, 198] width 1346 height 40
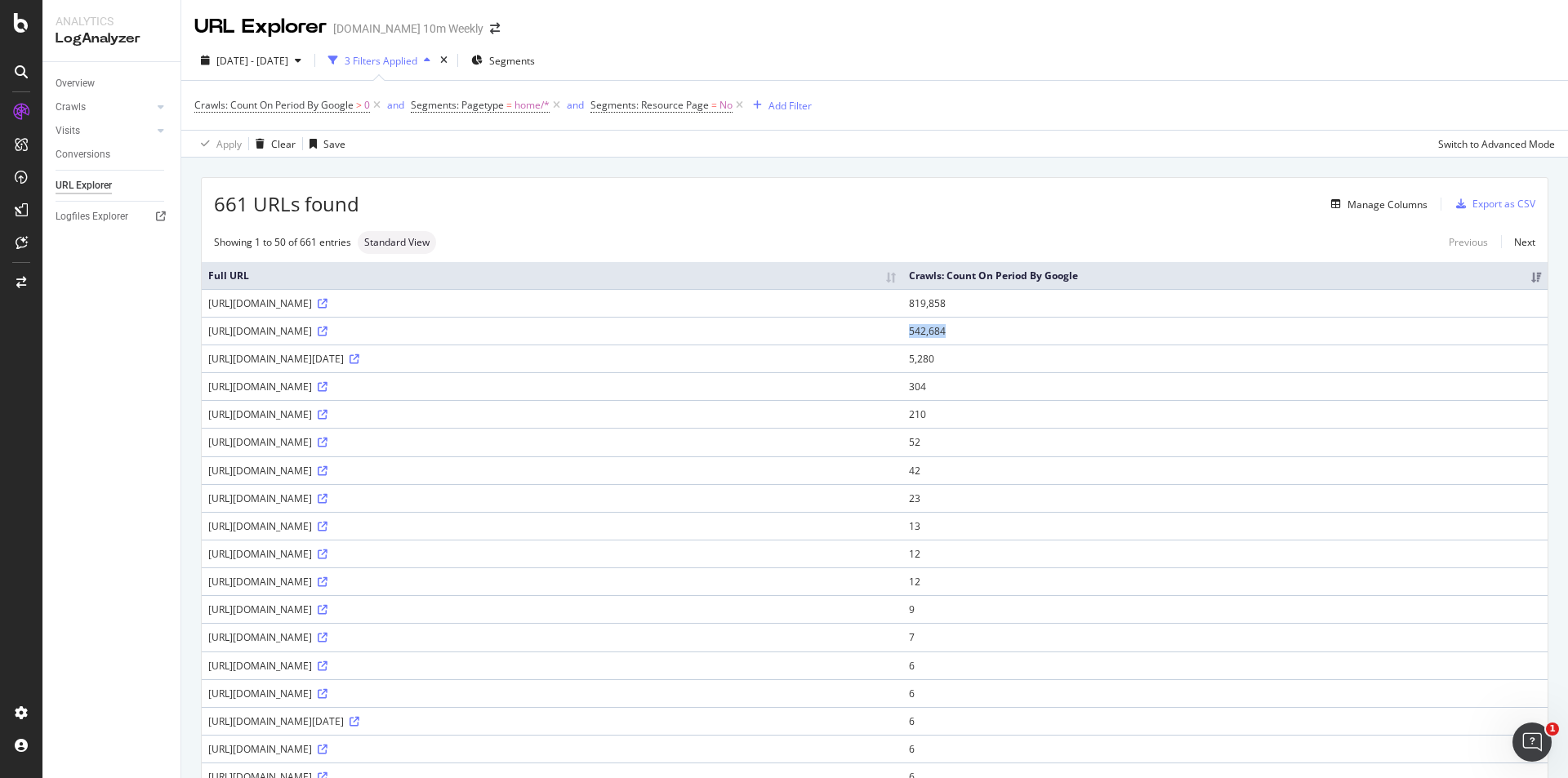
drag, startPoint x: 1351, startPoint y: 341, endPoint x: 1414, endPoint y: 346, distance: 63.2
click at [1414, 344] on td "542,684" at bounding box center [1225, 330] width 645 height 28
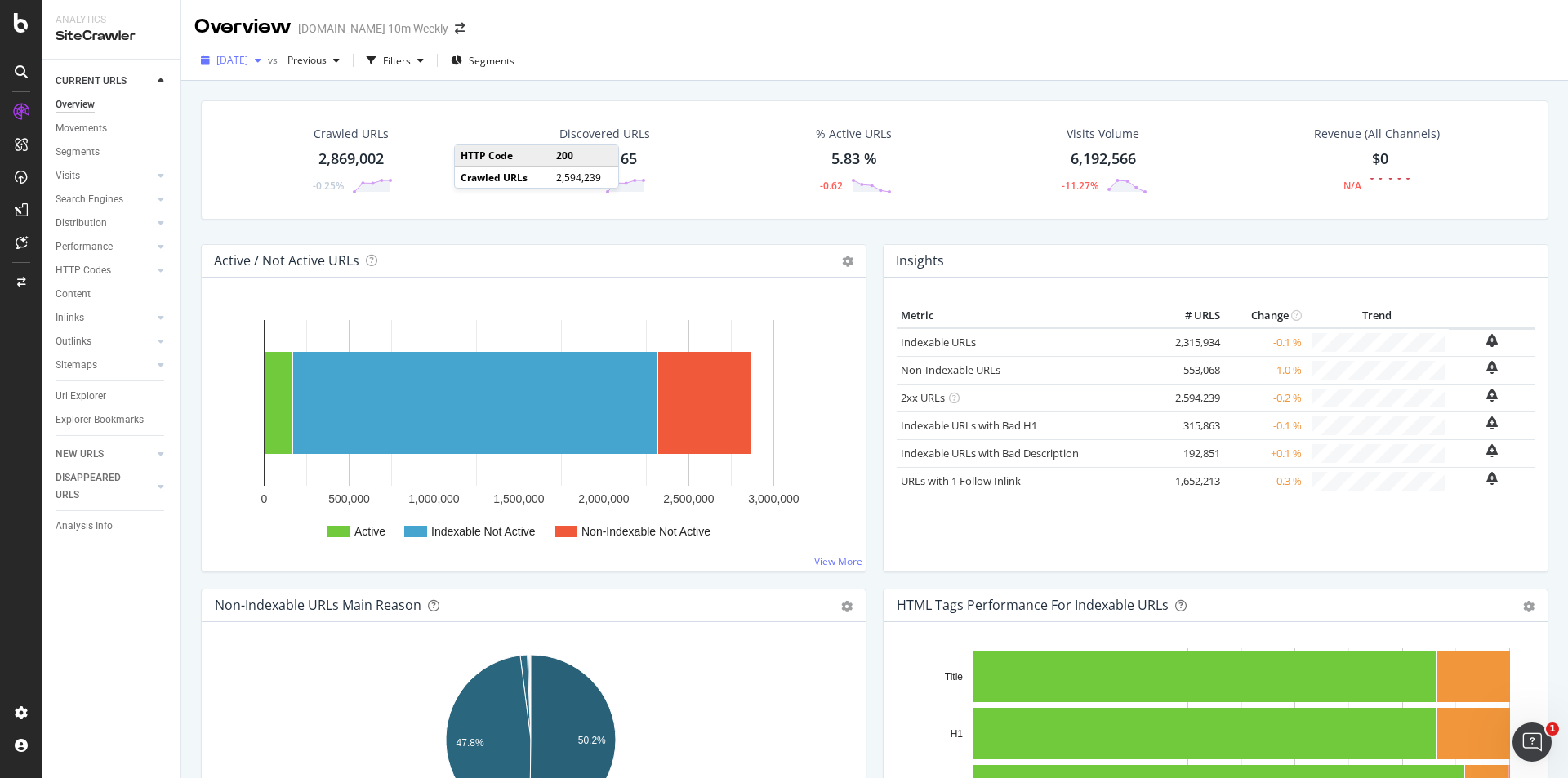
click at [261, 60] on icon "button" at bounding box center [258, 60] width 7 height 9
click at [612, 82] on div "Crawled URLs 2,869,002 -0.25% Discovered URLs 2,869,165 -0.25% % Active URLs 5.…" at bounding box center [874, 470] width 1387 height 778
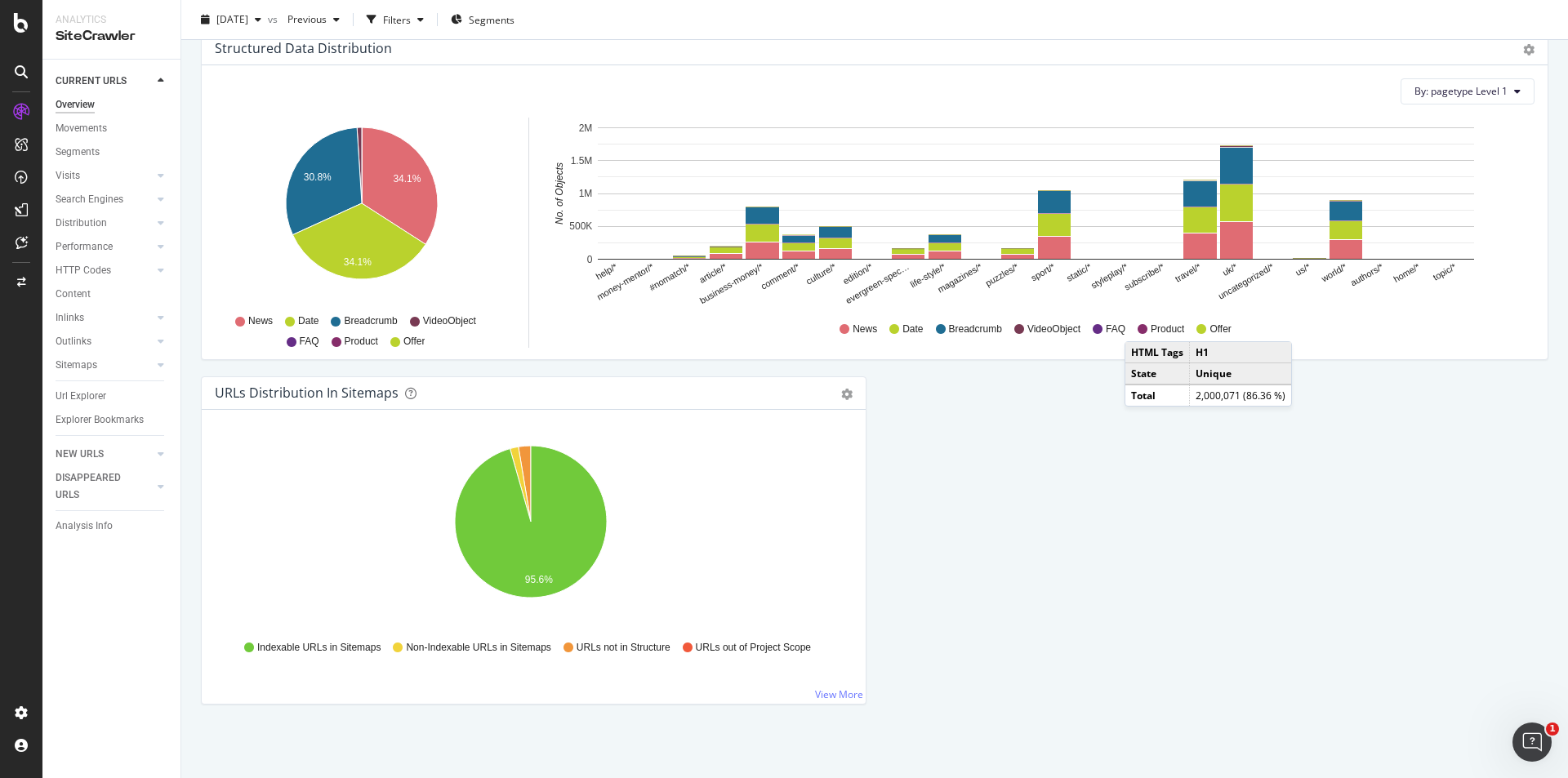
scroll to position [1509, 0]
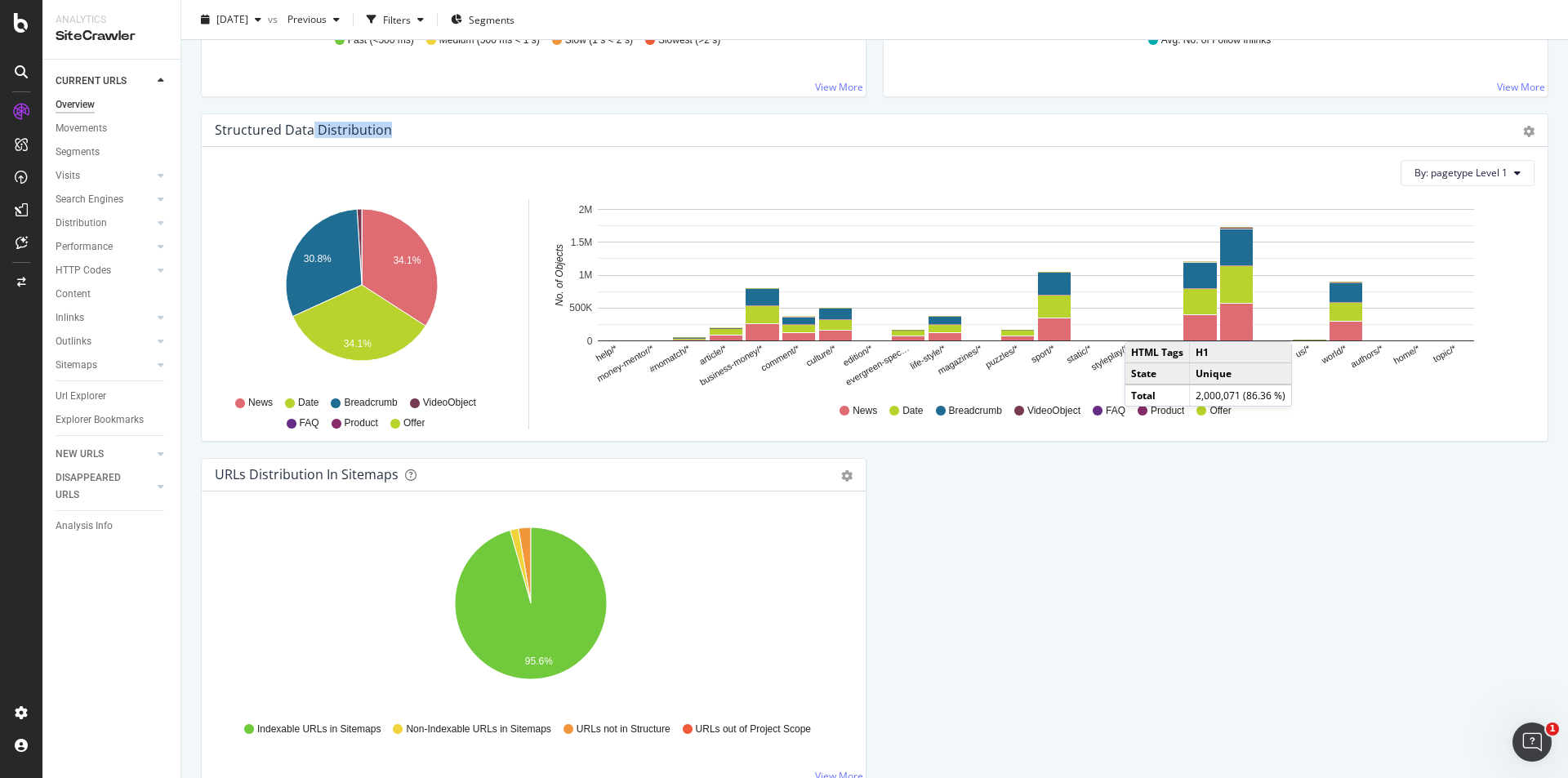
drag, startPoint x: 312, startPoint y: 127, endPoint x: 427, endPoint y: 127, distance: 115.0
click at [427, 127] on div "Structured Data Distribution" at bounding box center [857, 129] width 1284 height 16
click at [1509, 169] on button "By: pagetype Level 1" at bounding box center [1467, 173] width 134 height 26
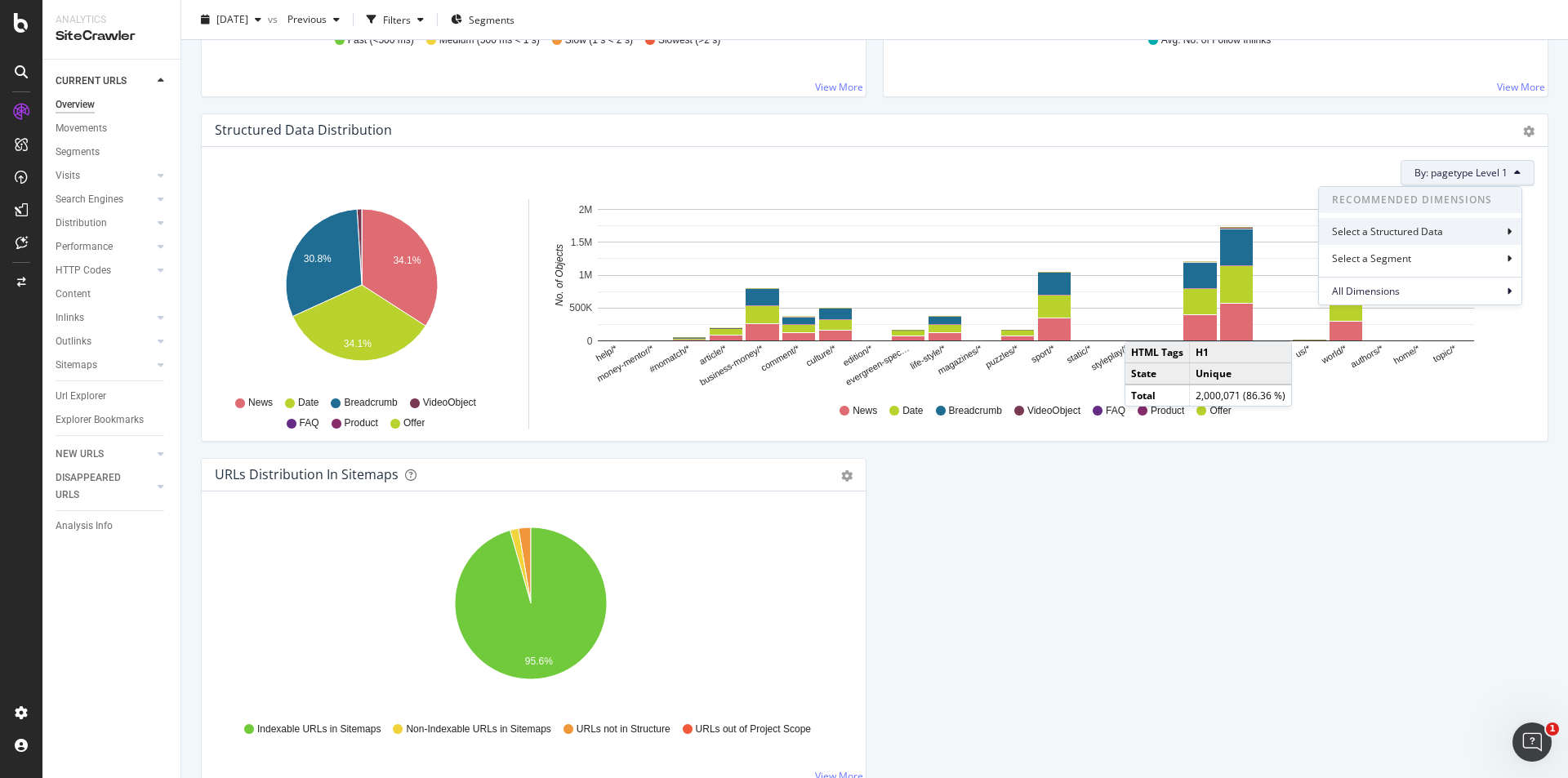
click at [1454, 229] on div "Select a Structured Data" at bounding box center [1420, 231] width 203 height 27
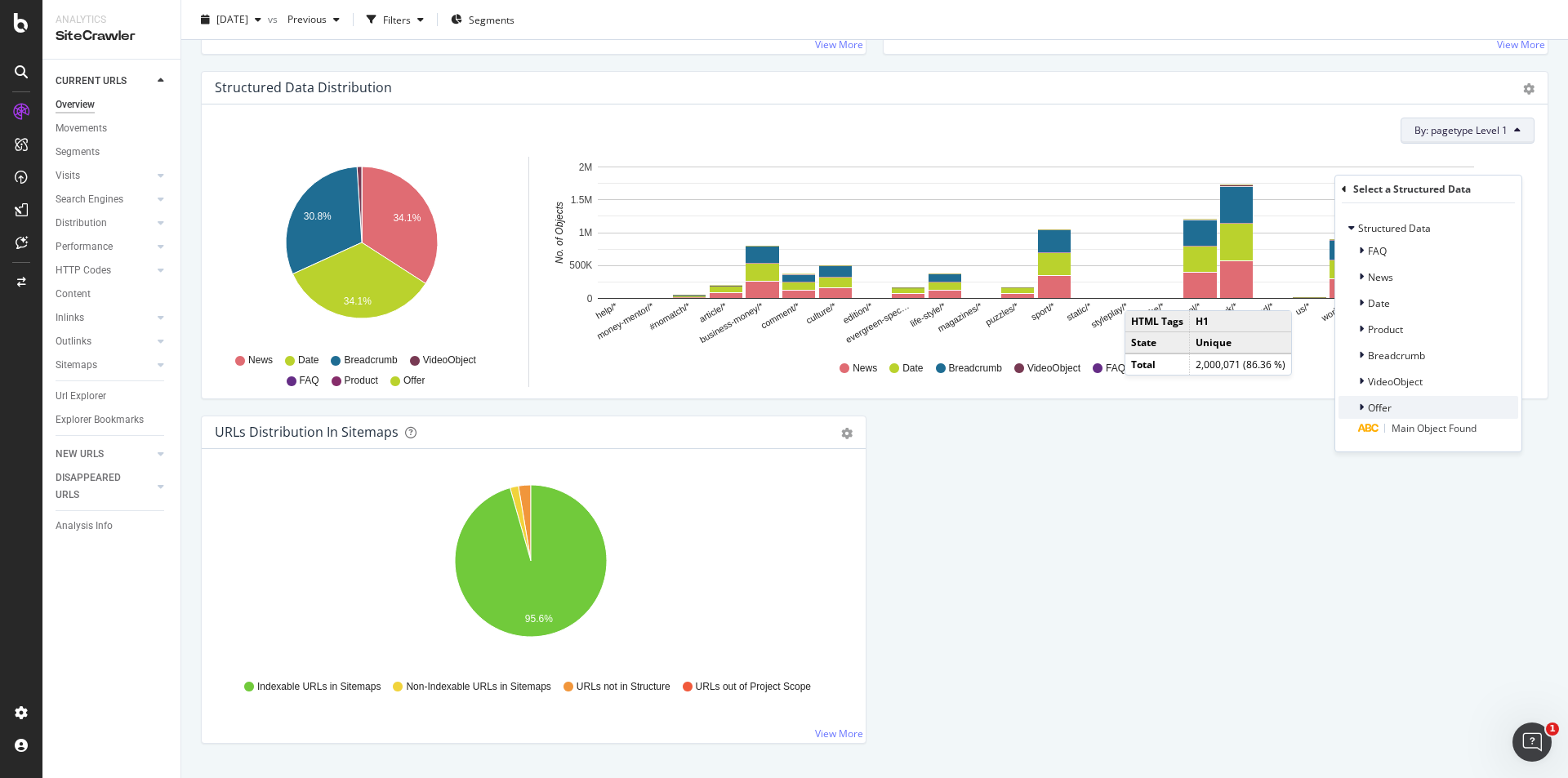
scroll to position [1591, 0]
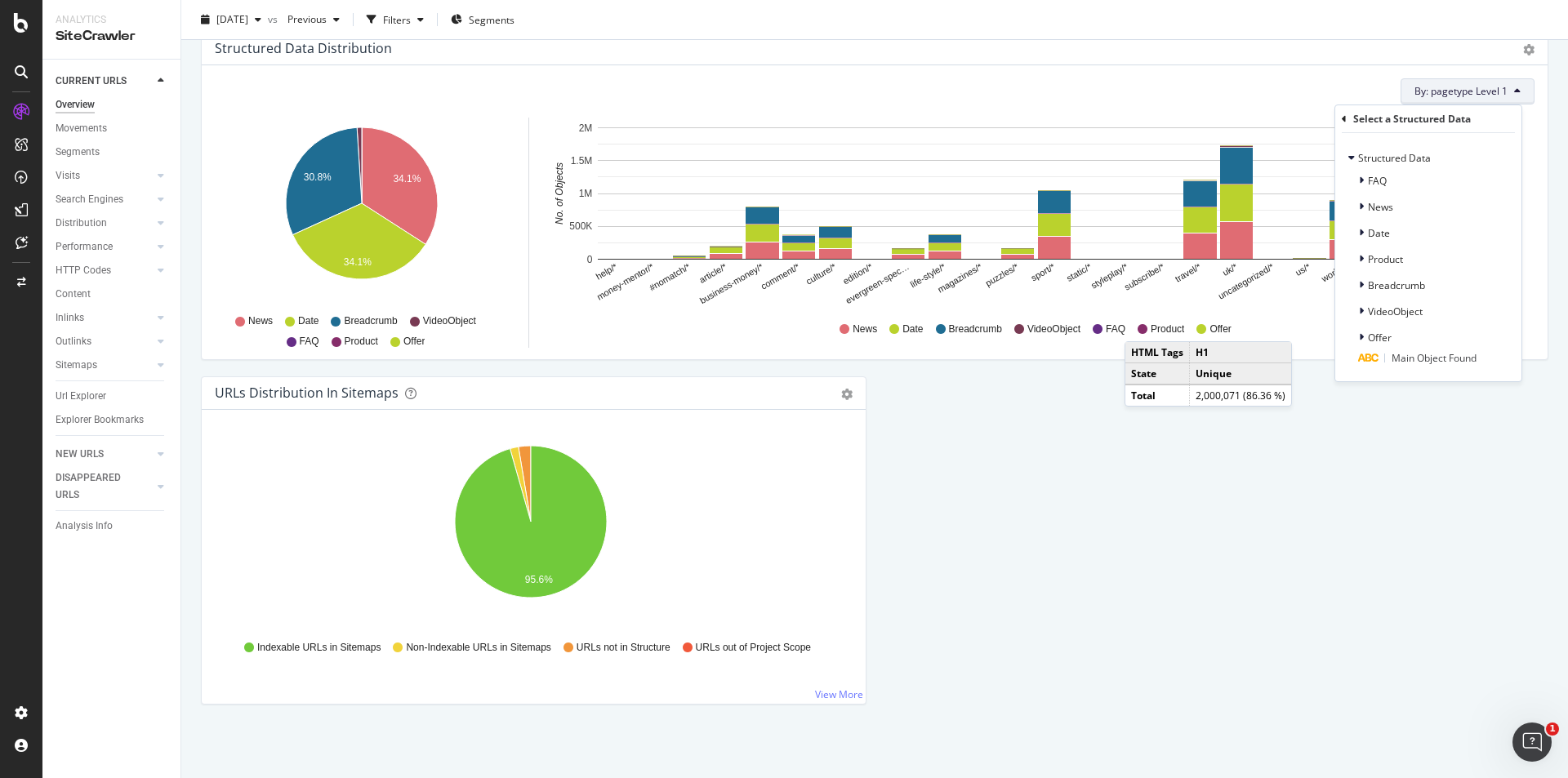
drag, startPoint x: 1521, startPoint y: 83, endPoint x: 1513, endPoint y: 83, distance: 8.0
click at [1521, 83] on button "By: pagetype Level 1" at bounding box center [1467, 91] width 134 height 26
click at [1508, 84] on button "By: pagetype Level 1" at bounding box center [1467, 91] width 134 height 26
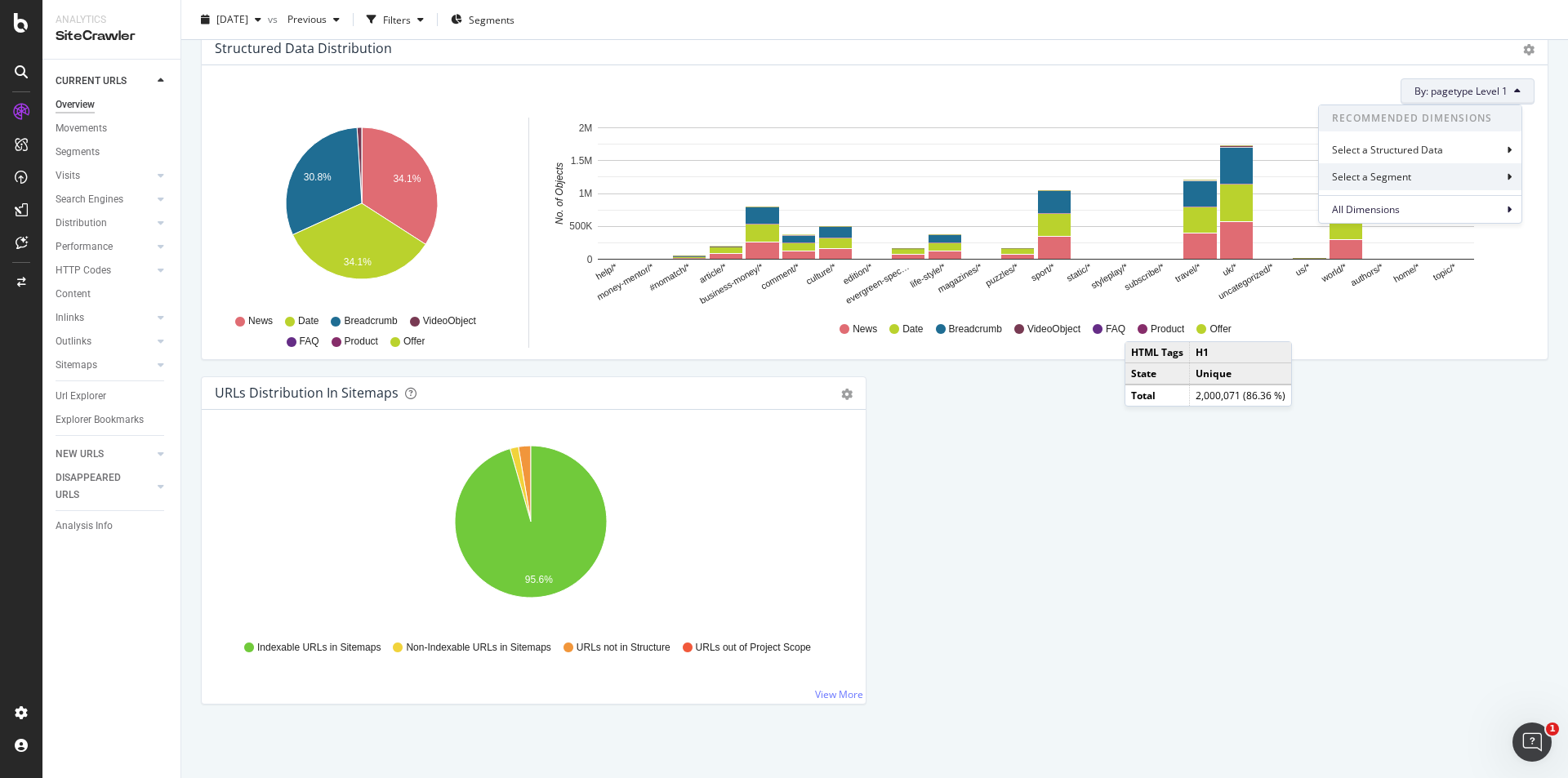
click at [1422, 175] on div "Select a Segment" at bounding box center [1420, 176] width 203 height 27
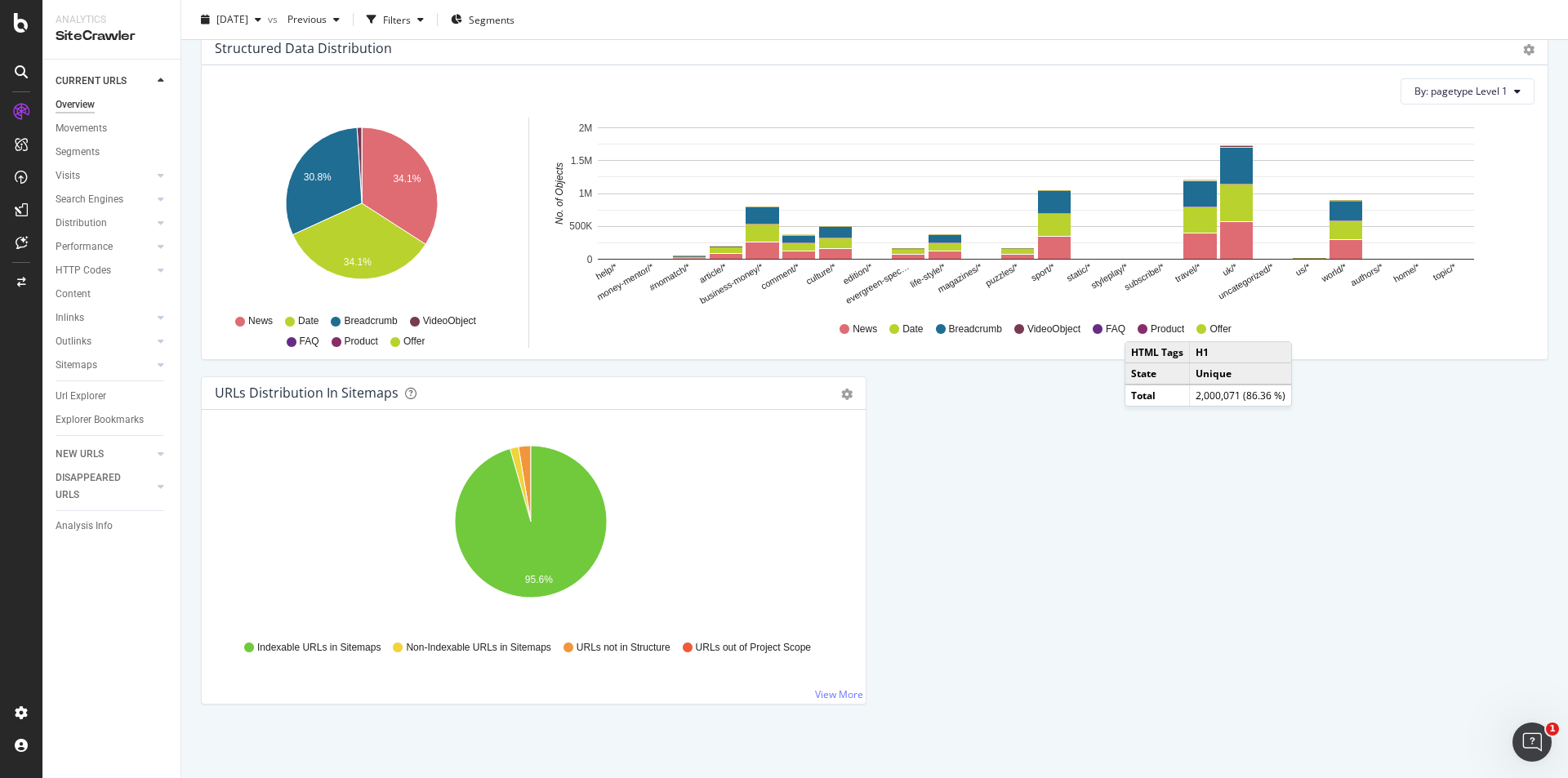
click at [524, 455] on icon "A chart." at bounding box center [525, 484] width 12 height 76
click at [515, 455] on icon "A chart." at bounding box center [520, 484] width 22 height 75
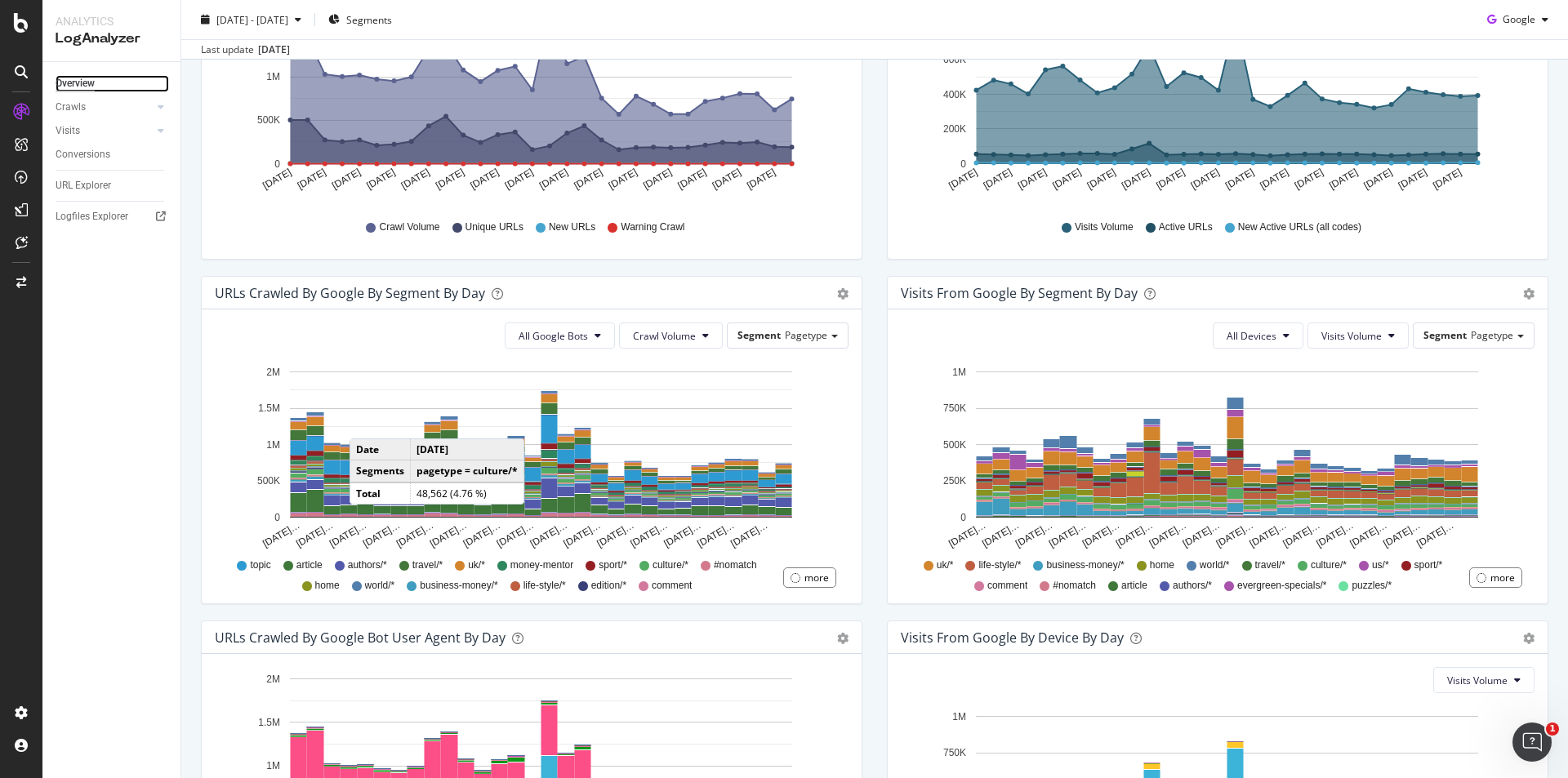
scroll to position [338, 0]
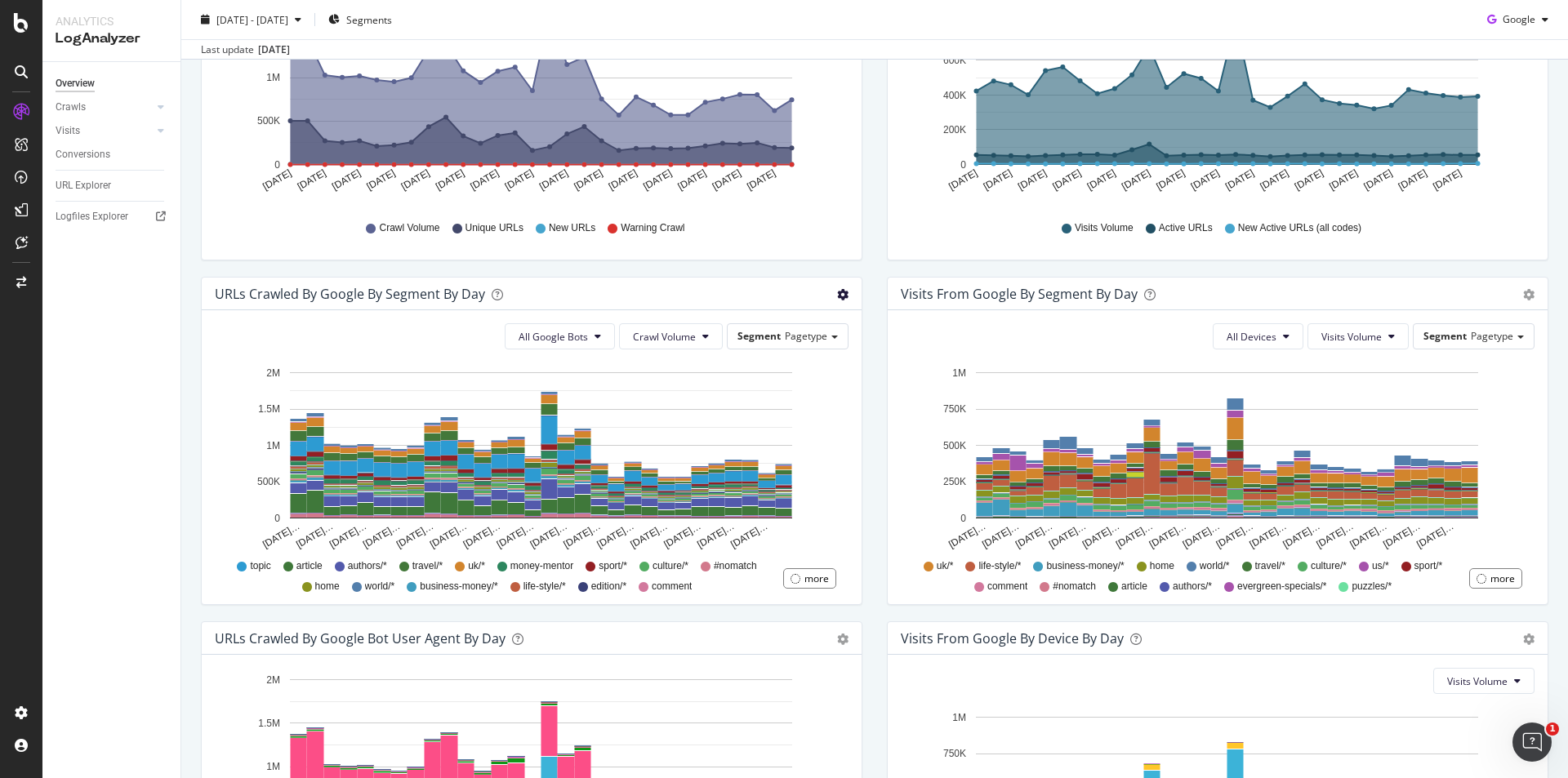
click at [750, 363] on span "Table" at bounding box center [788, 361] width 145 height 24
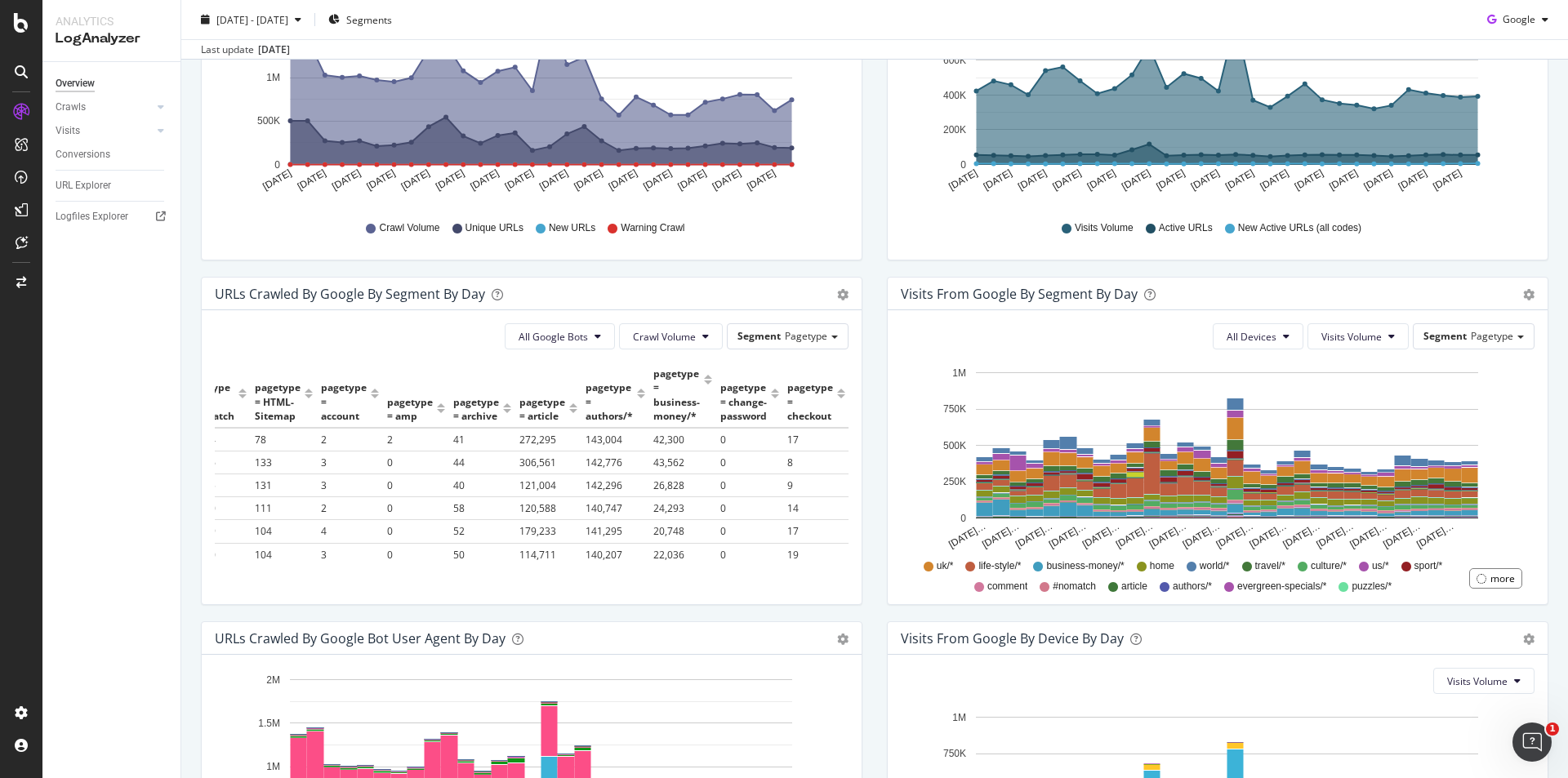
scroll to position [0, 0]
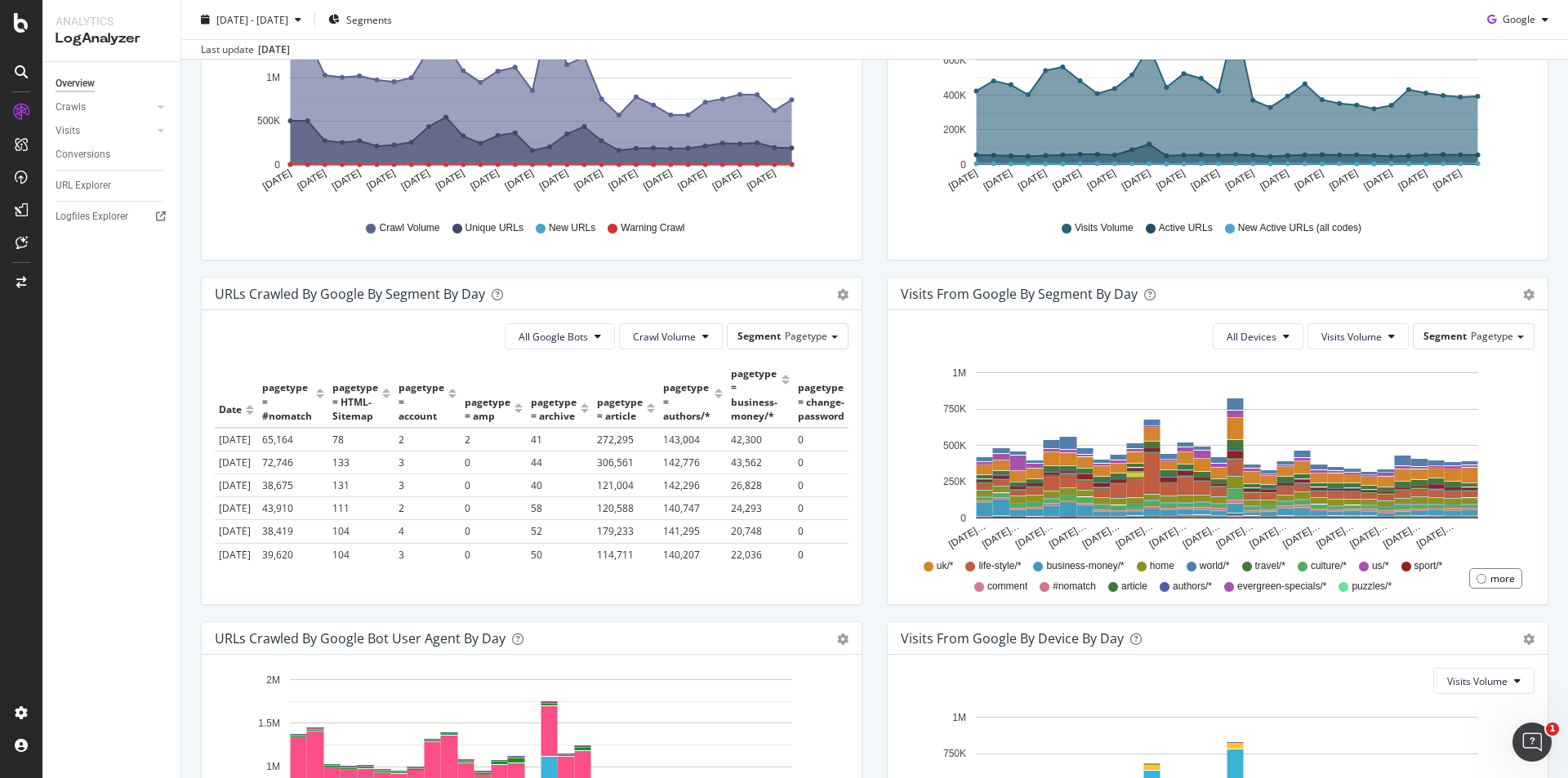
click at [830, 287] on div "Timeline (by Value) Table" at bounding box center [834, 293] width 28 height 16
click at [318, 341] on div "All Google Bots Crawl Volume Segment Pagetype" at bounding box center [532, 336] width 633 height 26
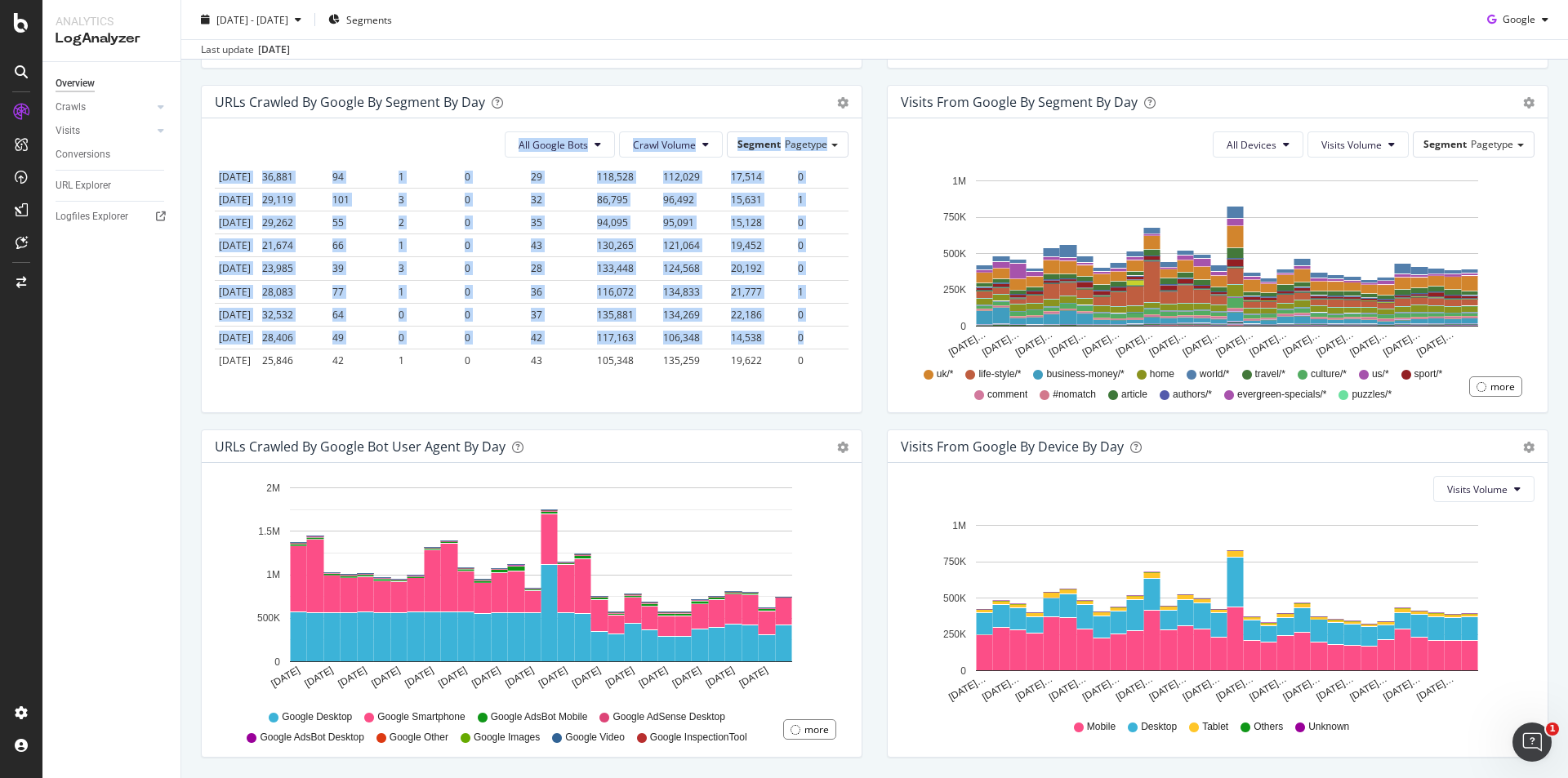
scroll to position [583, 0]
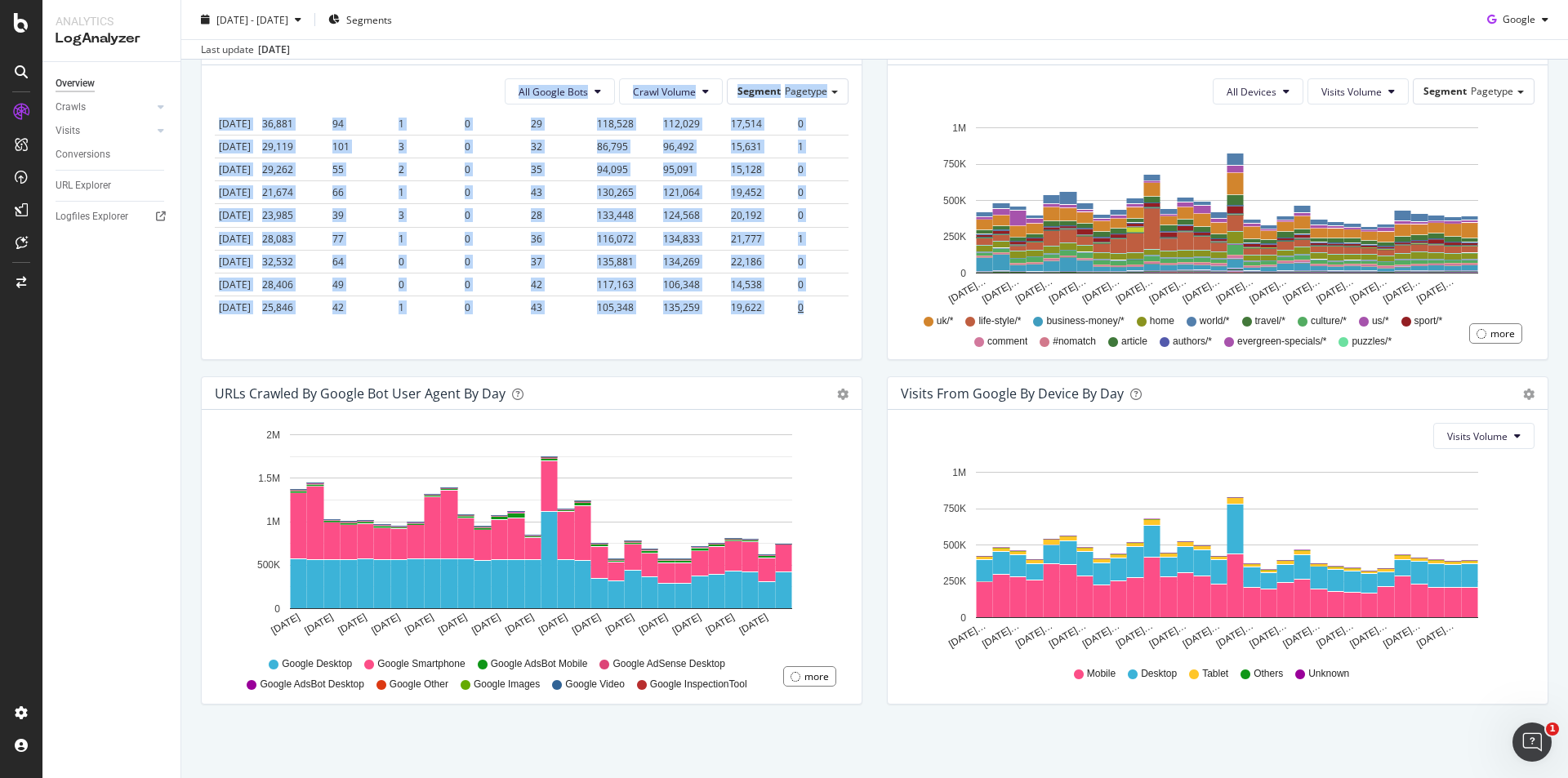
drag, startPoint x: 217, startPoint y: 352, endPoint x: 820, endPoint y: 281, distance: 607.2
click at [830, 281] on div "All Google Bots Crawl Volume Segment Pagetype Hold CTRL while clicking to filte…" at bounding box center [532, 212] width 660 height 294
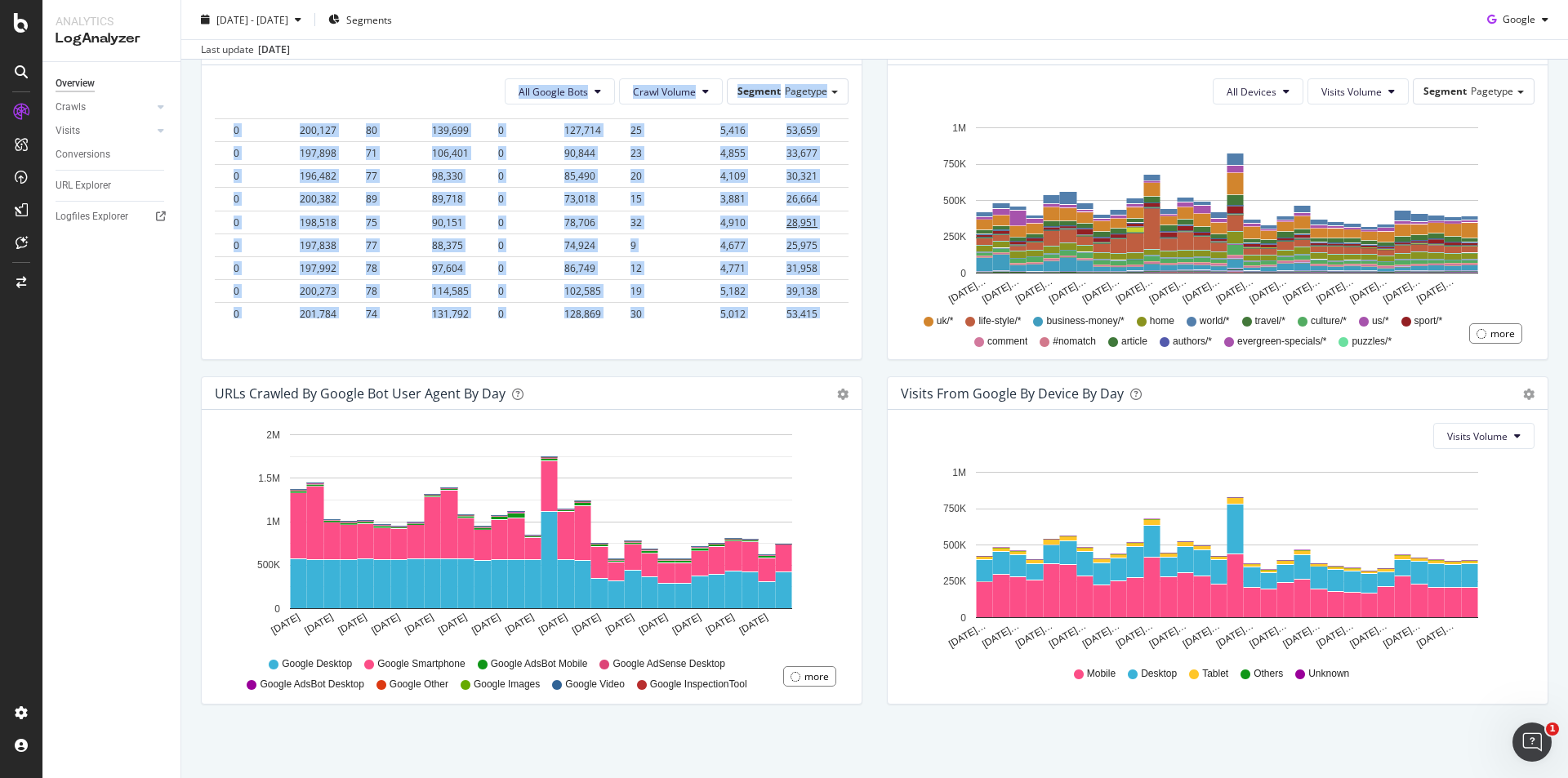
scroll to position [0, 3099]
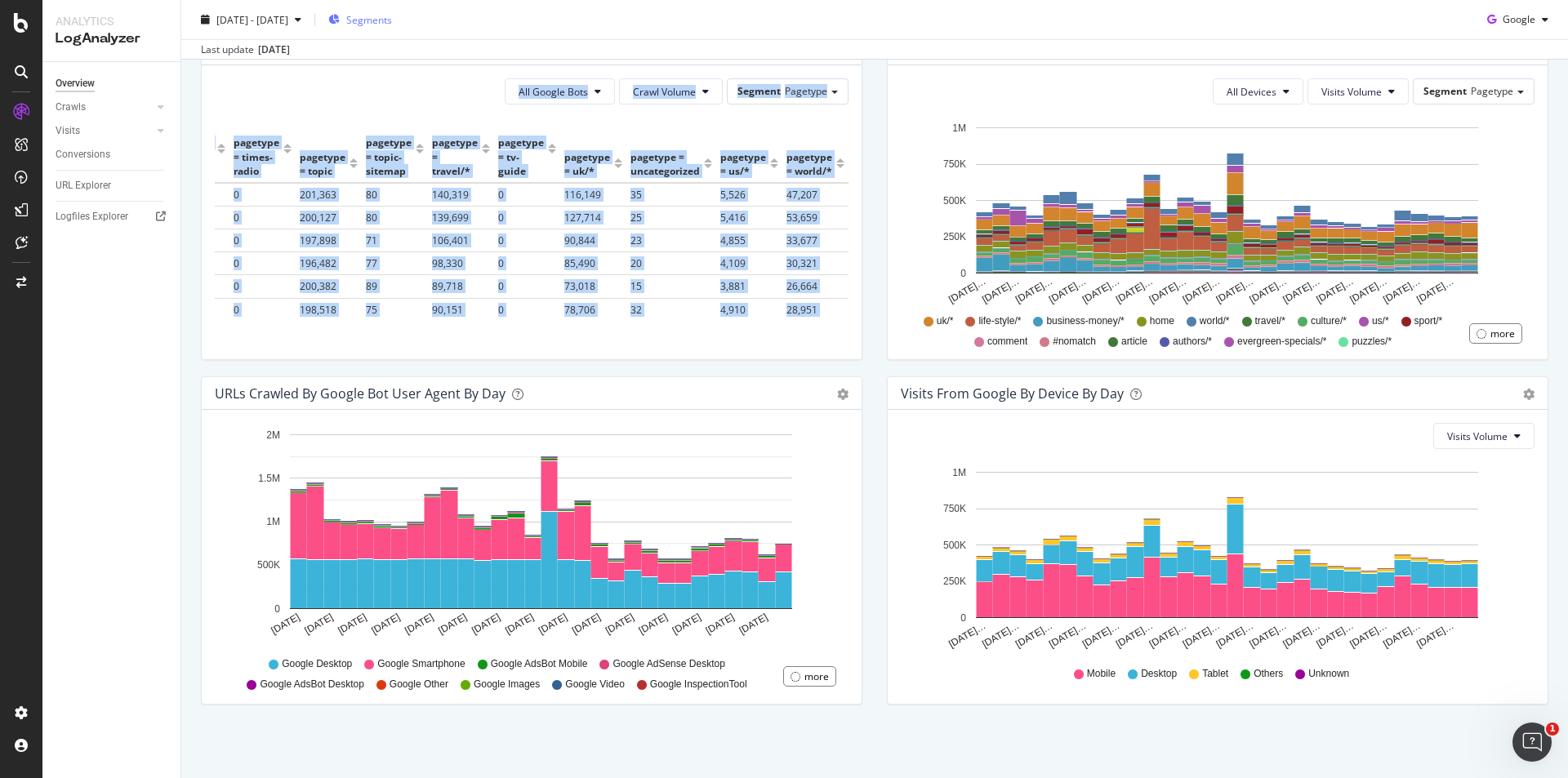
copy div "All Google Bots Crawl Volume Segment Pagetype Hold CTRL while clicking to filte…"
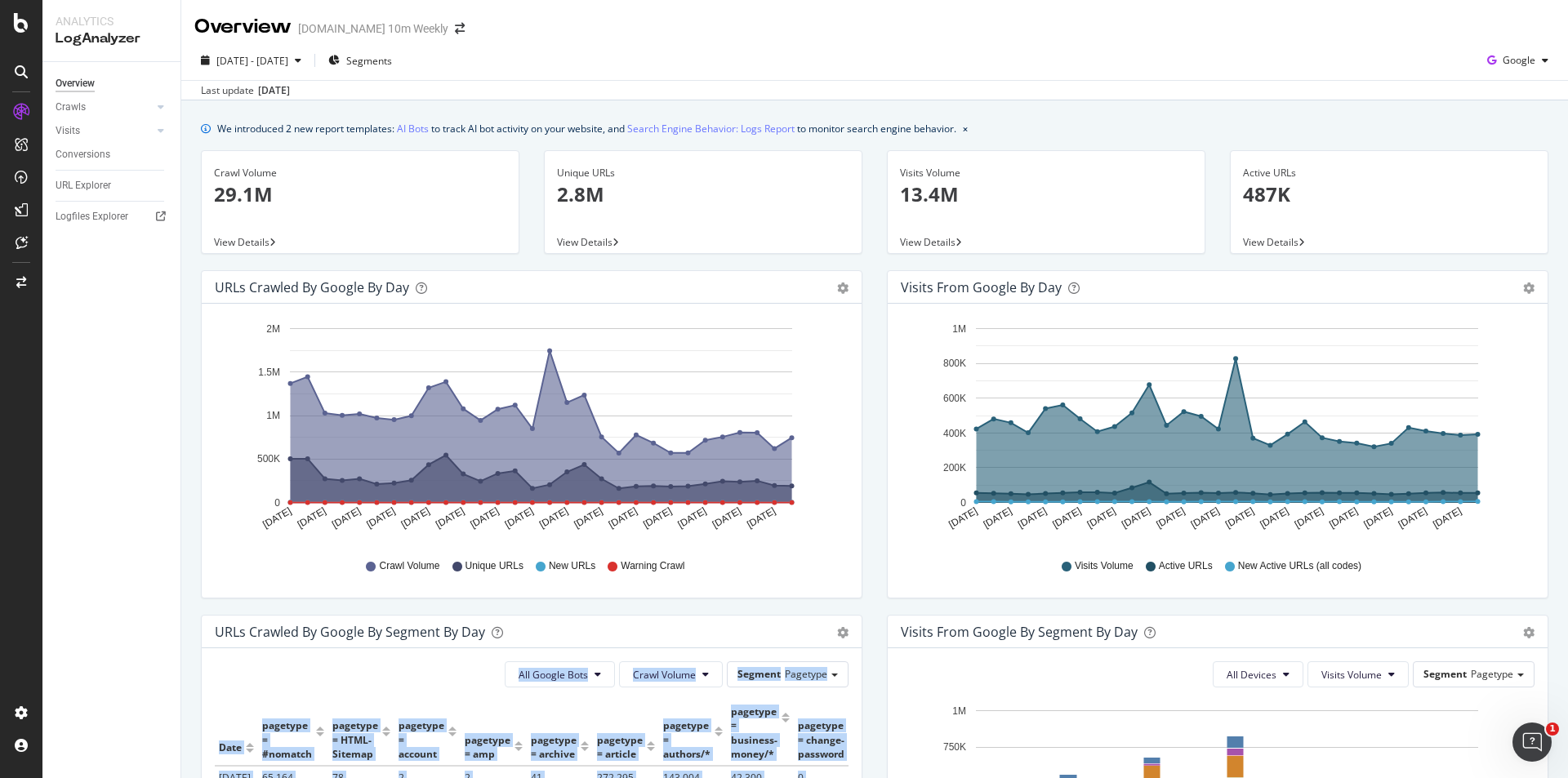
scroll to position [0, 3099]
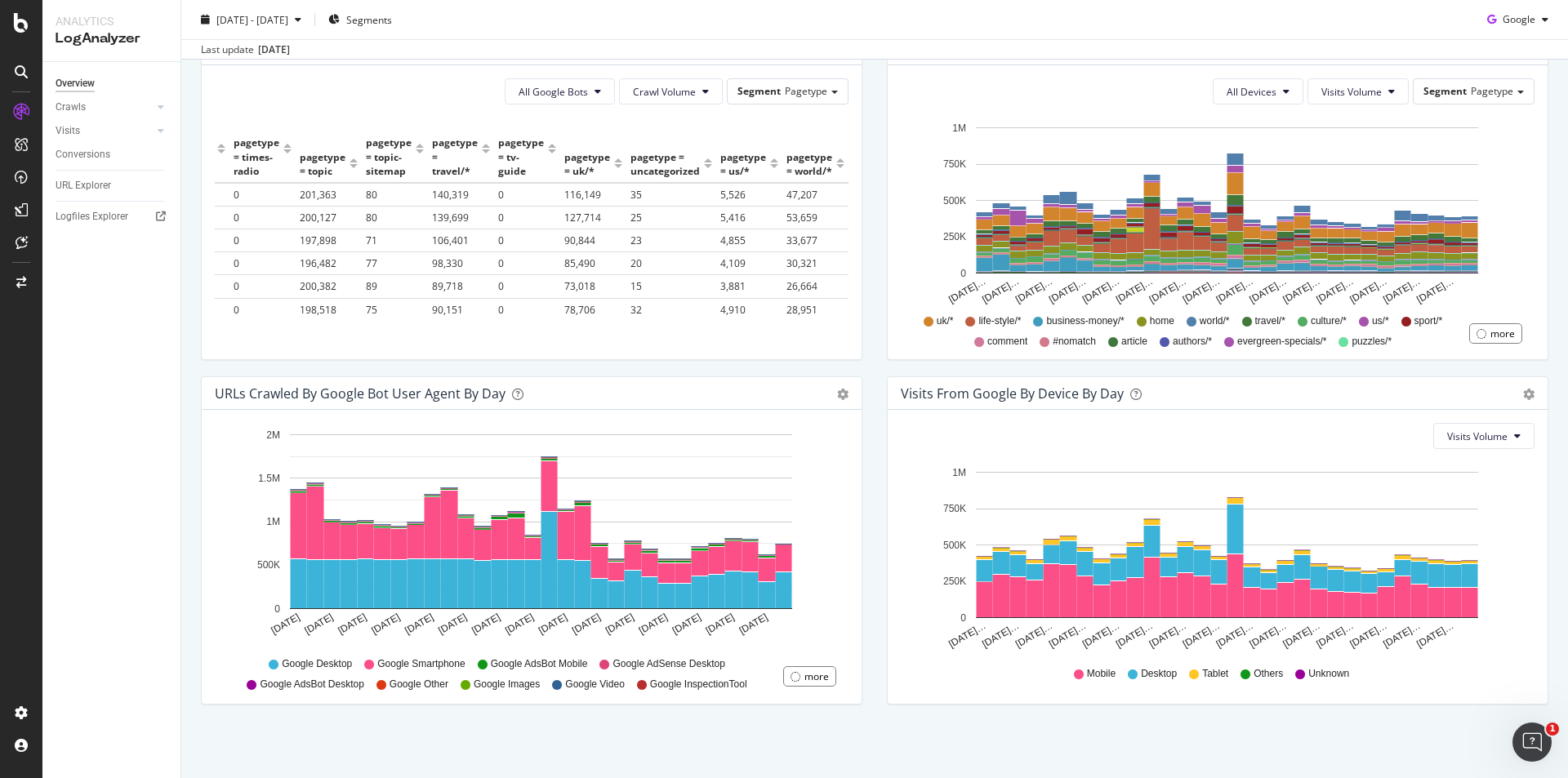
click at [219, 454] on icon "[DATE] [DATE] [DATE] [DATE] [DATE] [DATE] [DATE] [DATE] [DATE] [DATE] [DATE] [D…" at bounding box center [529, 536] width 628 height 227
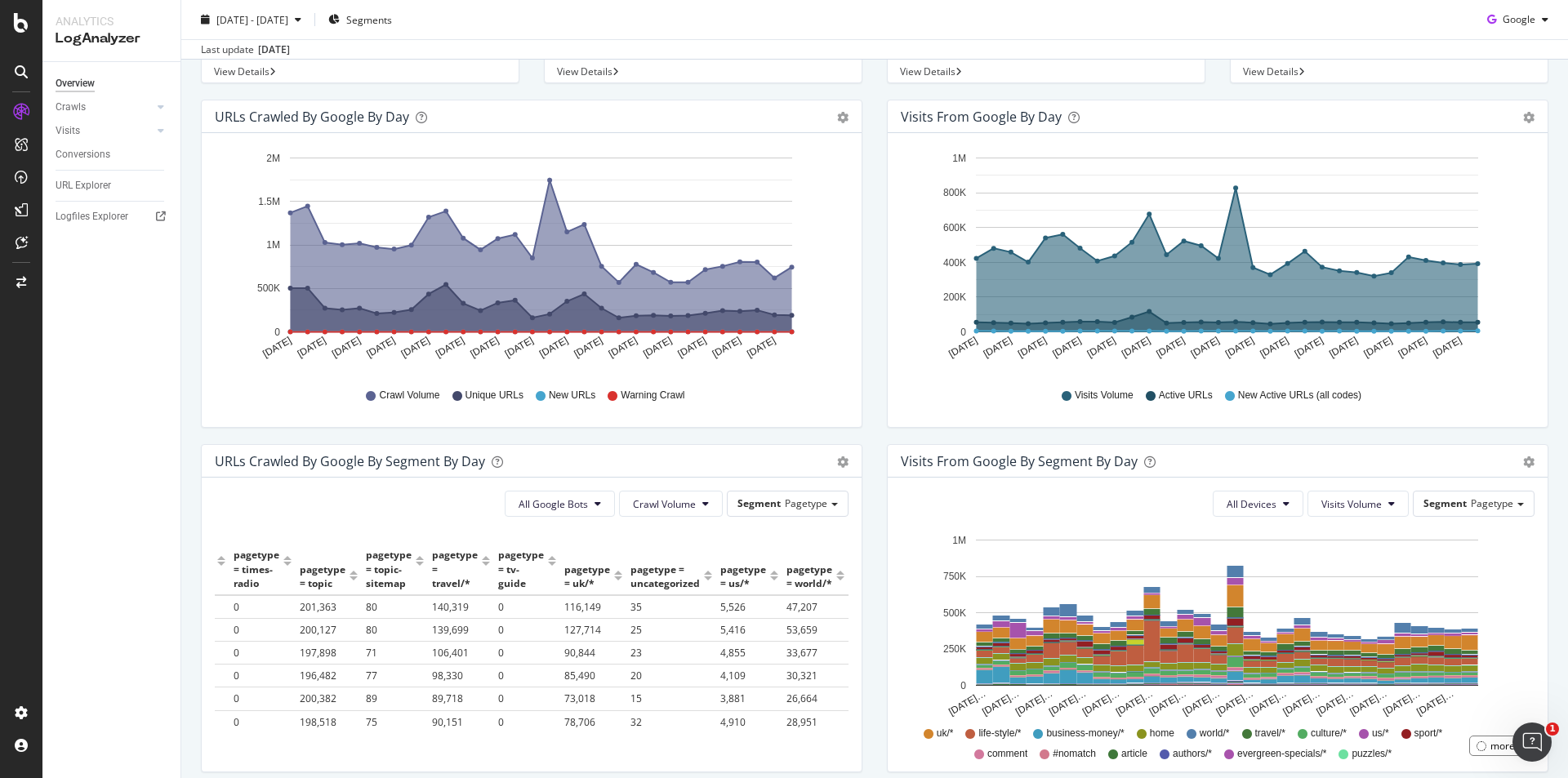
scroll to position [0, 0]
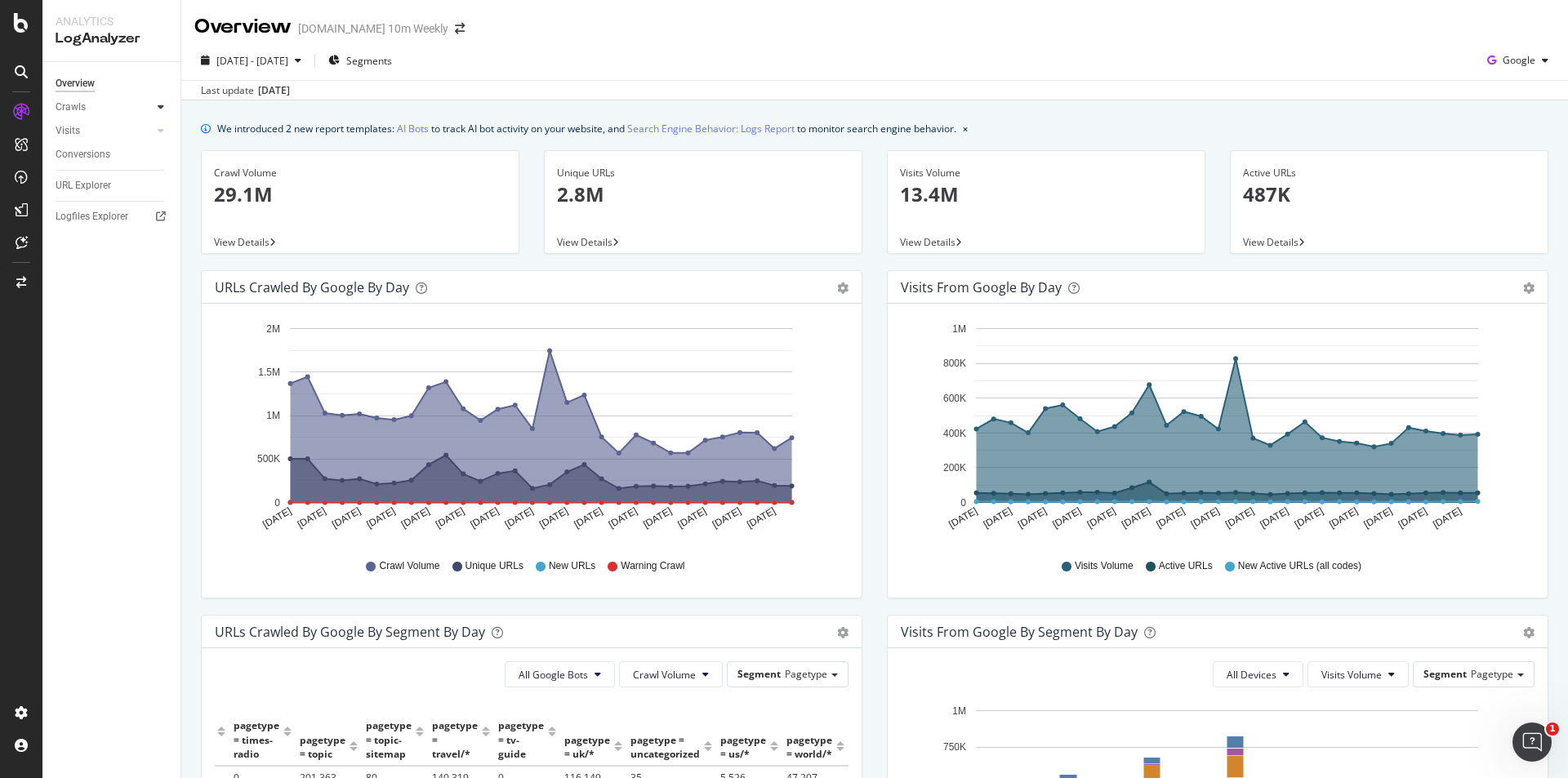
click at [158, 104] on icon at bounding box center [161, 106] width 7 height 9
click at [163, 242] on div at bounding box center [161, 242] width 16 height 16
click at [161, 129] on icon at bounding box center [161, 130] width 7 height 9
click at [268, 53] on span "[DATE] - [DATE]" at bounding box center [252, 60] width 72 height 14
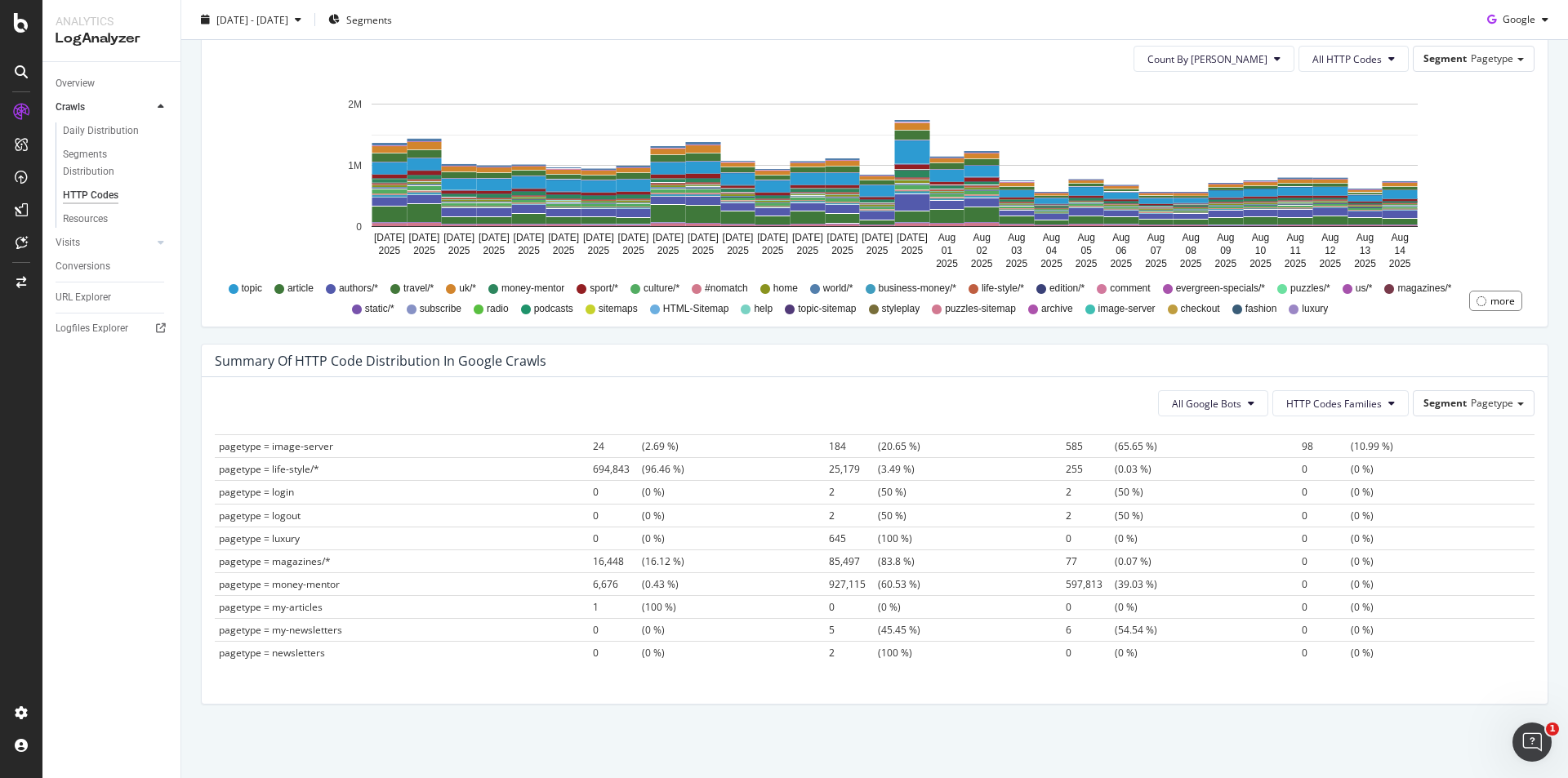
scroll to position [816, 0]
click at [1314, 401] on span "HTTP Codes Families" at bounding box center [1334, 404] width 96 height 14
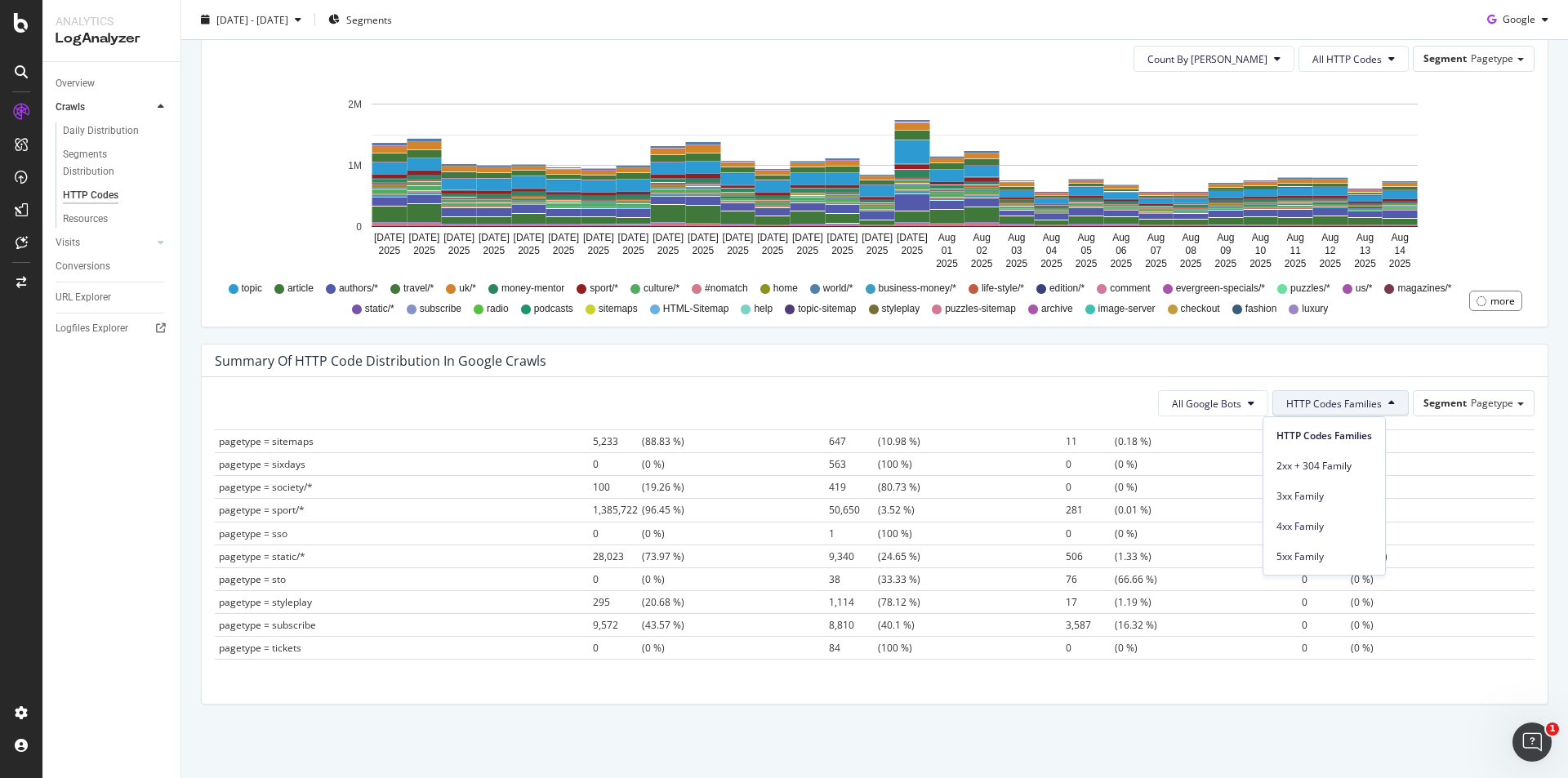
click at [1011, 395] on div "All Google Bots HTTP Codes Families Segment Pagetype" at bounding box center [874, 403] width 1319 height 26
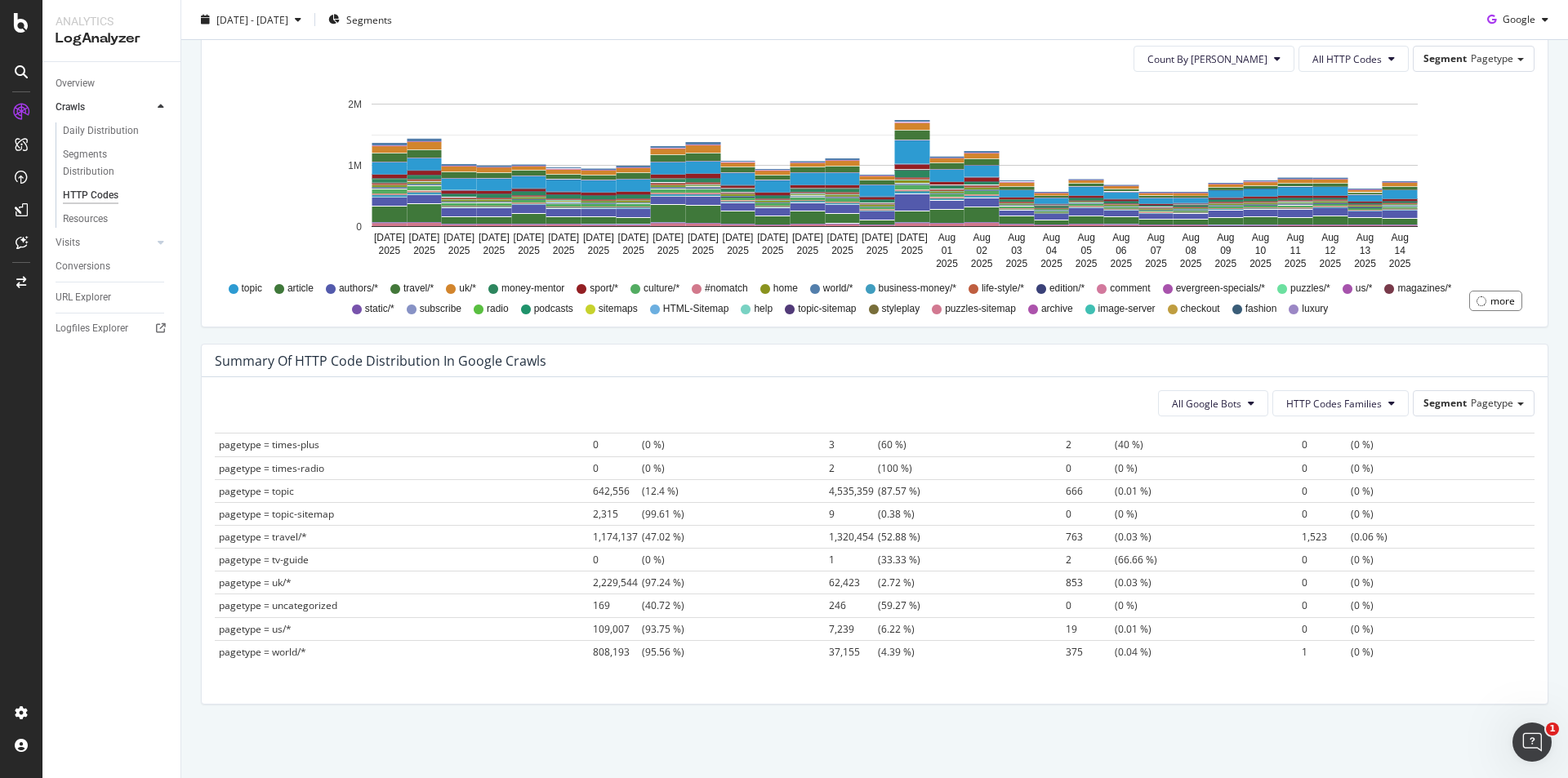
scroll to position [961, 0]
drag, startPoint x: 582, startPoint y: 574, endPoint x: 917, endPoint y: 579, distance: 335.0
click at [917, 579] on tr "pagetype = topic 642,556 (12.4 %) 4,535,359 (87.57 %) 666 (0.01 %) 0 (0 %)" at bounding box center [874, 572] width 1319 height 22
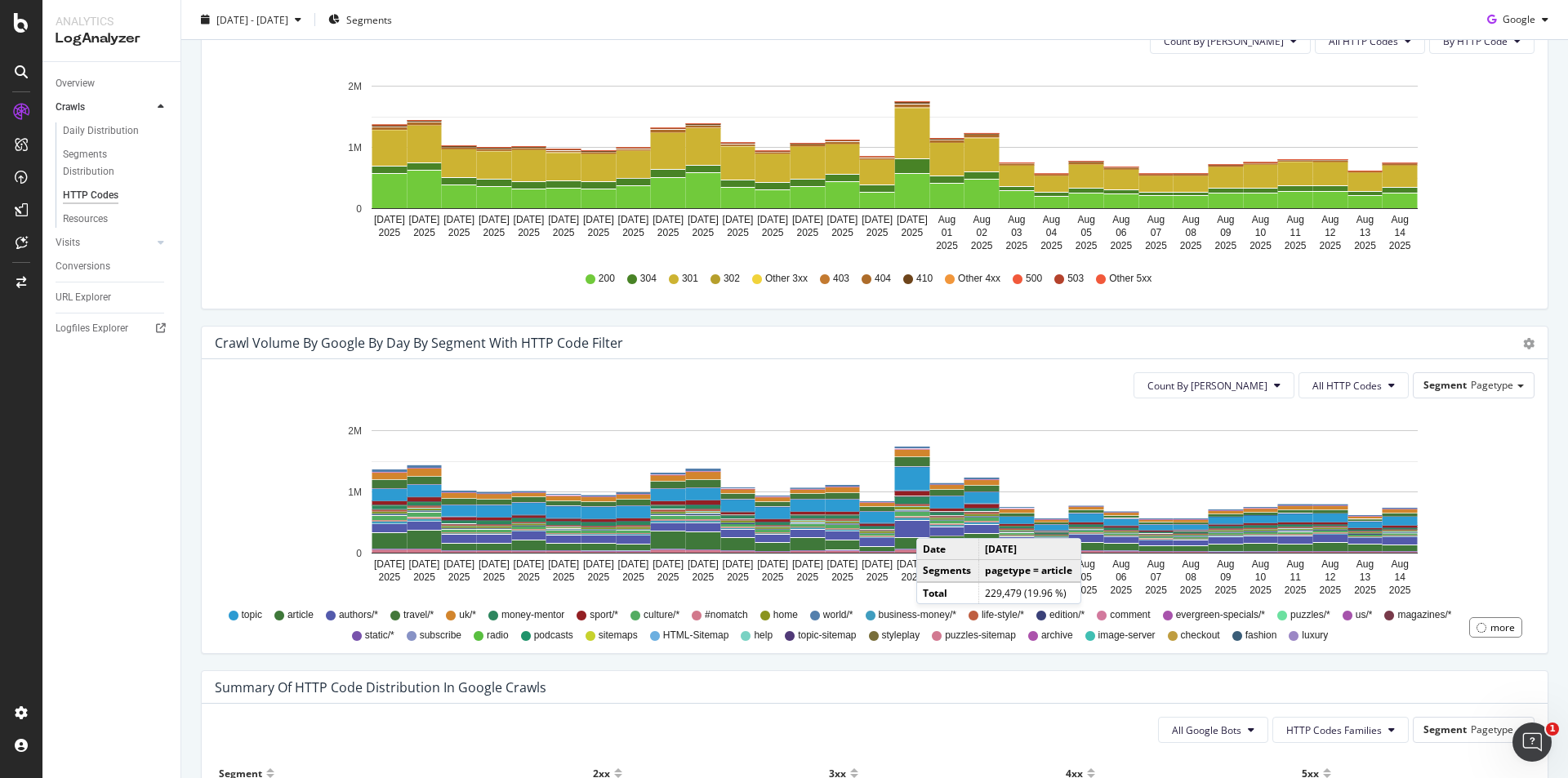
scroll to position [0, 0]
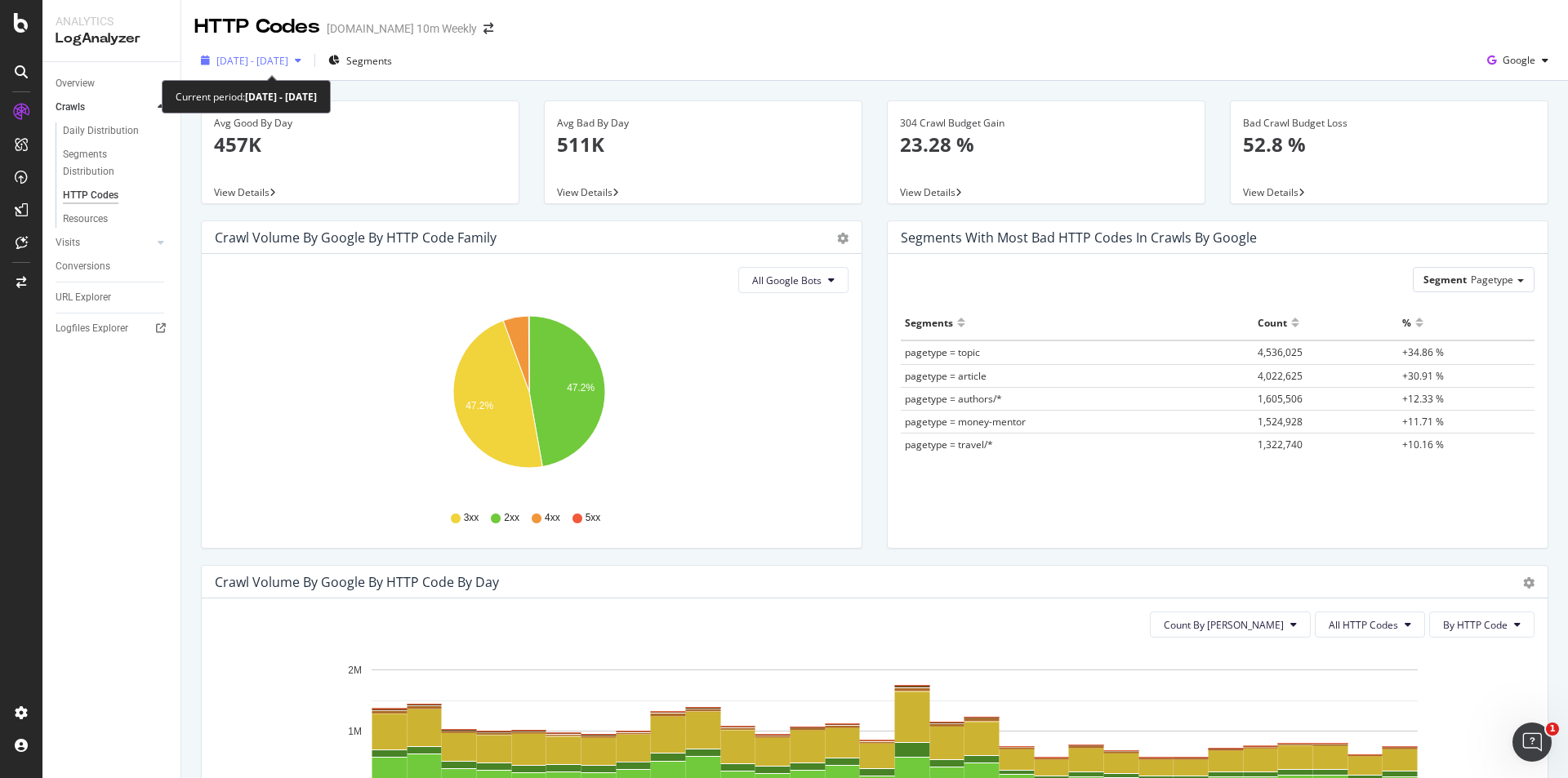
click at [301, 61] on icon "button" at bounding box center [299, 60] width 7 height 9
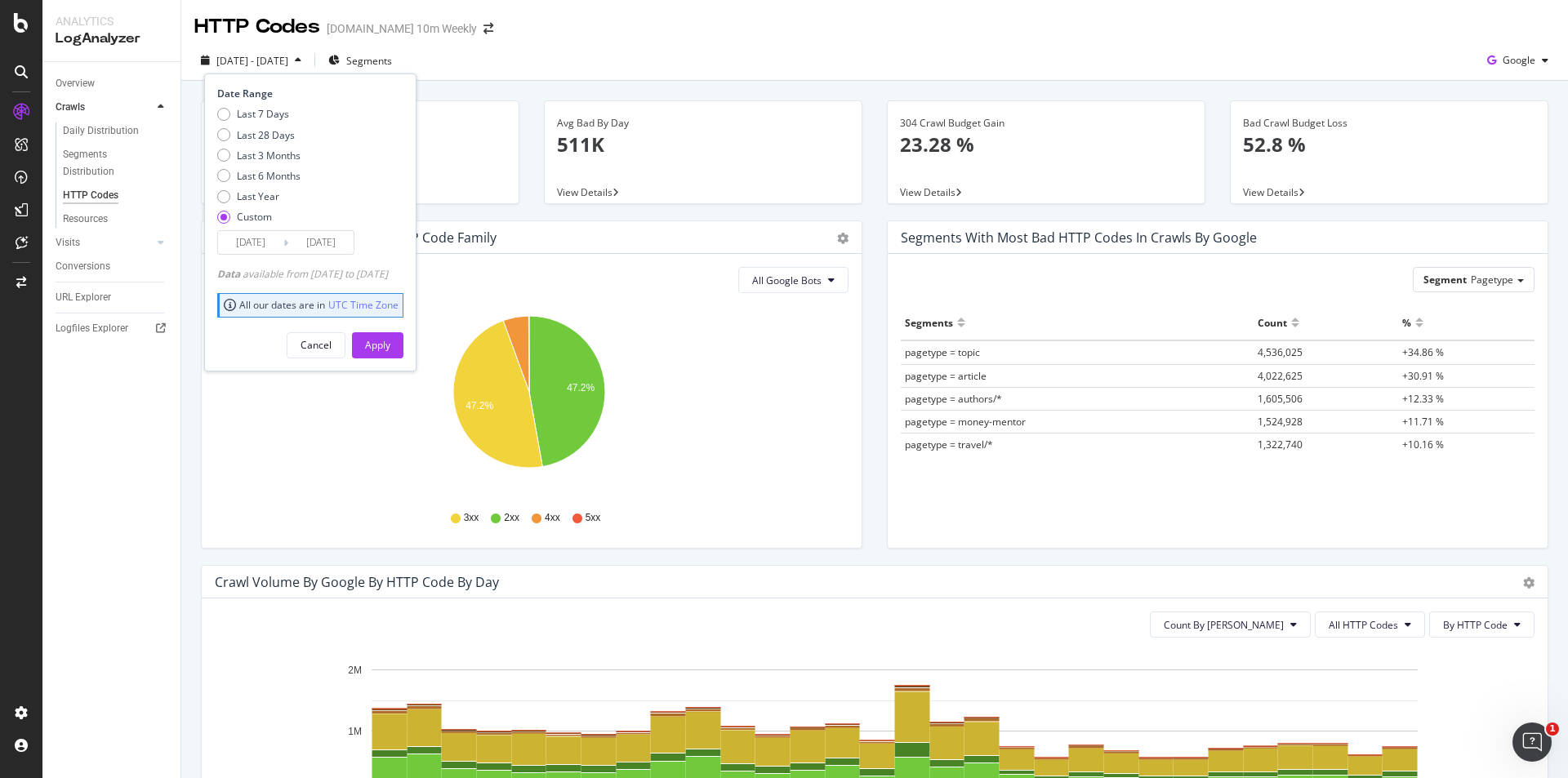
click at [657, 57] on div "[DATE] - [DATE] Segments Date Range Last 7 Days Last 28 Days Last 3 Months Last…" at bounding box center [874, 64] width 1387 height 33
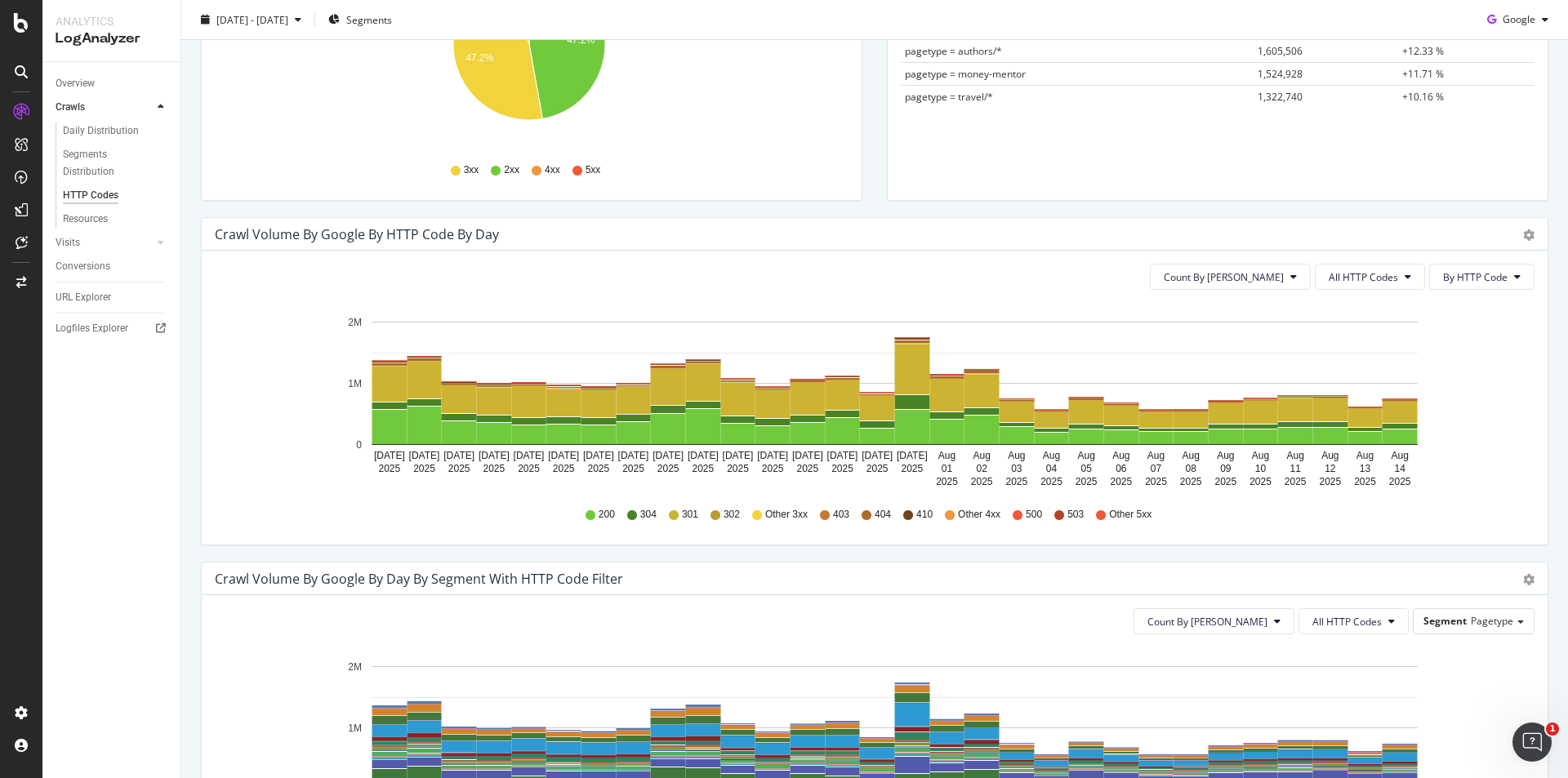
scroll to position [571, 0]
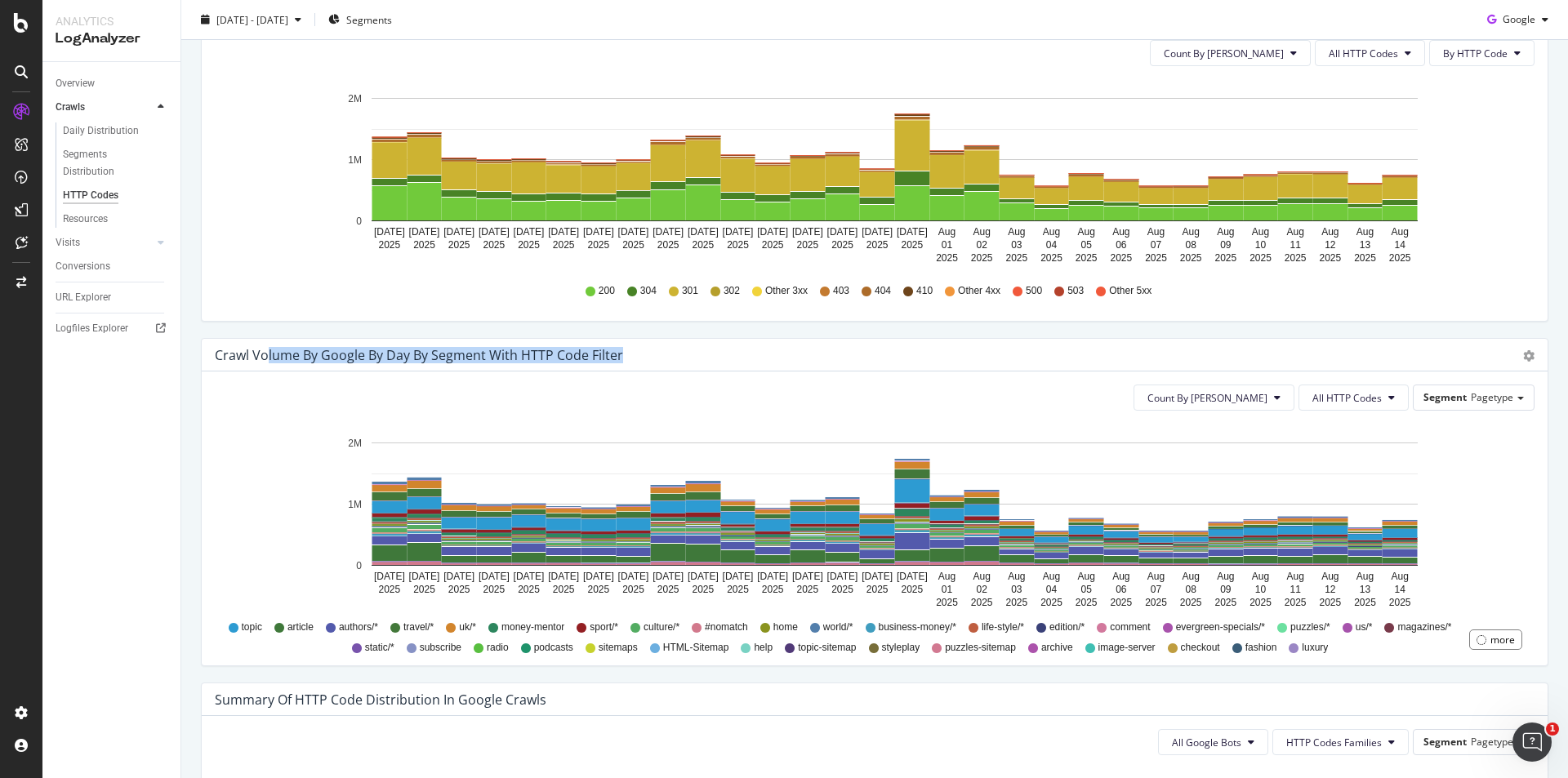
drag, startPoint x: 341, startPoint y: 363, endPoint x: 578, endPoint y: 279, distance: 251.4
click at [612, 355] on div "Crawl Volume by google by Day by Segment with HTTP Code Filter" at bounding box center [419, 354] width 408 height 16
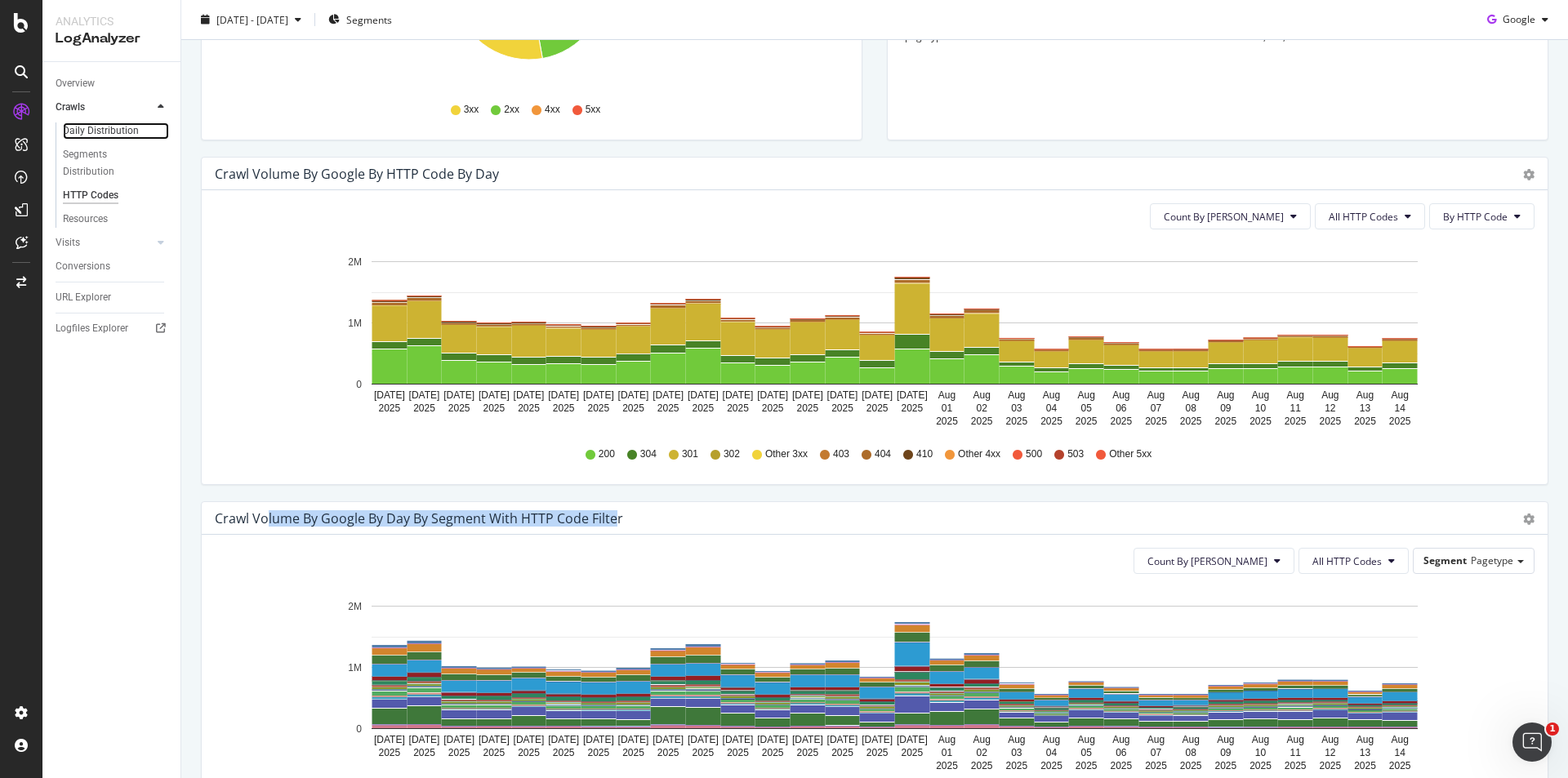
click at [140, 128] on link "Daily Distribution" at bounding box center [116, 131] width 106 height 17
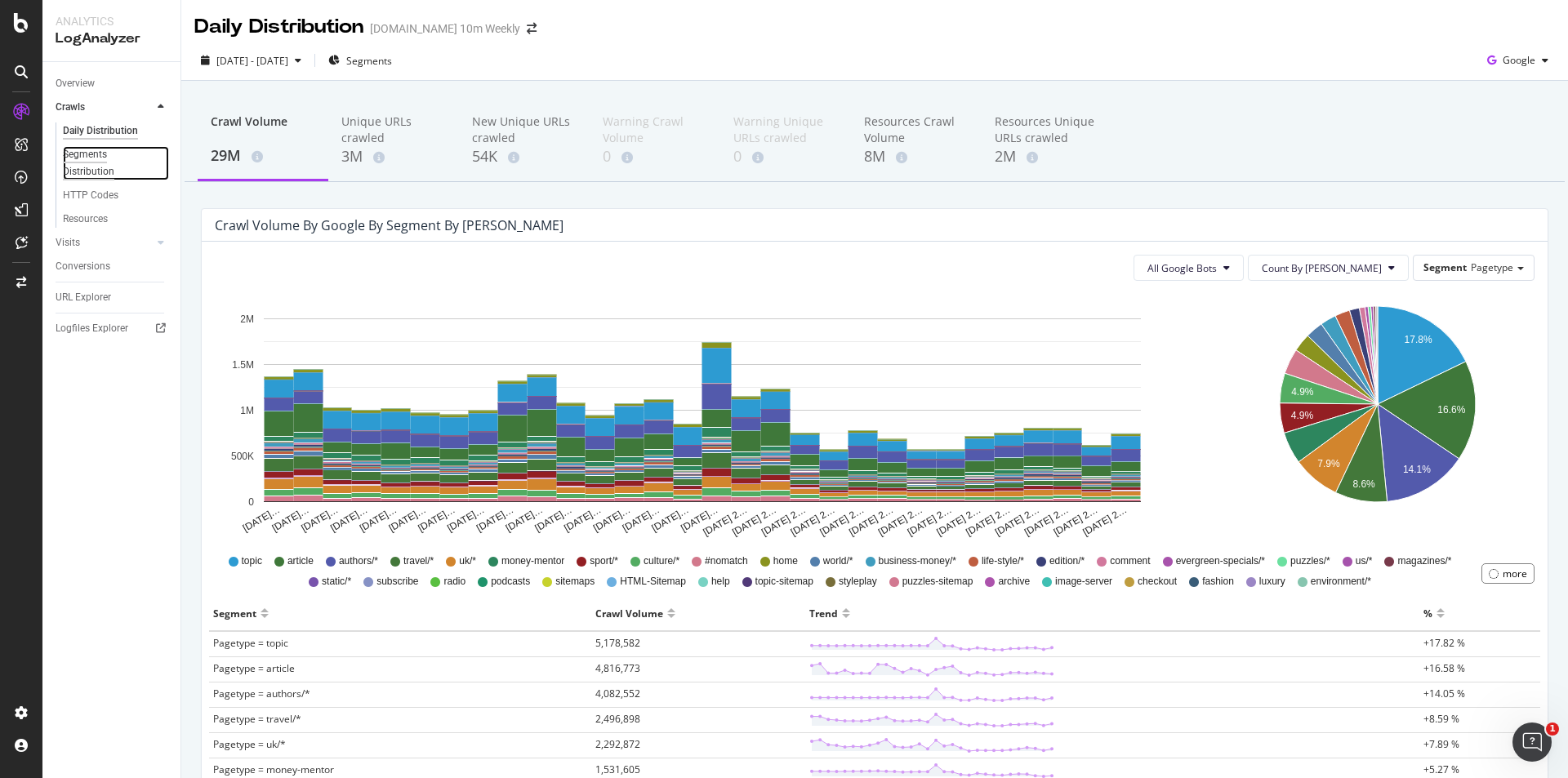
click at [97, 164] on div "Segments Distribution" at bounding box center [108, 163] width 91 height 35
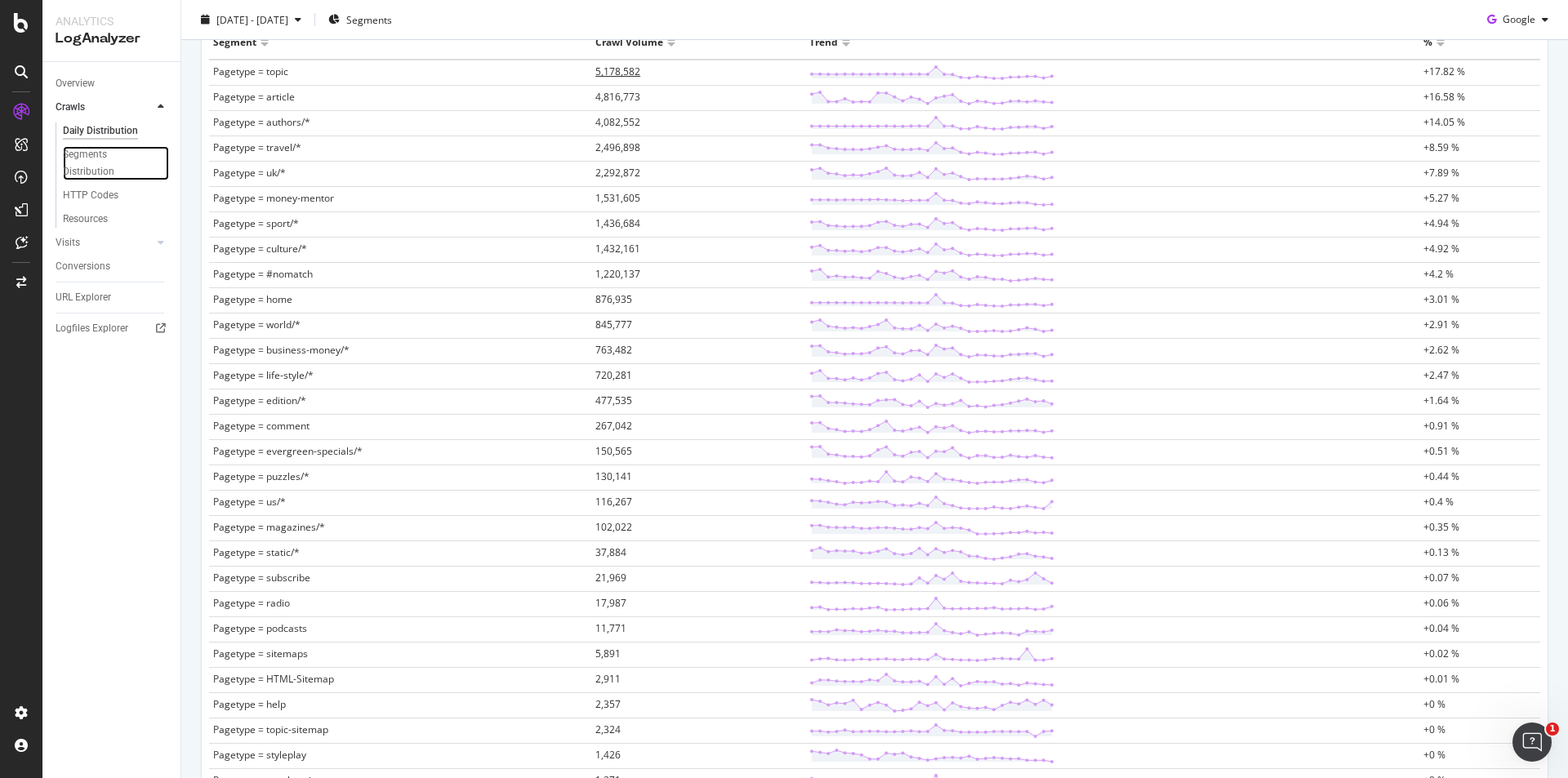
scroll to position [245, 0]
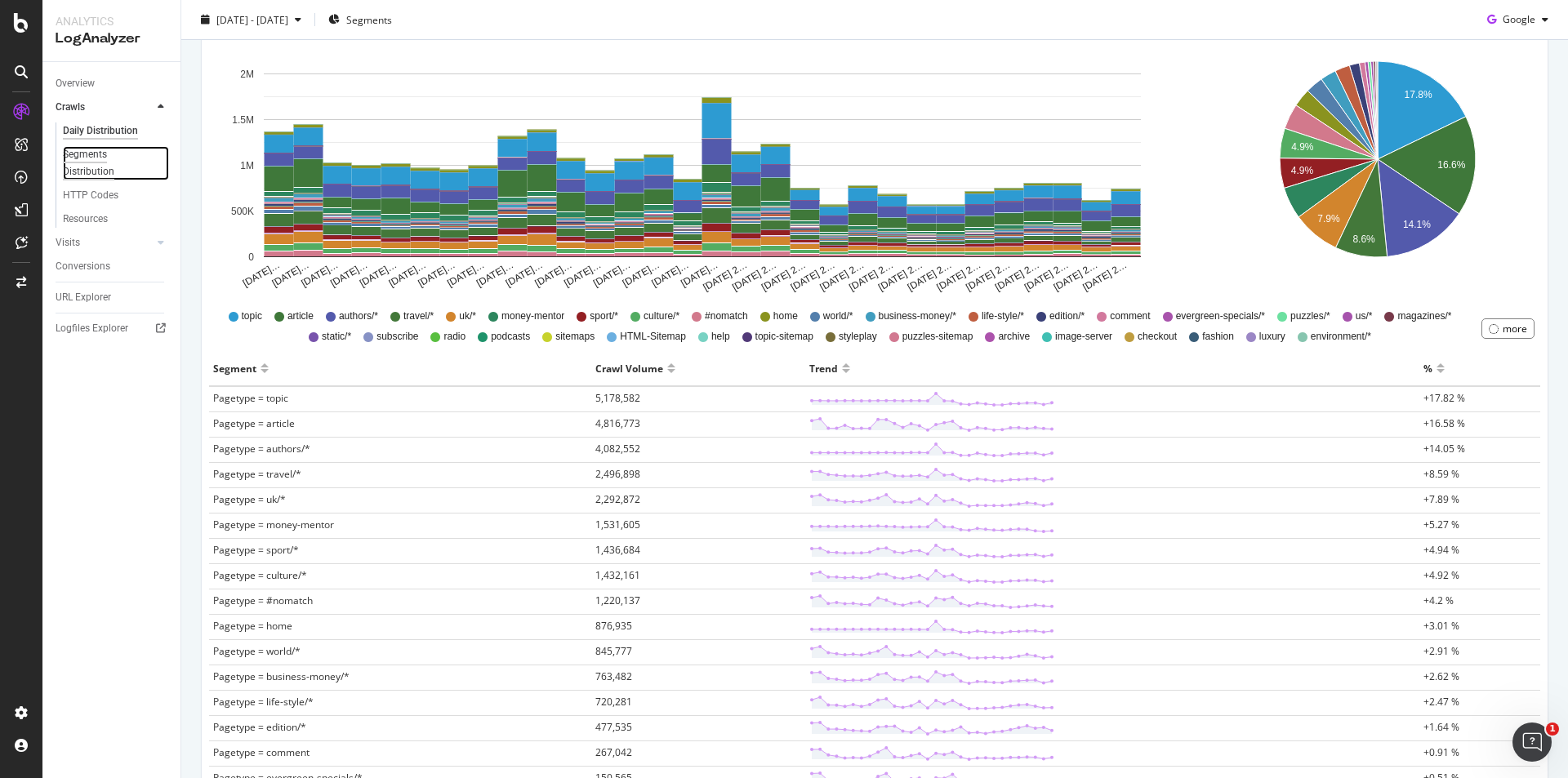
click at [104, 153] on div "Segments Distribution" at bounding box center [108, 163] width 91 height 35
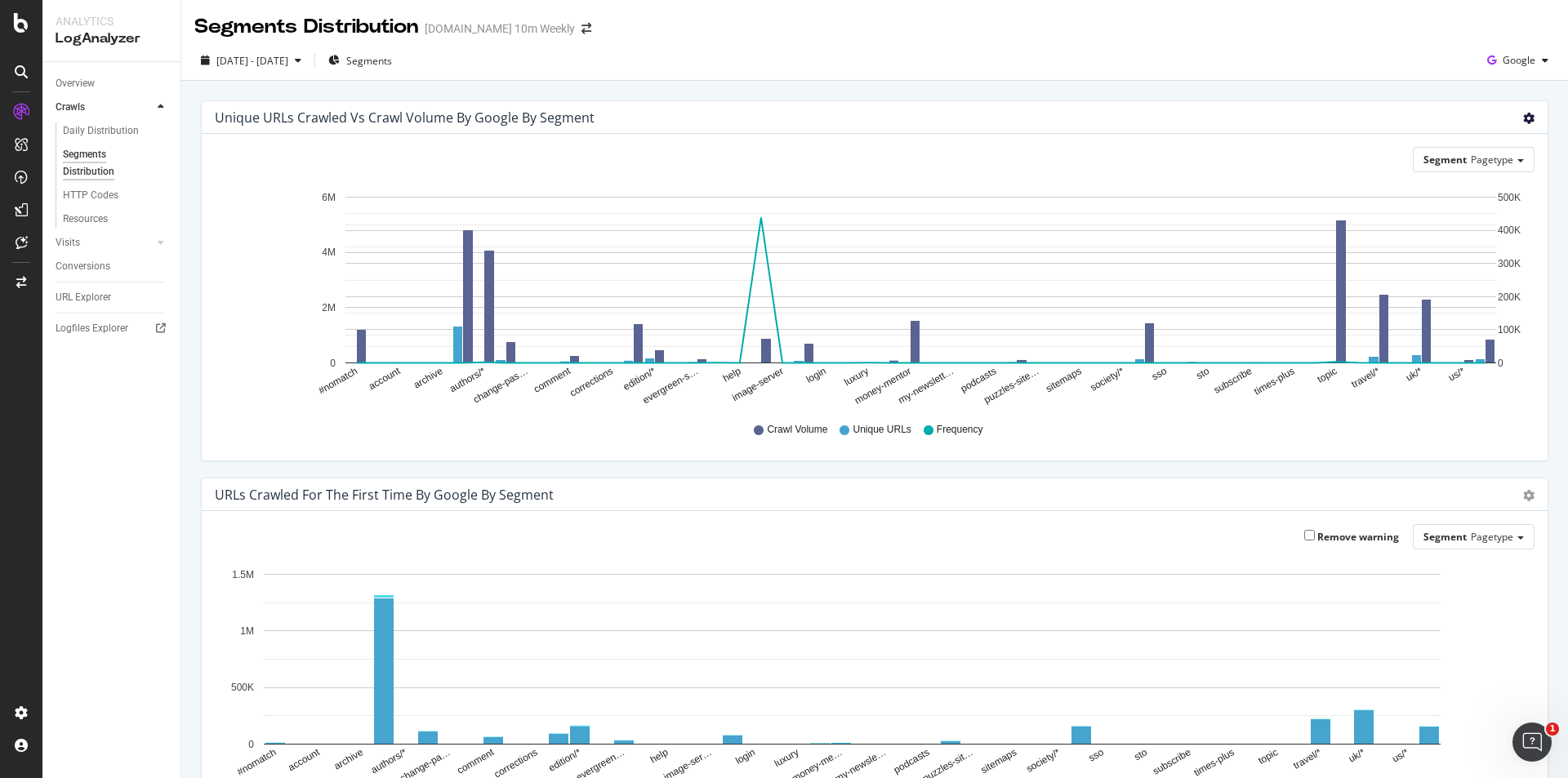
click at [1523, 118] on icon "gear" at bounding box center [1528, 118] width 11 height 11
click at [1454, 185] on span "Table" at bounding box center [1482, 185] width 129 height 24
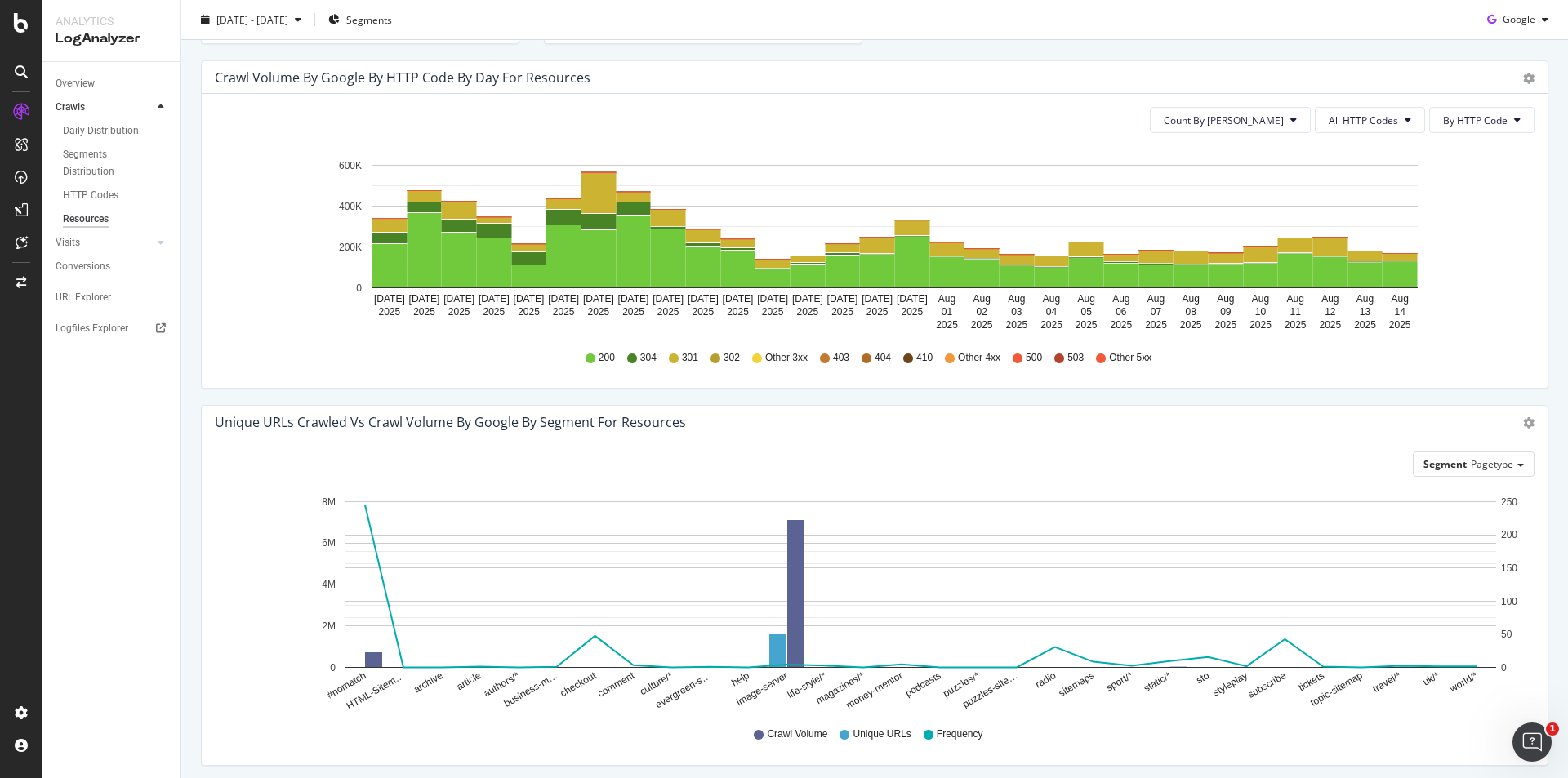
scroll to position [221, 0]
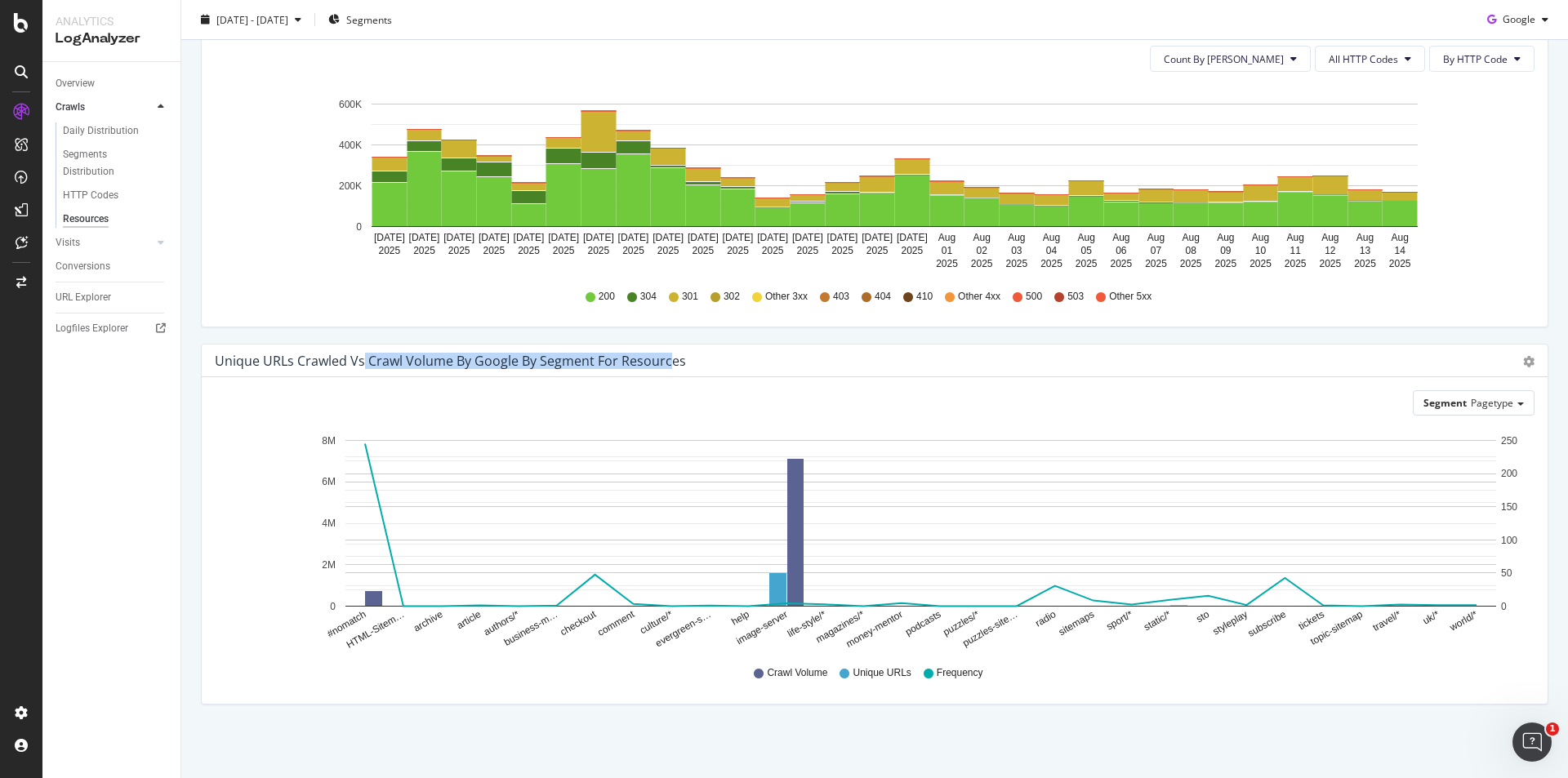
drag, startPoint x: 361, startPoint y: 361, endPoint x: 675, endPoint y: 361, distance: 314.0
click at [673, 361] on div "Unique URLs Crawled vs Crawl Volume by google by Segment for Resources" at bounding box center [450, 361] width 471 height 16
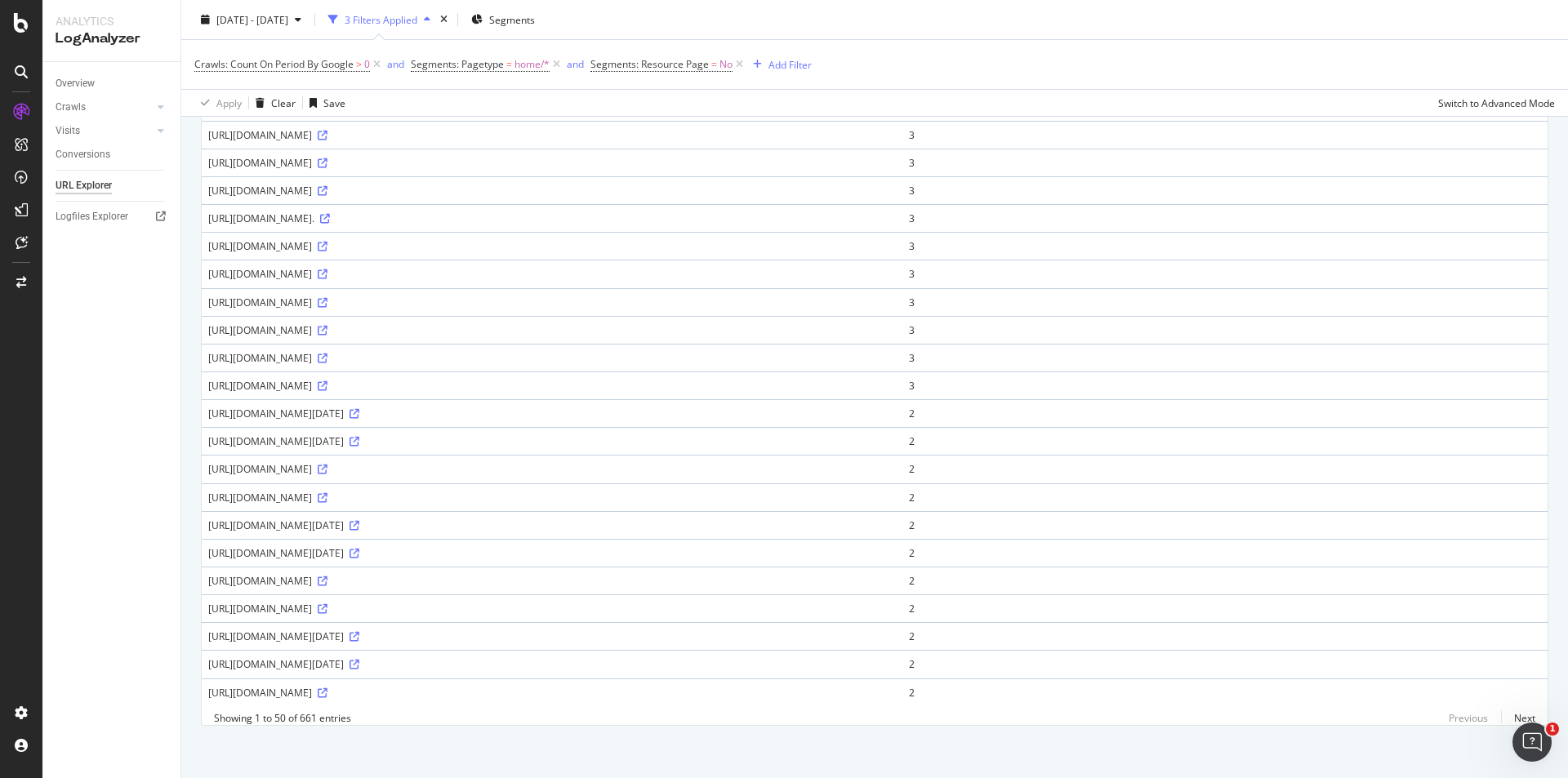
scroll to position [1035, 0]
click at [1510, 710] on link "Next" at bounding box center [1518, 712] width 35 height 23
click at [1514, 712] on link "Next" at bounding box center [1518, 712] width 35 height 23
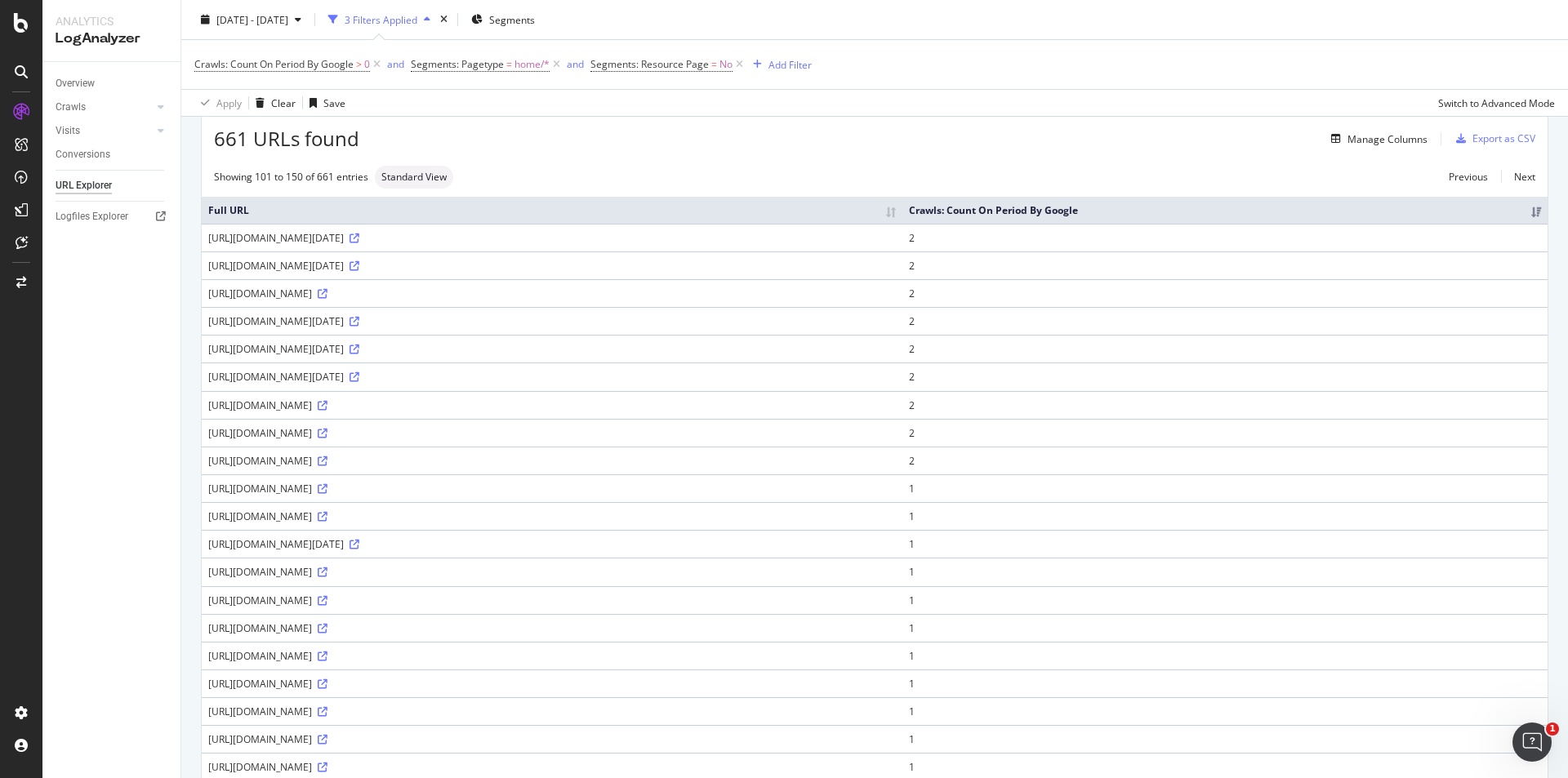
scroll to position [0, 0]
